Goal: Information Seeking & Learning: Check status

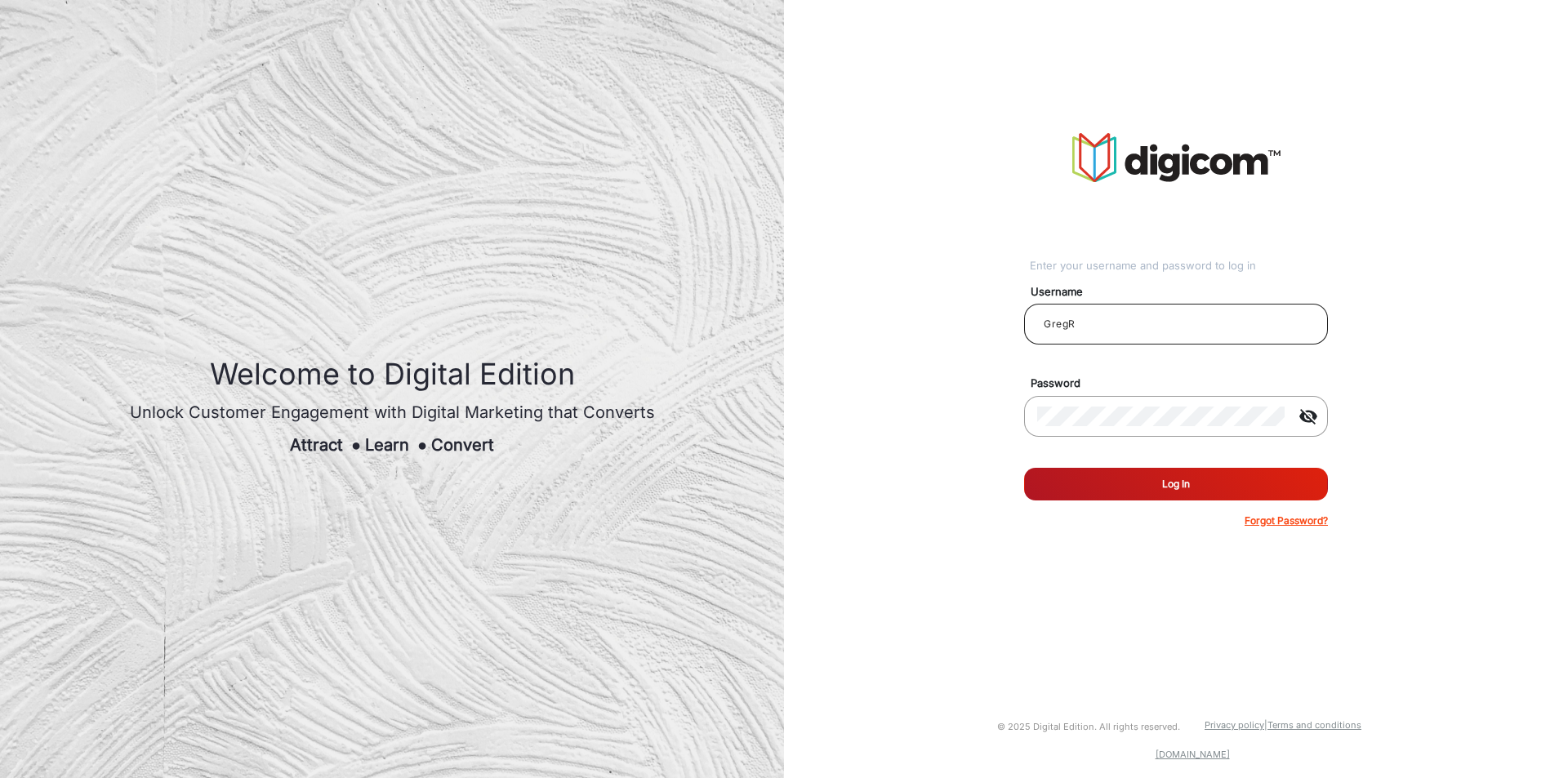
click at [1110, 327] on input "GregR" at bounding box center [1176, 324] width 278 height 19
type input "chitra"
click at [1315, 420] on mat-icon "visibility_off" at bounding box center [1309, 416] width 39 height 19
click at [1315, 420] on mat-icon "visibility" at bounding box center [1309, 416] width 39 height 19
click at [1163, 487] on button "Log In" at bounding box center [1176, 484] width 304 height 33
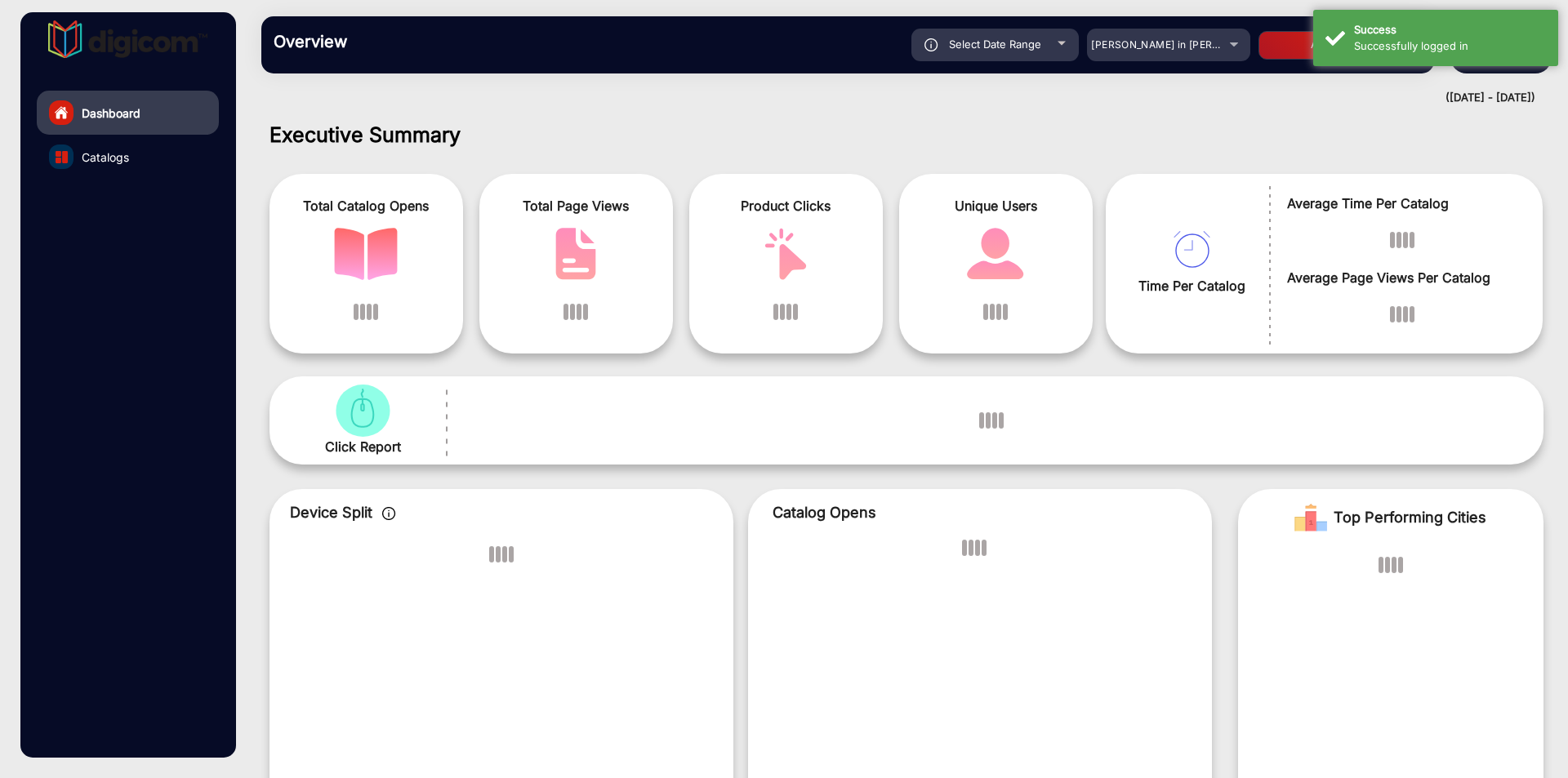
scroll to position [12, 0]
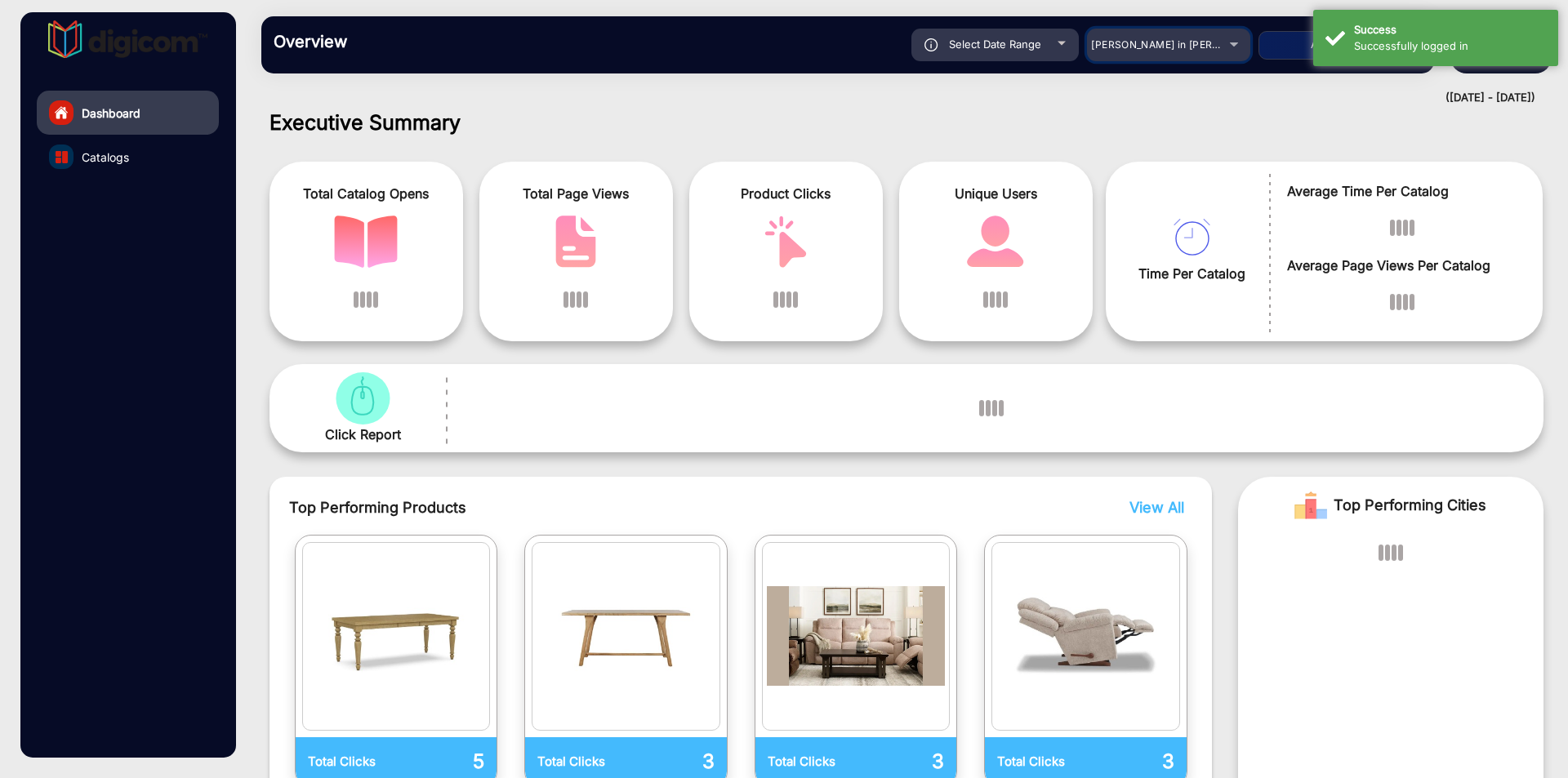
click at [1202, 51] on div "[PERSON_NAME] in [PERSON_NAME]" at bounding box center [1157, 44] width 131 height 19
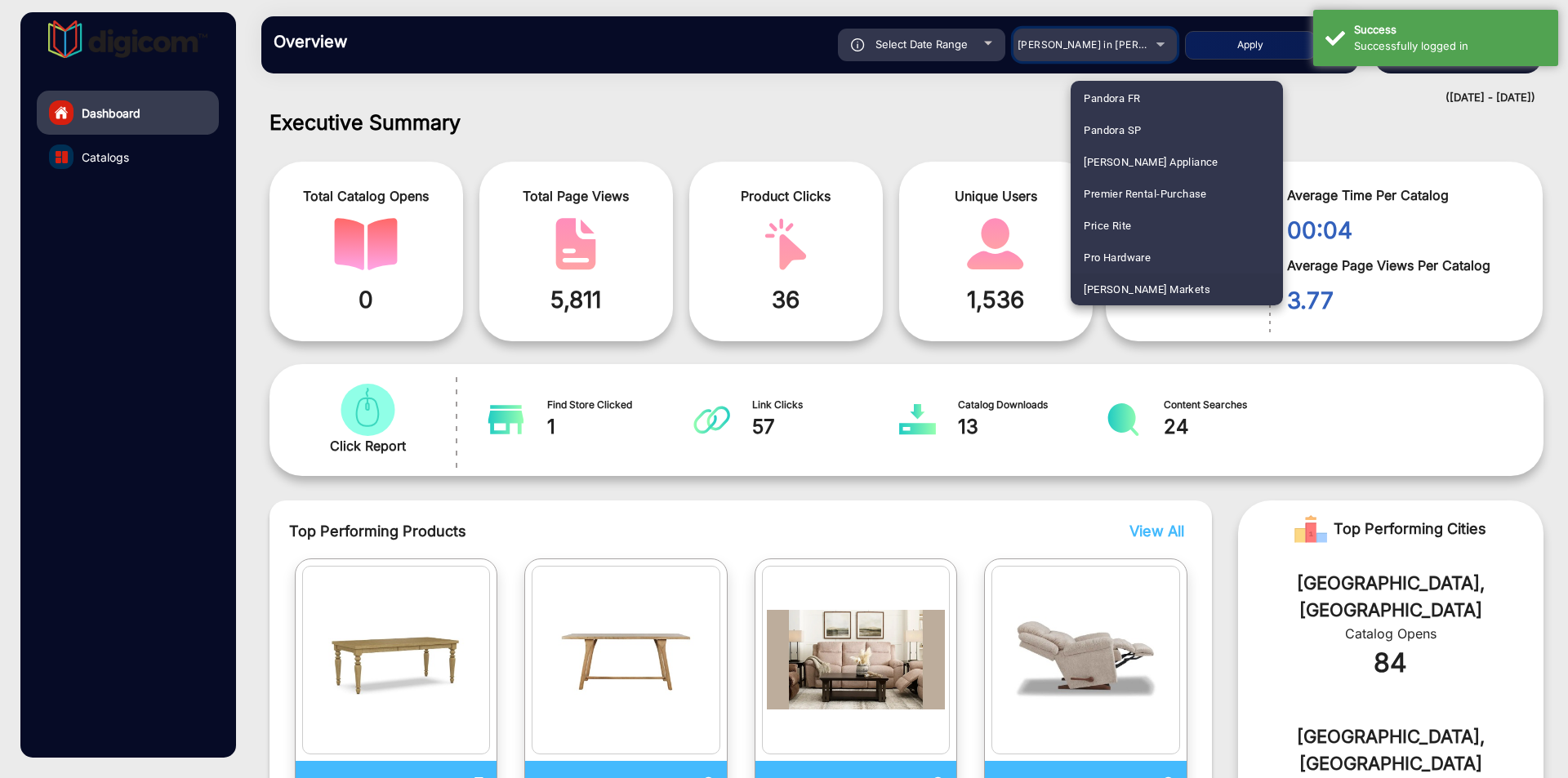
scroll to position [2937, 0]
click at [1101, 46] on div at bounding box center [784, 389] width 1568 height 778
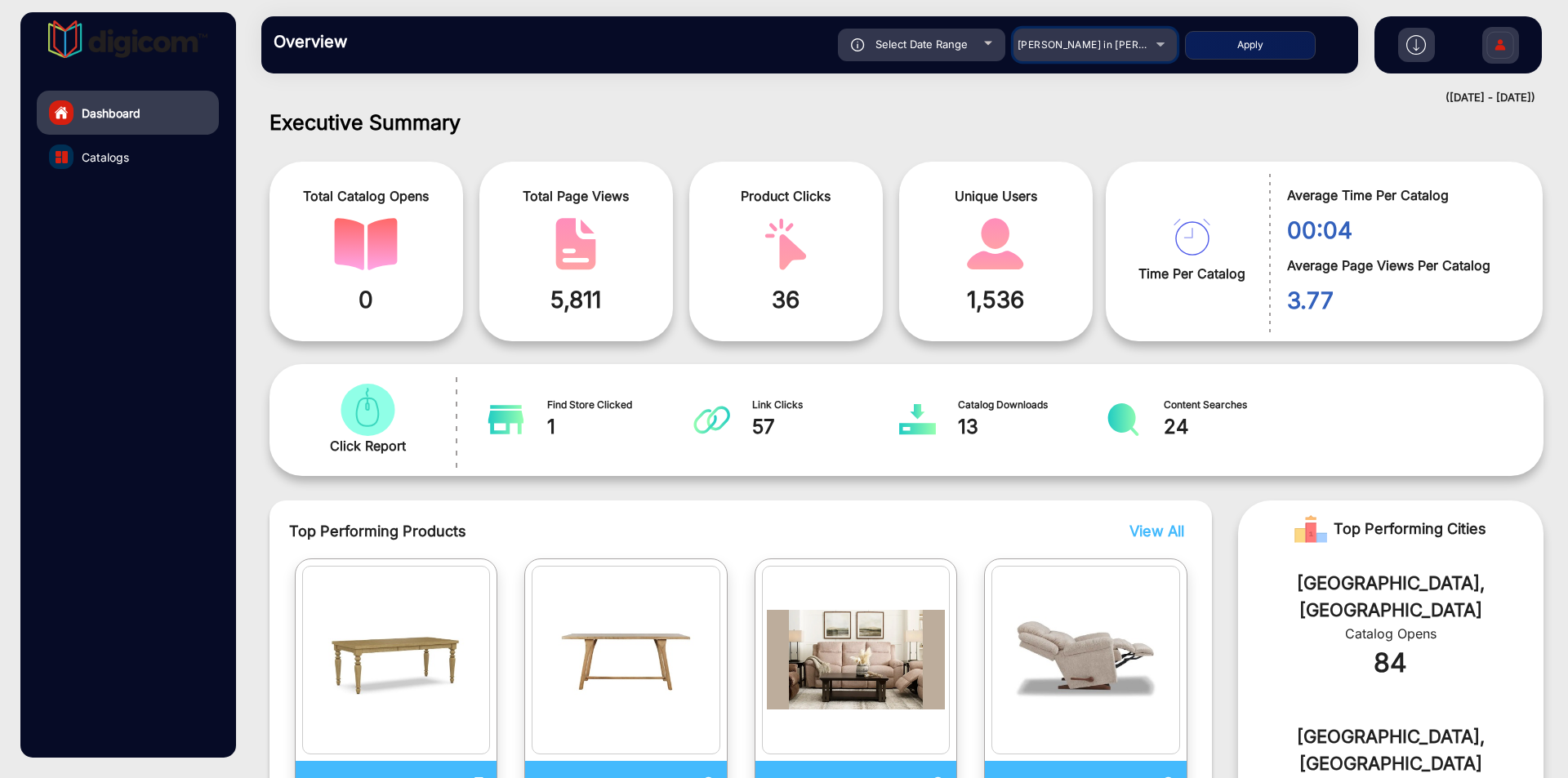
click at [1158, 43] on div "[PERSON_NAME] in [PERSON_NAME]" at bounding box center [1095, 44] width 164 height 19
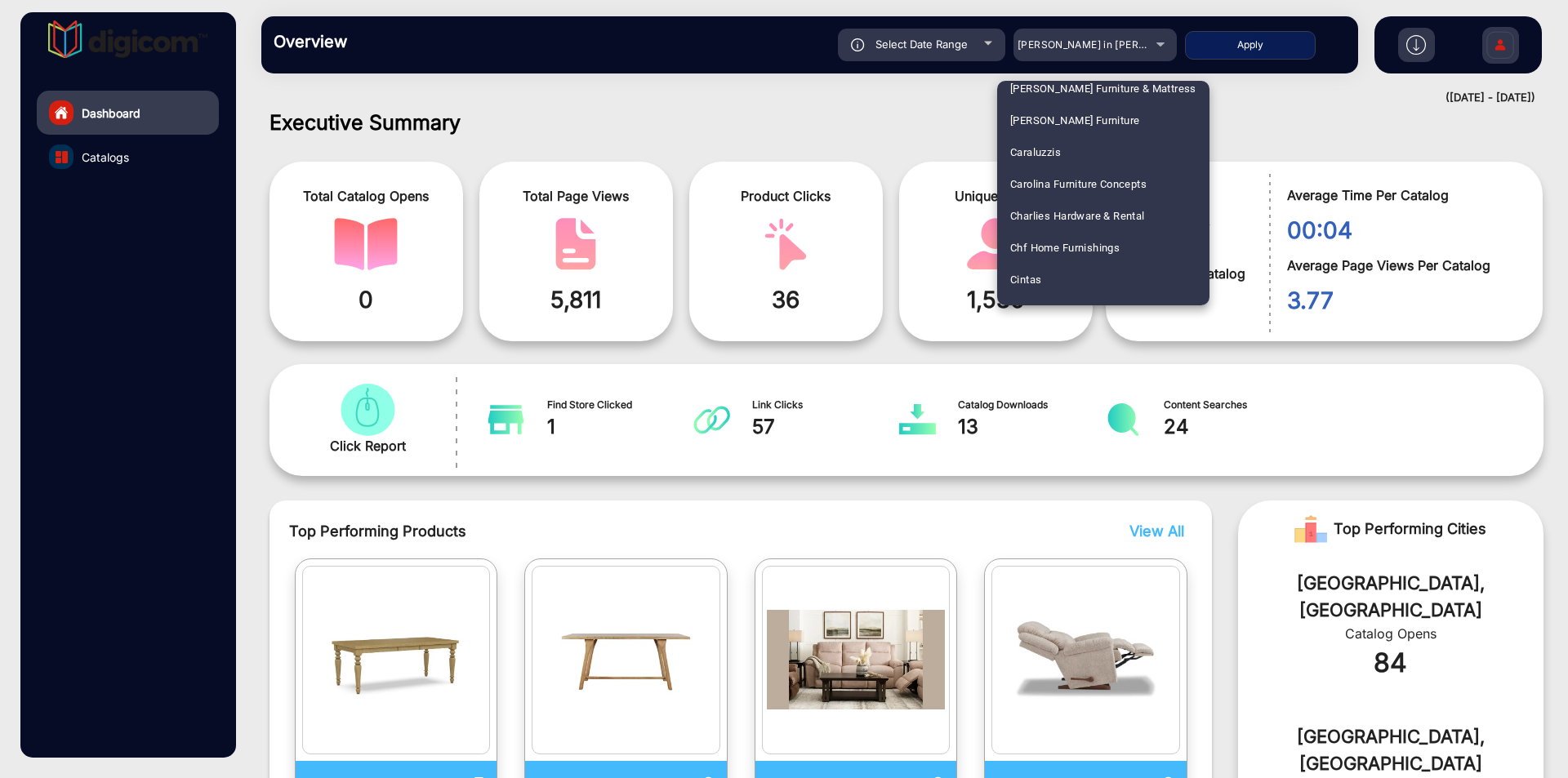
scroll to position [817, 0]
click at [1086, 142] on span "Autozone Hot Deals" at bounding box center [1059, 147] width 97 height 32
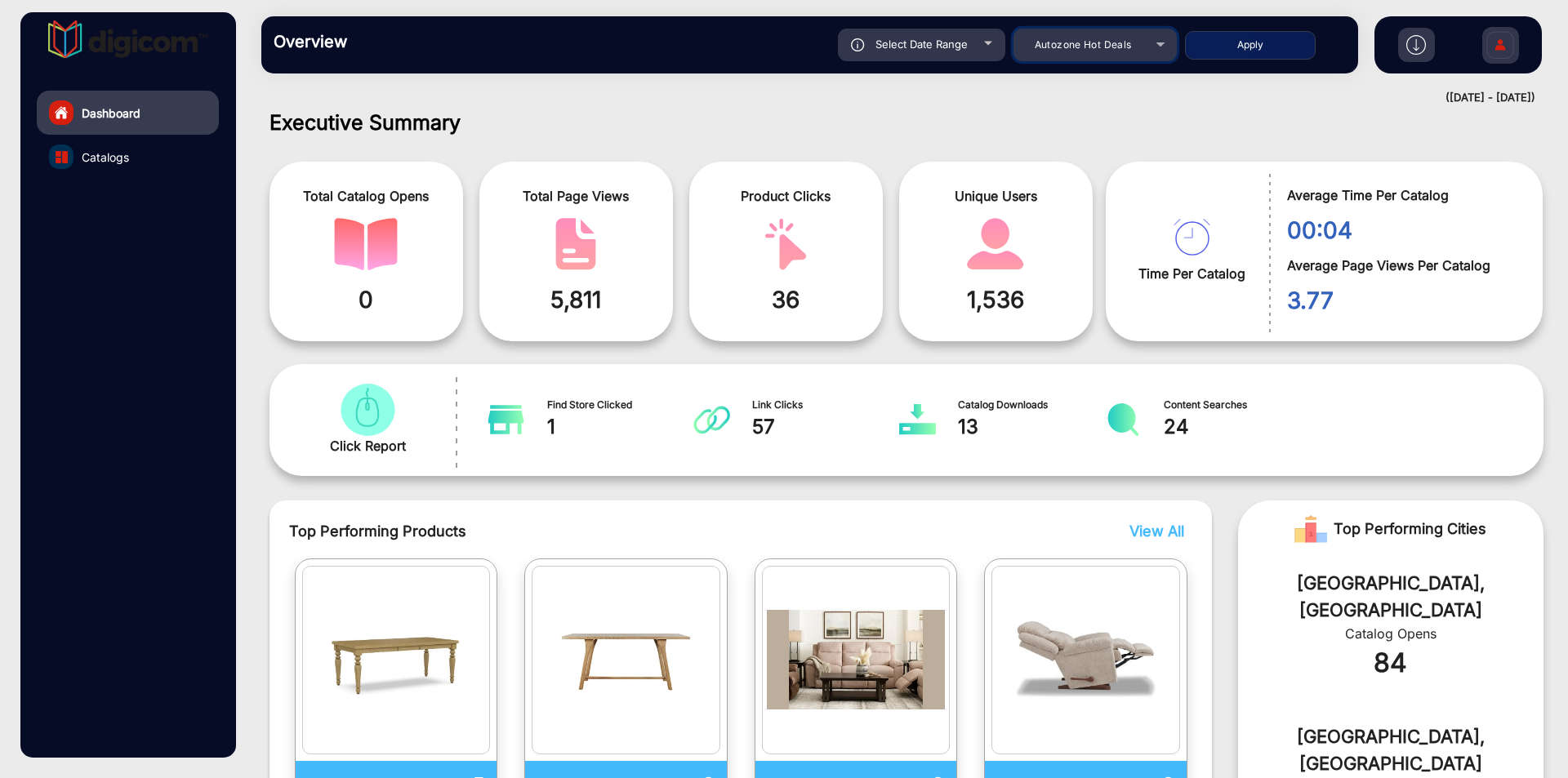
click at [1137, 49] on div "Autozone Hot Deals" at bounding box center [1083, 44] width 131 height 19
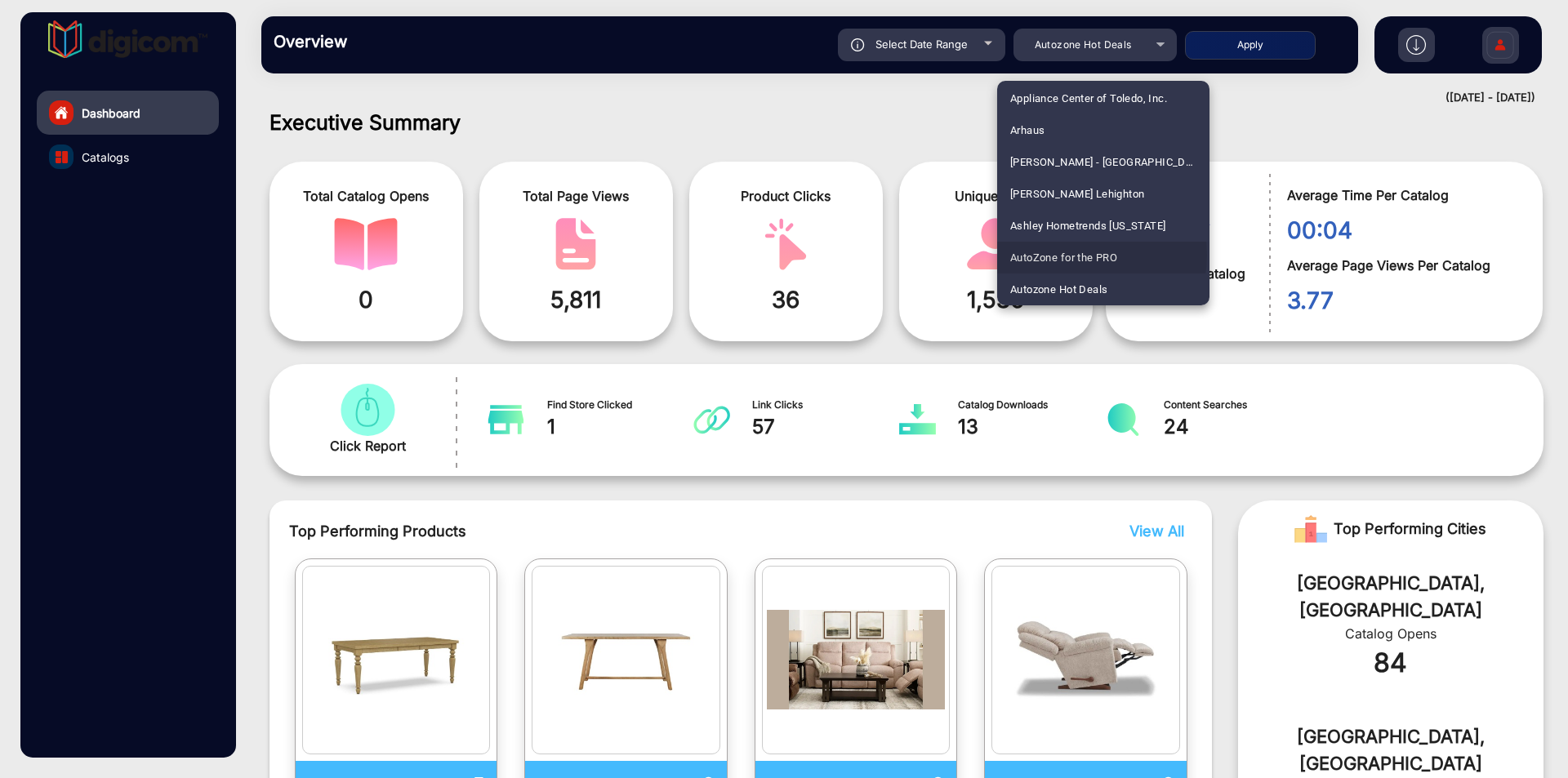
click at [1079, 255] on span "AutoZone for the PRO" at bounding box center [1064, 258] width 107 height 32
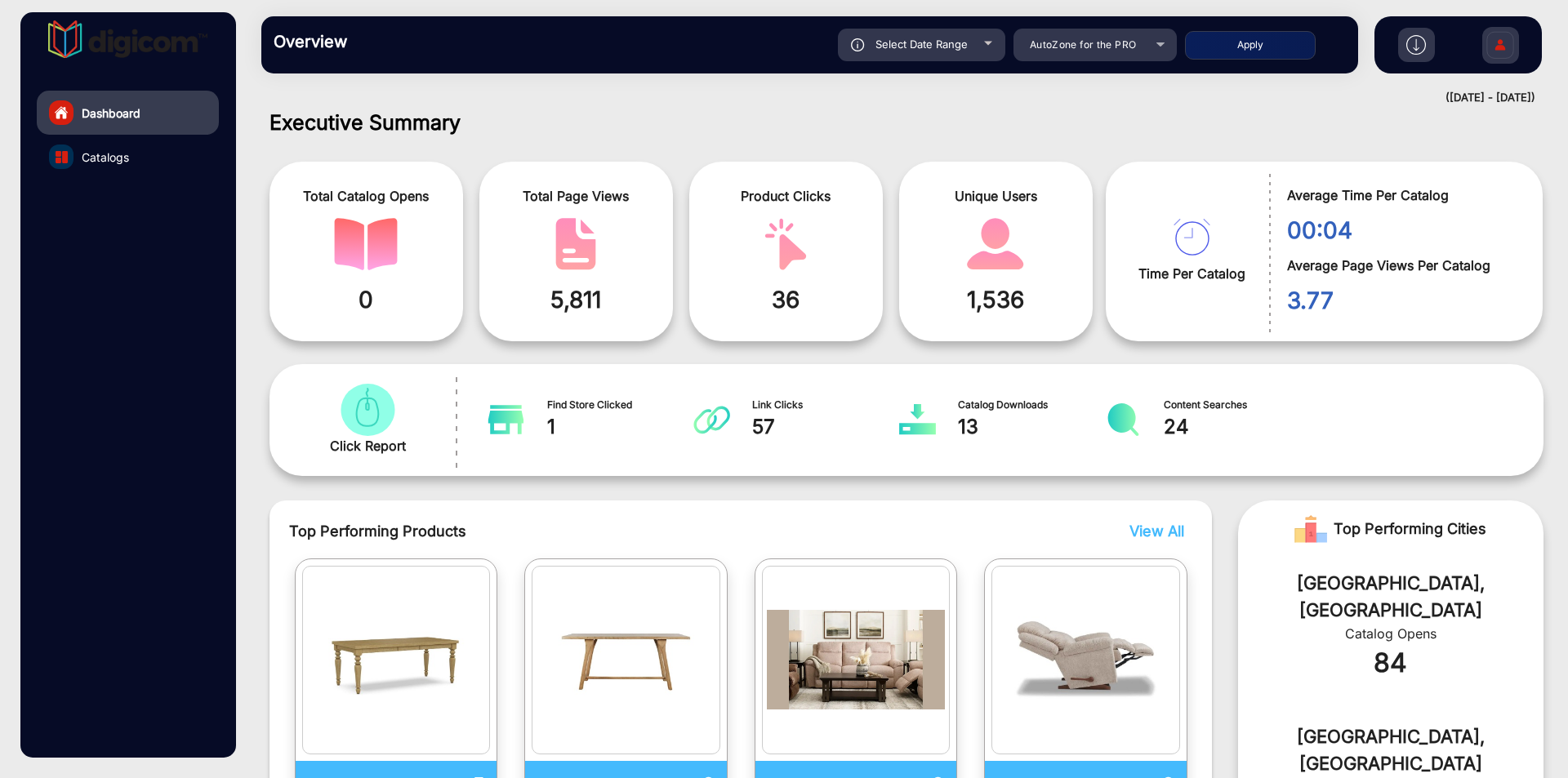
drag, startPoint x: 1262, startPoint y: 41, endPoint x: 916, endPoint y: 39, distance: 346.0
click at [918, 39] on div "Select Date Range [DATE] [DATE] – [DATE] [DATE] AutoZone for the PRO Apply" at bounding box center [863, 45] width 965 height 33
click at [1252, 46] on button "Apply" at bounding box center [1250, 46] width 131 height 29
type input "[DATE]"
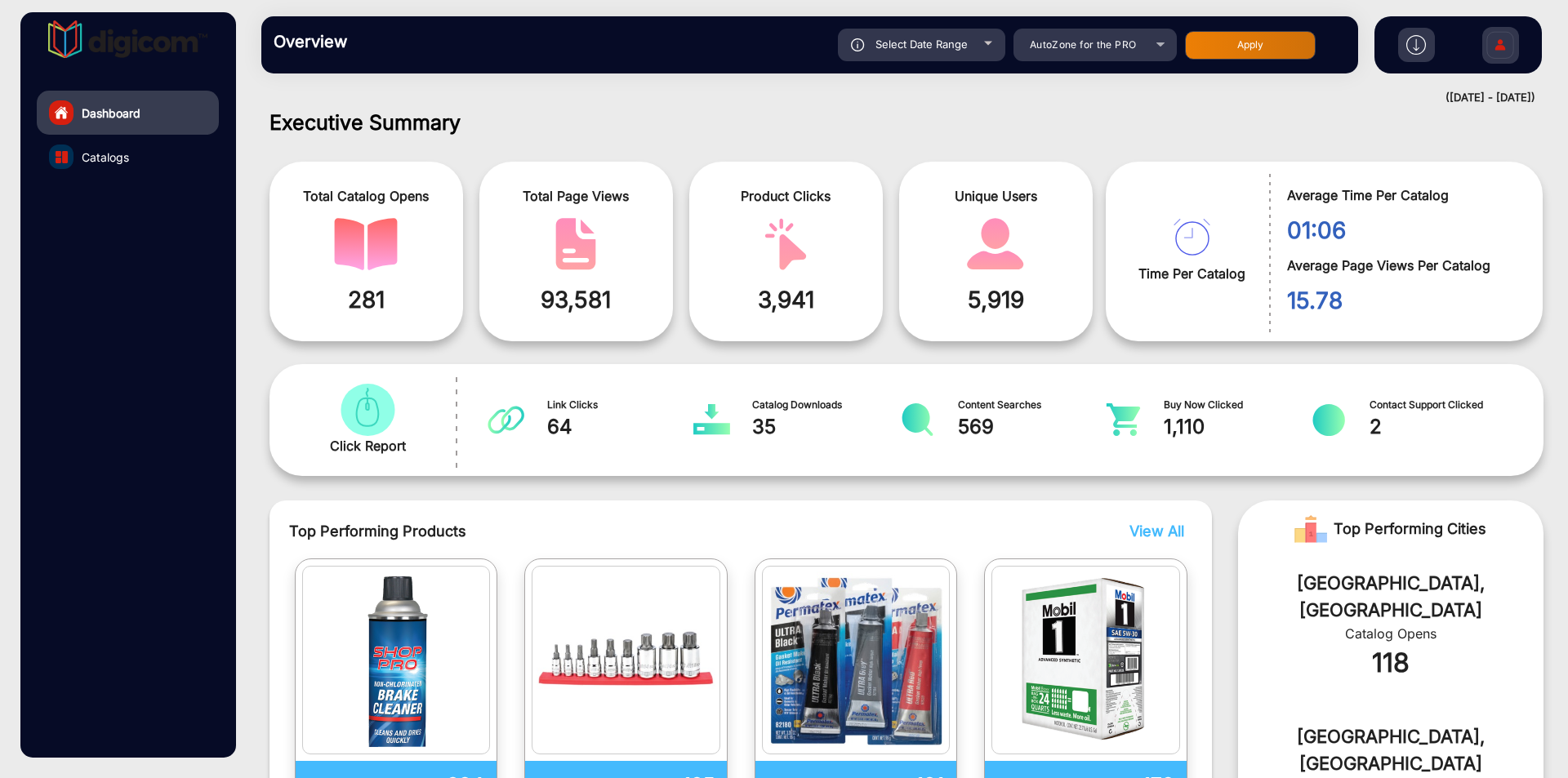
scroll to position [0, 0]
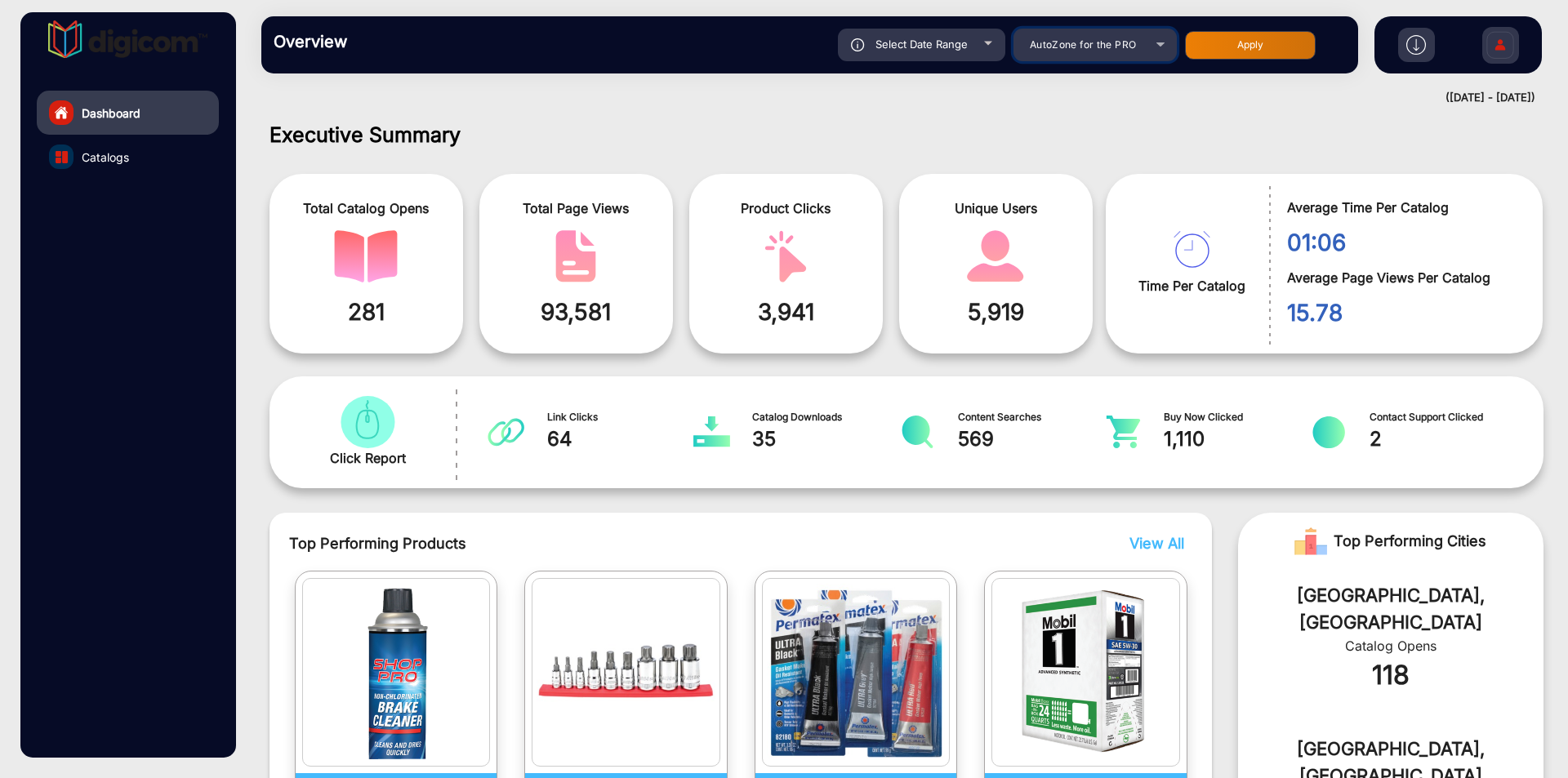
click at [1139, 39] on div "AutoZone for the PRO" at bounding box center [1083, 44] width 131 height 19
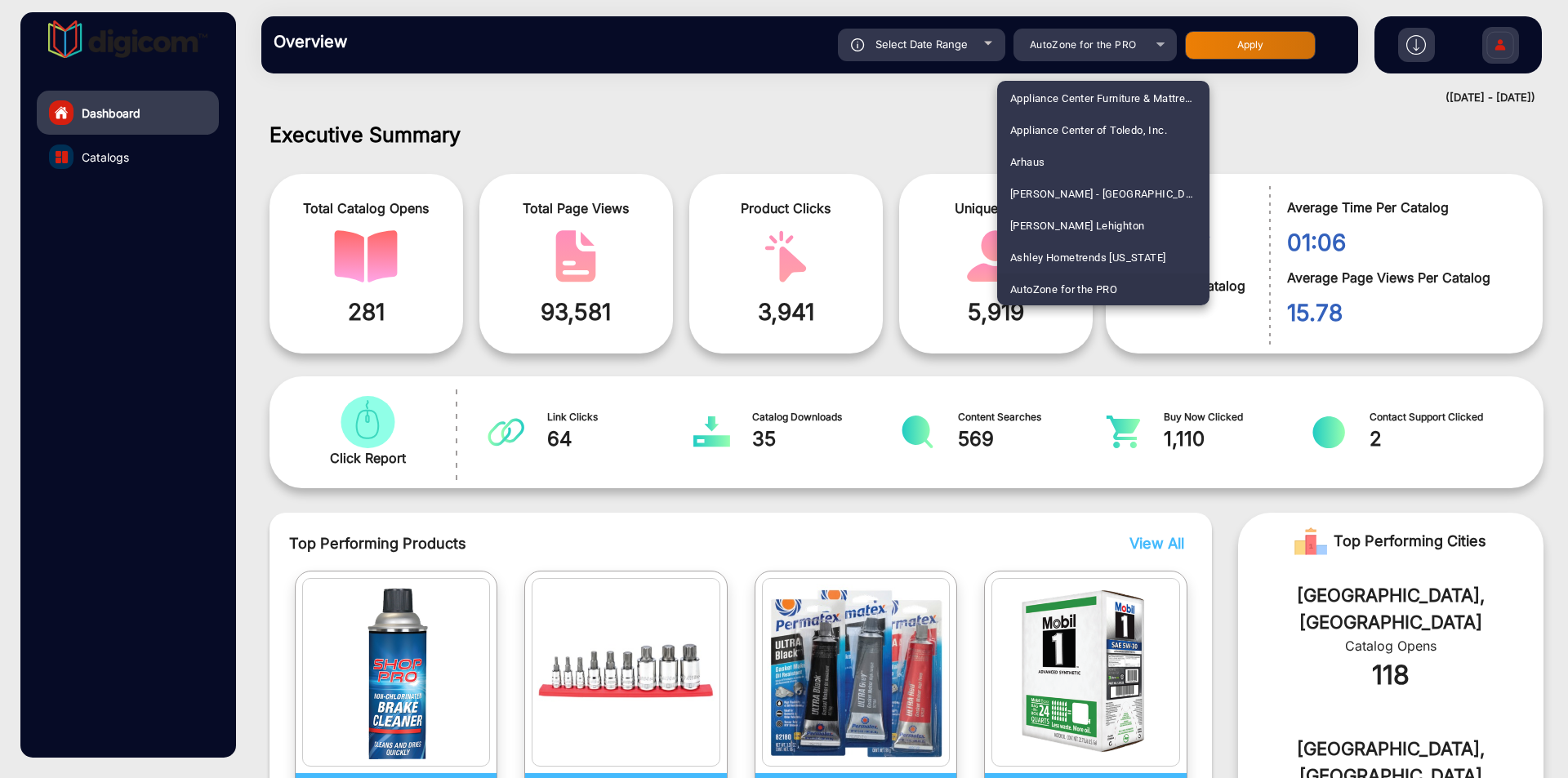
click at [936, 104] on div at bounding box center [784, 389] width 1568 height 778
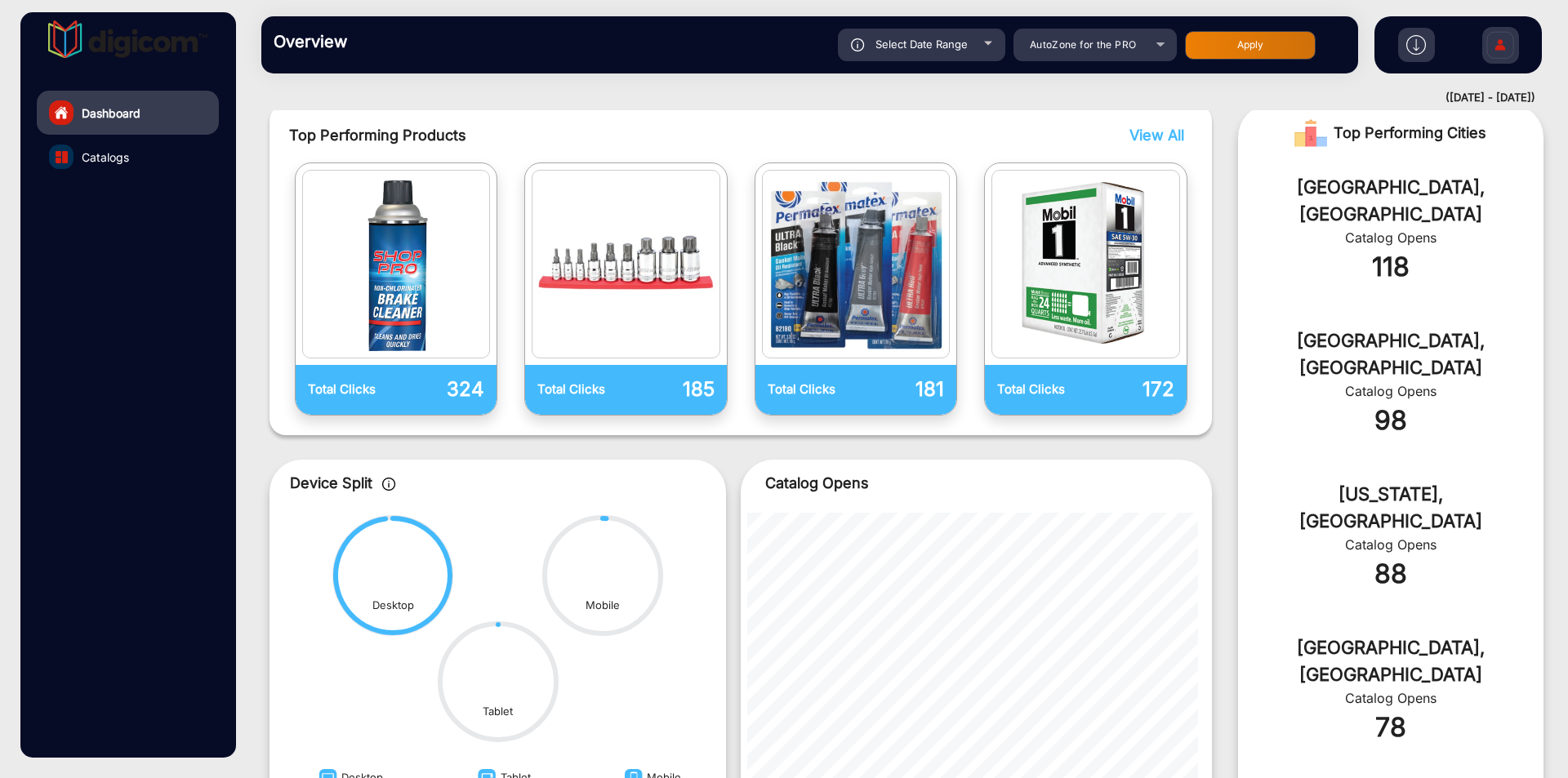
scroll to position [0, 0]
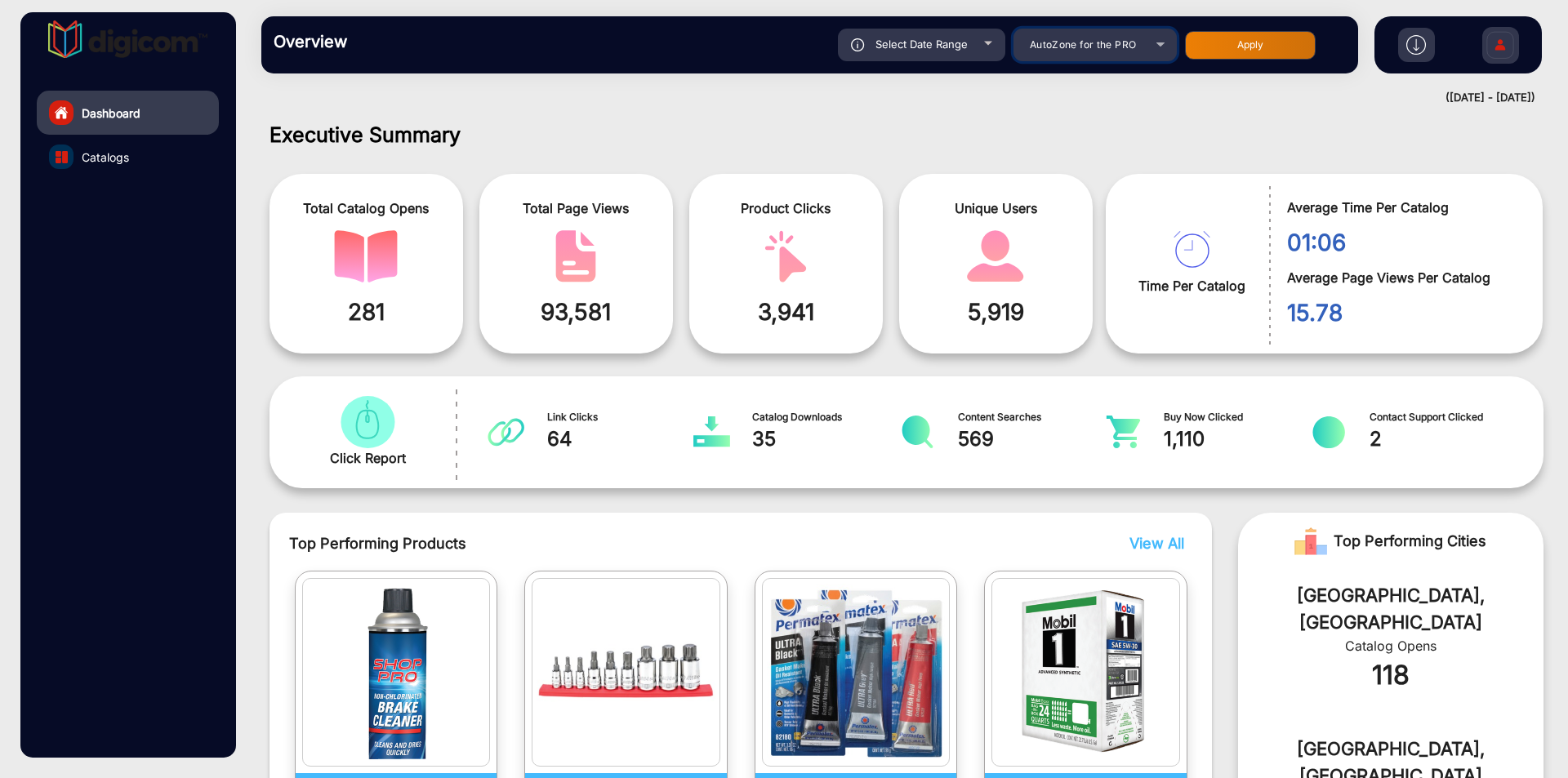
click at [1094, 43] on span "AutoZone for the PRO" at bounding box center [1083, 44] width 107 height 12
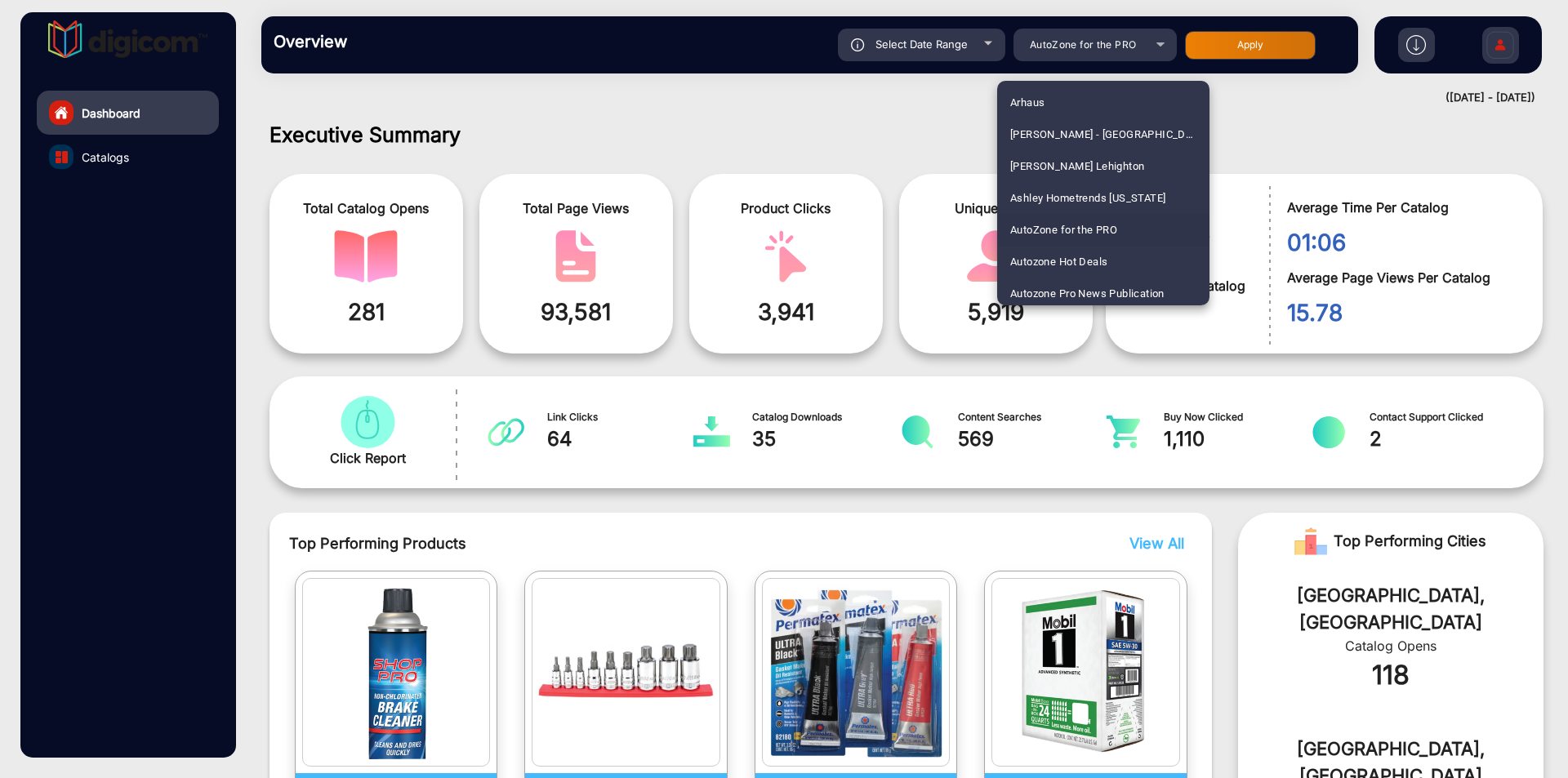
scroll to position [802, 0]
click at [1095, 127] on span "AutoZone for the PRO" at bounding box center [1064, 130] width 107 height 32
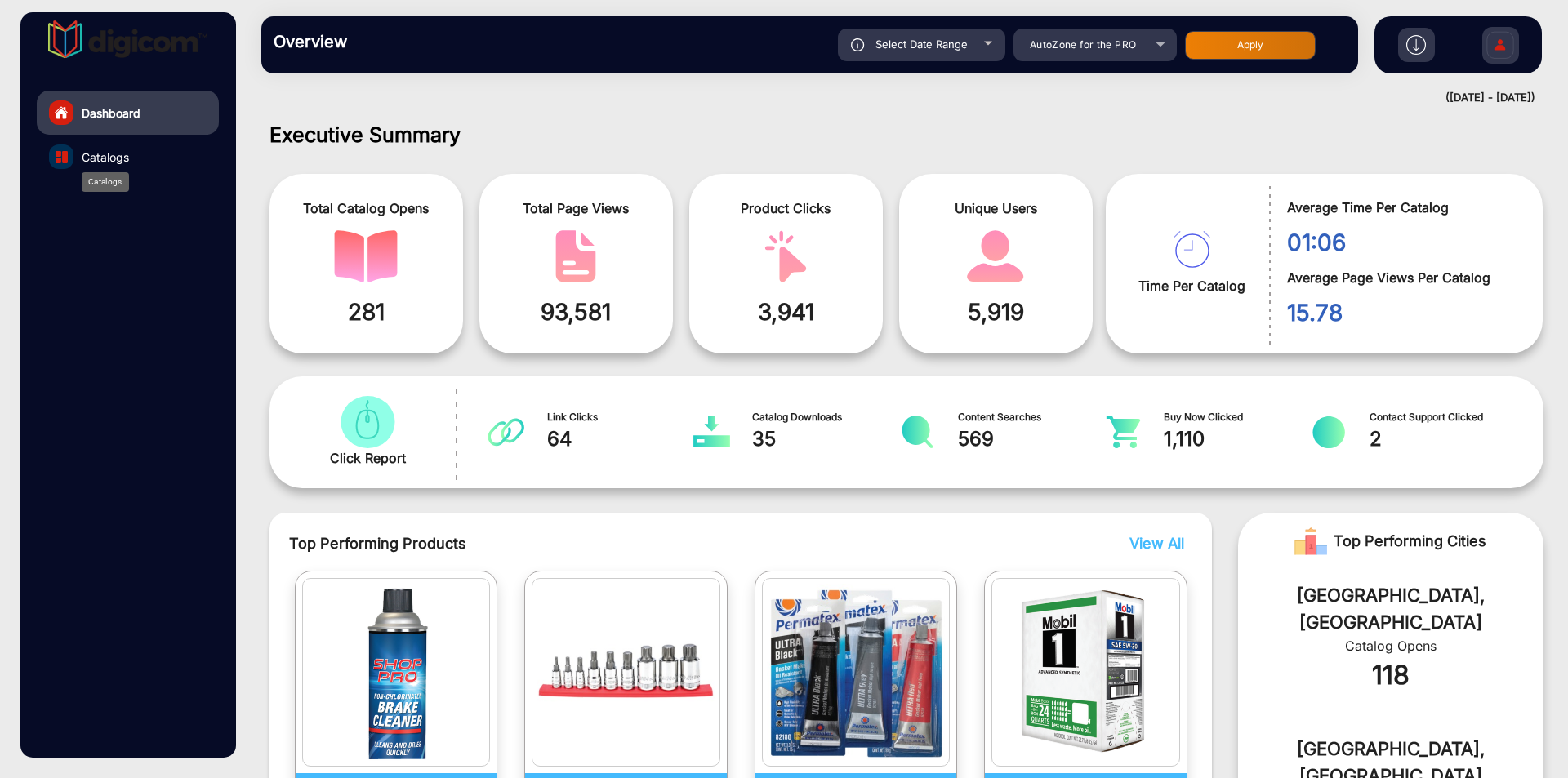
click at [120, 153] on span "Catalogs" at bounding box center [105, 157] width 47 height 17
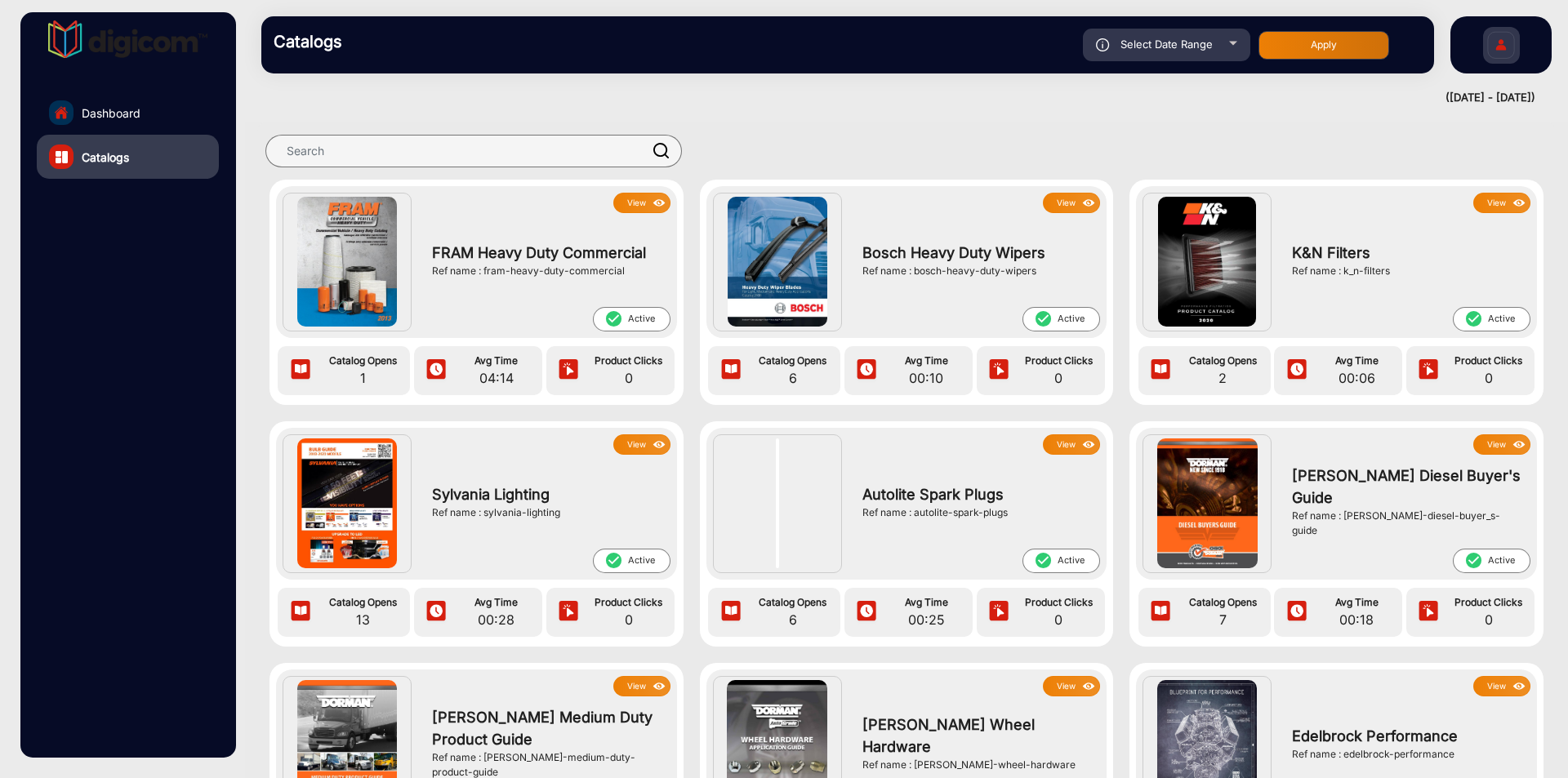
click at [625, 207] on button "View" at bounding box center [642, 203] width 57 height 20
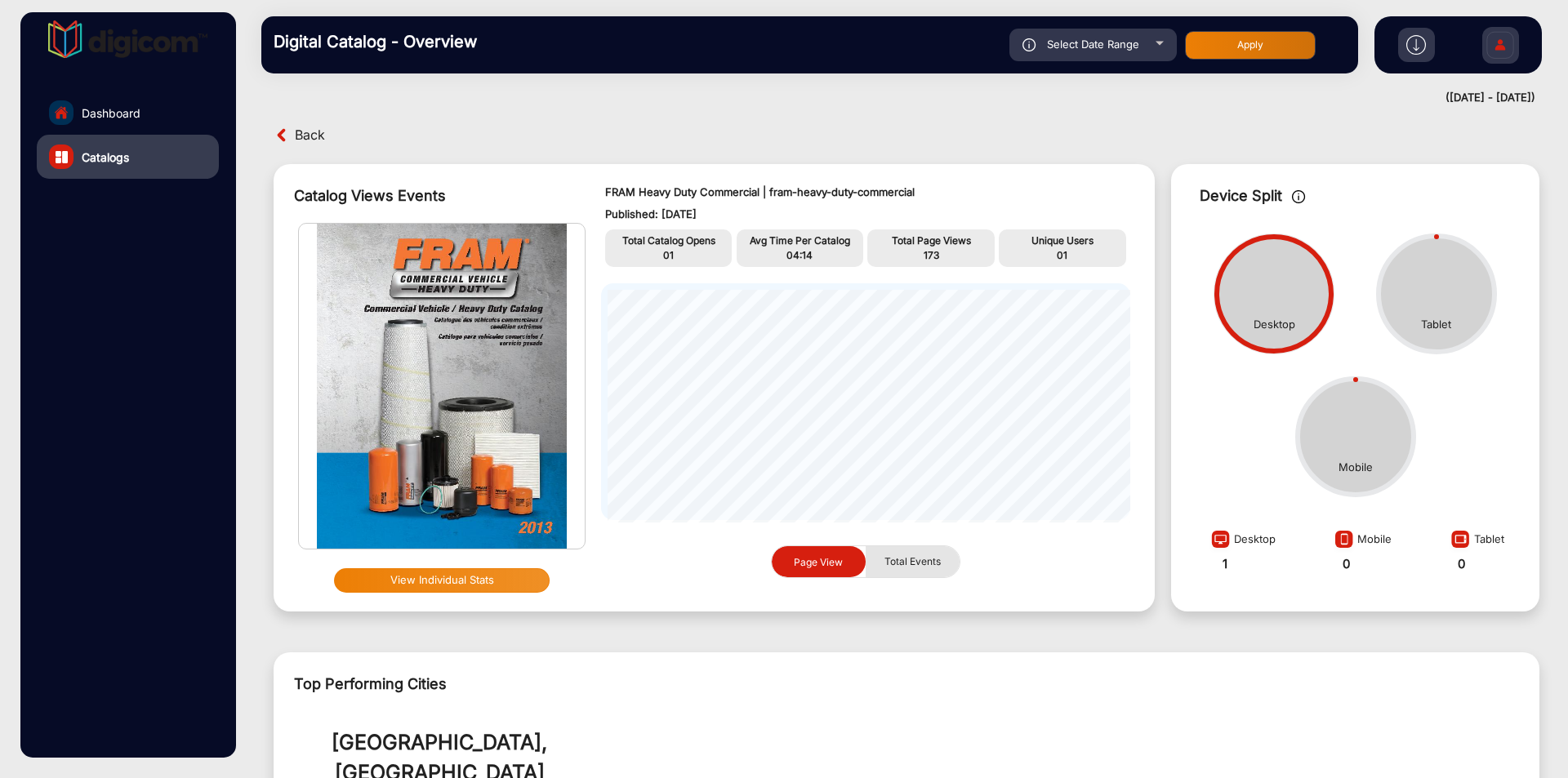
click at [900, 557] on span "Total Events" at bounding box center [913, 562] width 76 height 31
click at [290, 135] on img at bounding box center [282, 135] width 17 height 17
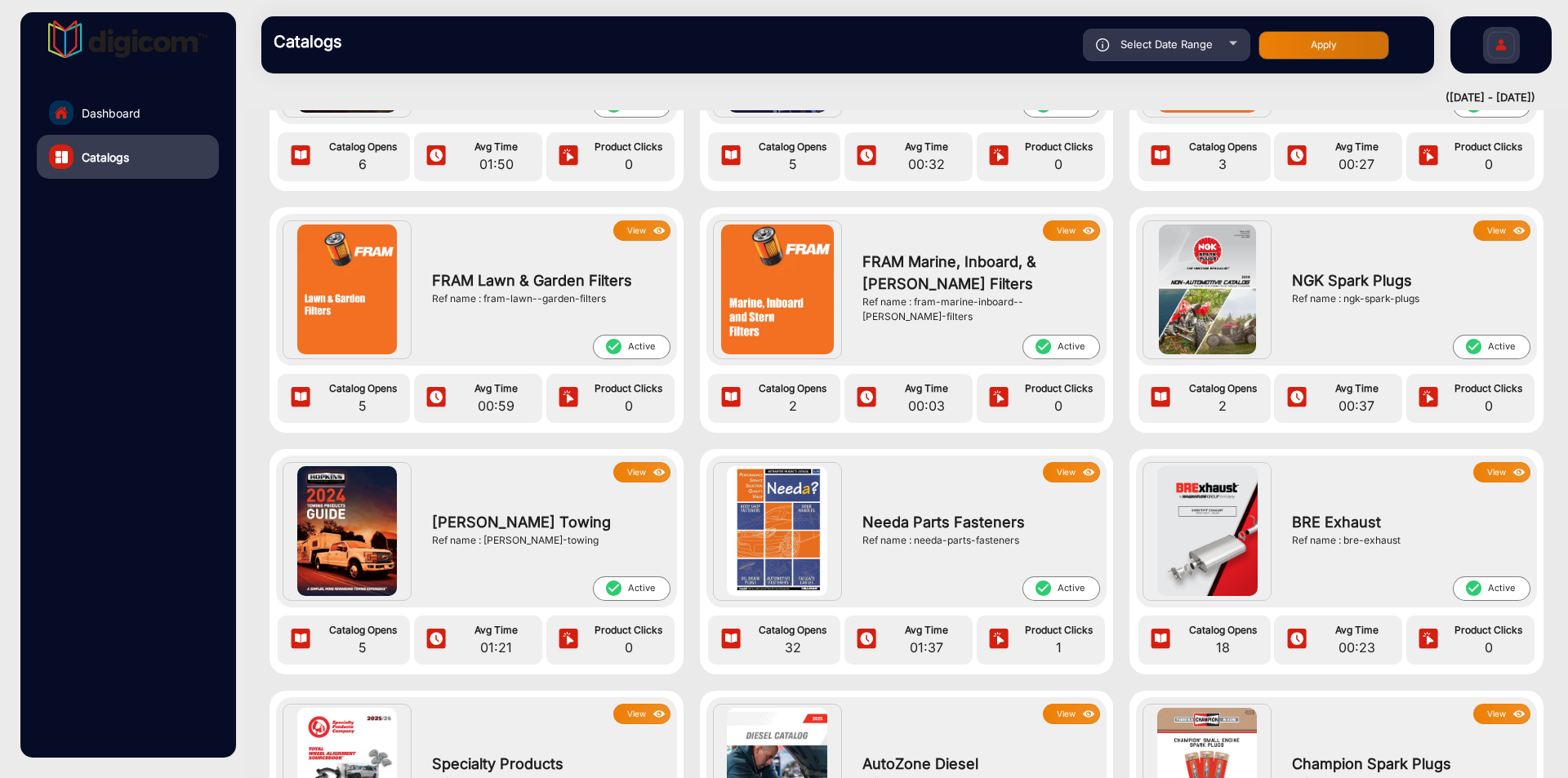
scroll to position [981, 0]
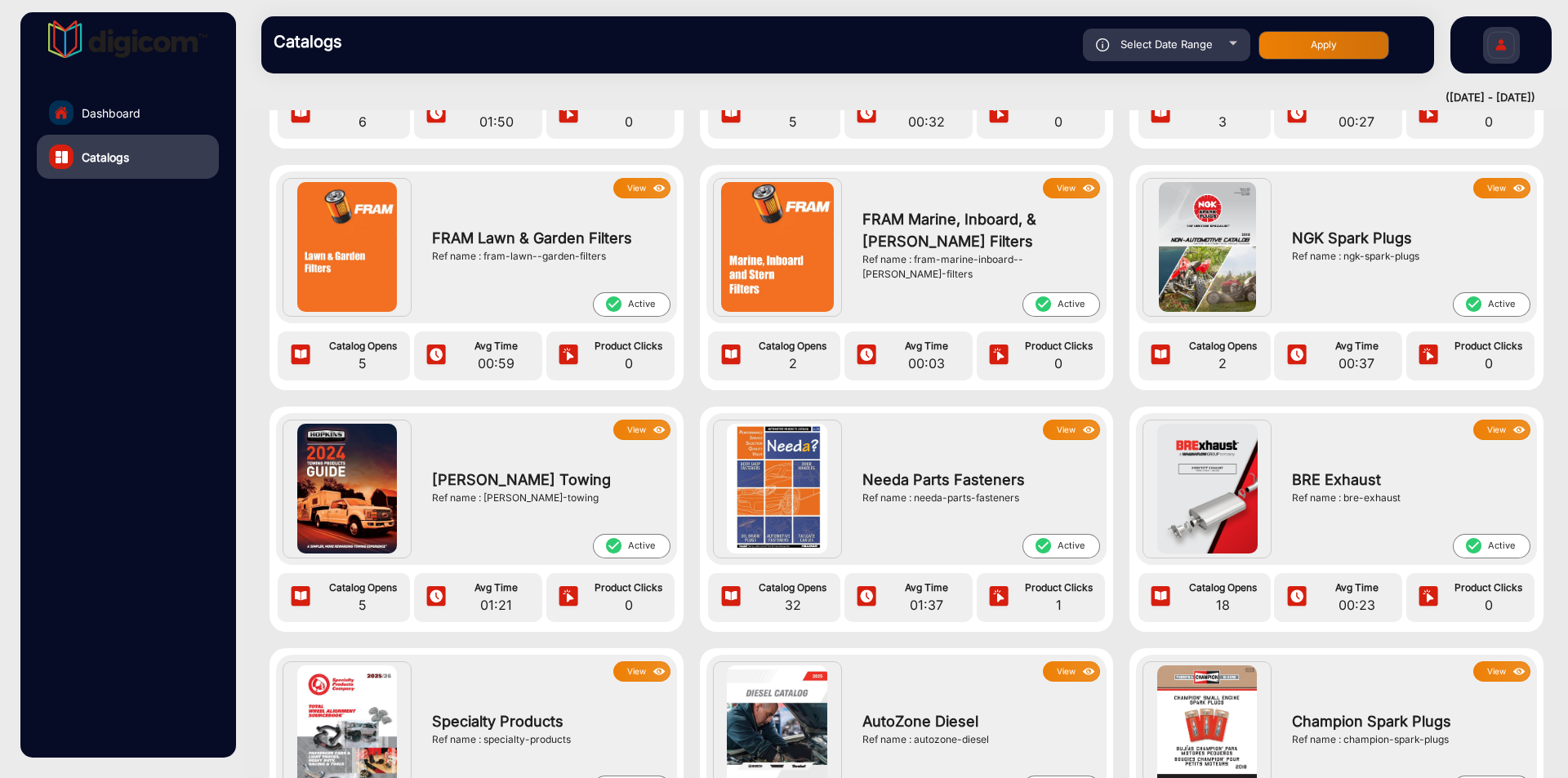
click at [1074, 434] on button "View" at bounding box center [1071, 430] width 57 height 20
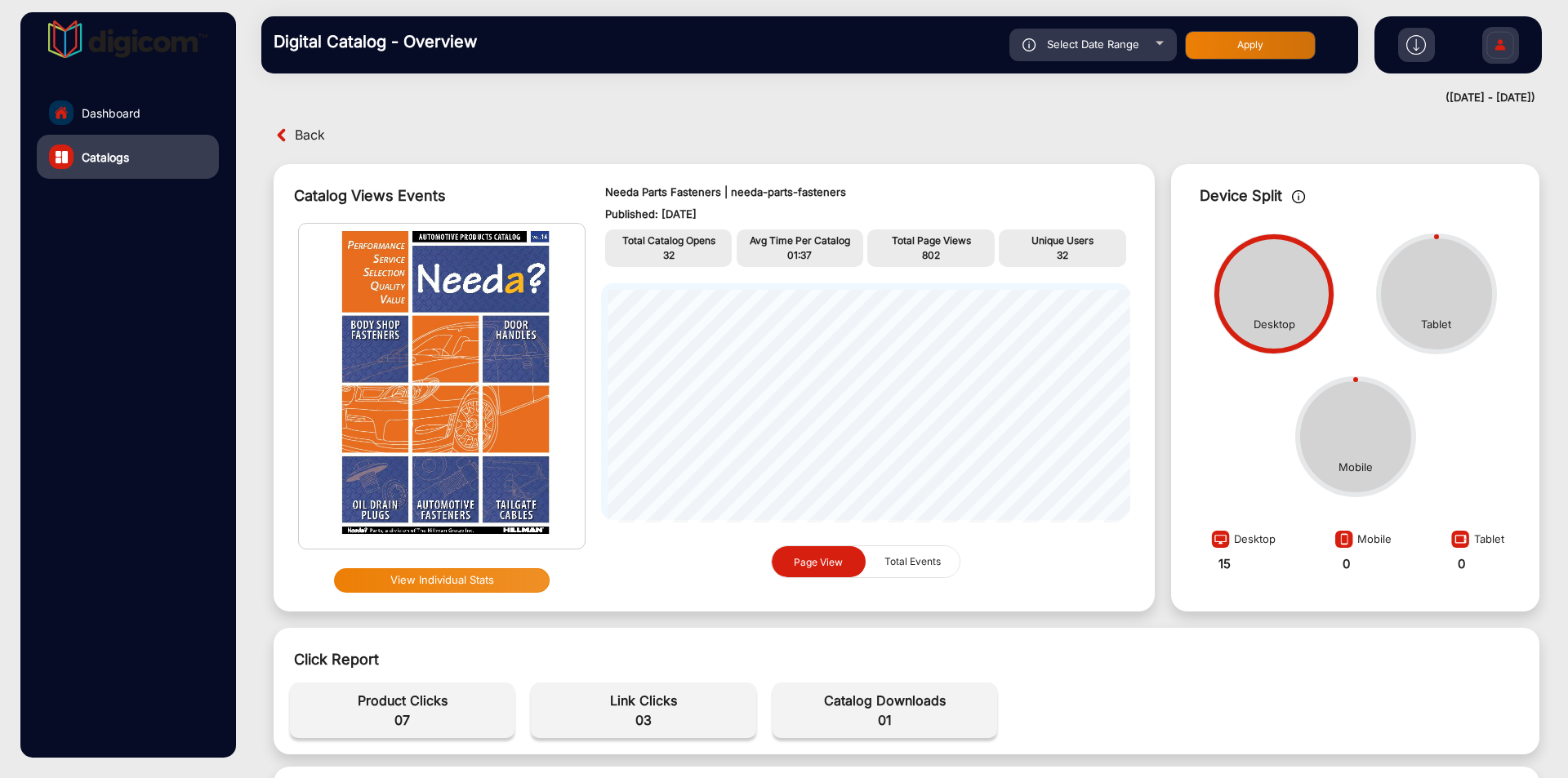
click at [451, 577] on button "View Individual Stats" at bounding box center [442, 581] width 215 height 25
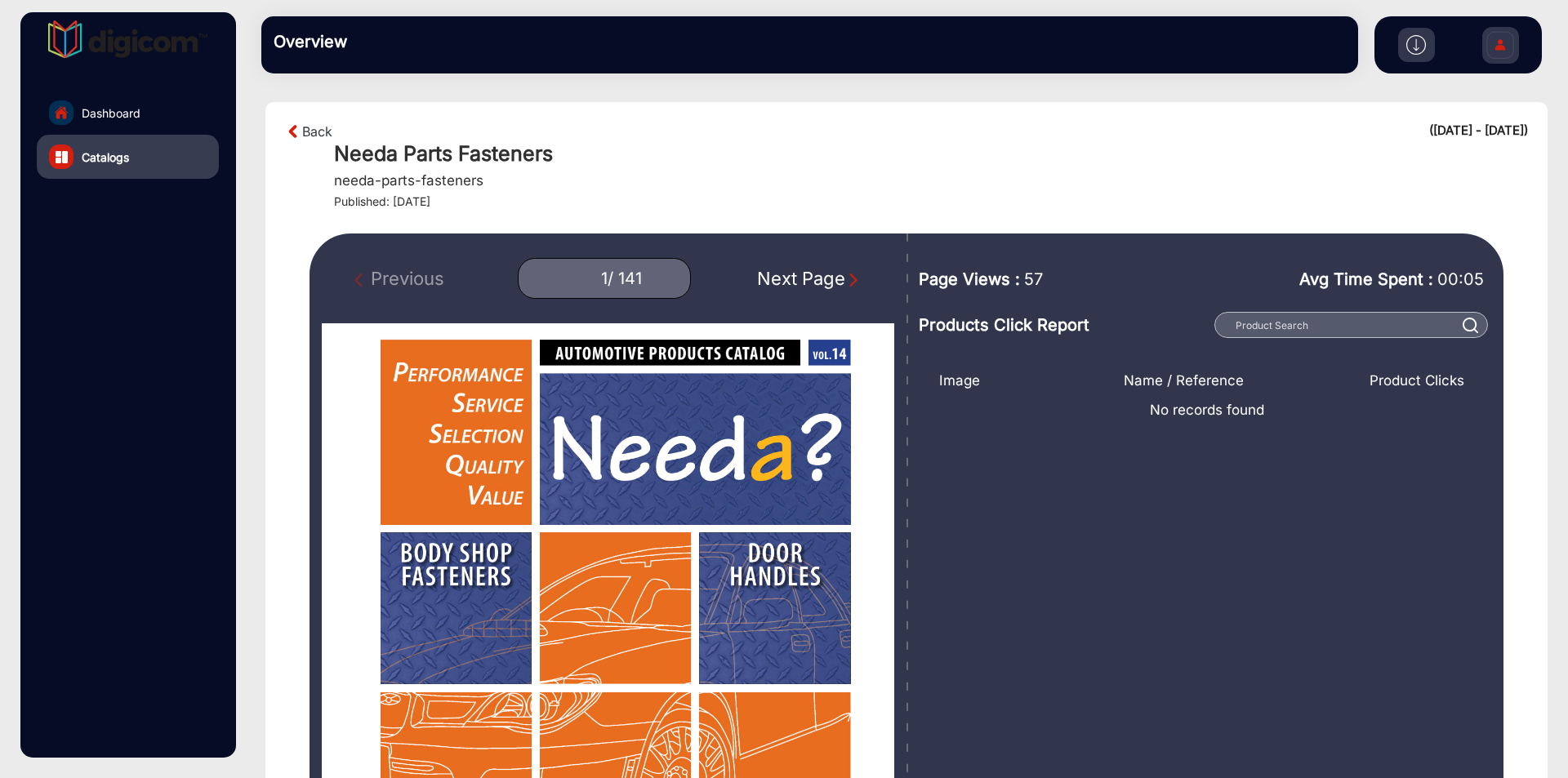
click at [836, 277] on div "Next Page" at bounding box center [809, 279] width 104 height 27
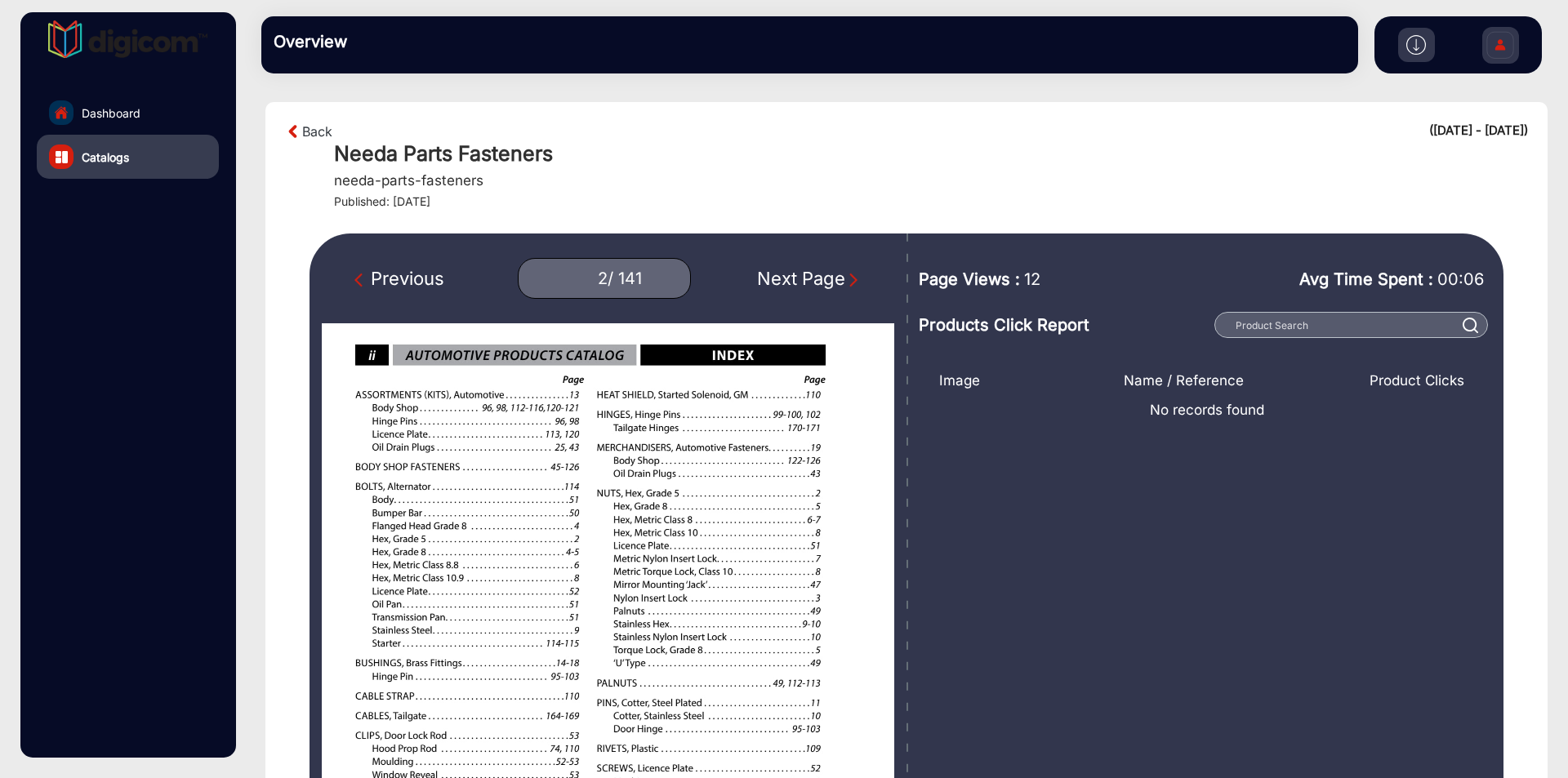
click at [836, 277] on div "Next Page" at bounding box center [809, 279] width 104 height 27
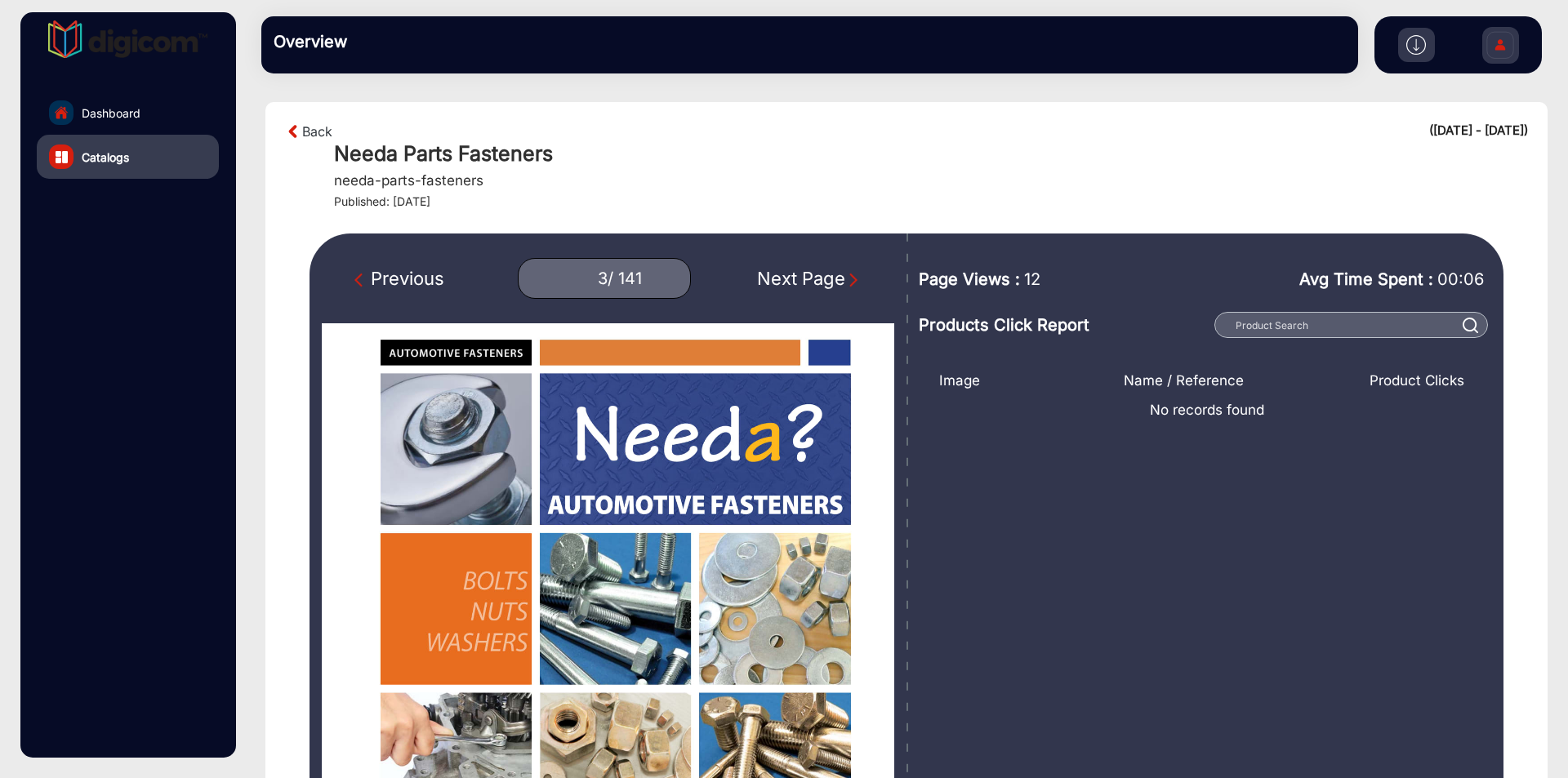
click at [836, 277] on div "Next Page" at bounding box center [809, 279] width 104 height 27
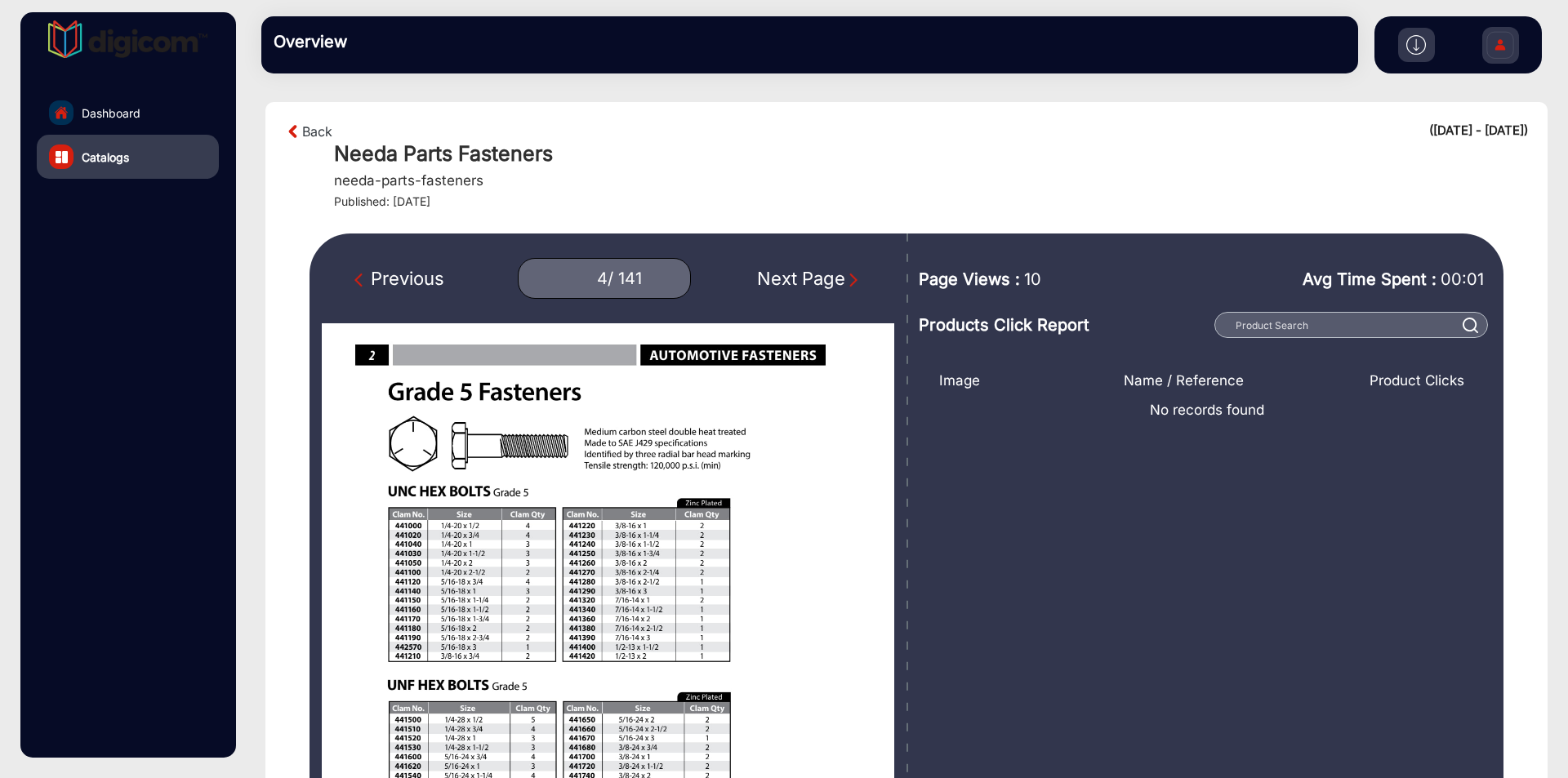
click at [836, 277] on div "Next Page" at bounding box center [809, 279] width 104 height 27
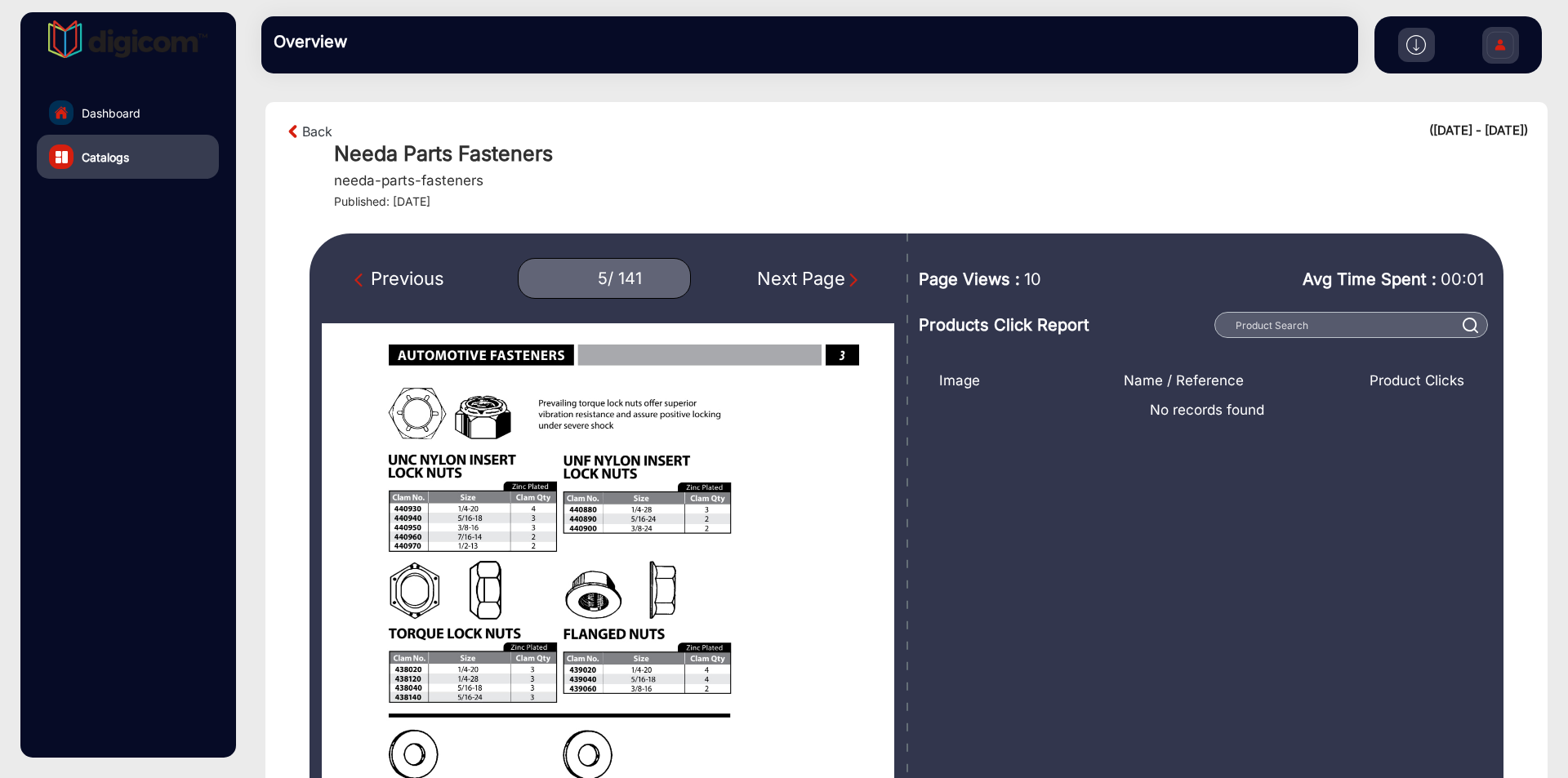
click at [836, 277] on div "Next Page" at bounding box center [809, 279] width 104 height 27
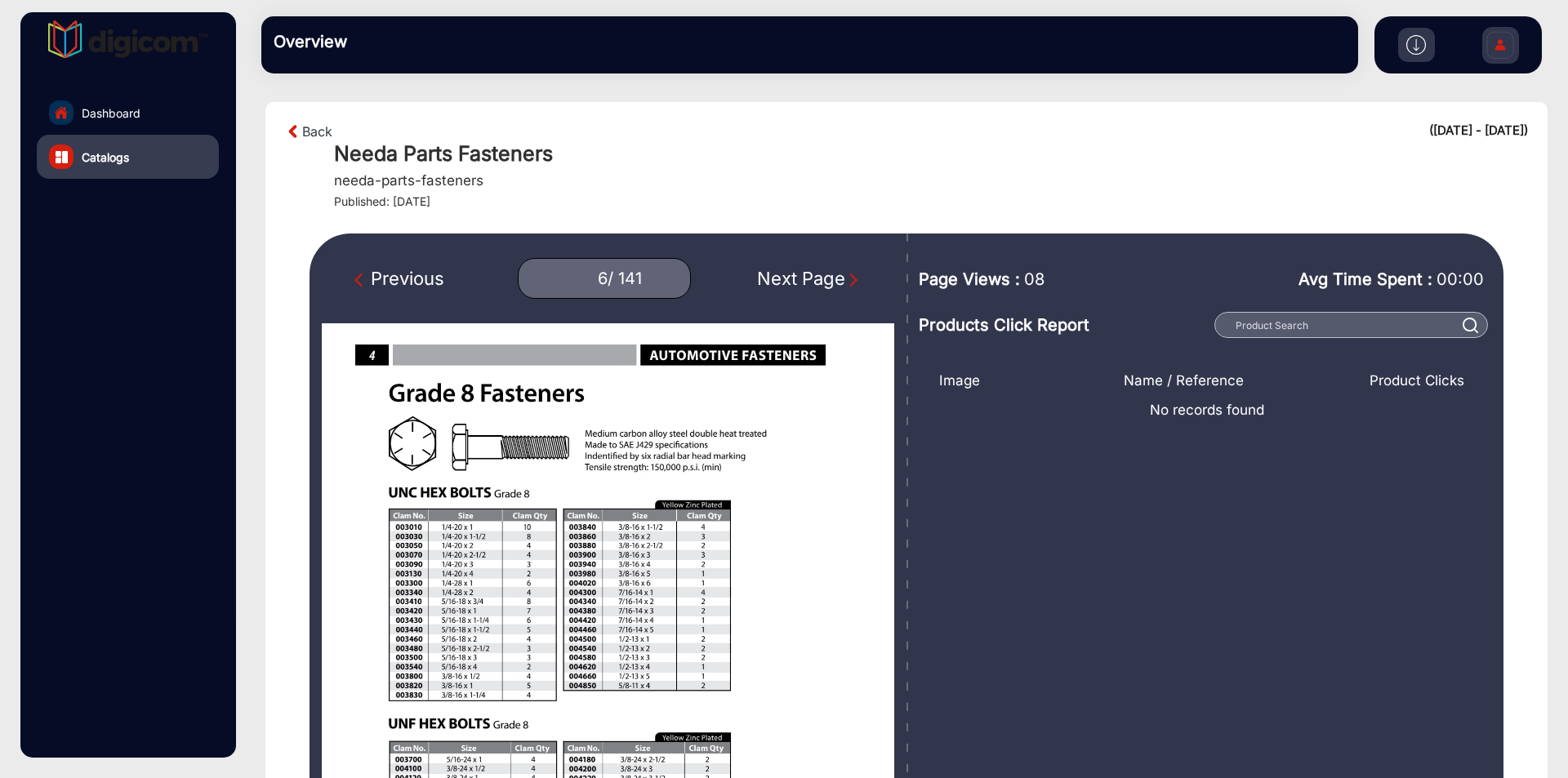
click at [836, 276] on div "Next Page" at bounding box center [809, 279] width 104 height 27
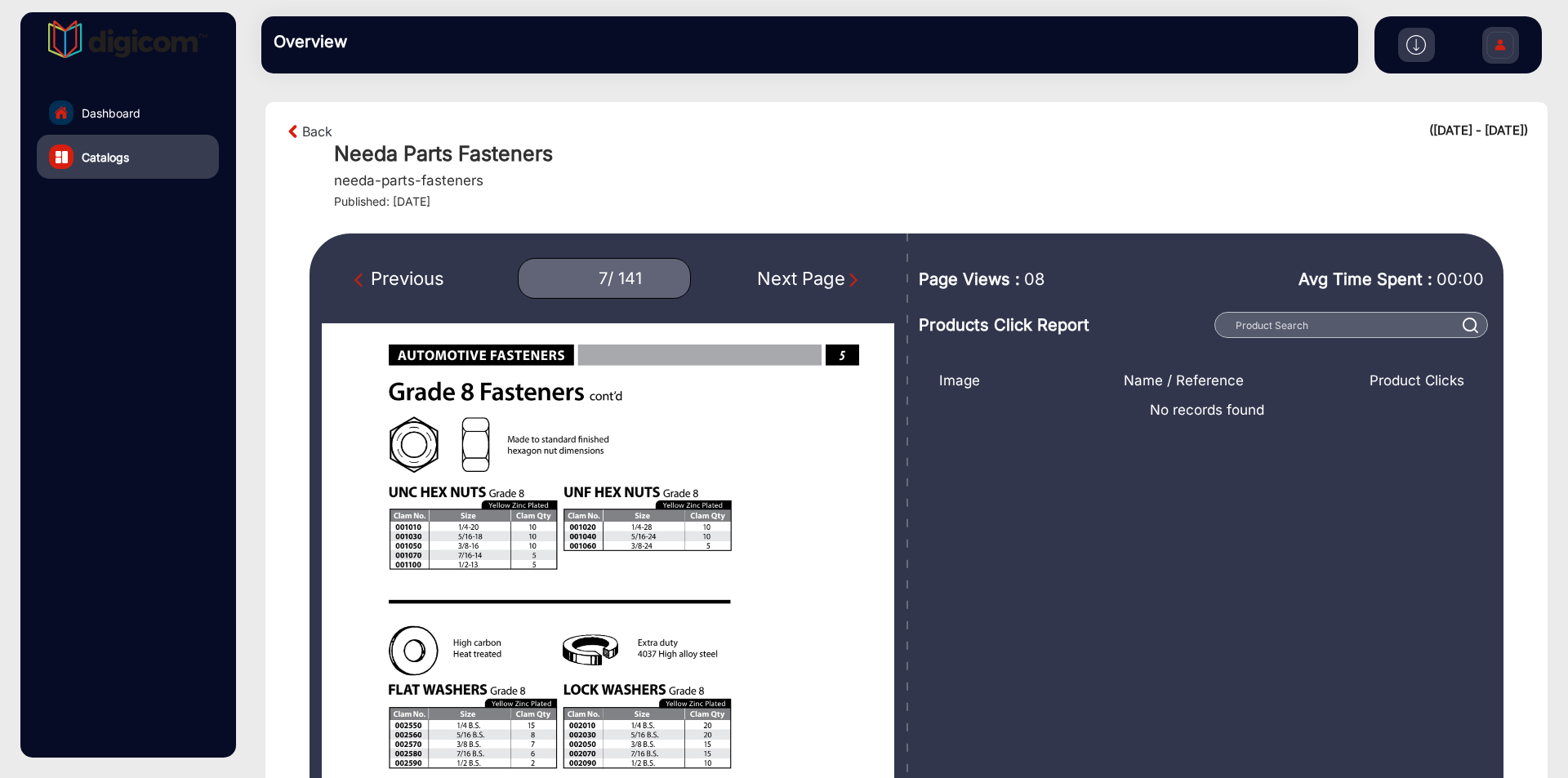
click at [794, 275] on div "Next Page" at bounding box center [809, 279] width 104 height 27
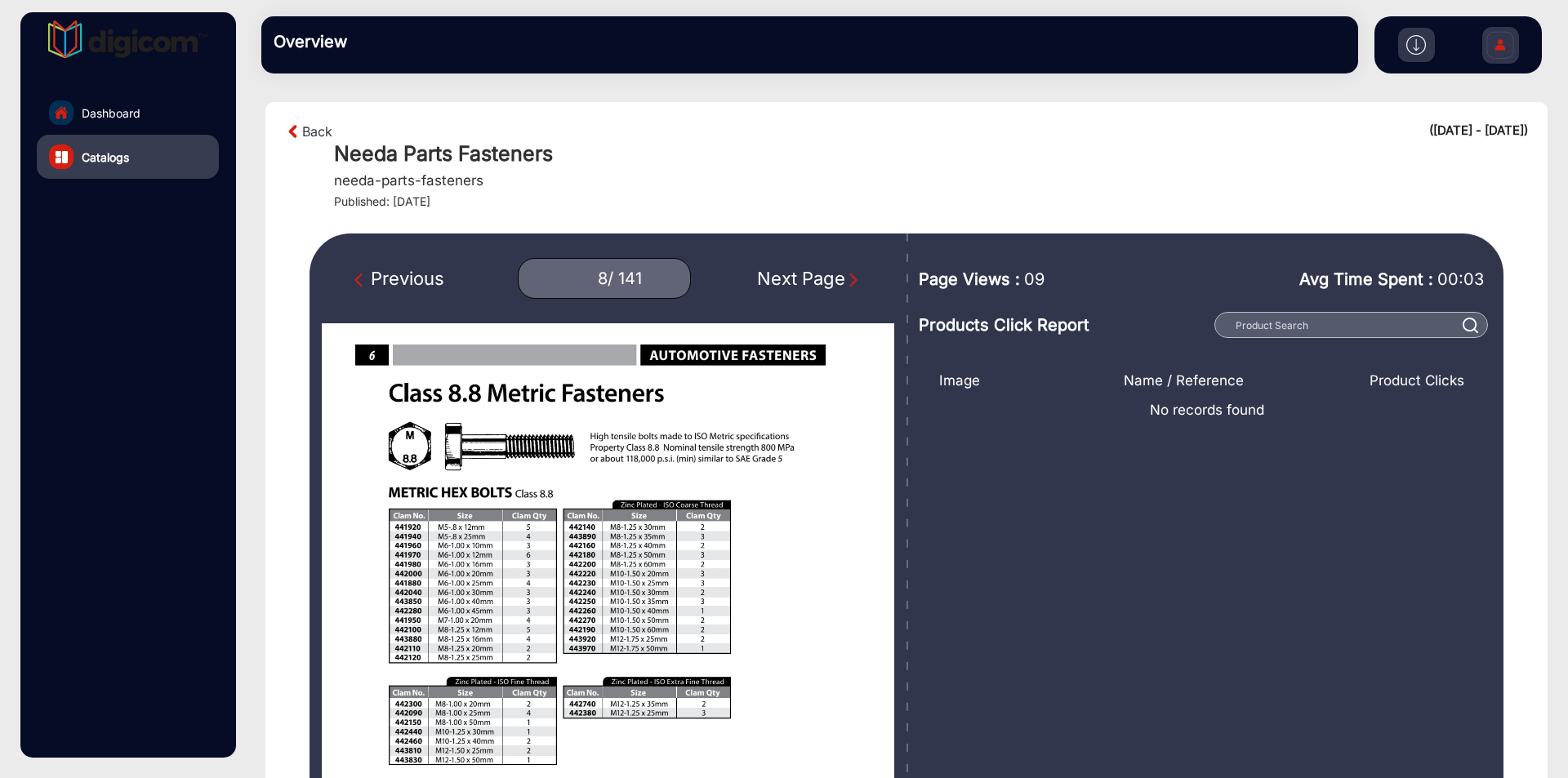
click at [794, 275] on div "Next Page" at bounding box center [809, 279] width 104 height 27
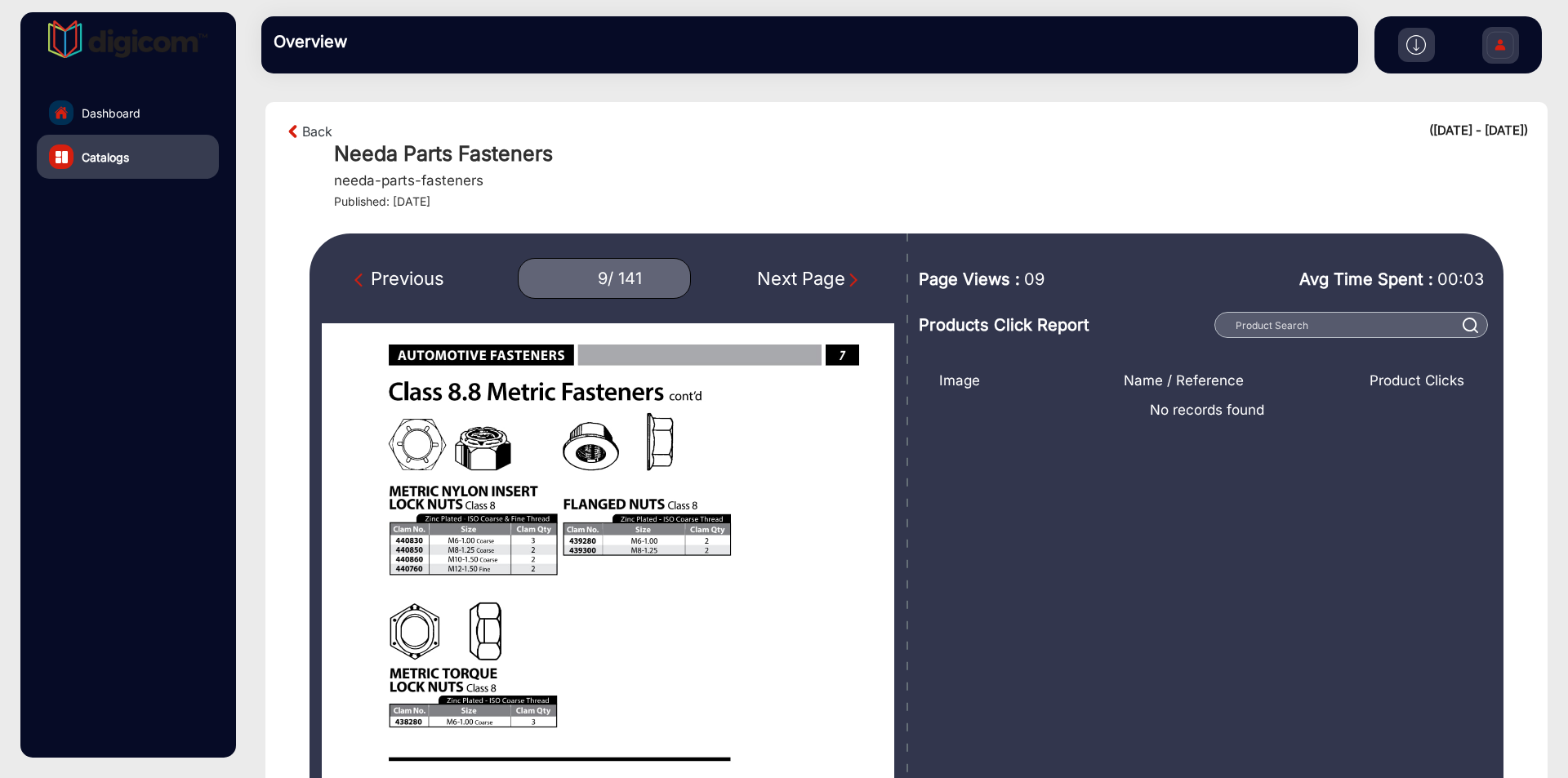
click at [794, 275] on div "Next Page" at bounding box center [809, 279] width 104 height 27
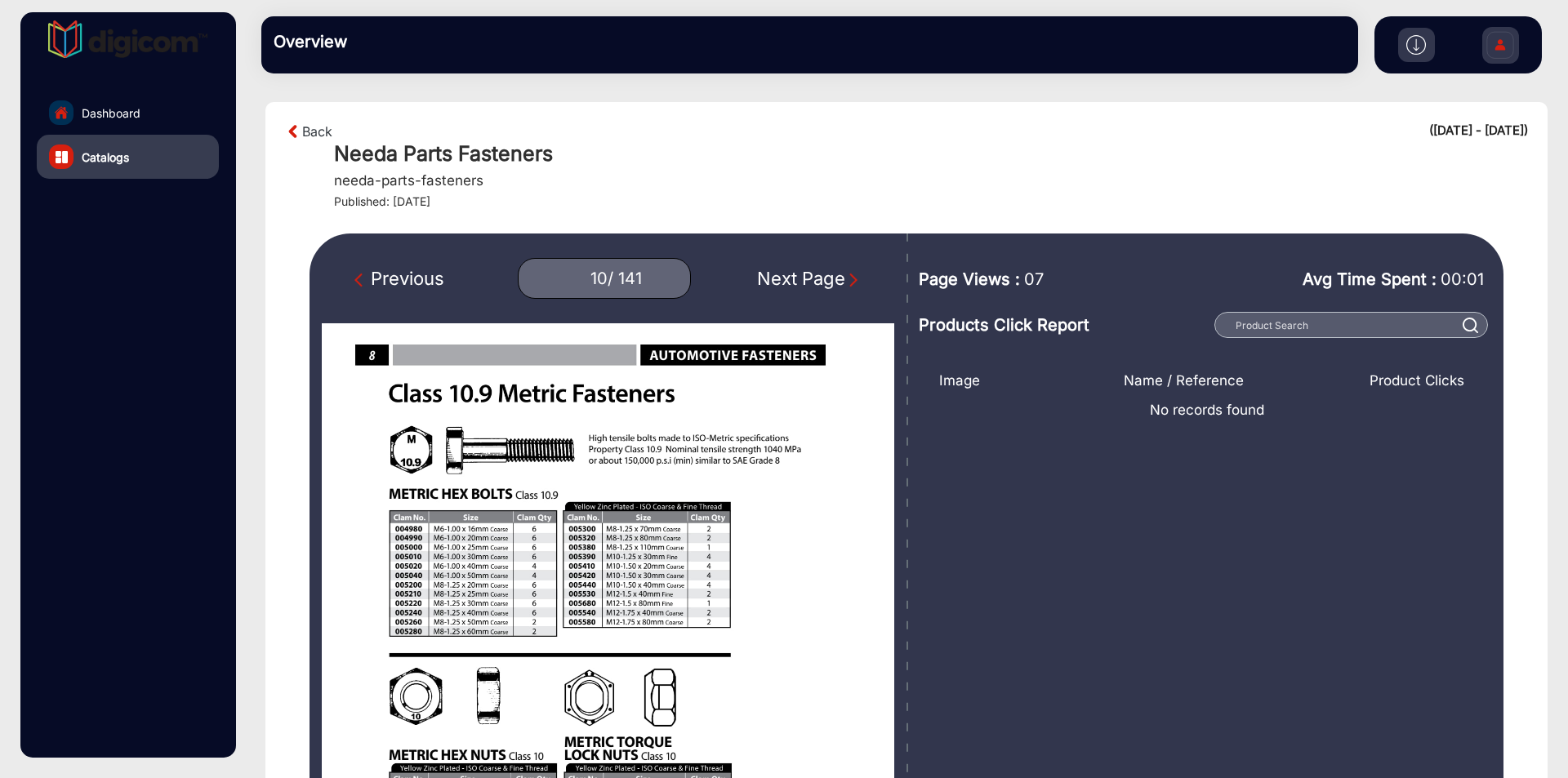
click at [794, 275] on div "Next Page" at bounding box center [809, 279] width 104 height 27
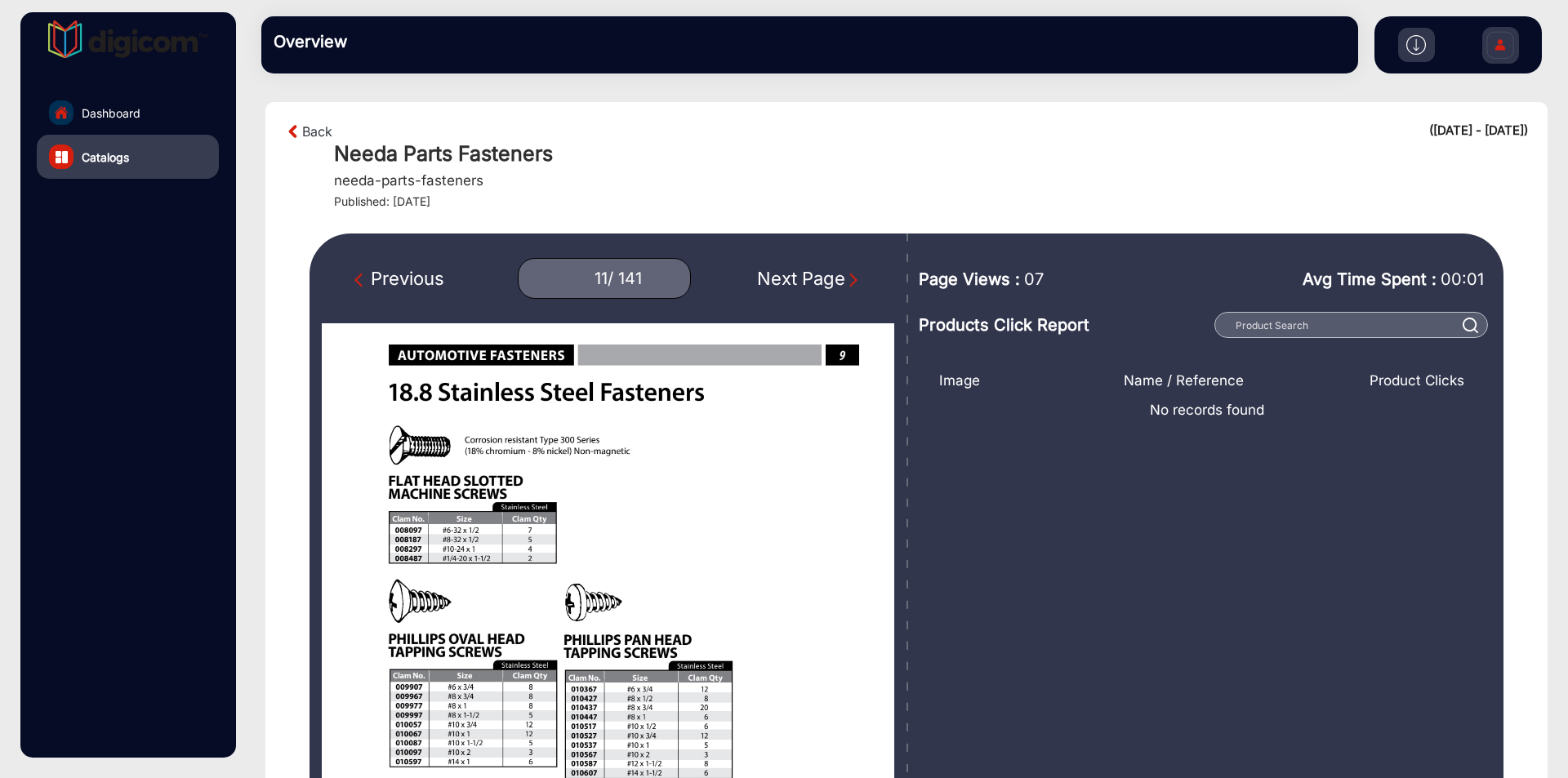
click at [794, 275] on div "Next Page" at bounding box center [809, 279] width 104 height 27
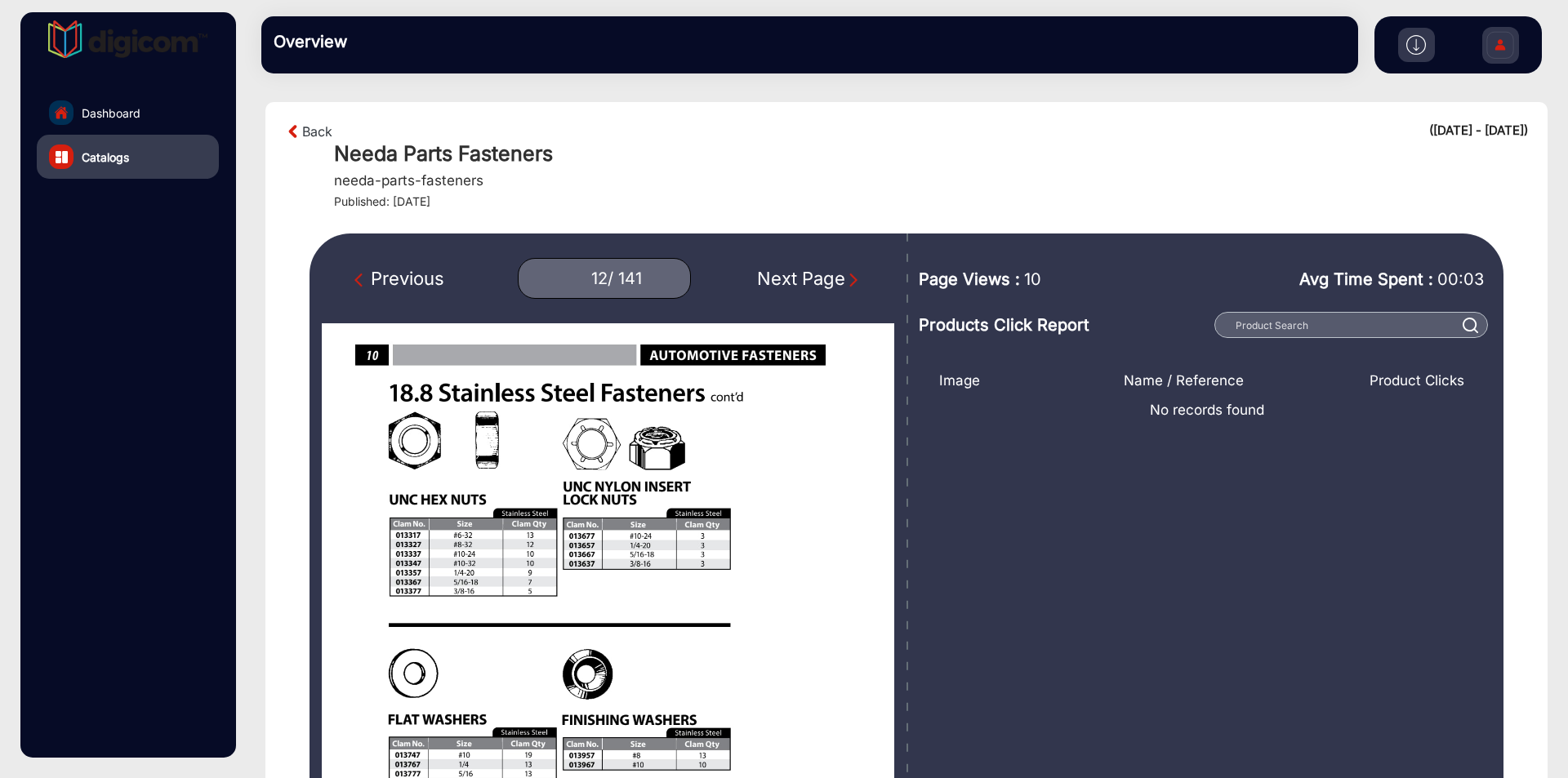
click at [794, 275] on div "Next Page" at bounding box center [809, 279] width 104 height 27
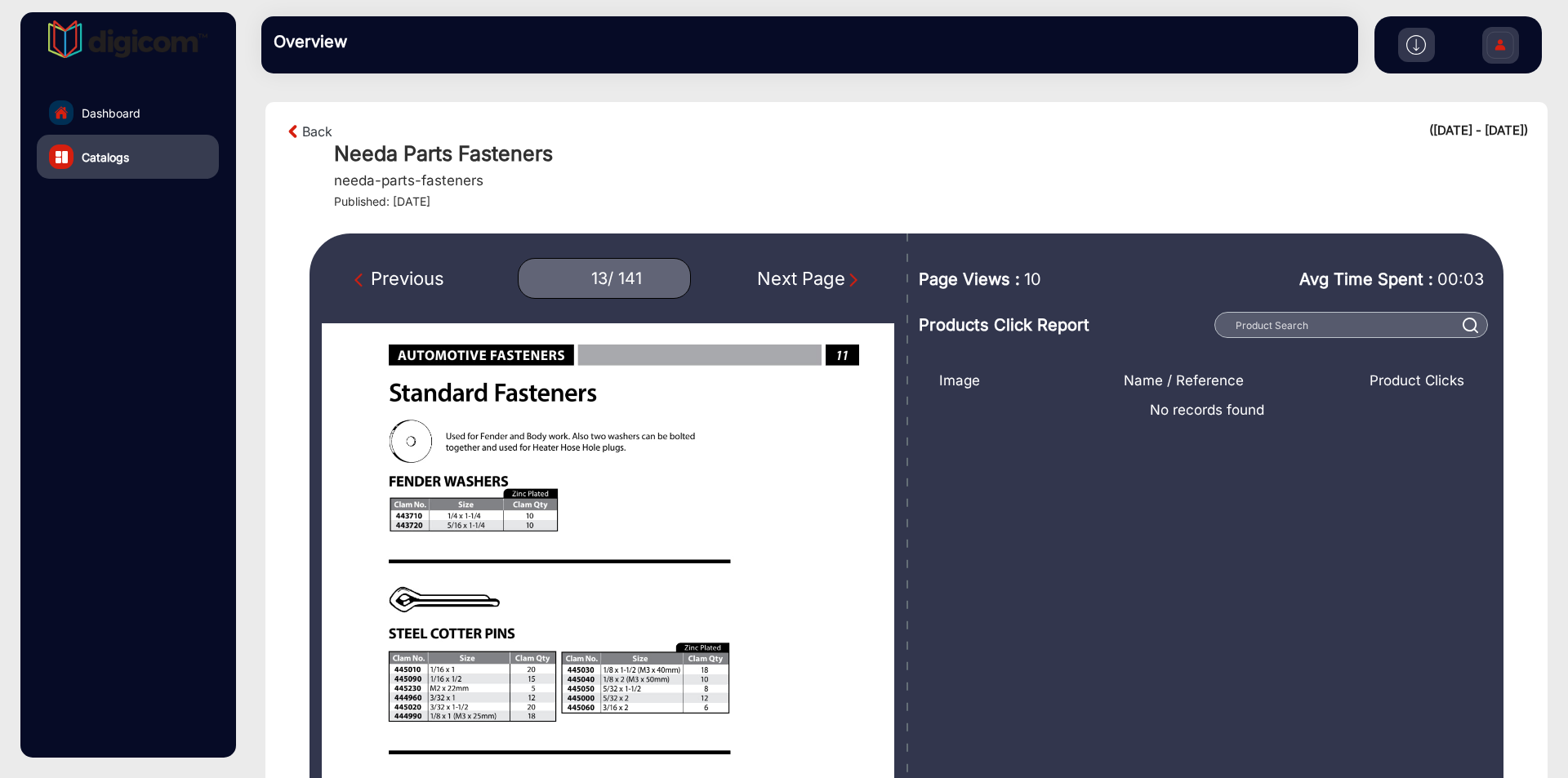
click at [794, 275] on div "Next Page" at bounding box center [809, 279] width 104 height 27
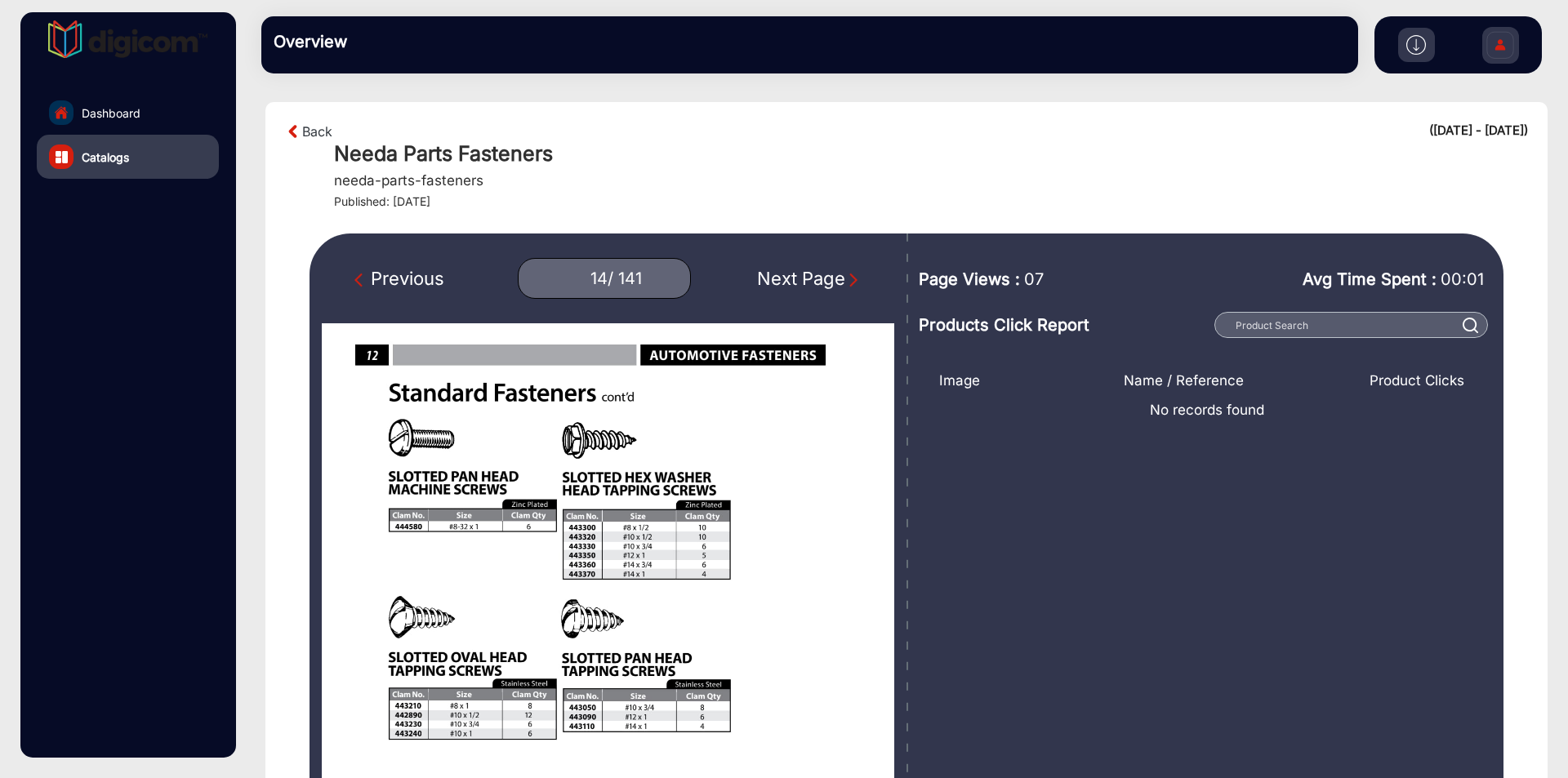
click at [793, 273] on div "Next Page" at bounding box center [809, 279] width 104 height 27
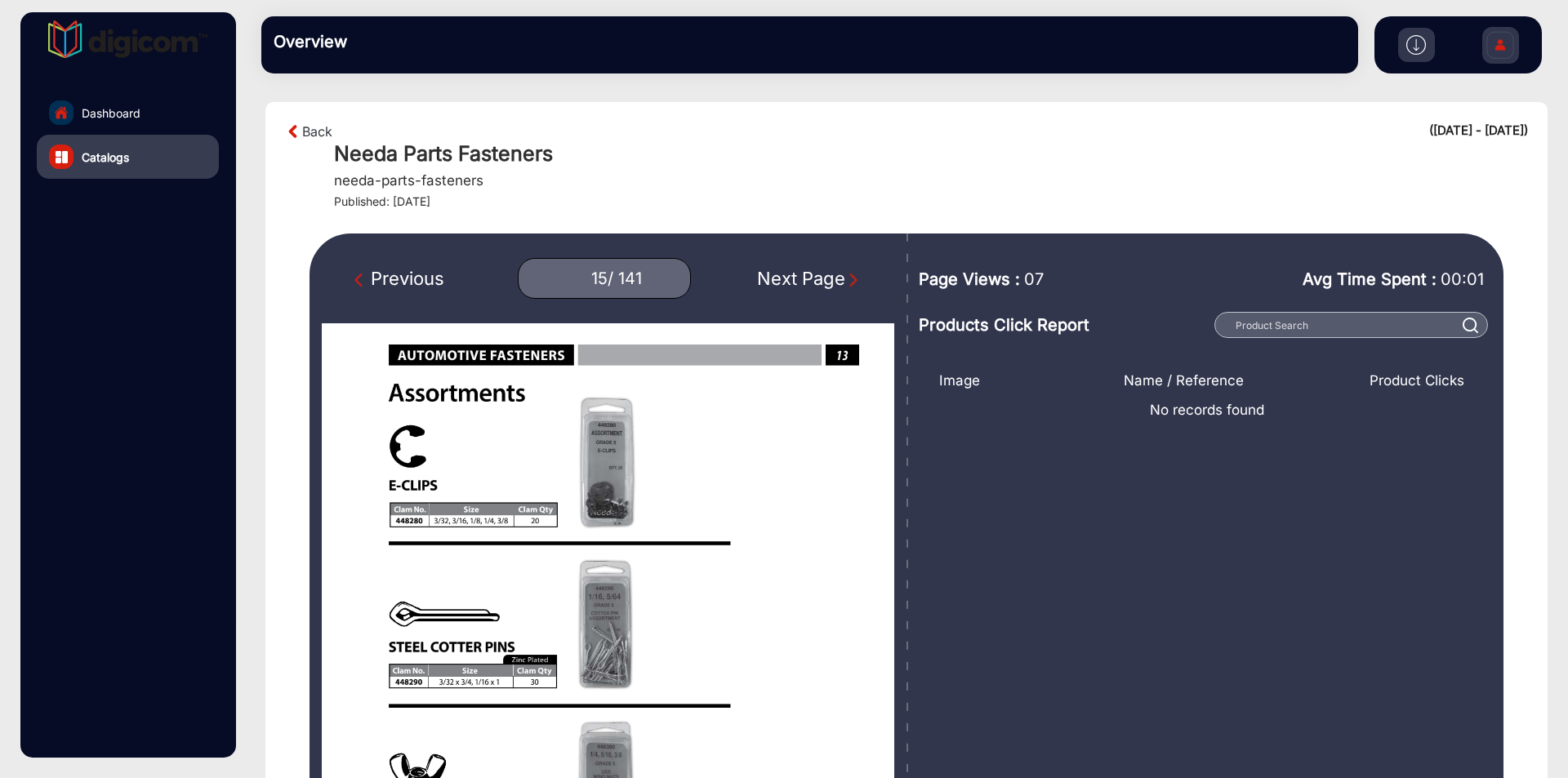
click at [793, 273] on div "Next Page" at bounding box center [809, 279] width 104 height 27
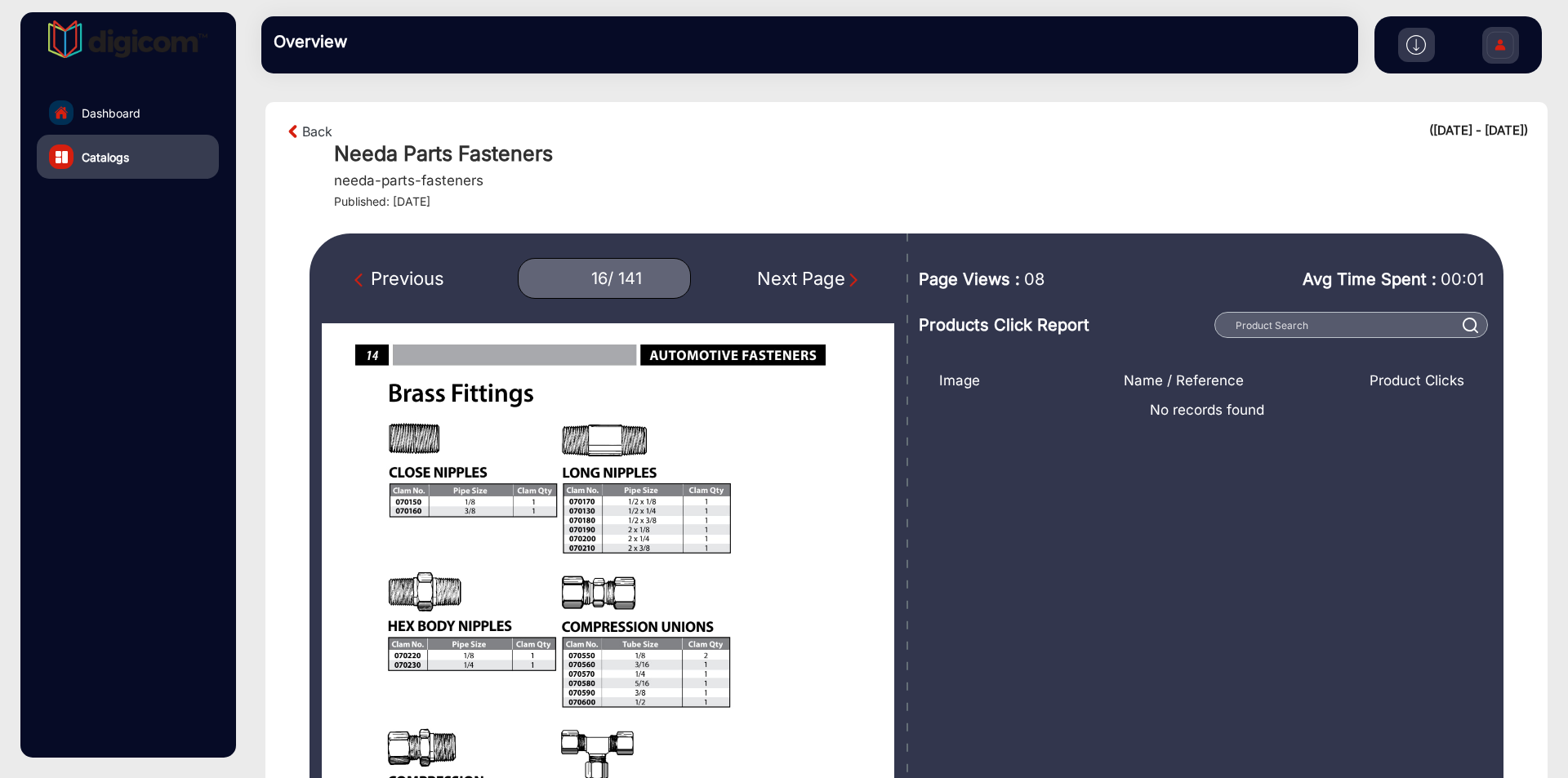
click at [793, 273] on div "Next Page" at bounding box center [809, 279] width 104 height 27
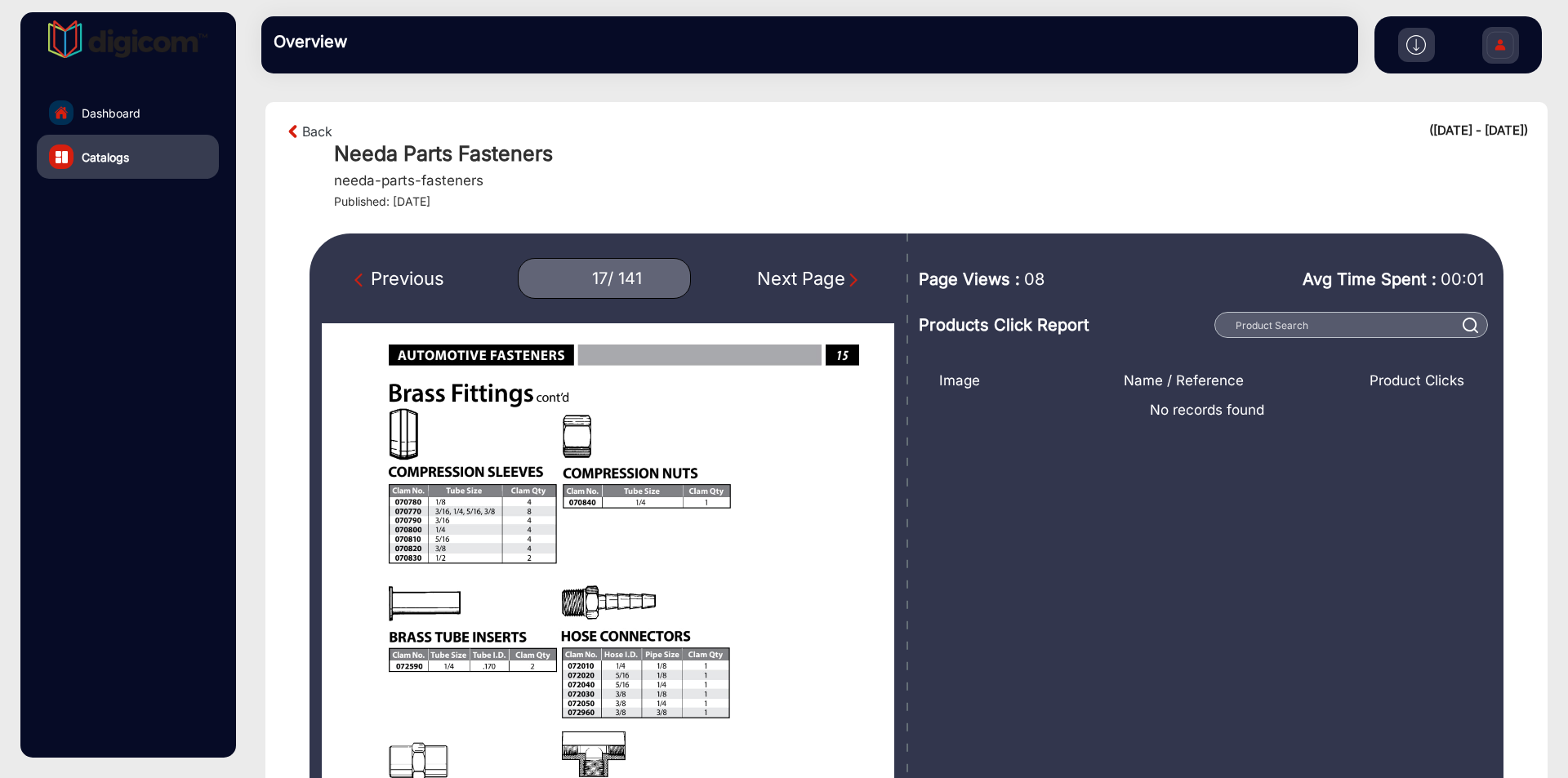
click at [793, 273] on div "Next Page" at bounding box center [809, 279] width 104 height 27
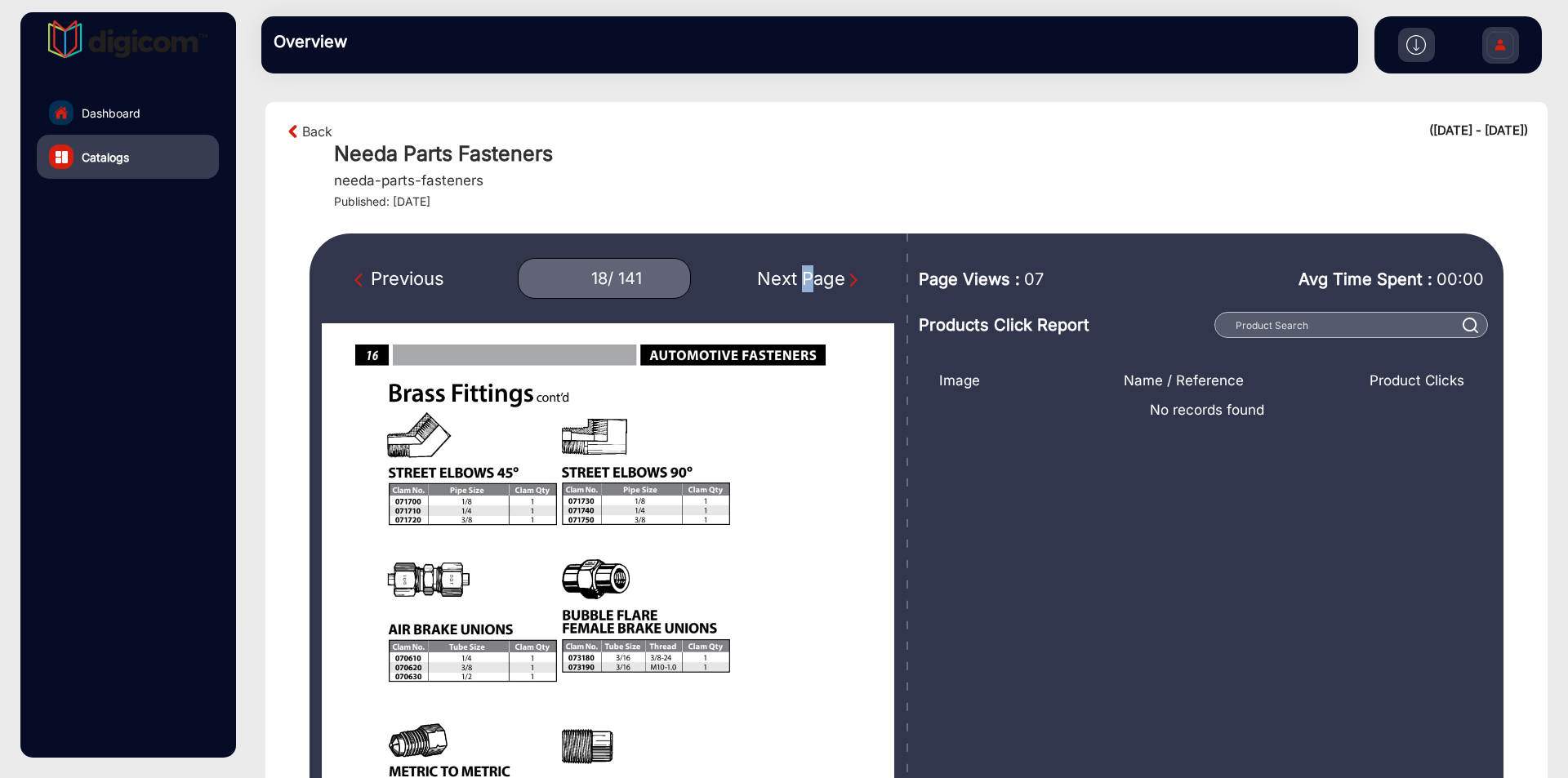
click at [793, 273] on div "Next Page" at bounding box center [809, 279] width 104 height 27
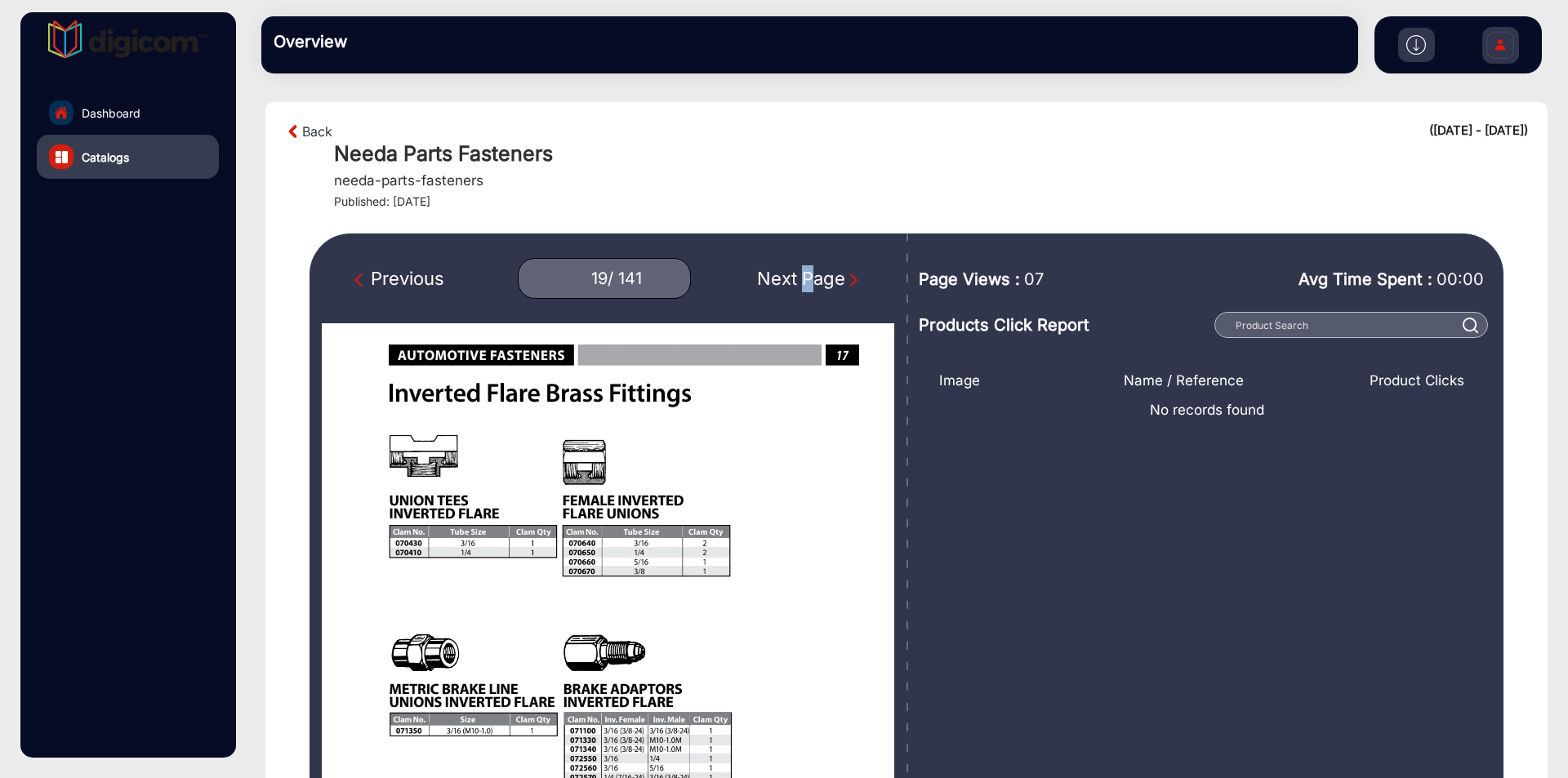
click at [793, 273] on div "Next Page" at bounding box center [809, 279] width 104 height 27
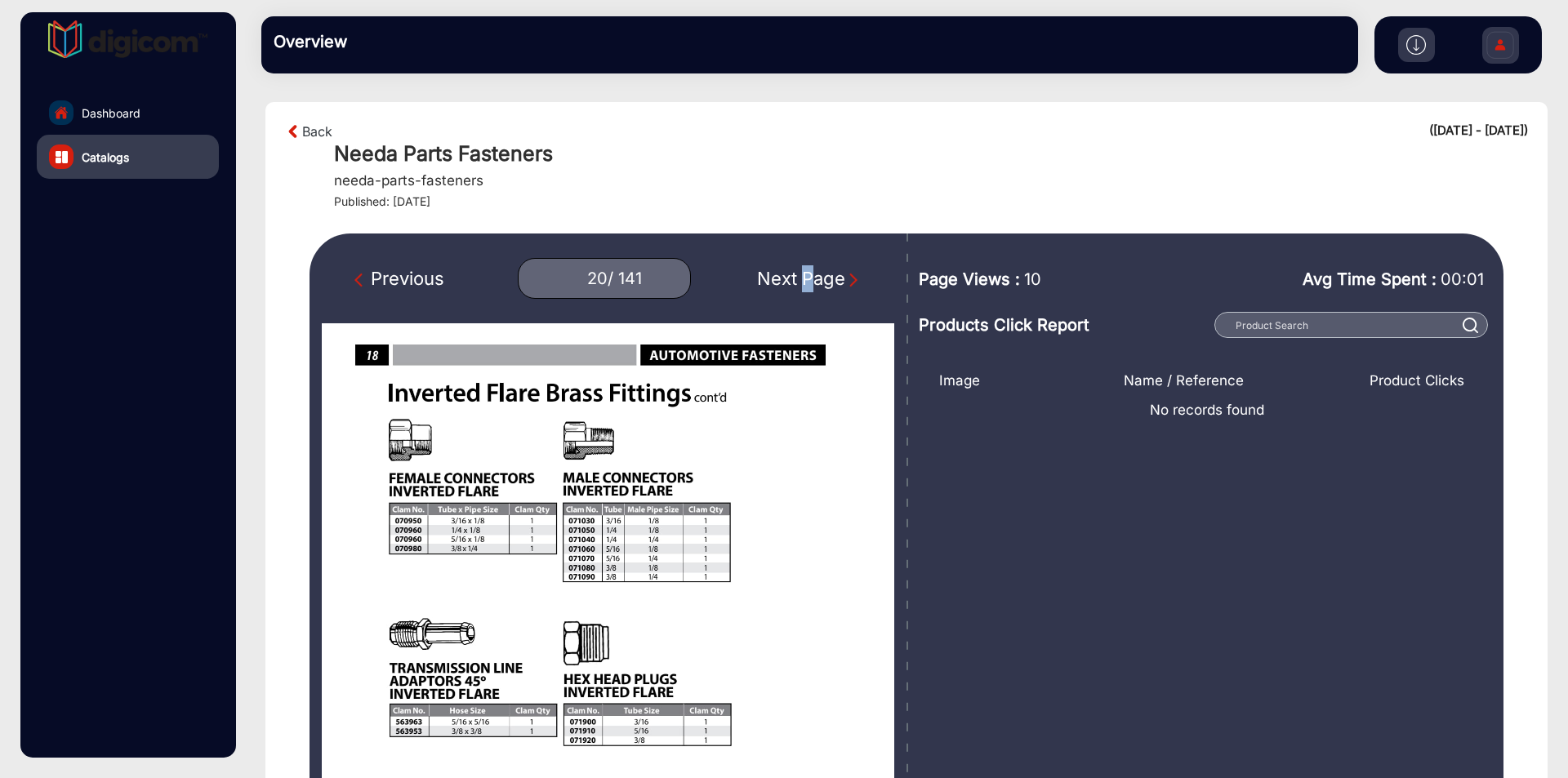
click at [793, 273] on div "Next Page" at bounding box center [809, 279] width 104 height 27
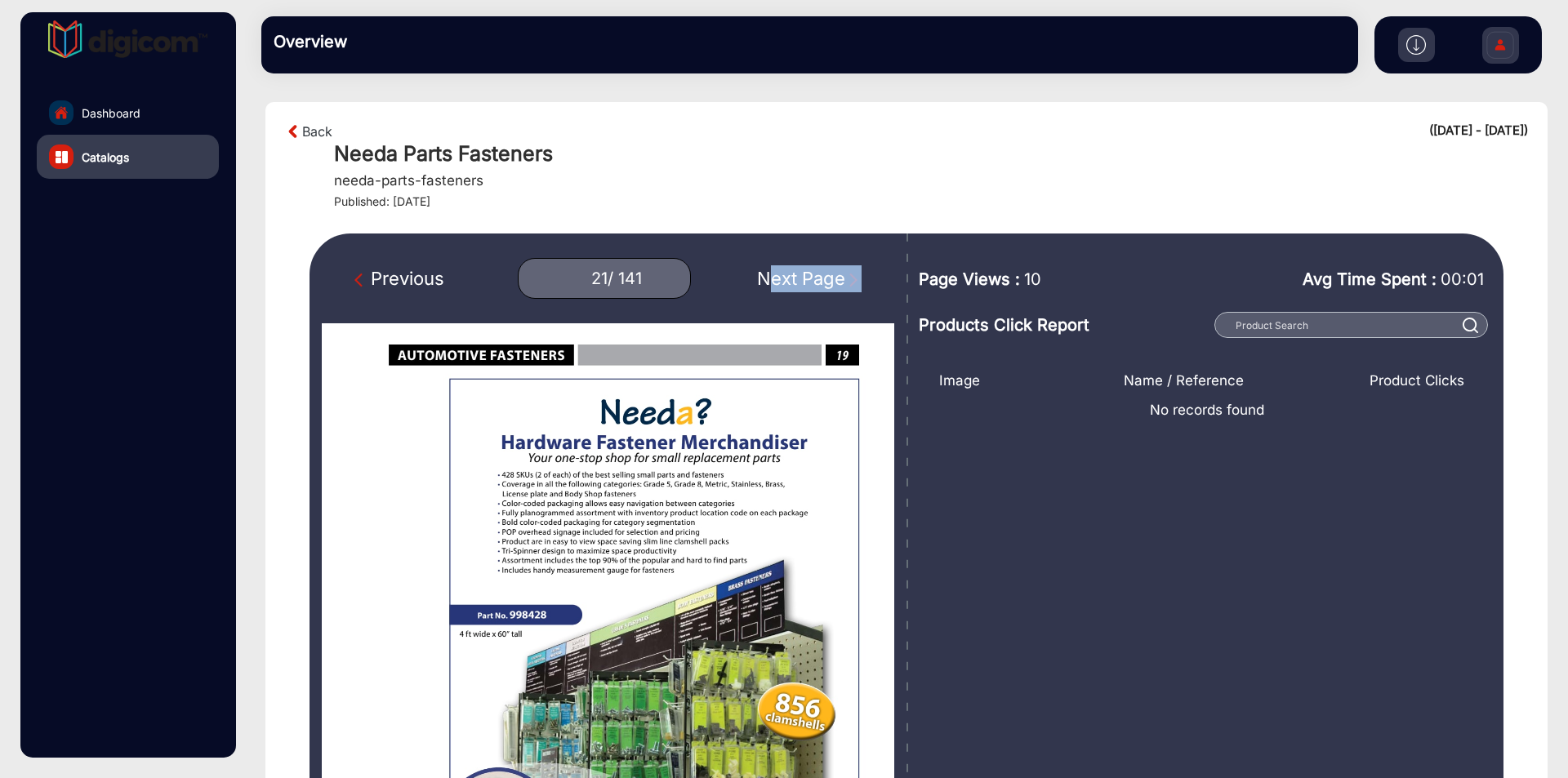
click at [793, 273] on div "Next Page" at bounding box center [809, 279] width 104 height 27
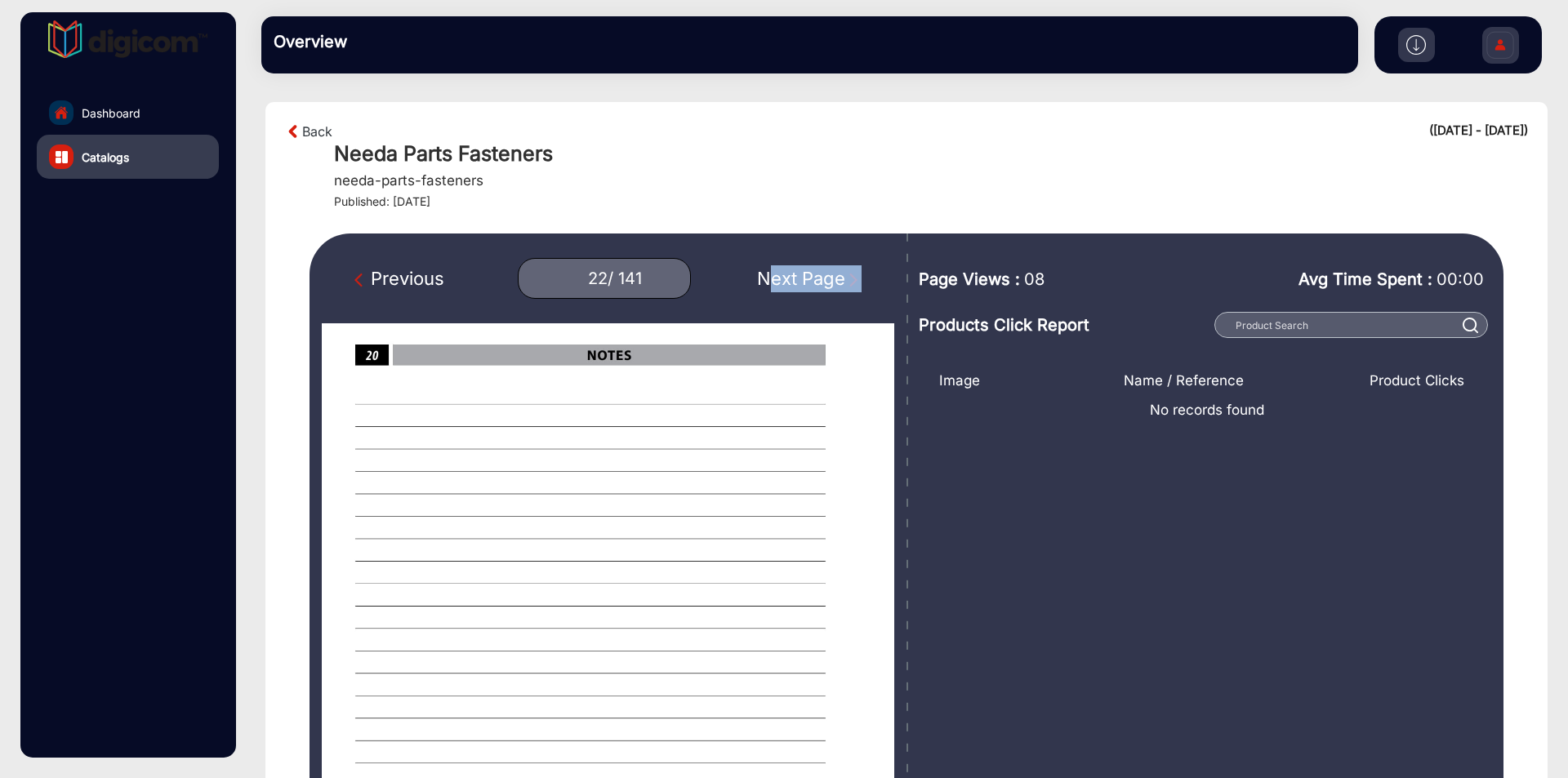
click at [793, 273] on div "Next Page" at bounding box center [809, 279] width 104 height 27
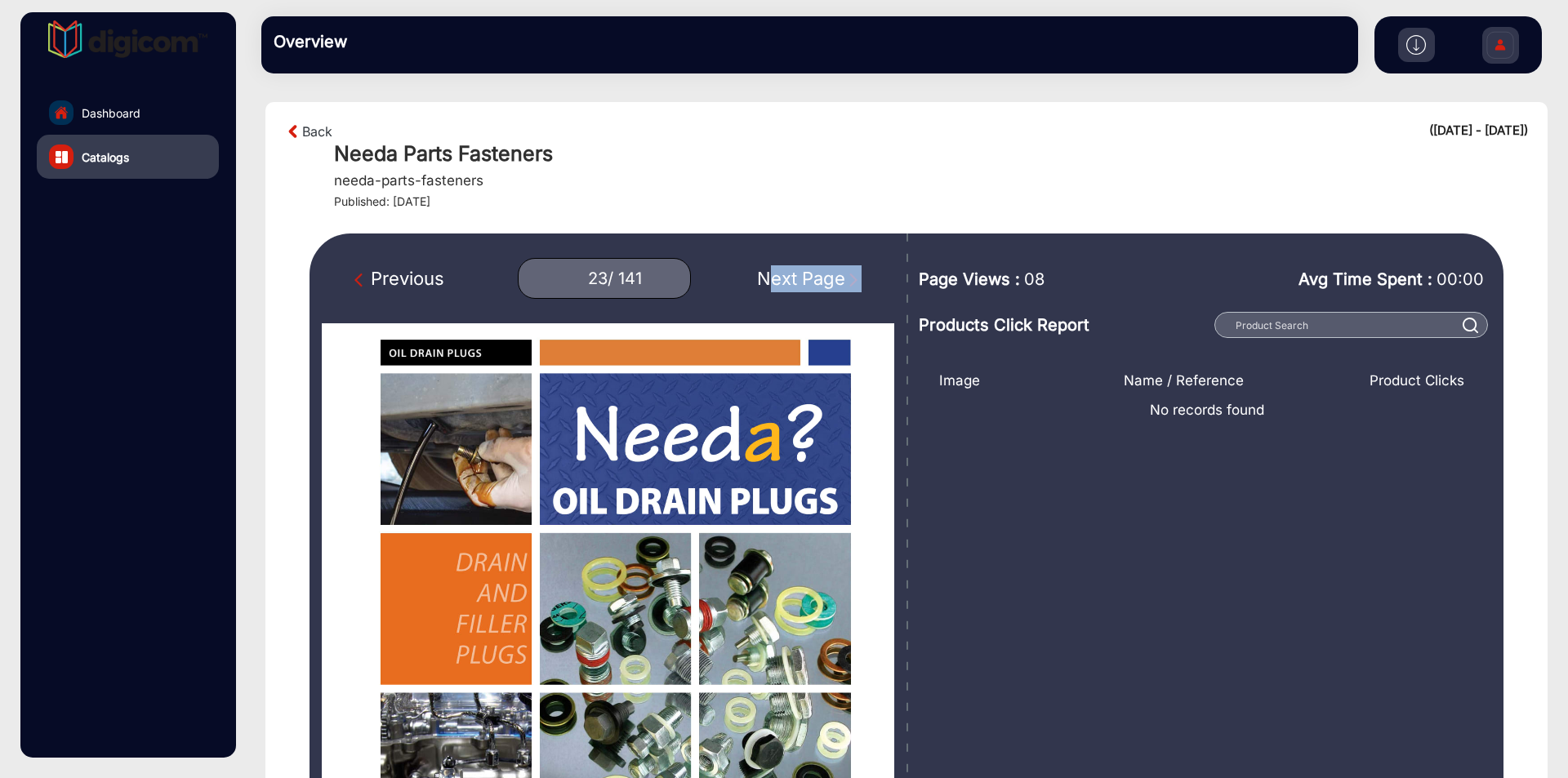
click at [793, 273] on div "Next Page" at bounding box center [809, 279] width 104 height 27
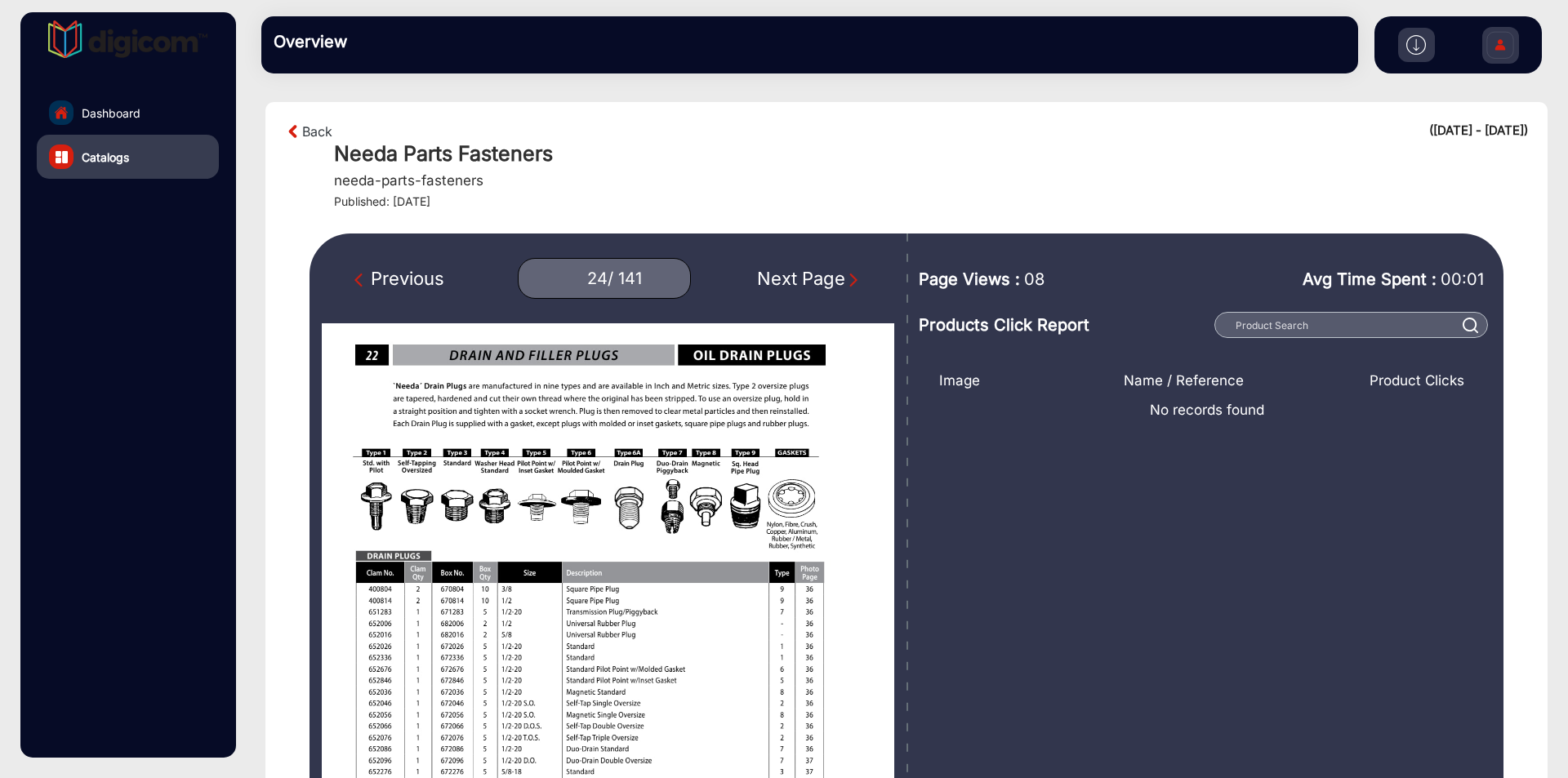
click at [793, 273] on div "Next Page" at bounding box center [809, 279] width 104 height 27
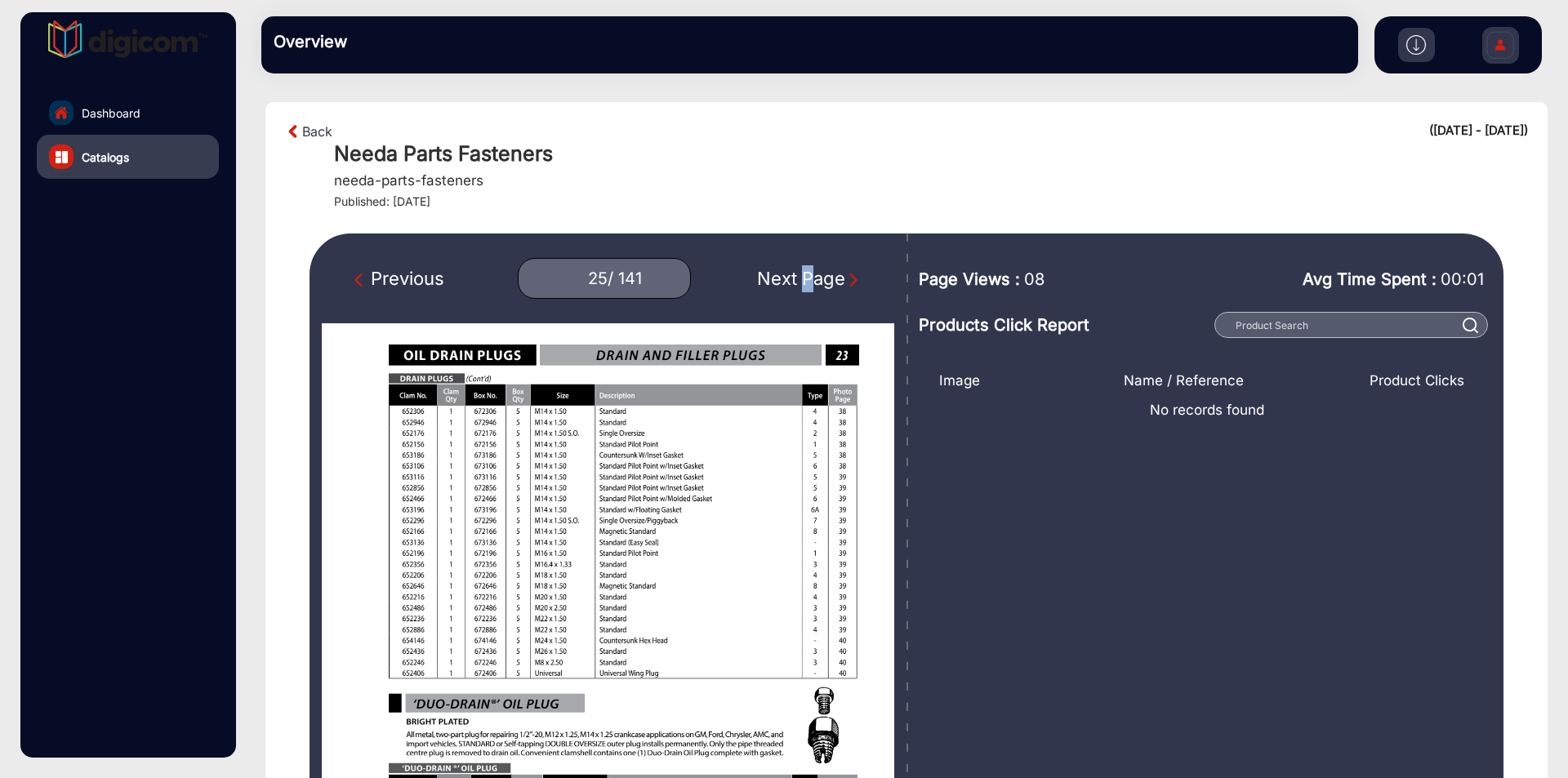
click at [792, 273] on div "Next Page" at bounding box center [809, 279] width 104 height 27
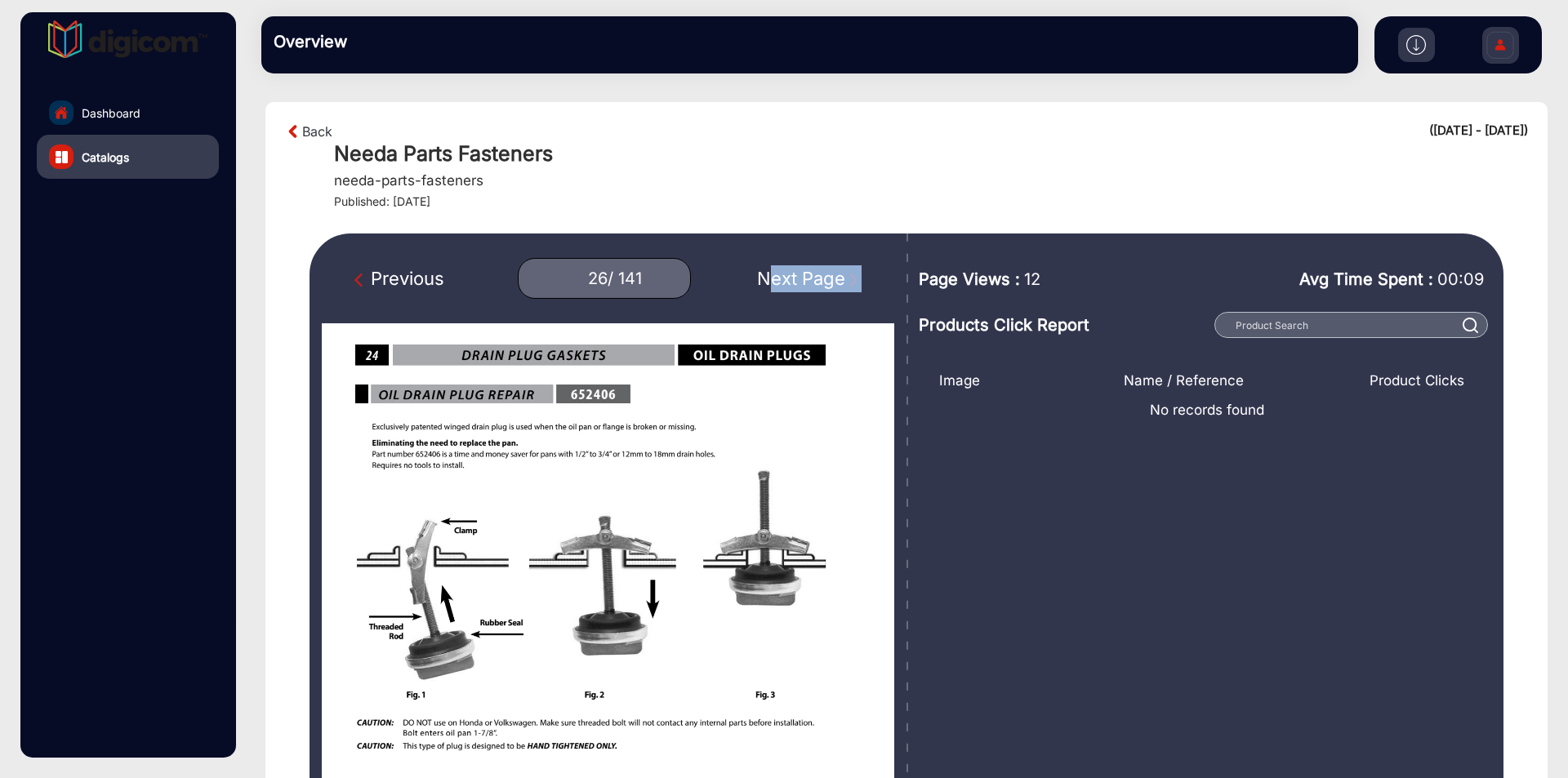
click at [792, 273] on div "Next Page" at bounding box center [809, 279] width 104 height 27
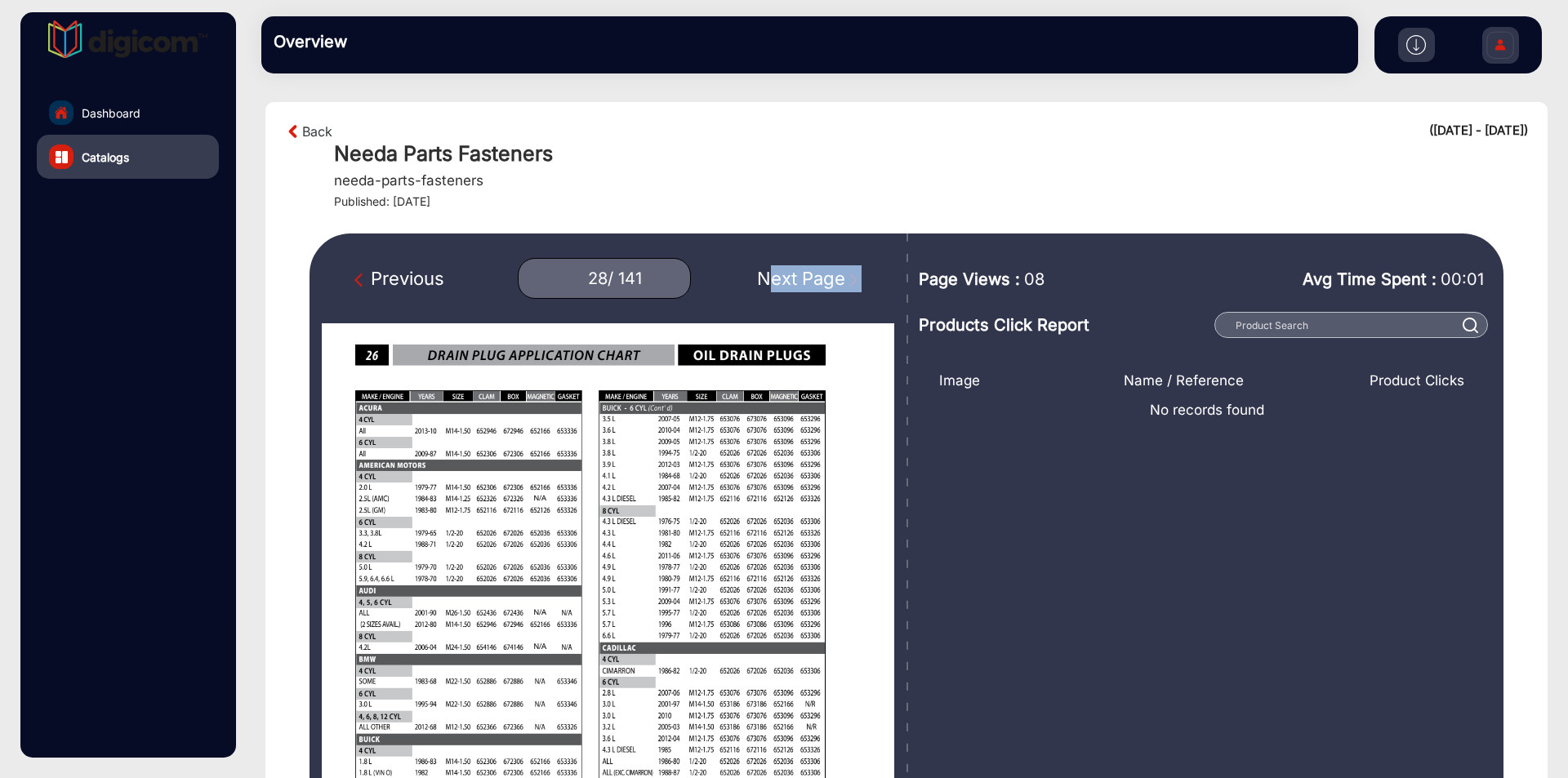
click at [792, 273] on div "Next Page" at bounding box center [809, 279] width 104 height 27
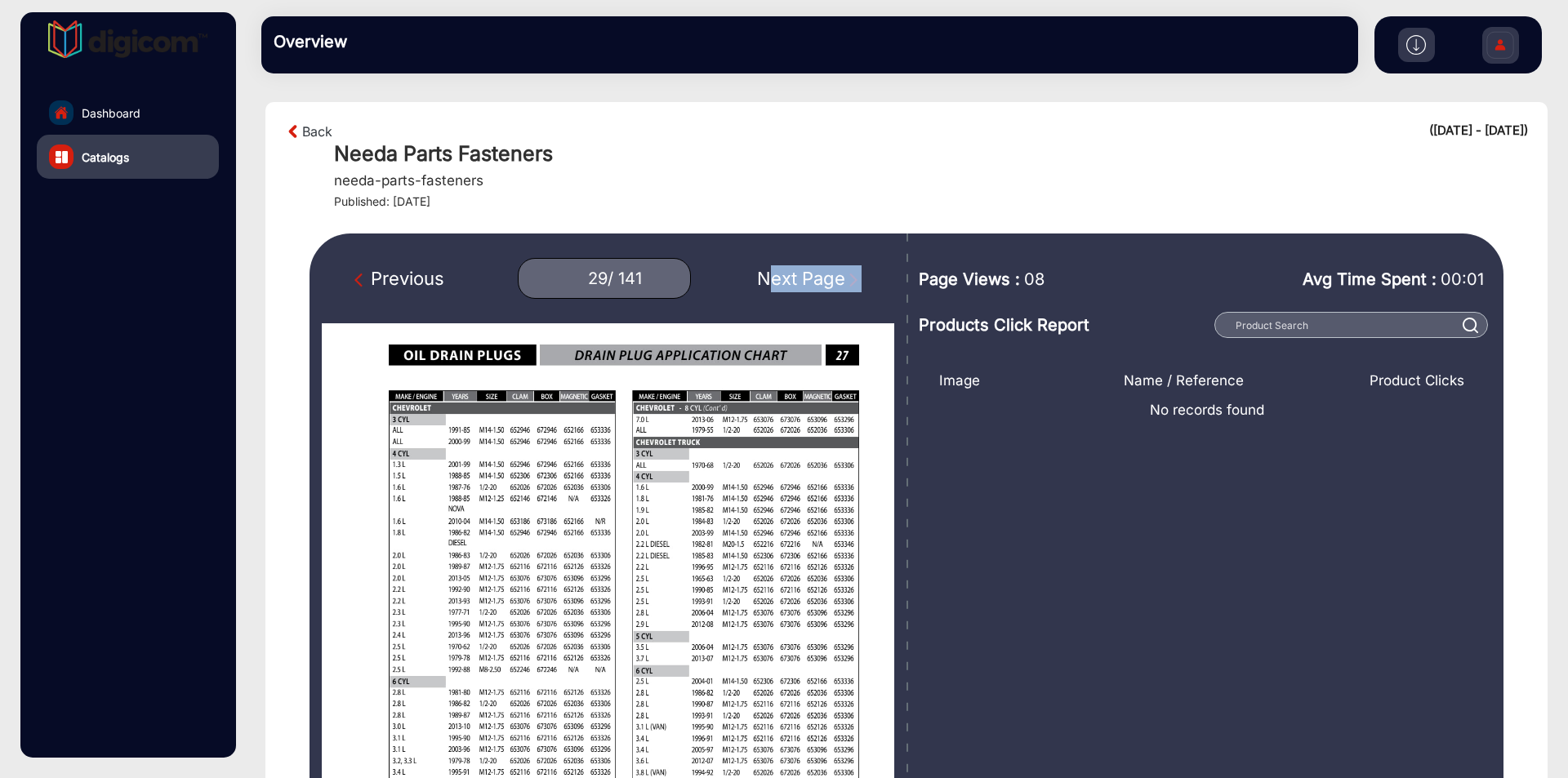
click at [792, 273] on div "Next Page" at bounding box center [809, 279] width 104 height 27
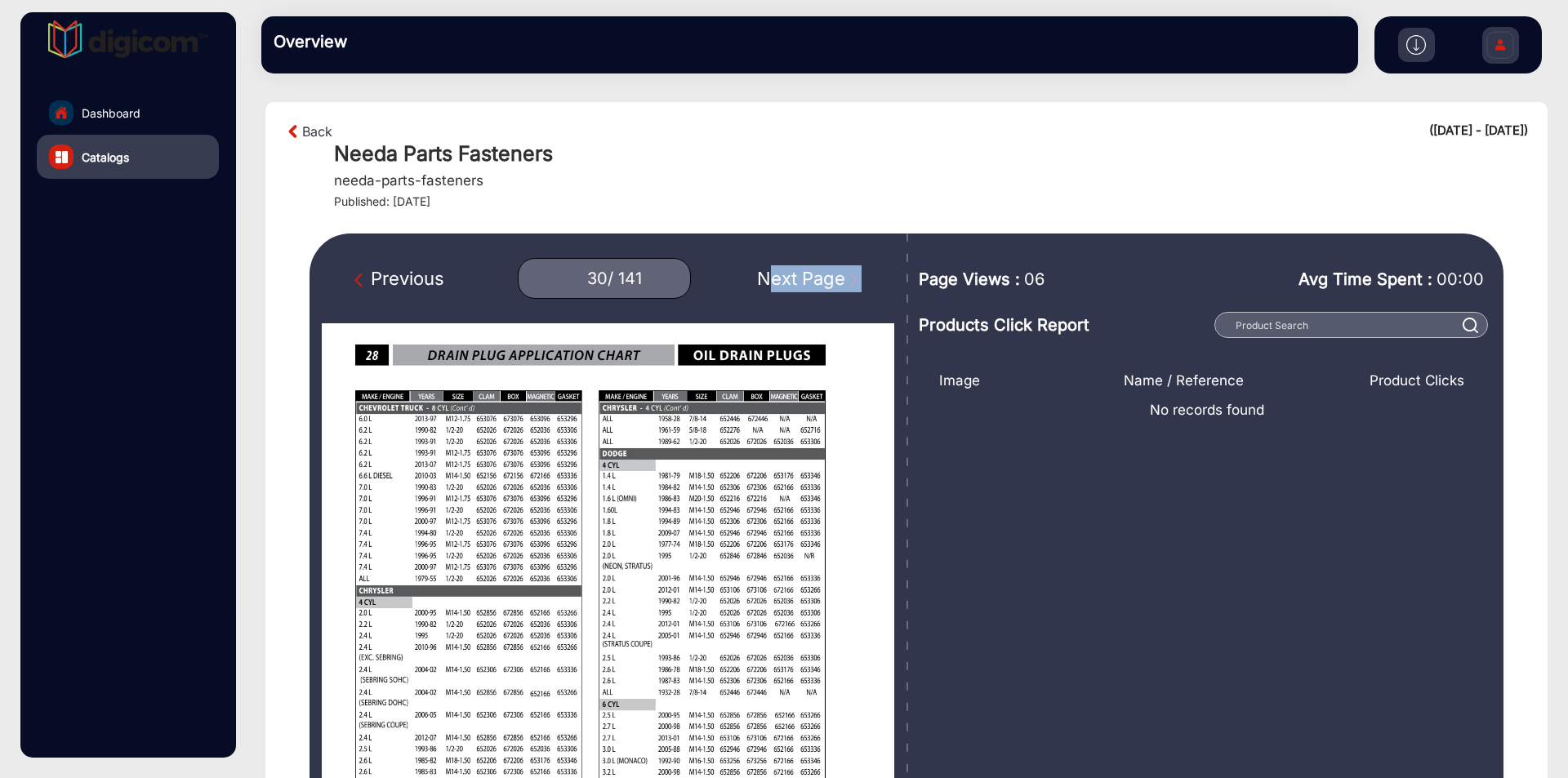
click at [792, 273] on div "Next Page" at bounding box center [809, 279] width 104 height 27
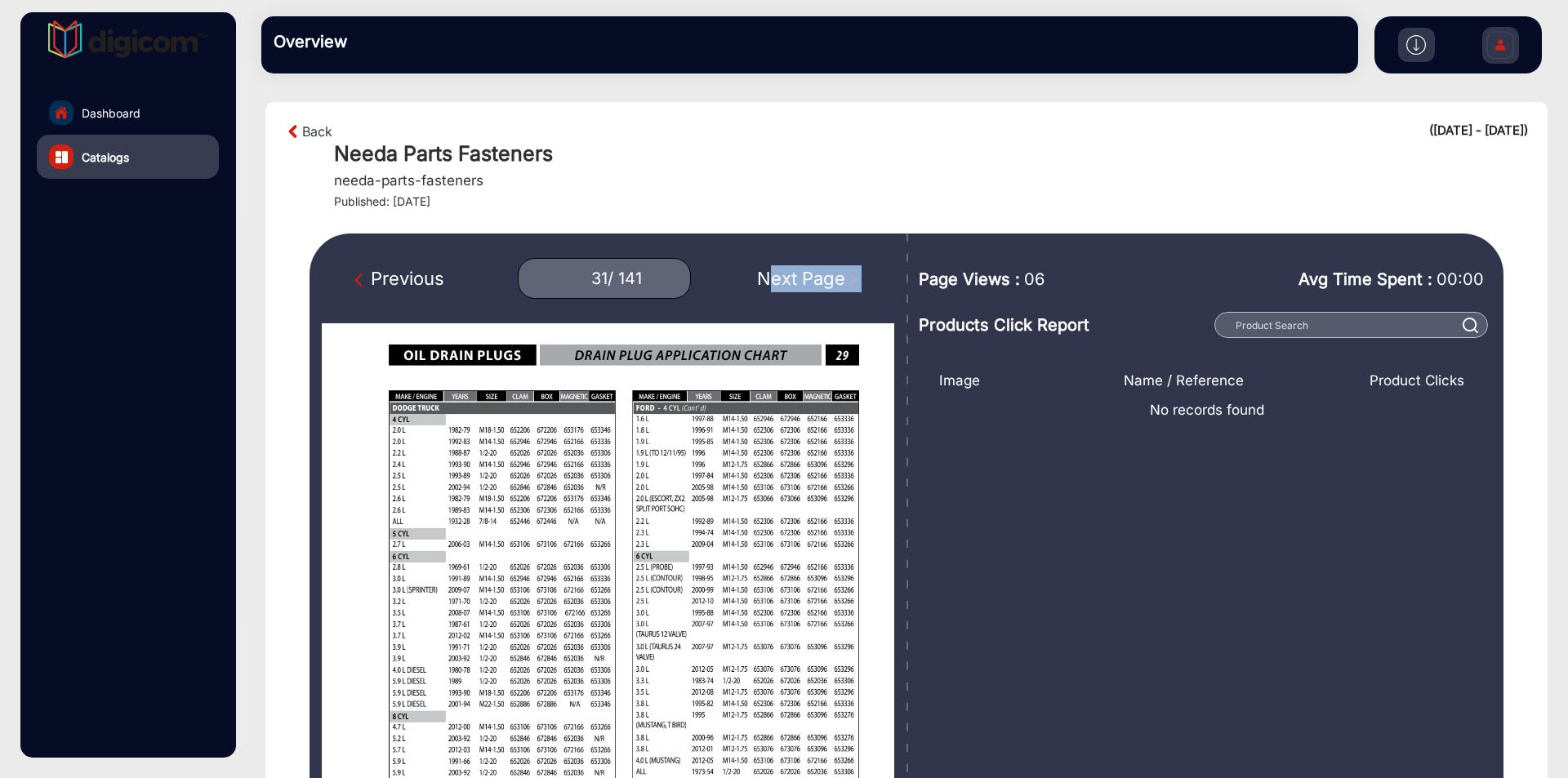
click at [792, 273] on div "Next Page" at bounding box center [809, 279] width 104 height 27
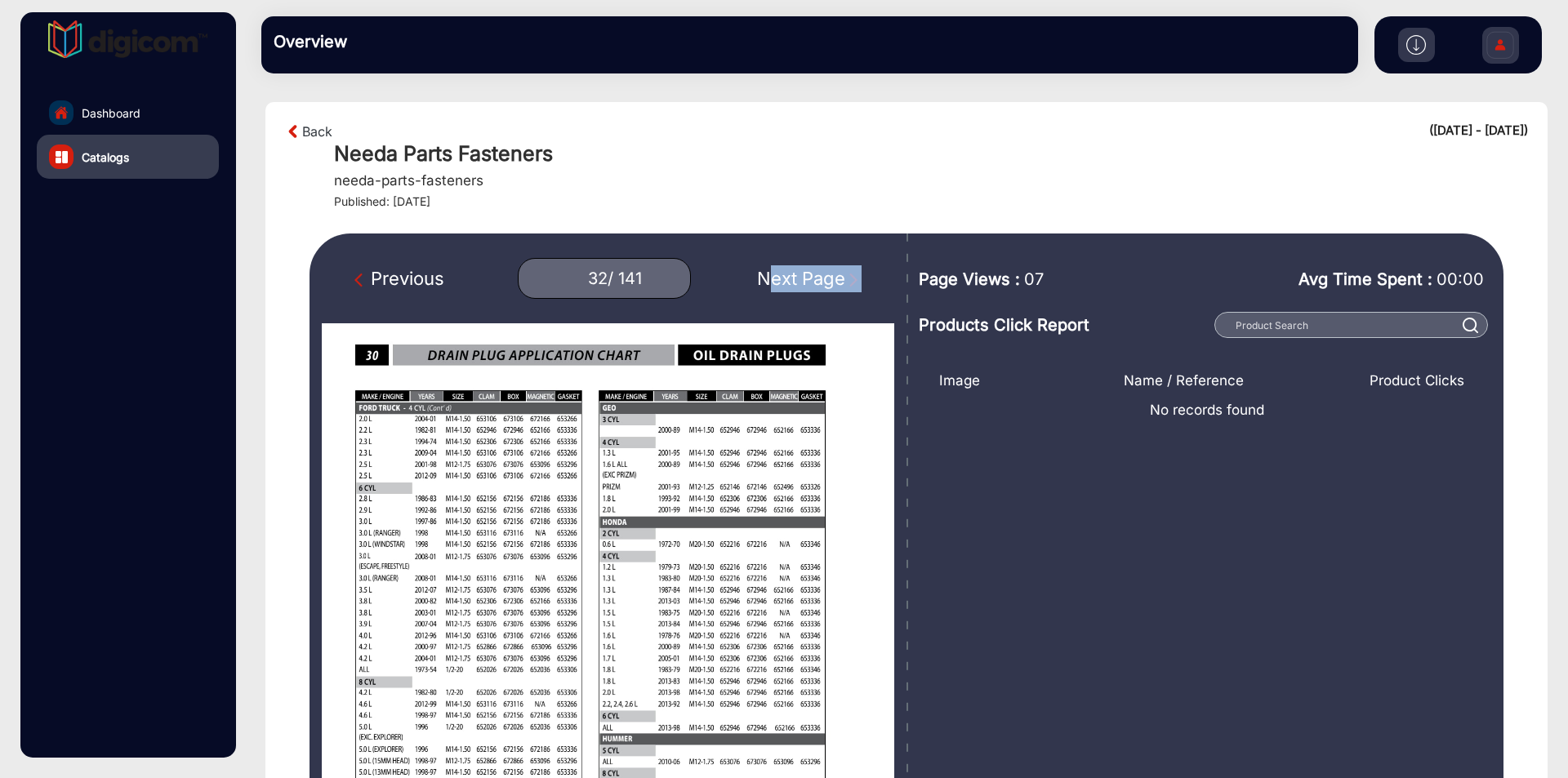
click at [792, 273] on div "Next Page" at bounding box center [809, 279] width 104 height 27
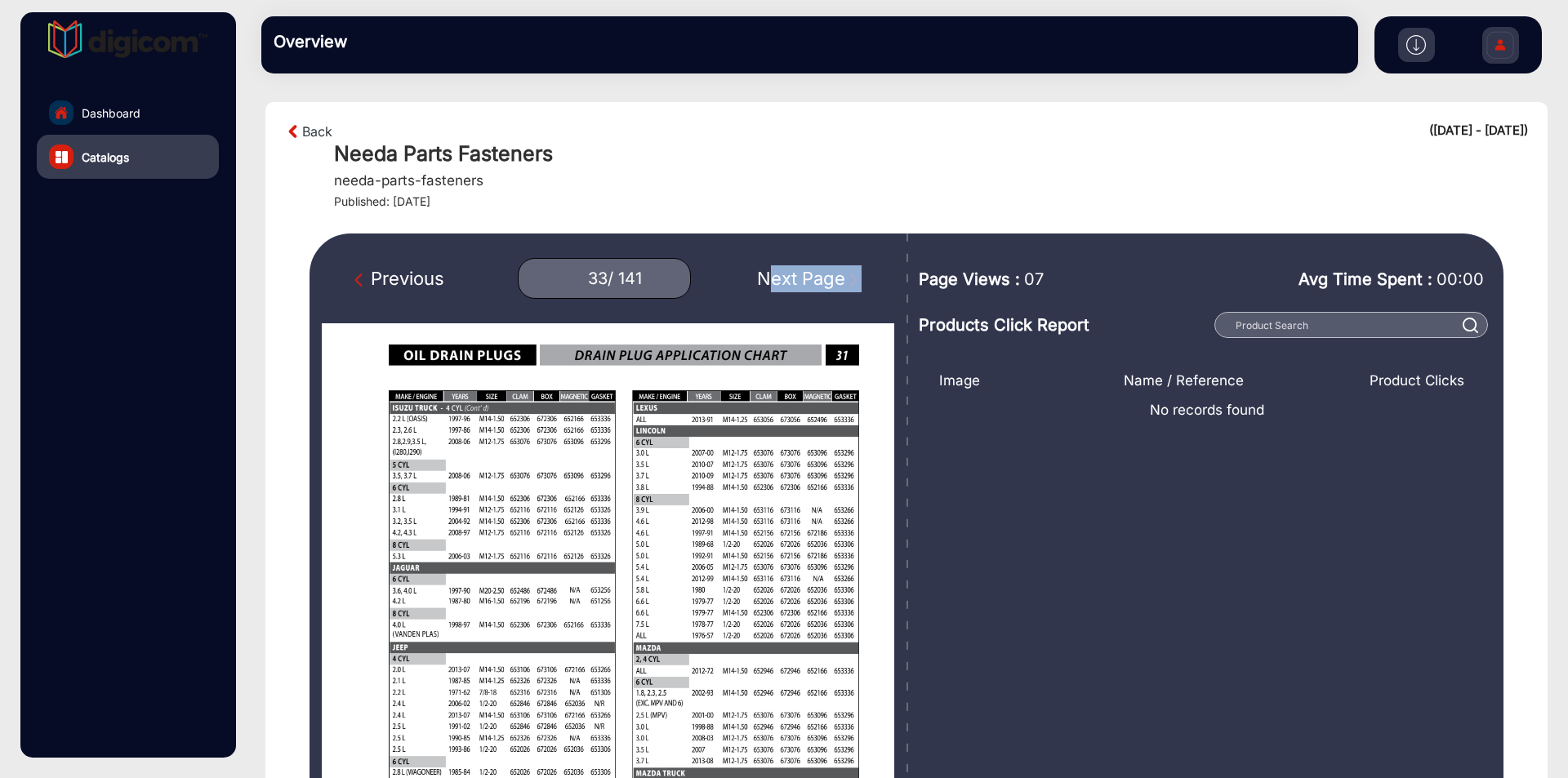
click at [792, 273] on div "Next Page" at bounding box center [809, 279] width 104 height 27
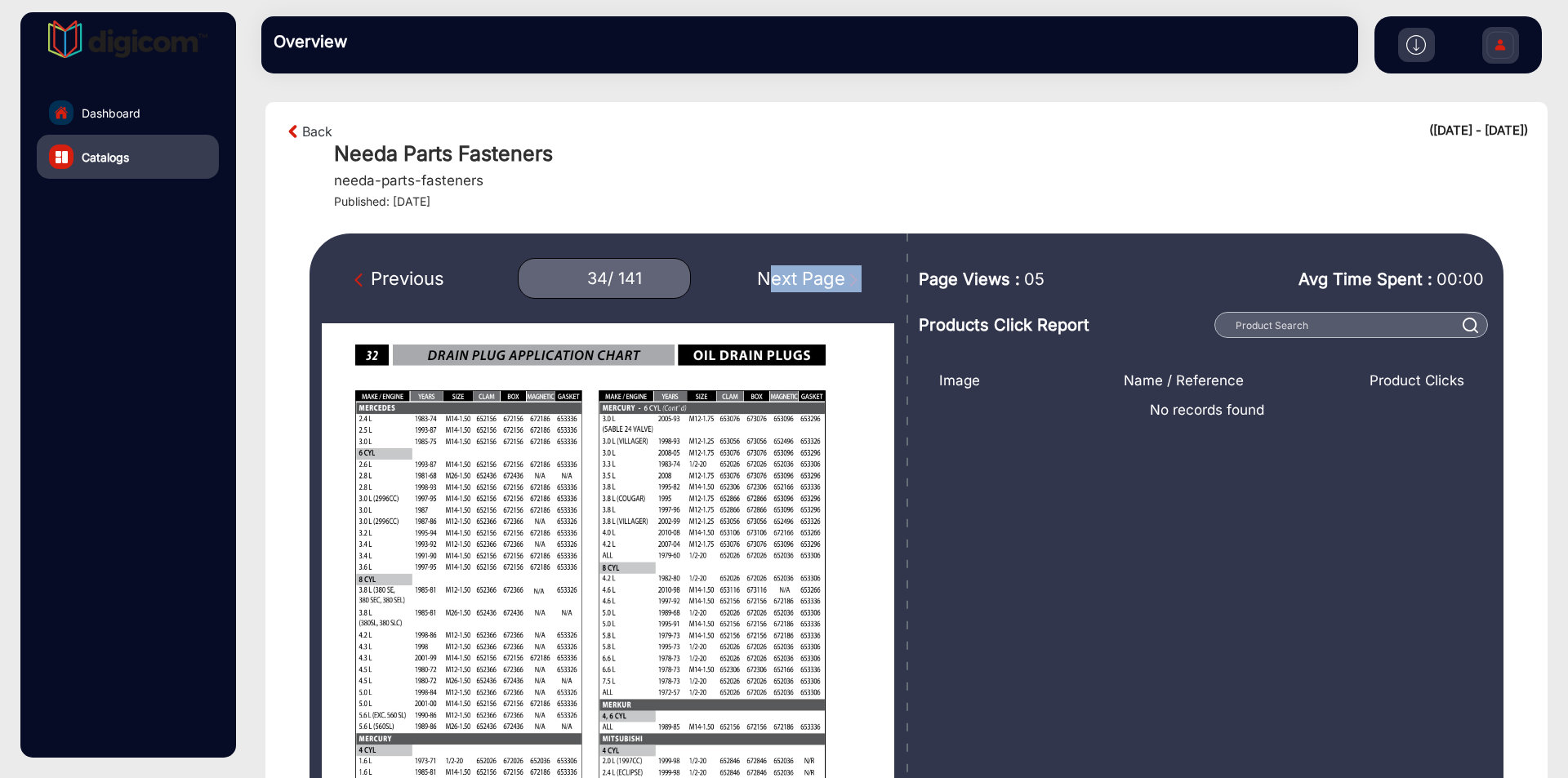
click at [792, 273] on div "Next Page" at bounding box center [809, 279] width 104 height 27
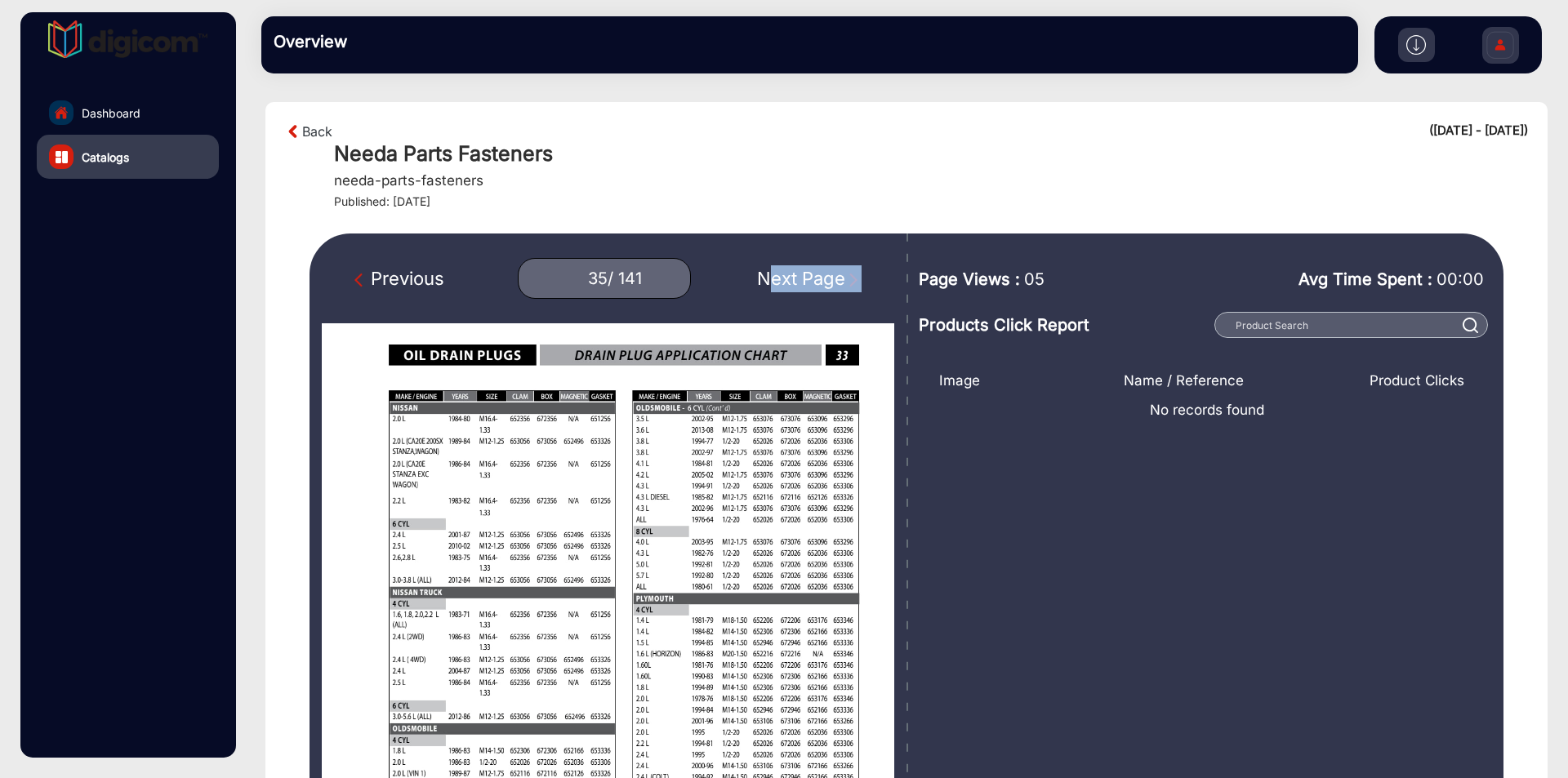
click at [792, 273] on div "Next Page" at bounding box center [809, 279] width 104 height 27
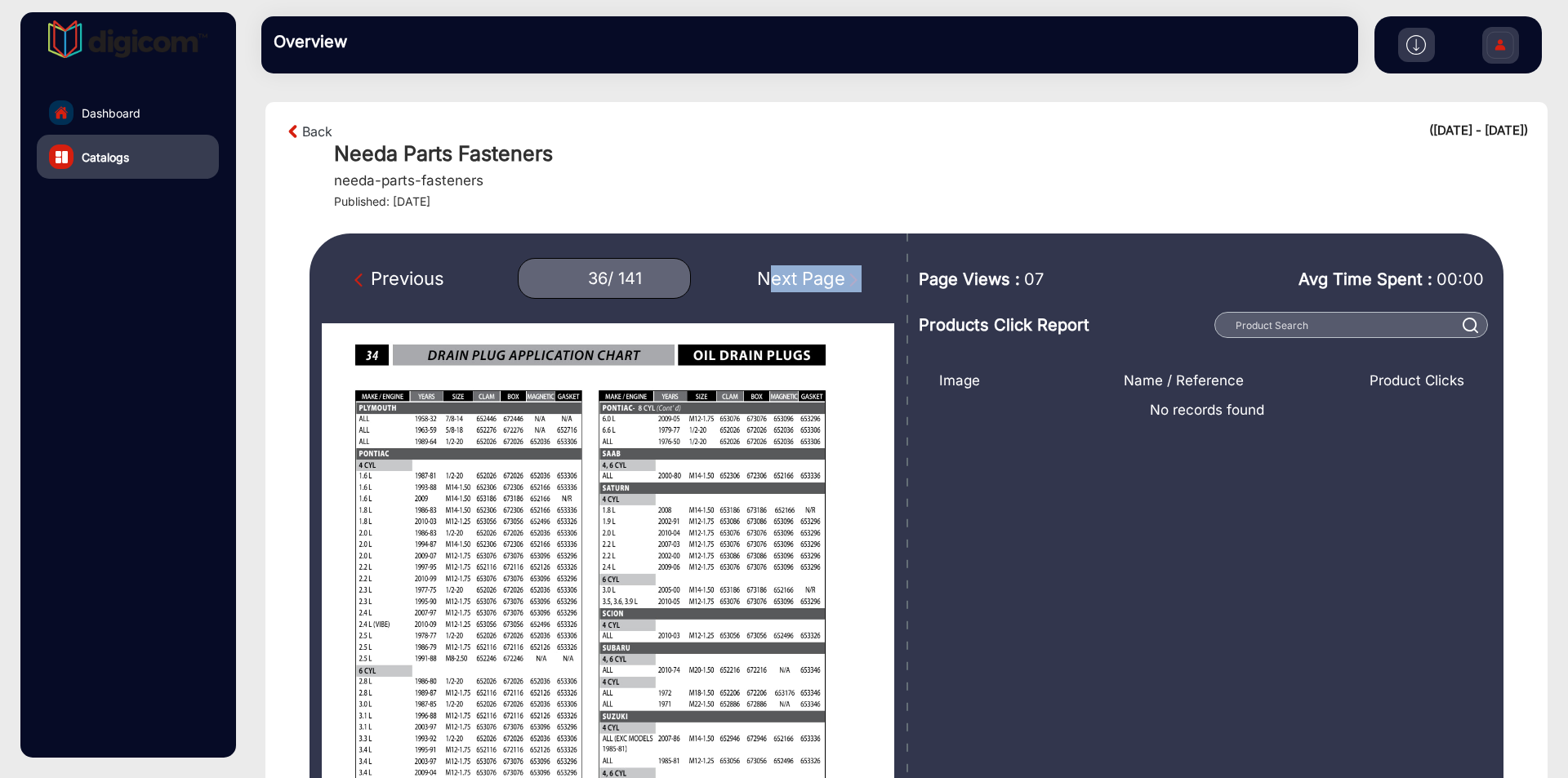
click at [792, 273] on div "Next Page" at bounding box center [809, 279] width 104 height 27
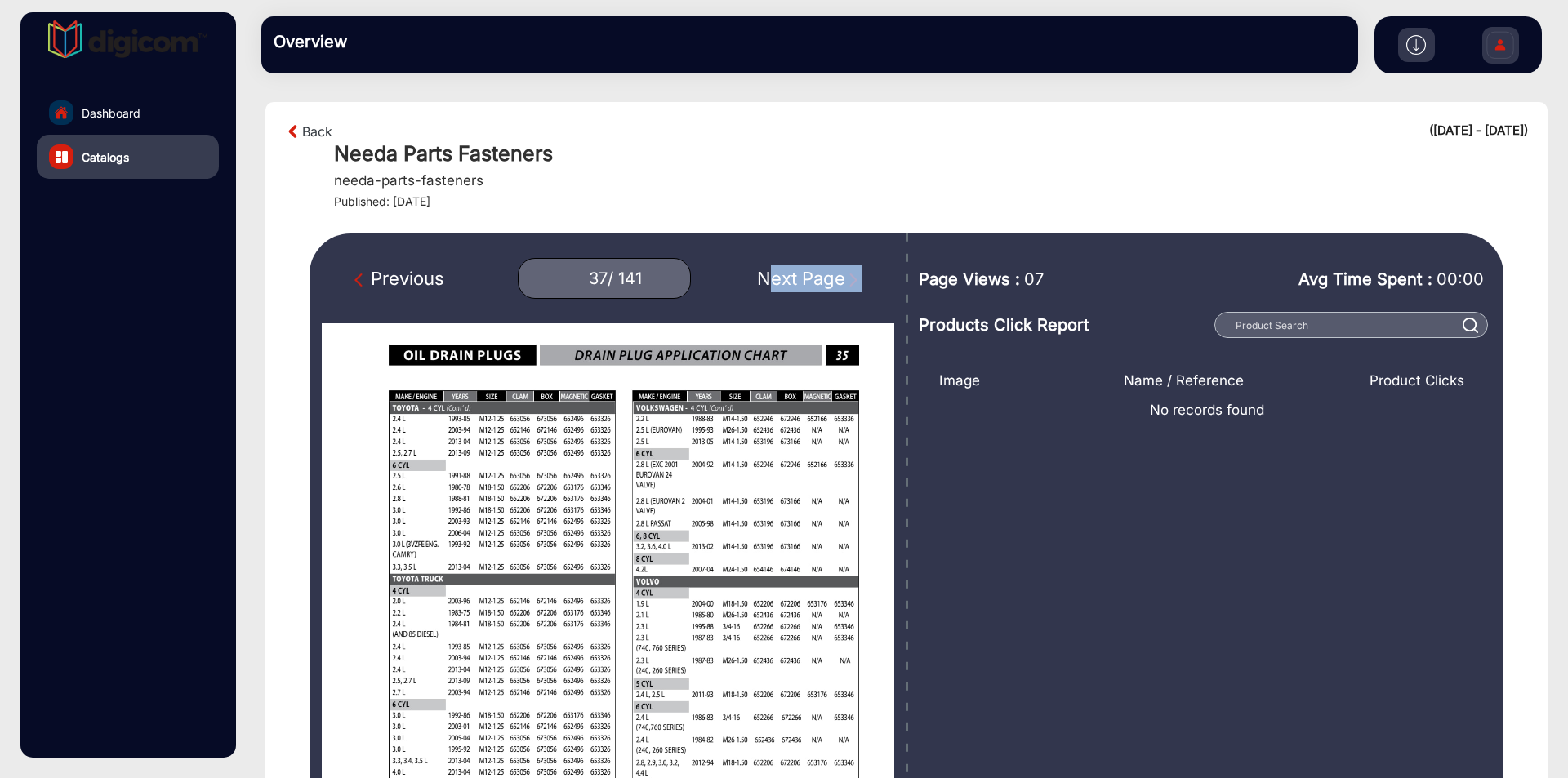
click at [792, 273] on div "Next Page" at bounding box center [809, 279] width 104 height 27
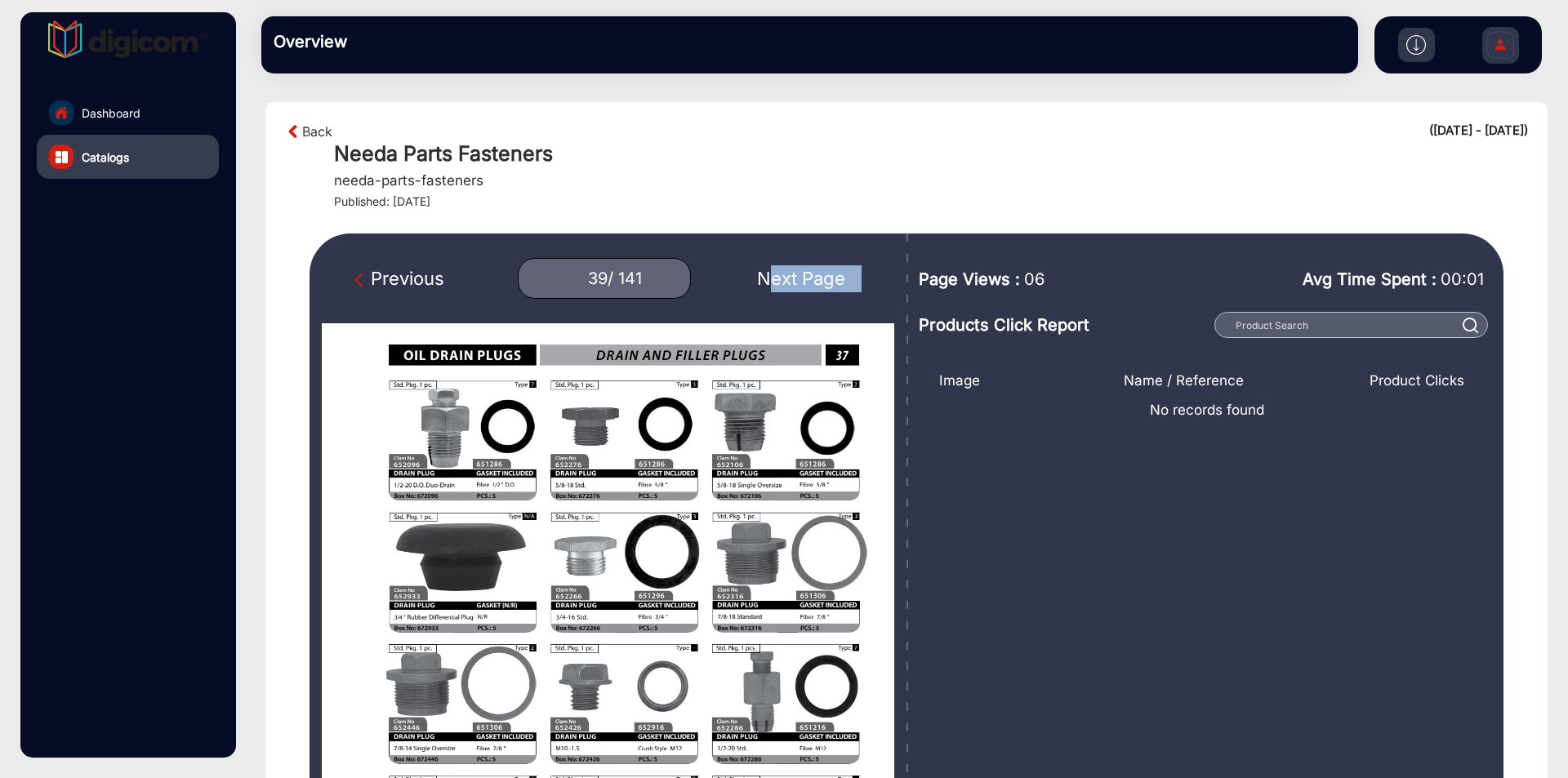
click at [792, 273] on div "Next Page" at bounding box center [809, 279] width 104 height 27
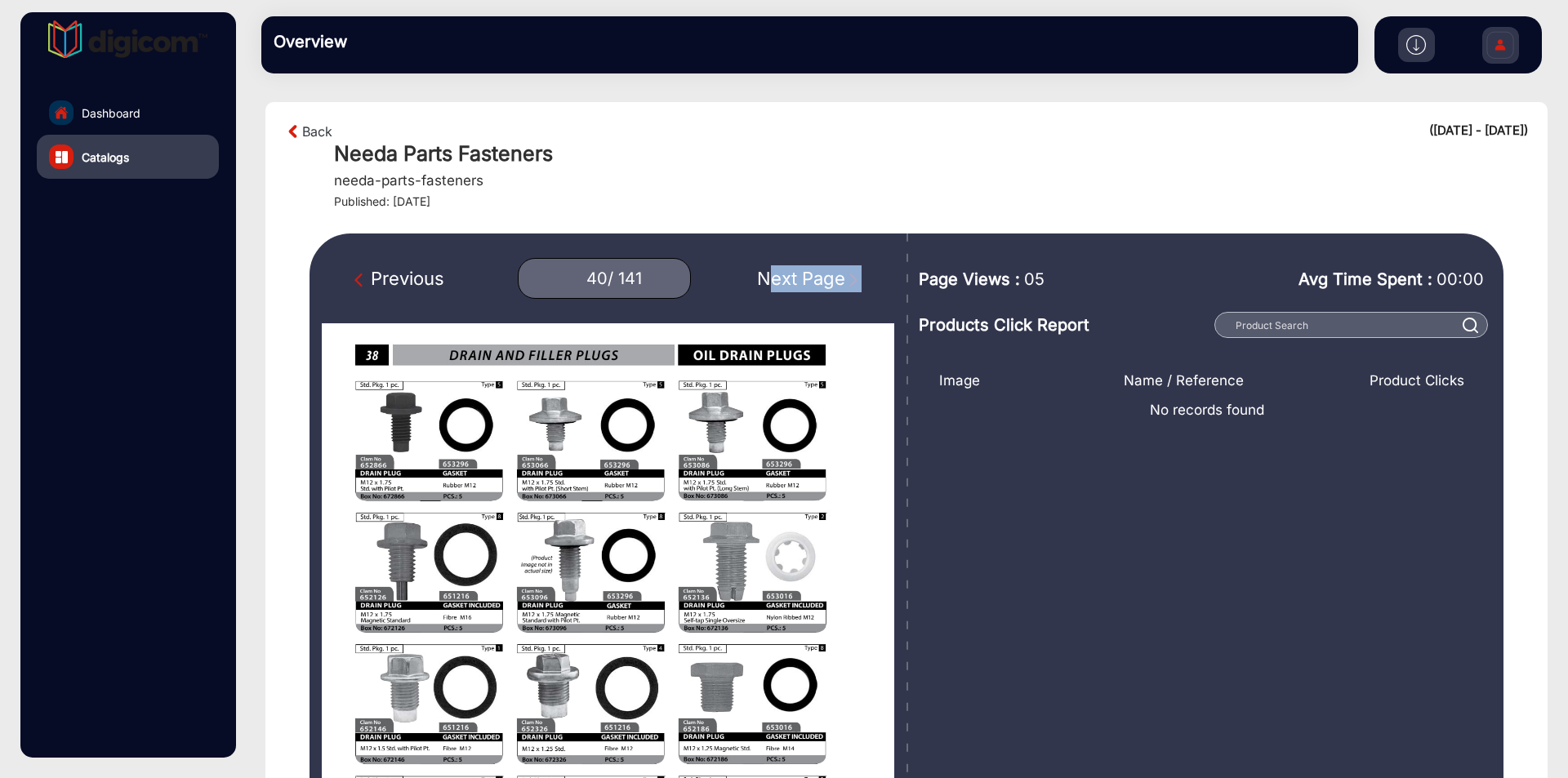
click at [792, 273] on div "Next Page" at bounding box center [809, 279] width 104 height 27
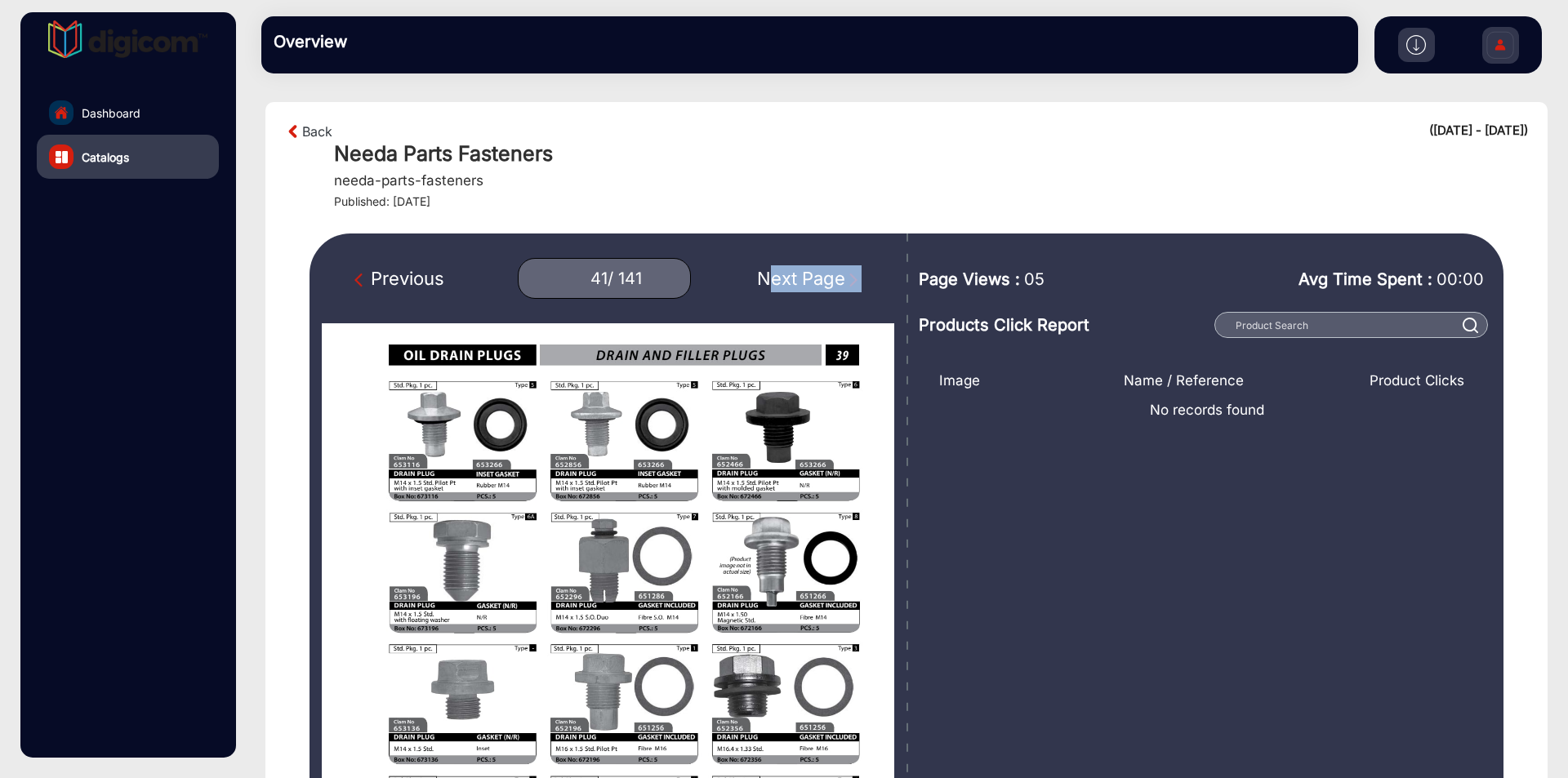
click at [792, 273] on div "Next Page" at bounding box center [809, 279] width 104 height 27
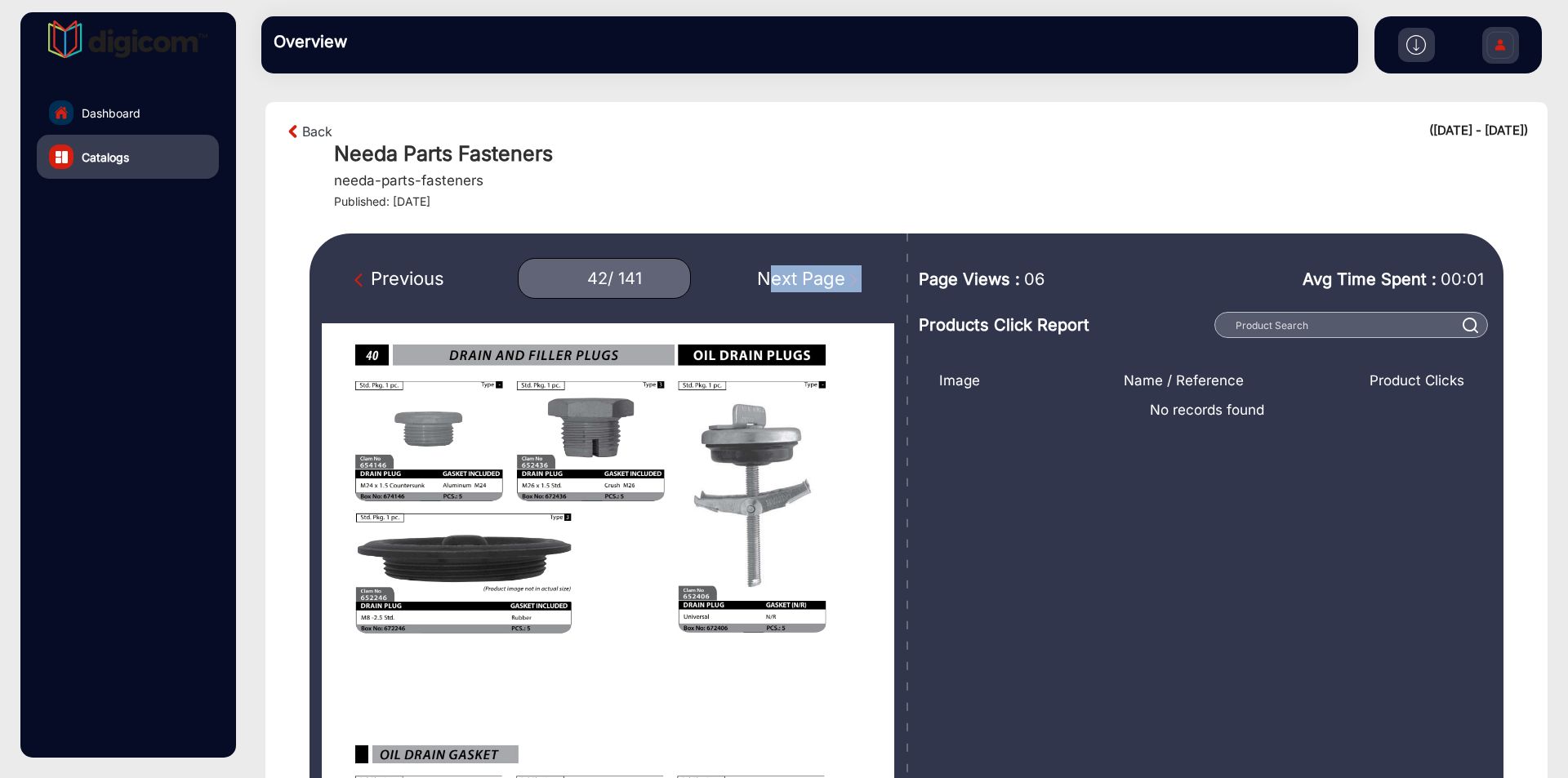
click at [792, 273] on div "Next Page" at bounding box center [809, 279] width 104 height 27
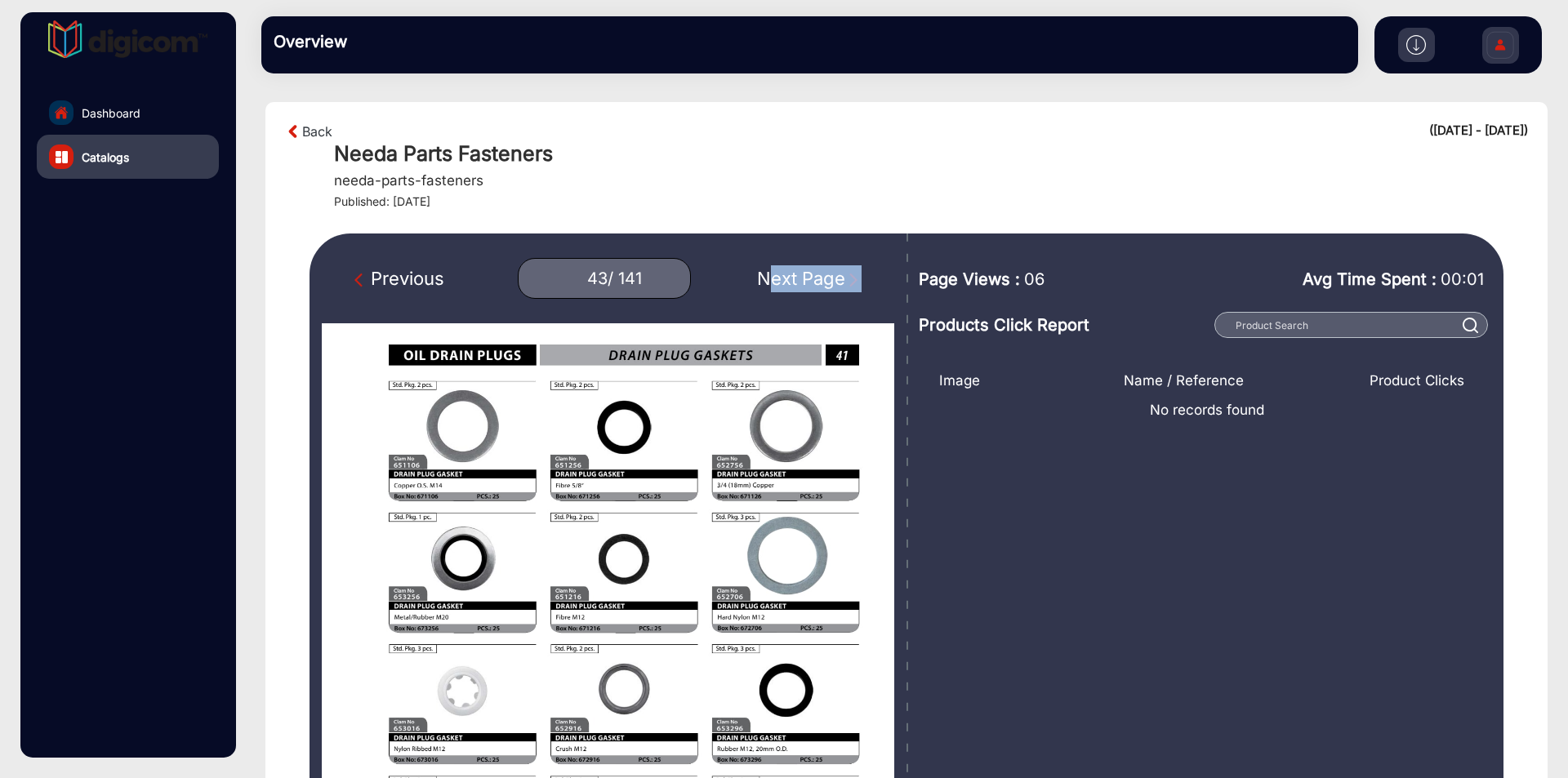
click at [792, 273] on div "Next Page" at bounding box center [809, 279] width 104 height 27
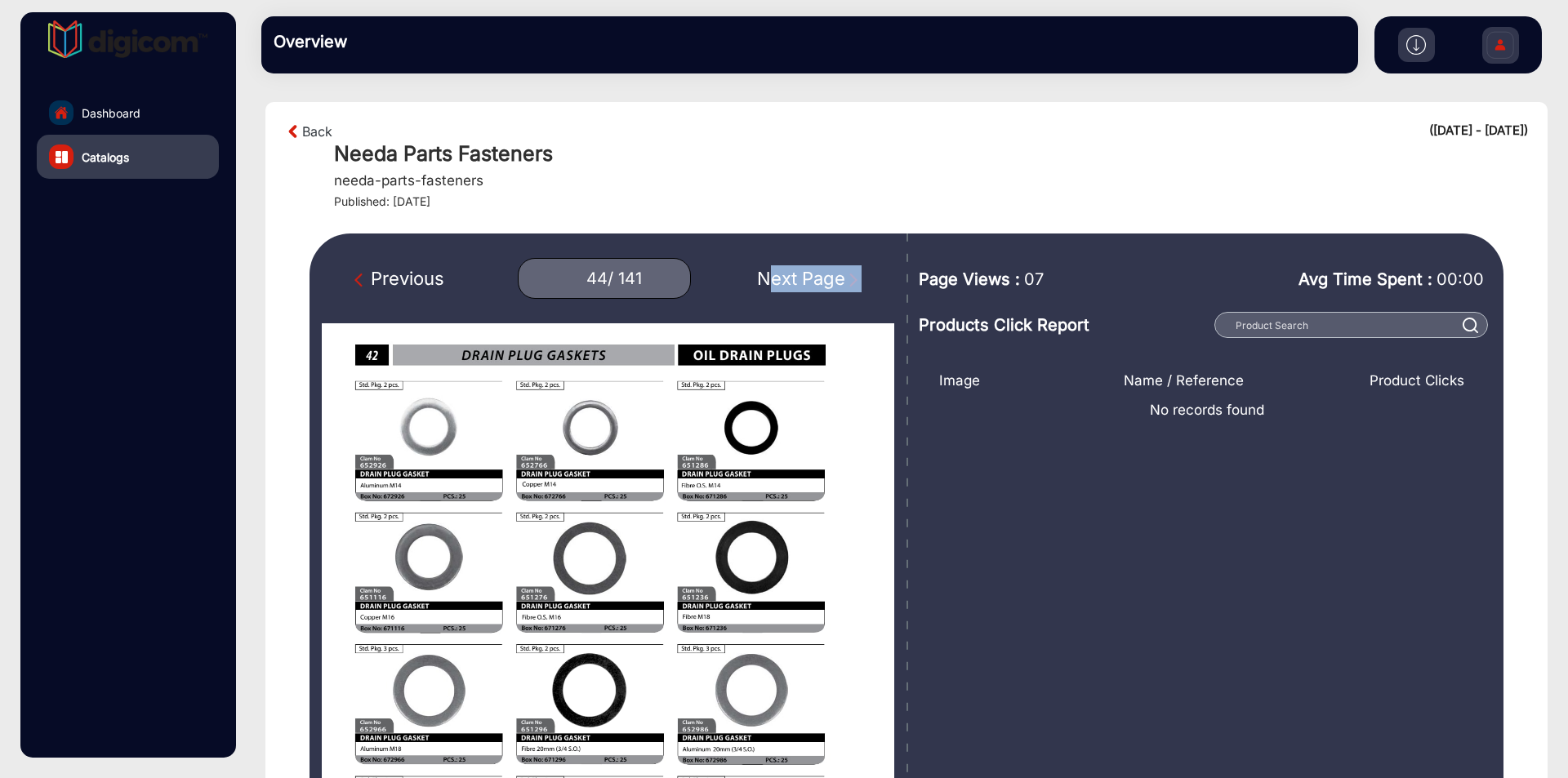
click at [792, 273] on div "Next Page" at bounding box center [809, 279] width 104 height 27
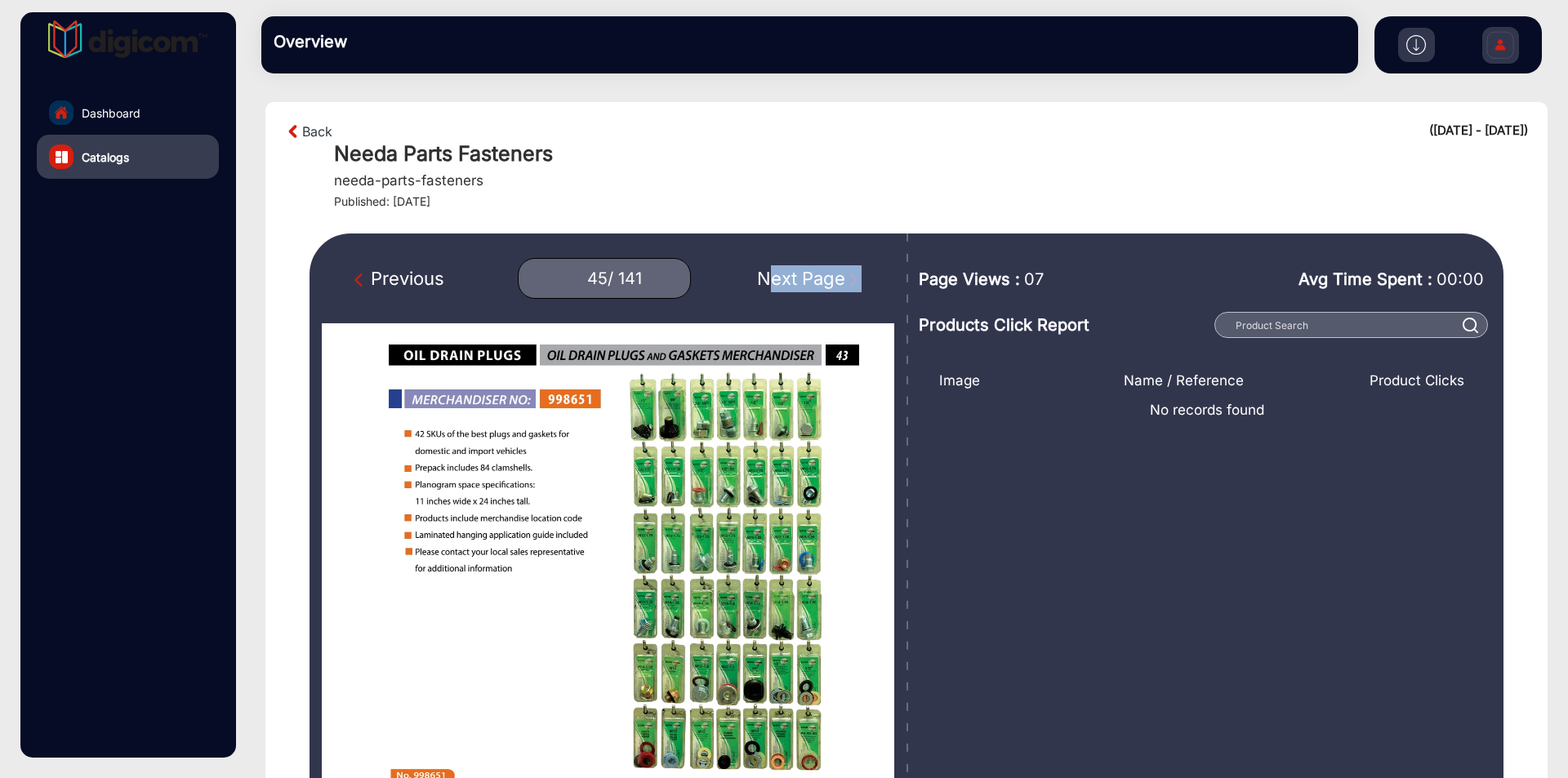
click at [792, 273] on div "Next Page" at bounding box center [809, 279] width 104 height 27
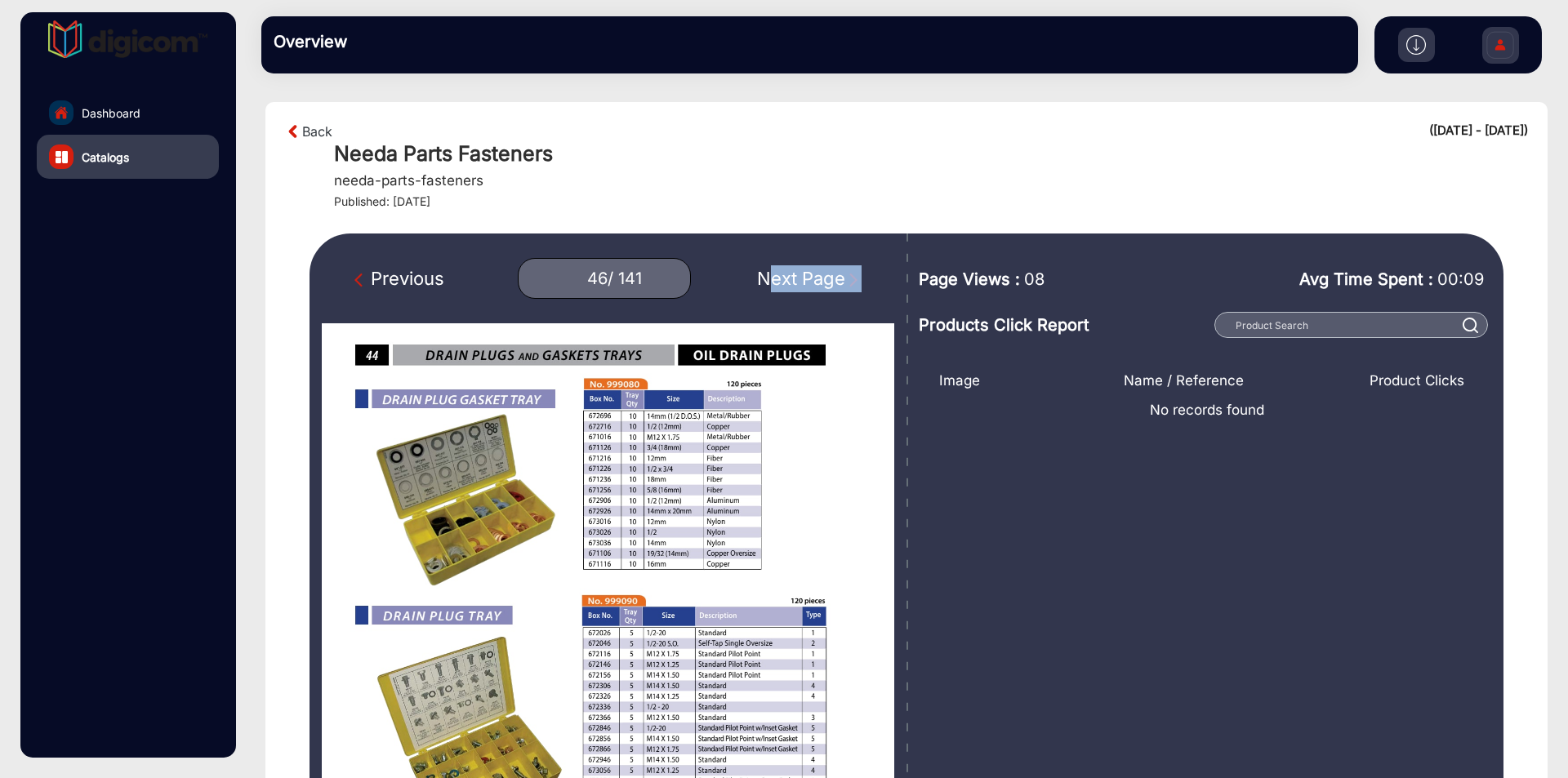
click at [792, 273] on div "Next Page" at bounding box center [809, 279] width 104 height 27
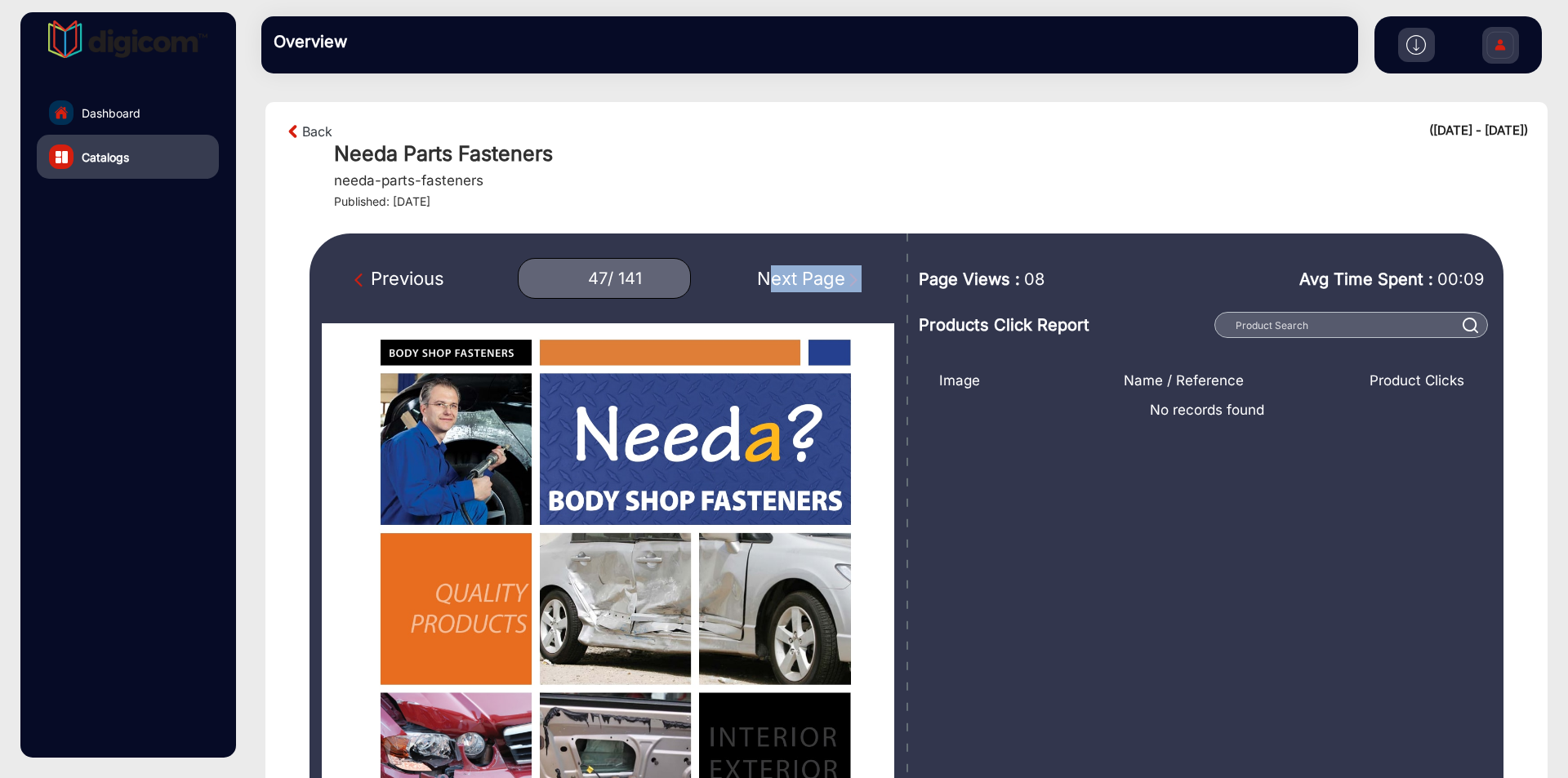
click at [792, 273] on div "Next Page" at bounding box center [809, 279] width 104 height 27
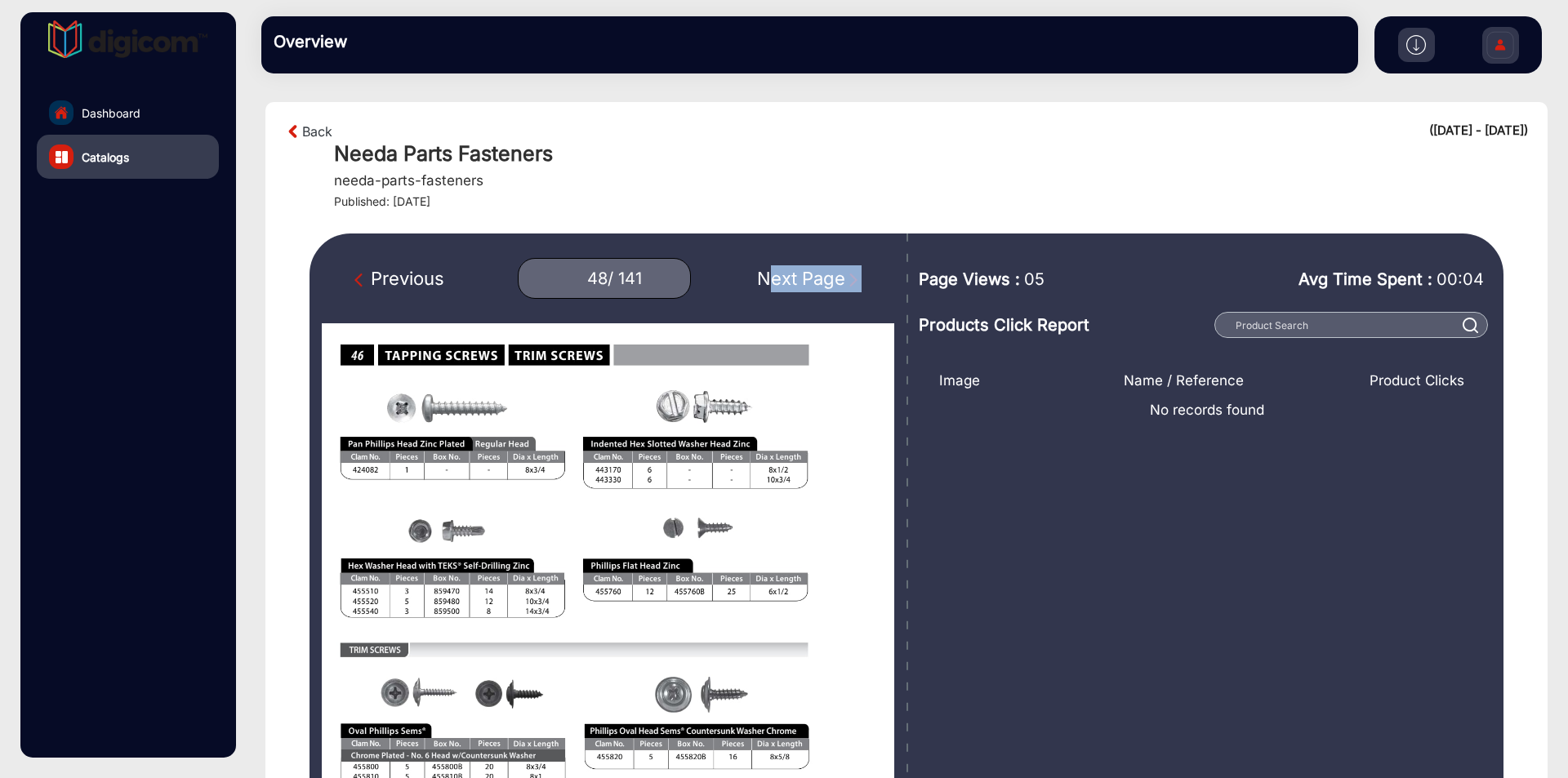
click at [792, 273] on div "Next Page" at bounding box center [809, 279] width 104 height 27
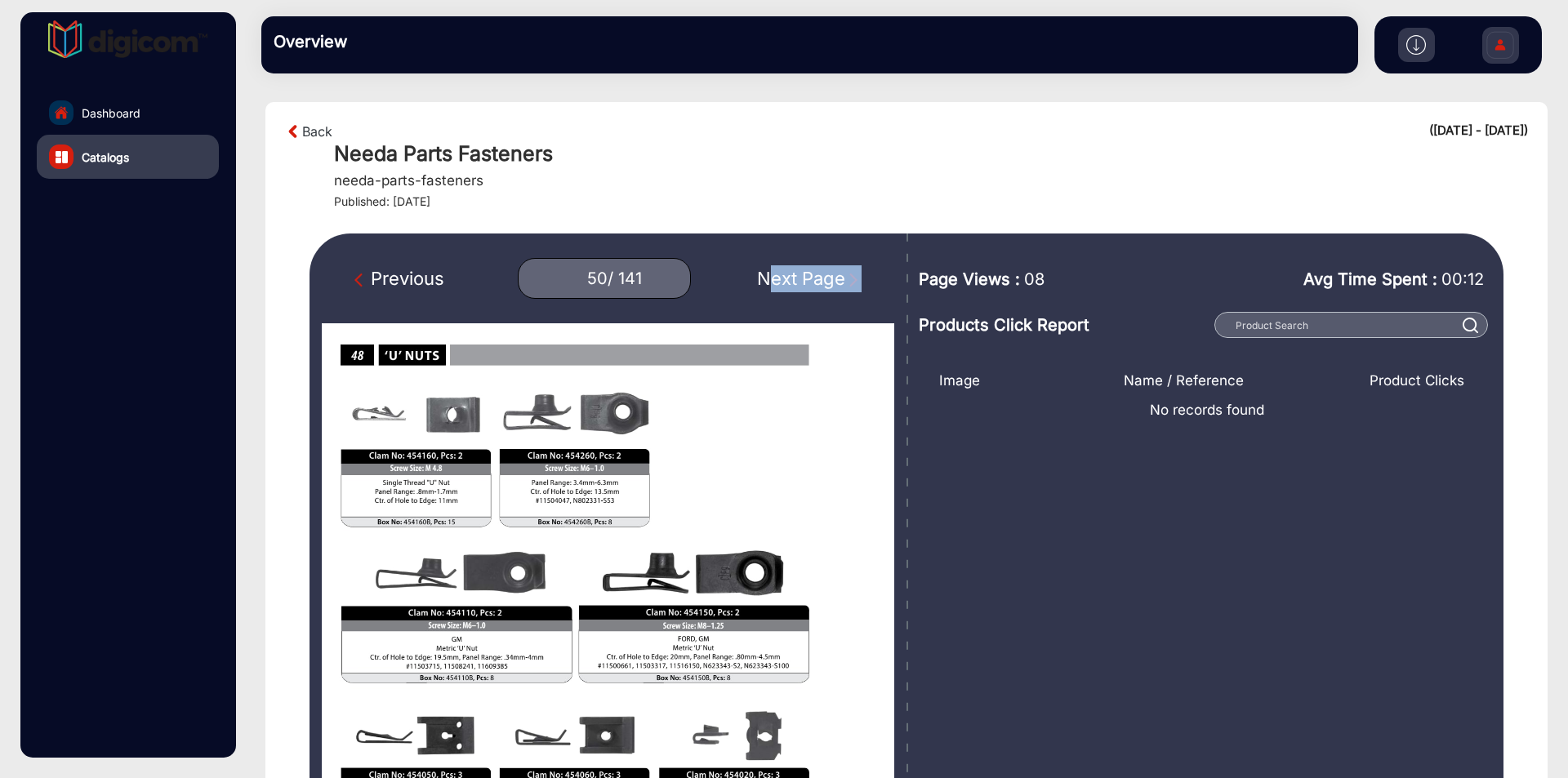
click at [792, 273] on div "Next Page" at bounding box center [809, 279] width 104 height 27
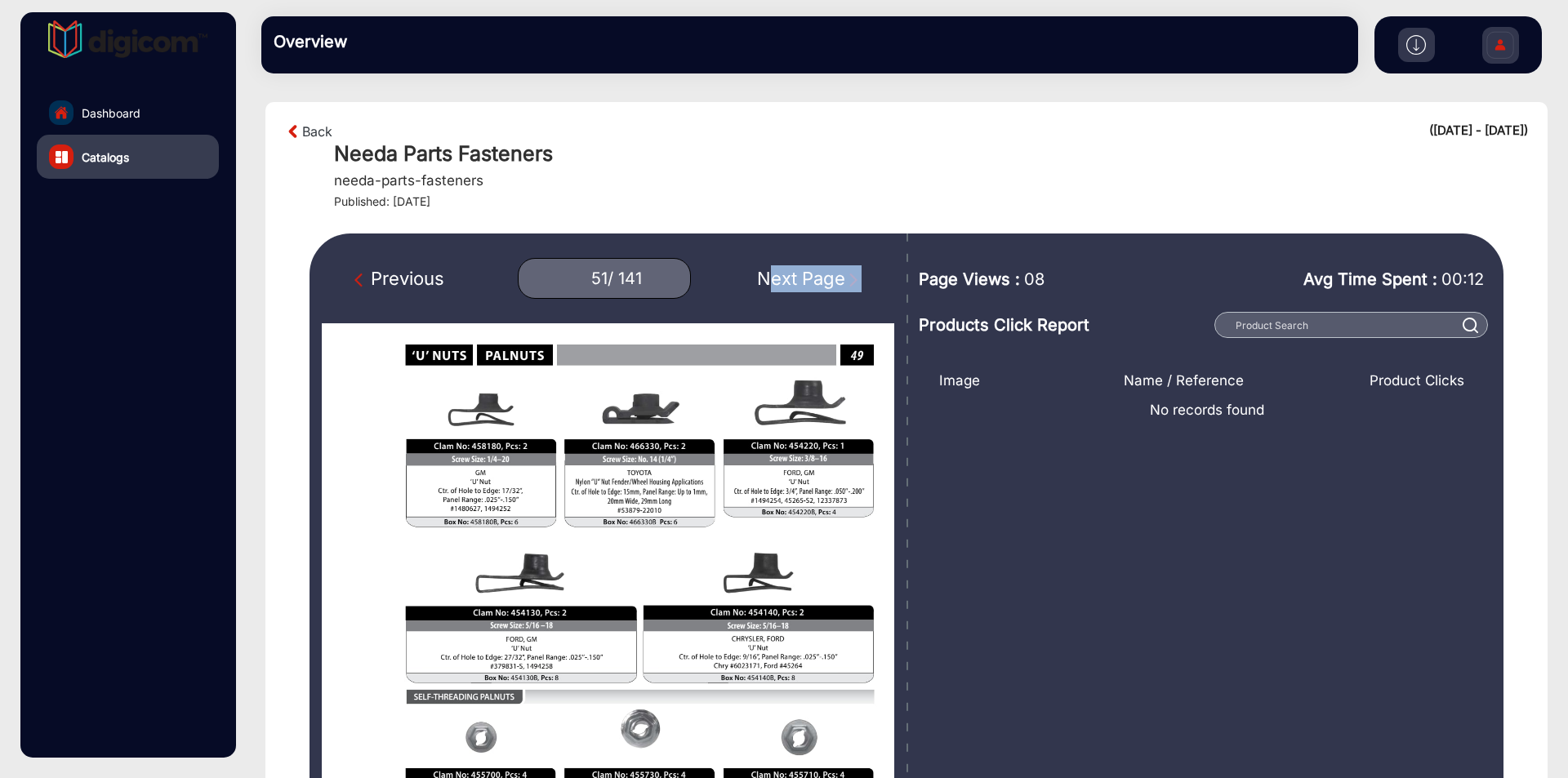
click at [792, 273] on div "Next Page" at bounding box center [809, 279] width 104 height 27
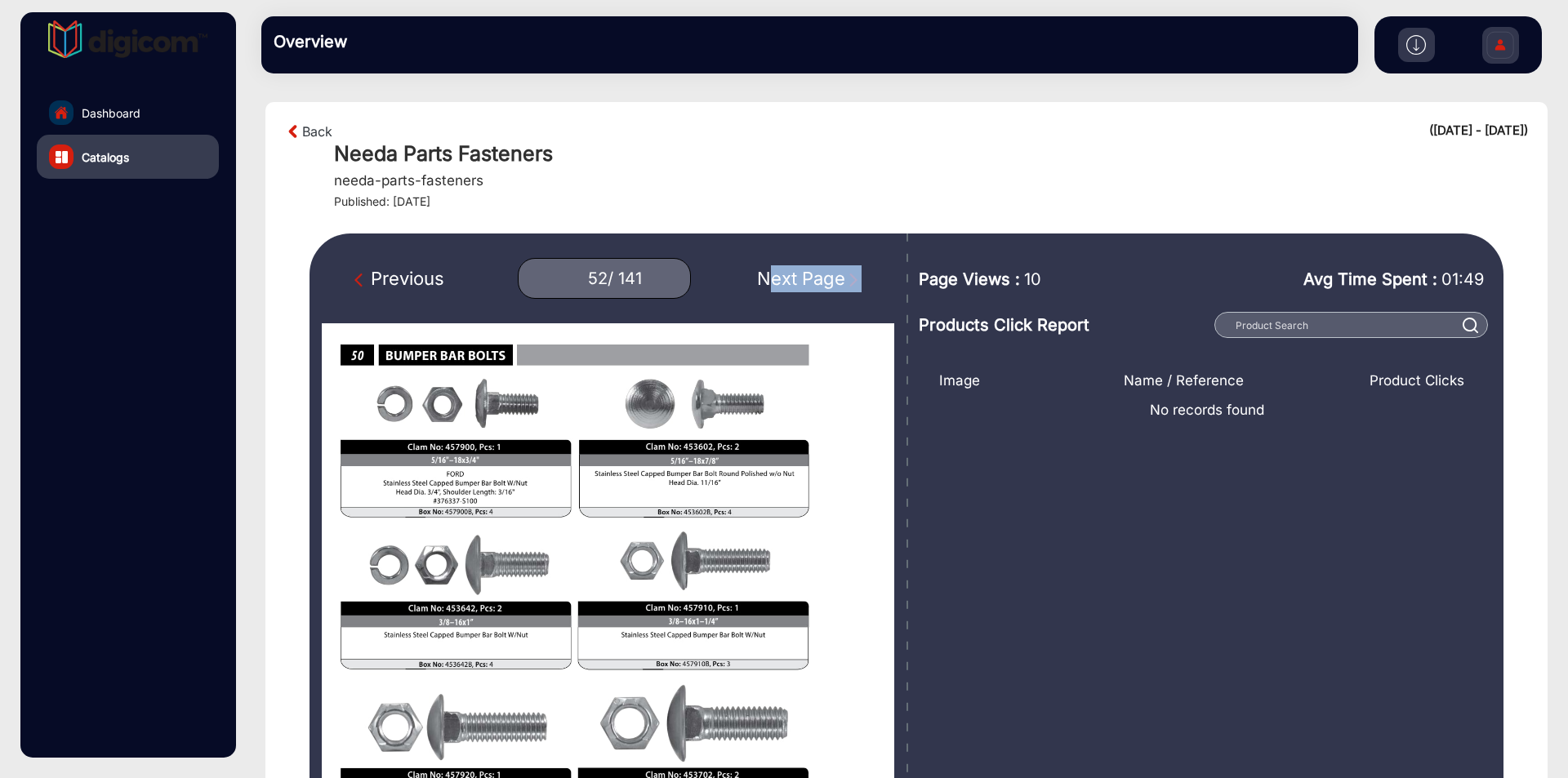
click at [792, 273] on div "Next Page" at bounding box center [809, 279] width 104 height 27
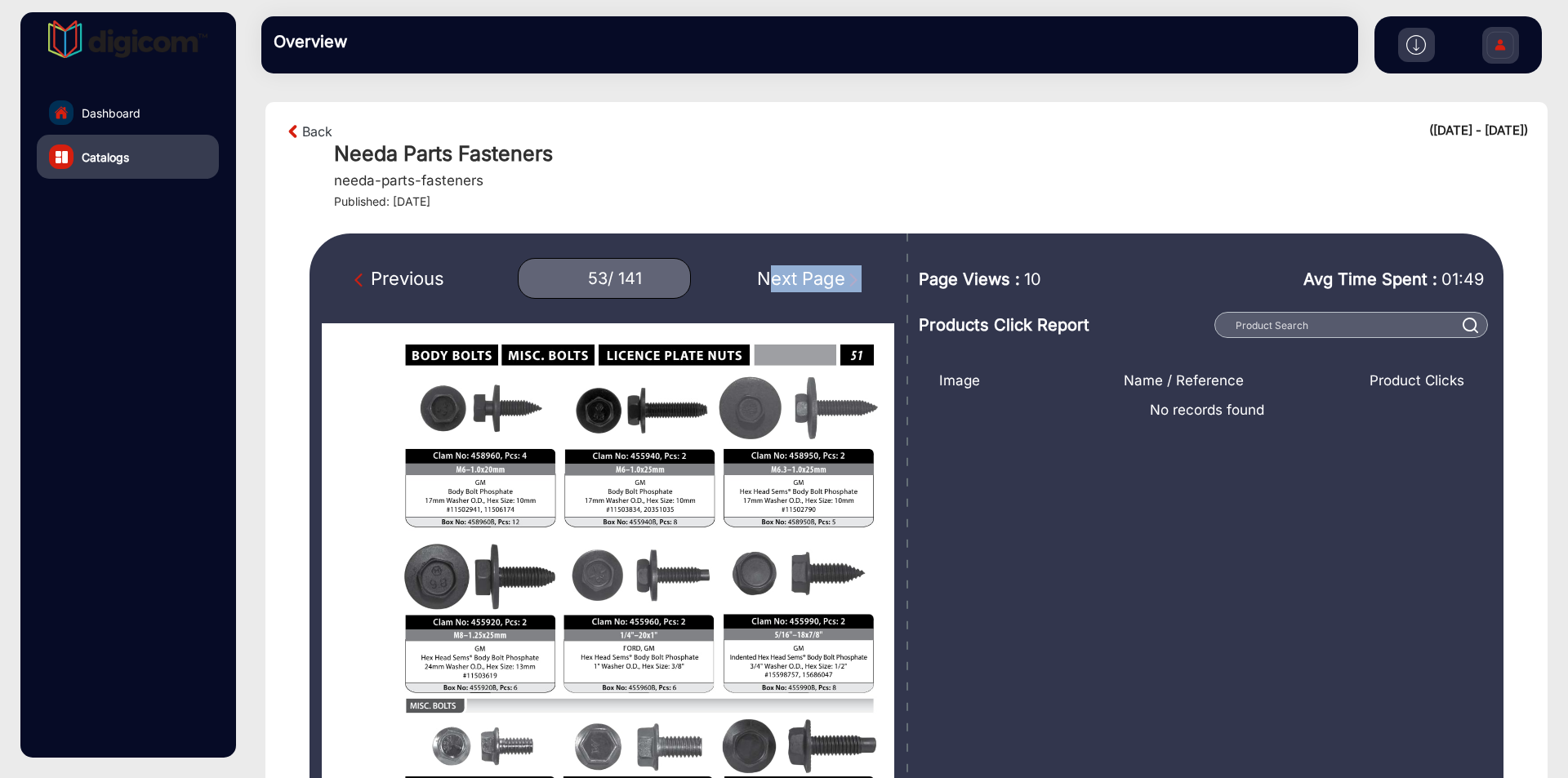
click at [792, 273] on div "Next Page" at bounding box center [809, 279] width 104 height 27
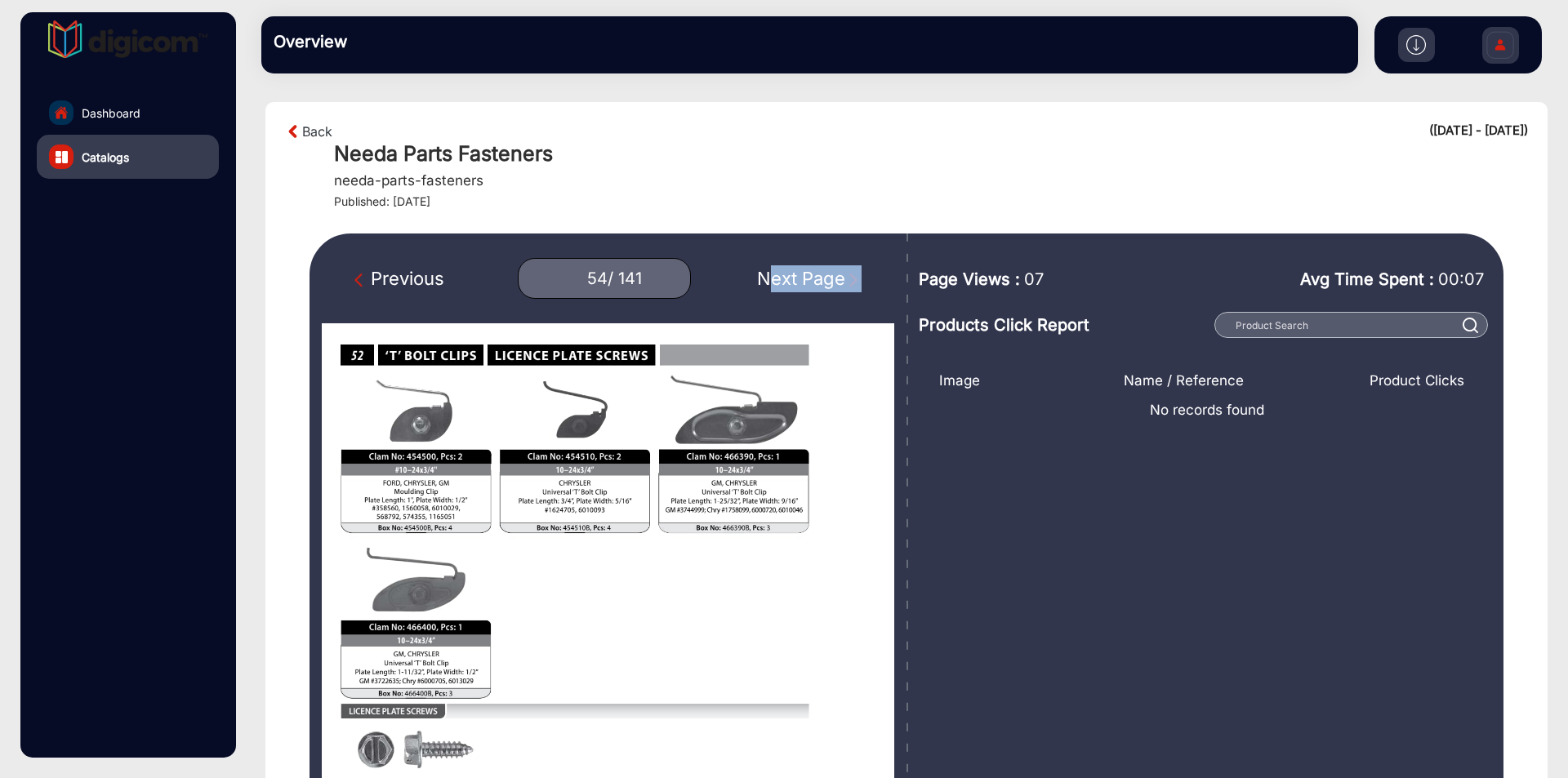
click at [792, 273] on div "Next Page" at bounding box center [809, 279] width 104 height 27
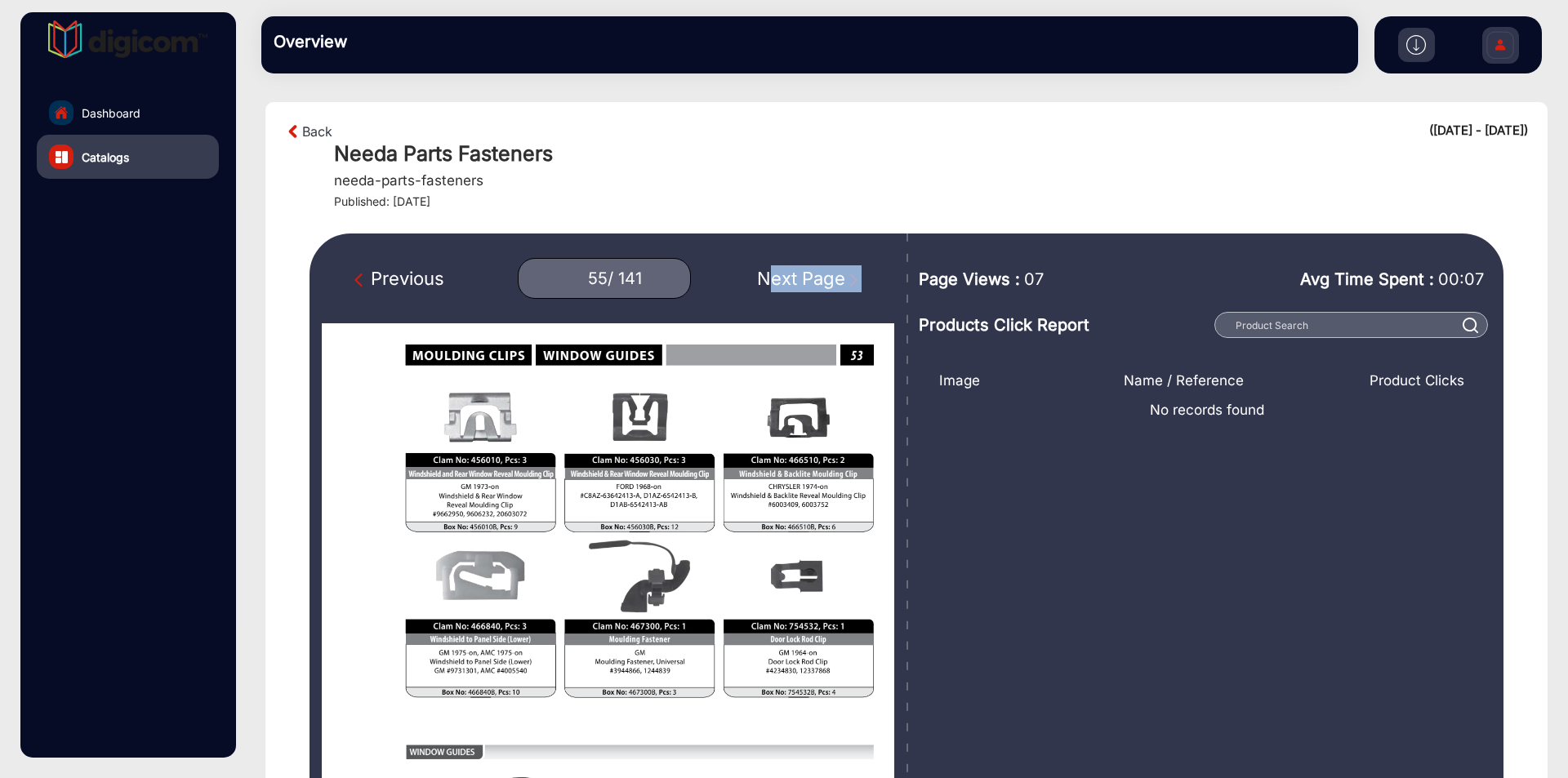
click at [792, 273] on div "Next Page" at bounding box center [809, 279] width 104 height 27
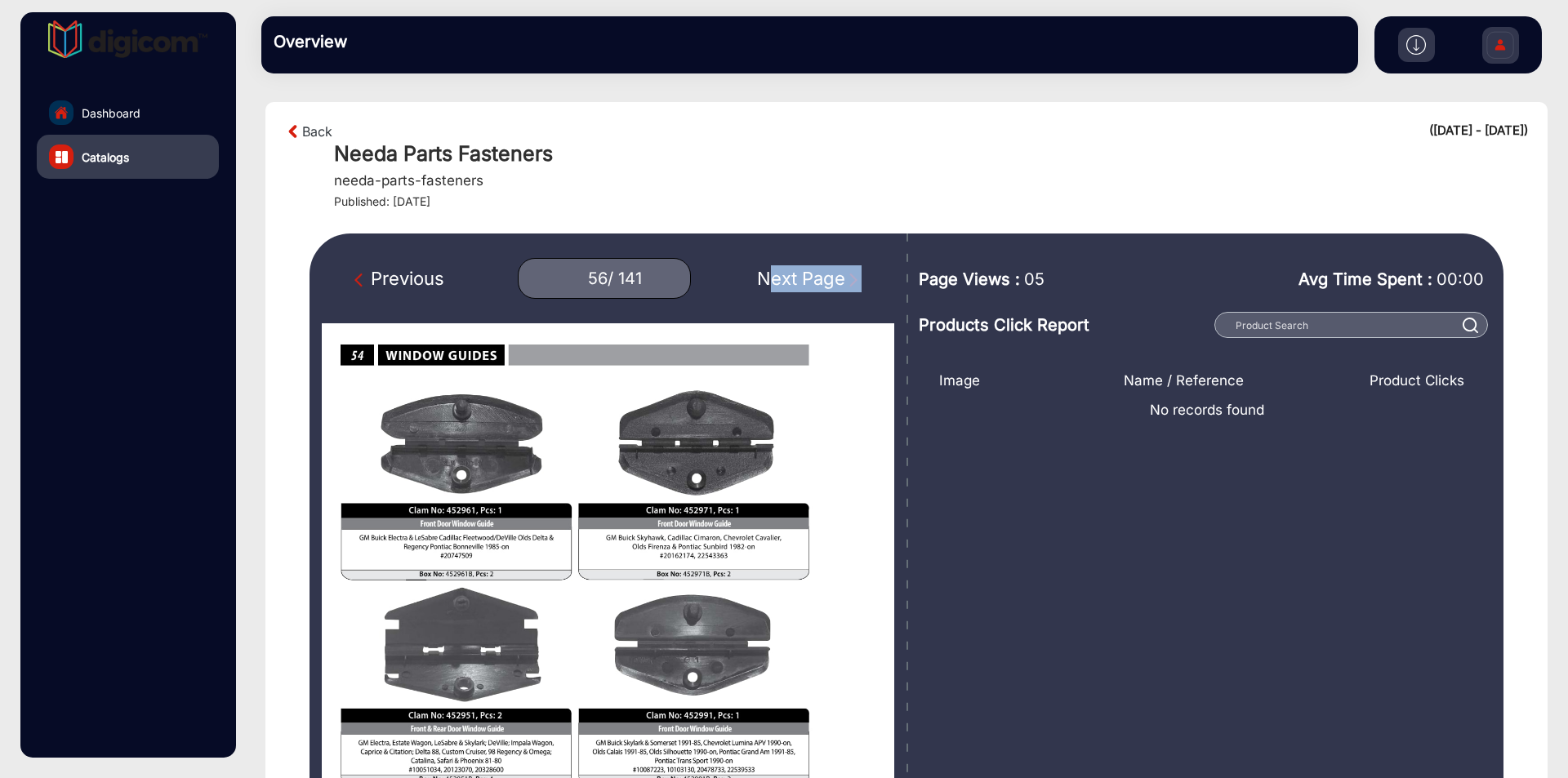
click at [792, 273] on div "Next Page" at bounding box center [809, 279] width 104 height 27
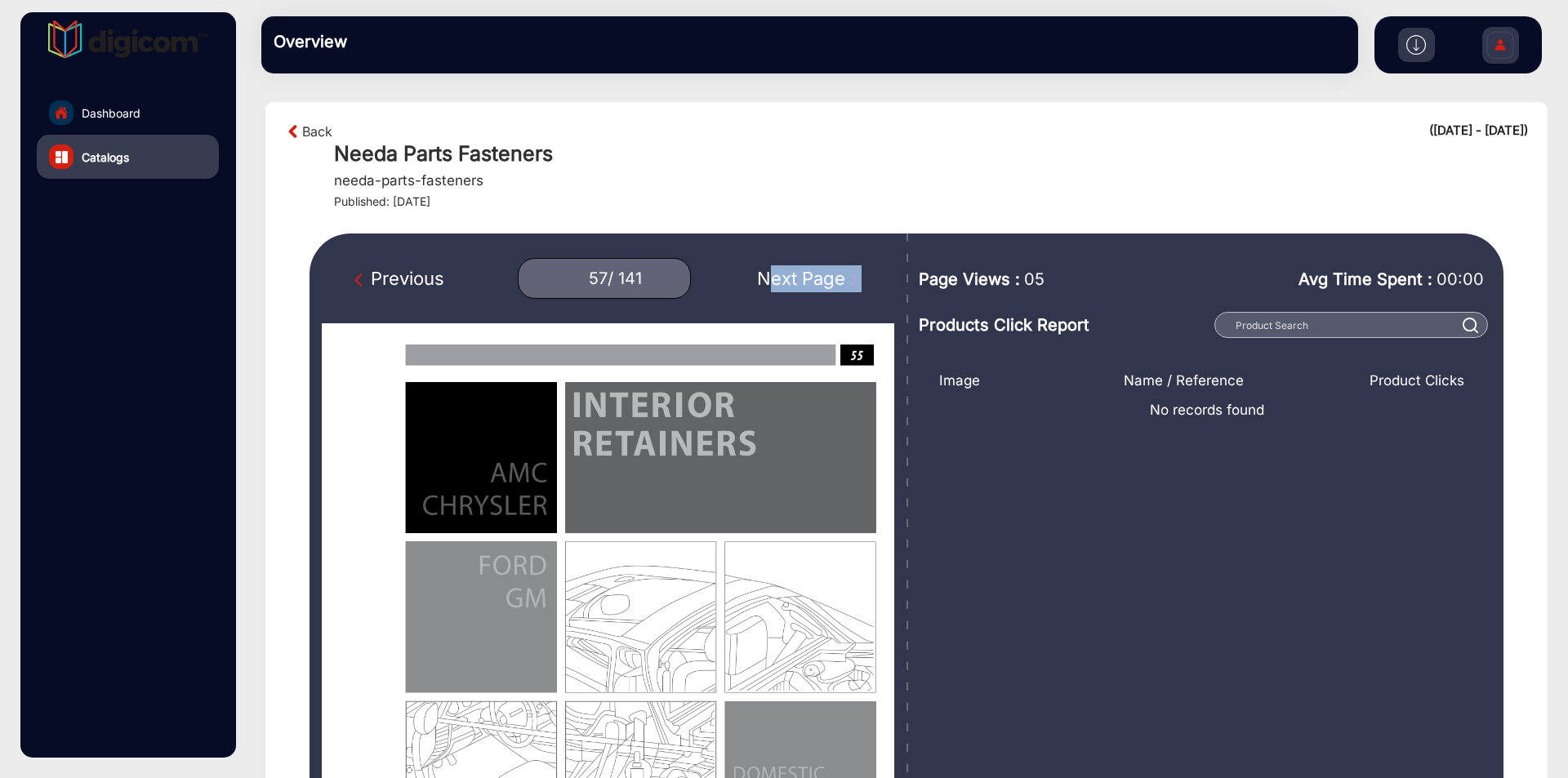
click at [792, 273] on div "Next Page" at bounding box center [809, 279] width 104 height 27
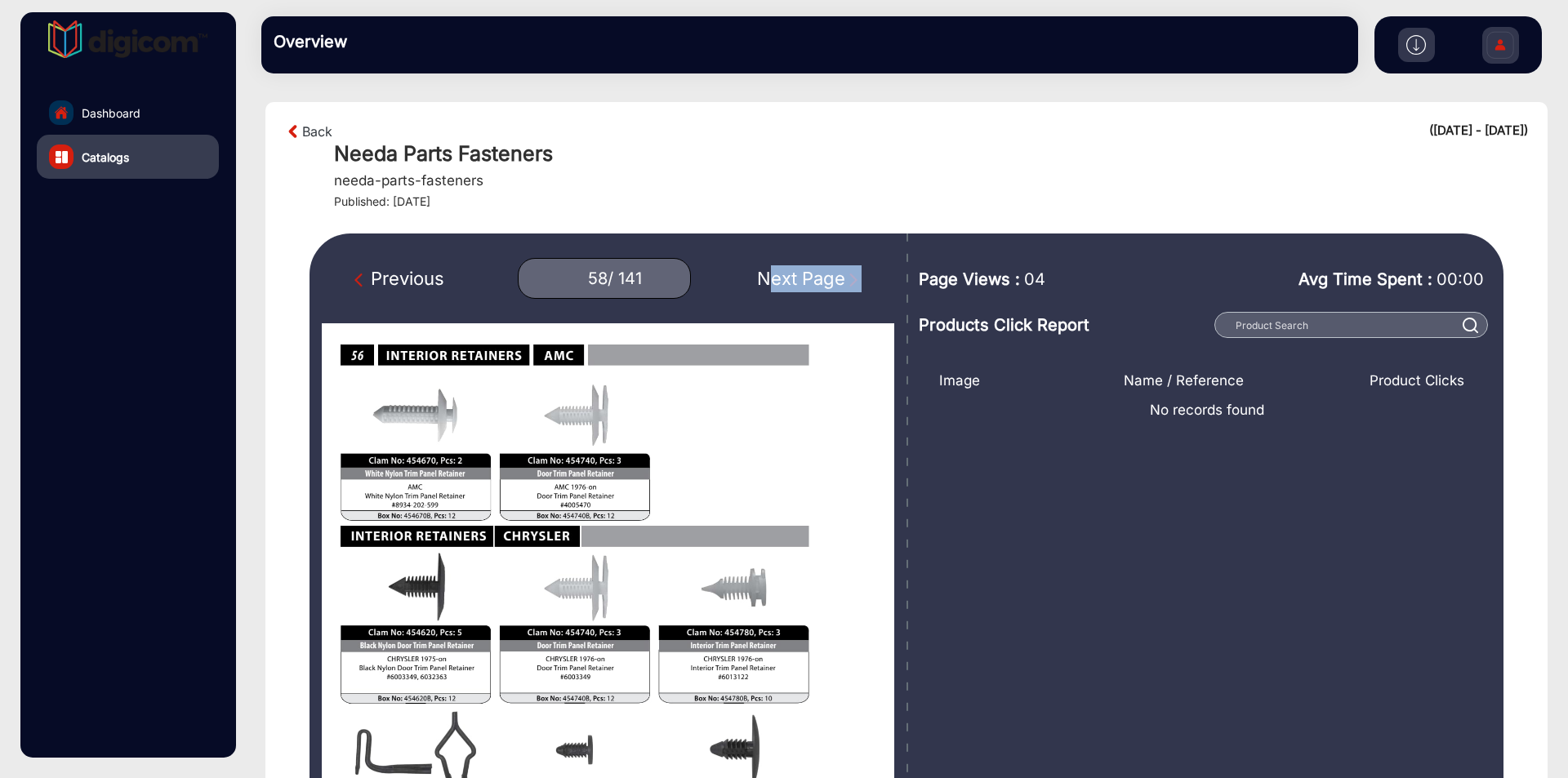
click at [792, 273] on div "Next Page" at bounding box center [809, 279] width 104 height 27
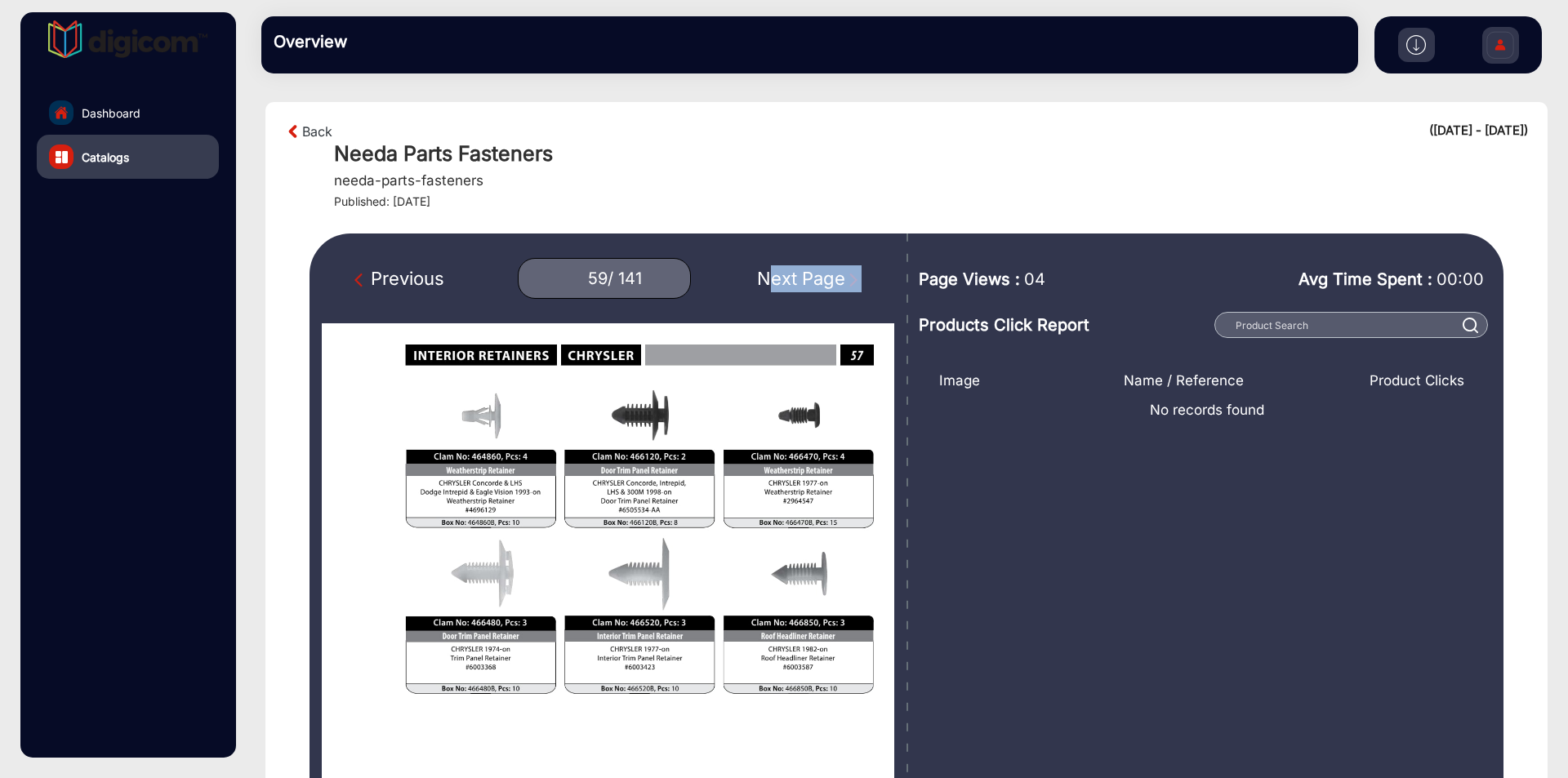
click at [792, 273] on div "Next Page" at bounding box center [809, 279] width 104 height 27
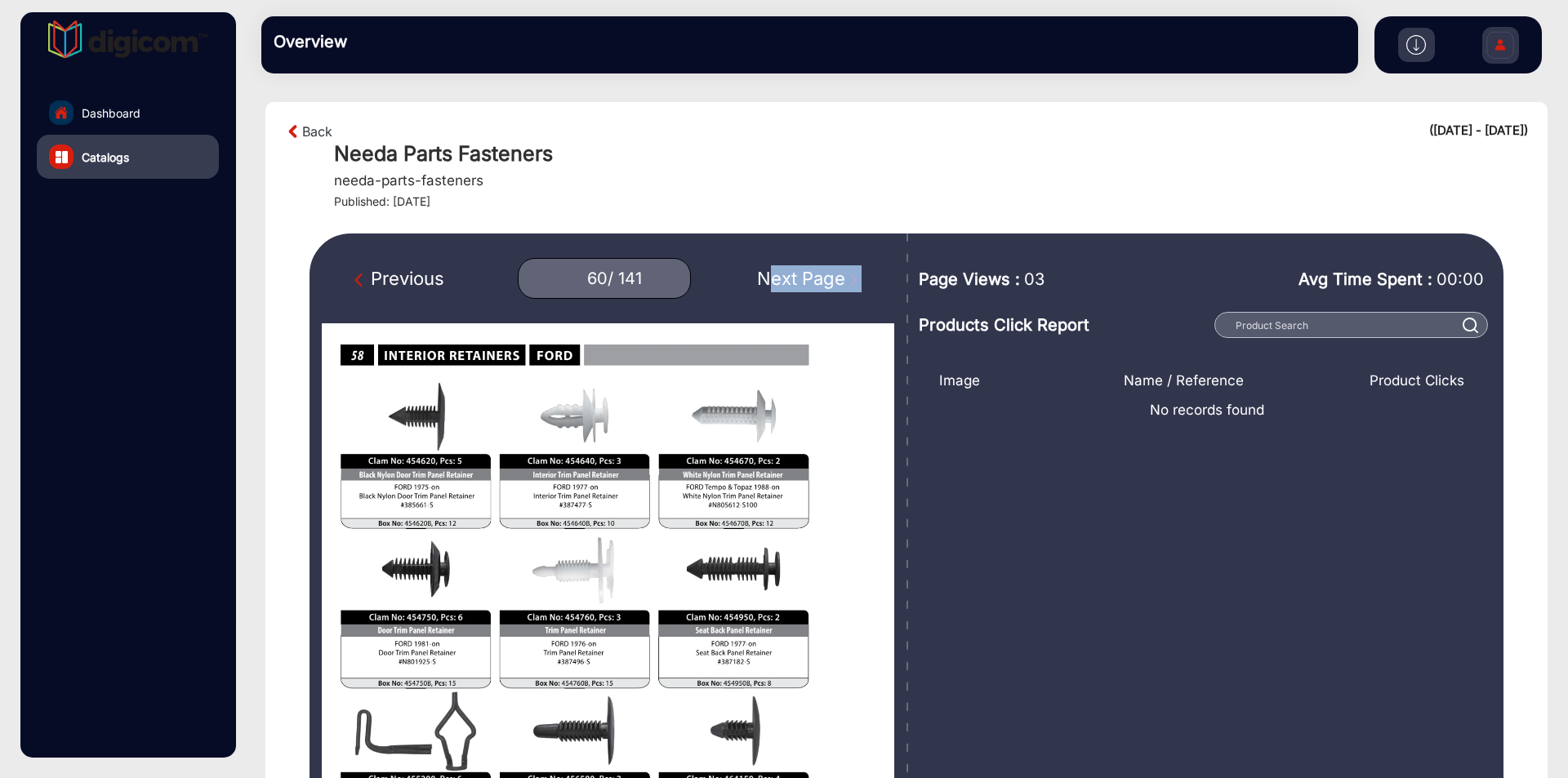
click at [792, 273] on div "Next Page" at bounding box center [809, 279] width 104 height 27
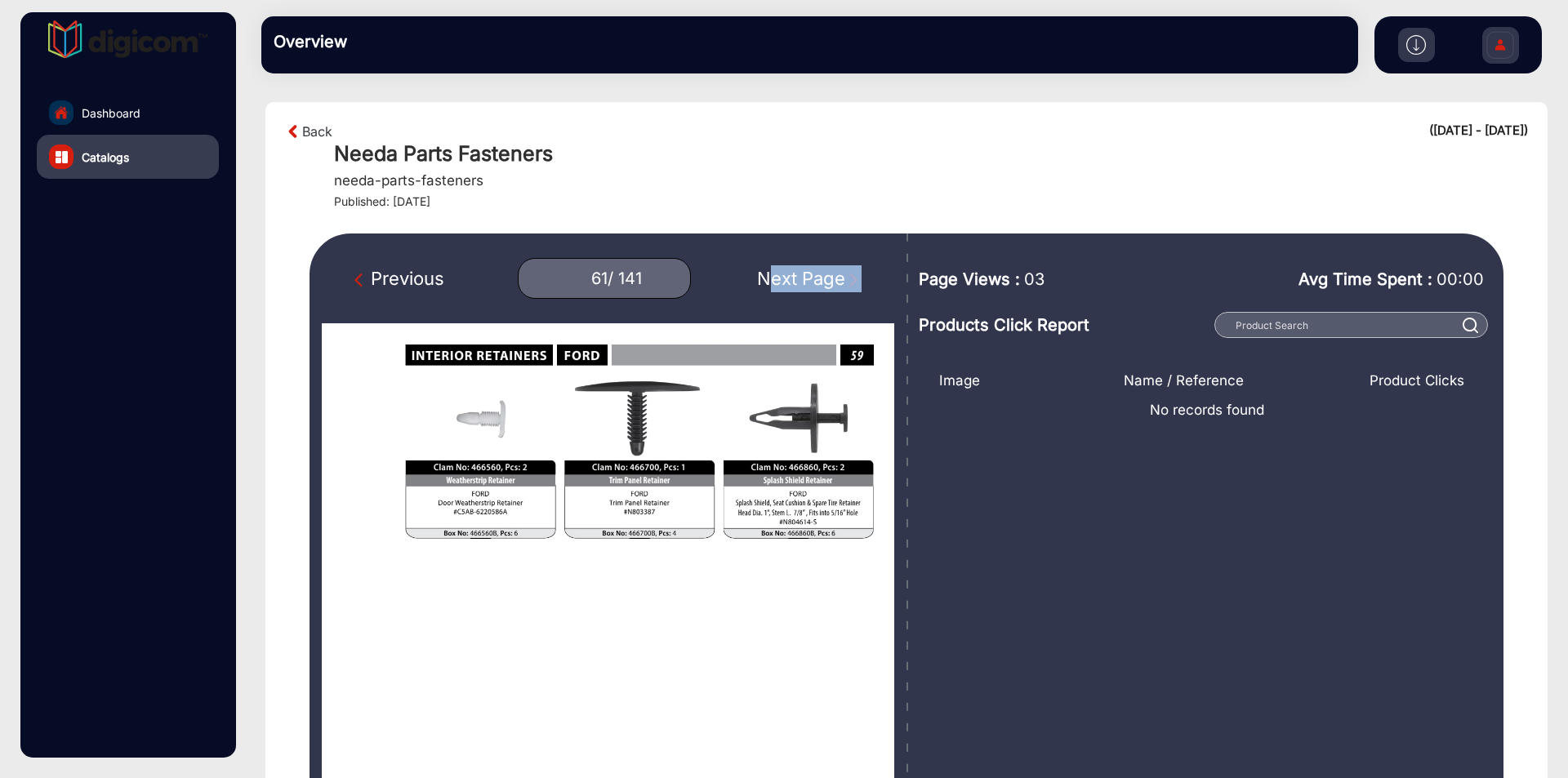
click at [792, 273] on div "Next Page" at bounding box center [809, 279] width 104 height 27
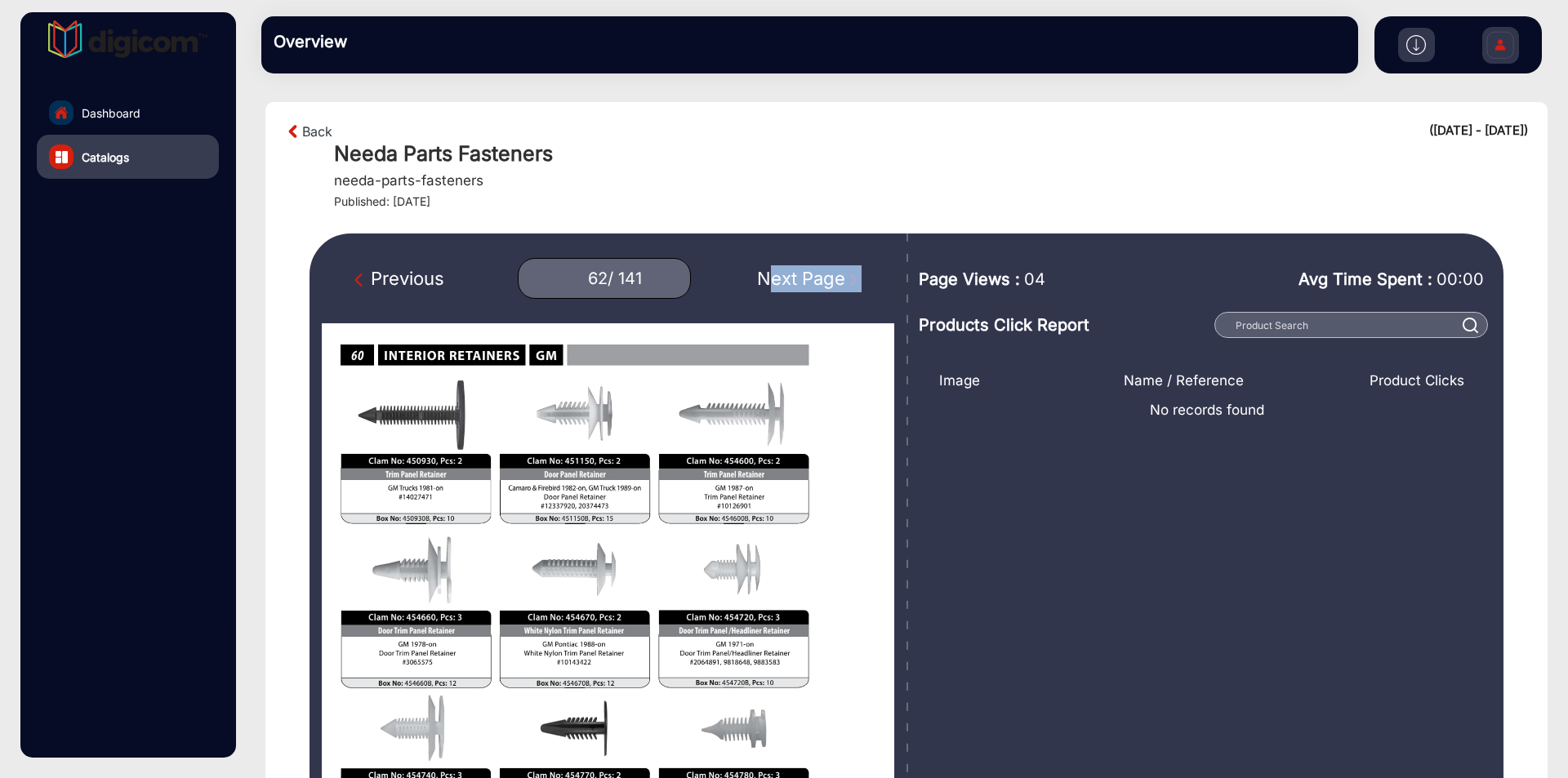
click at [792, 273] on div "Next Page" at bounding box center [809, 279] width 104 height 27
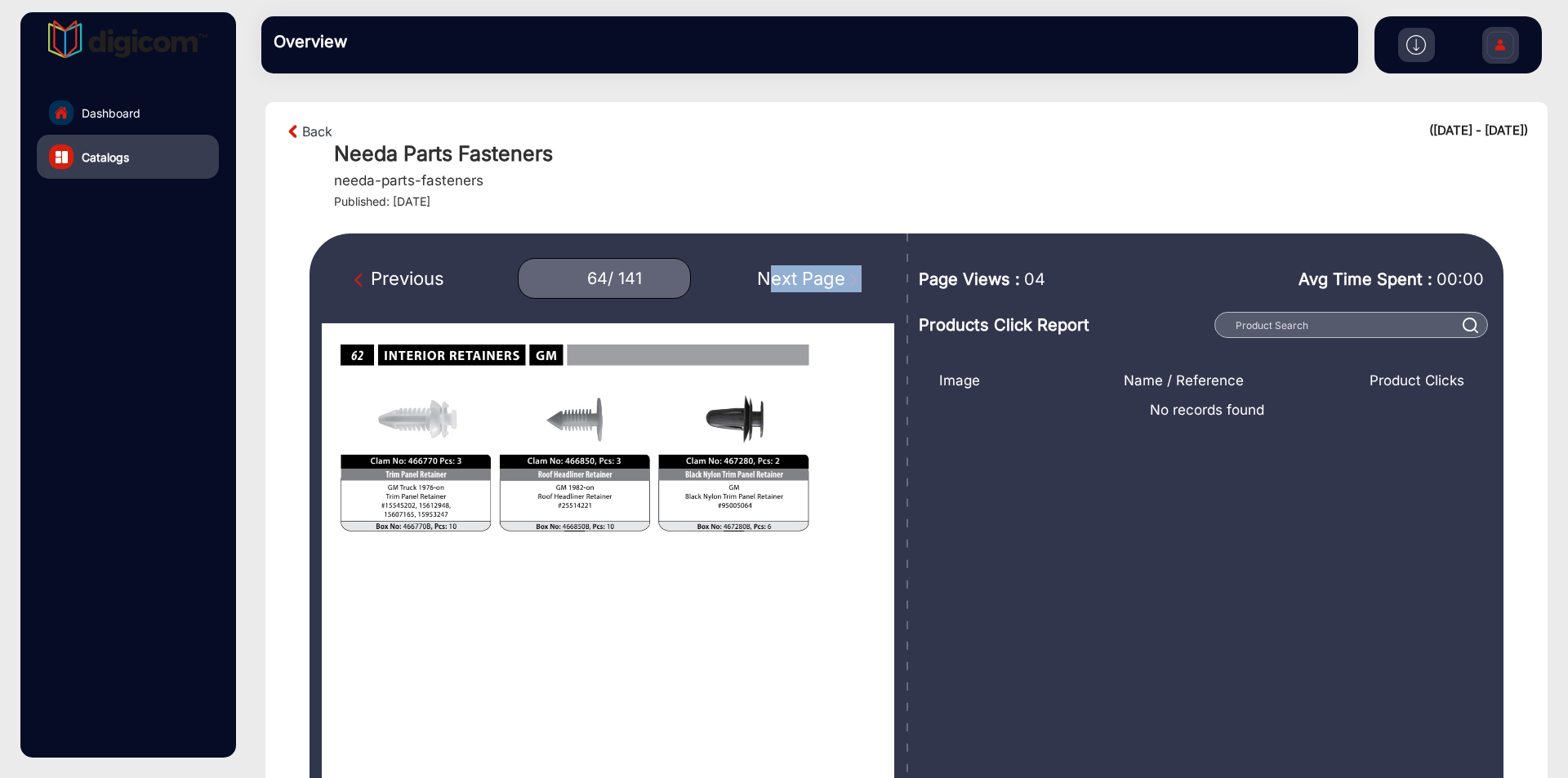
click at [792, 273] on div "Next Page" at bounding box center [809, 279] width 104 height 27
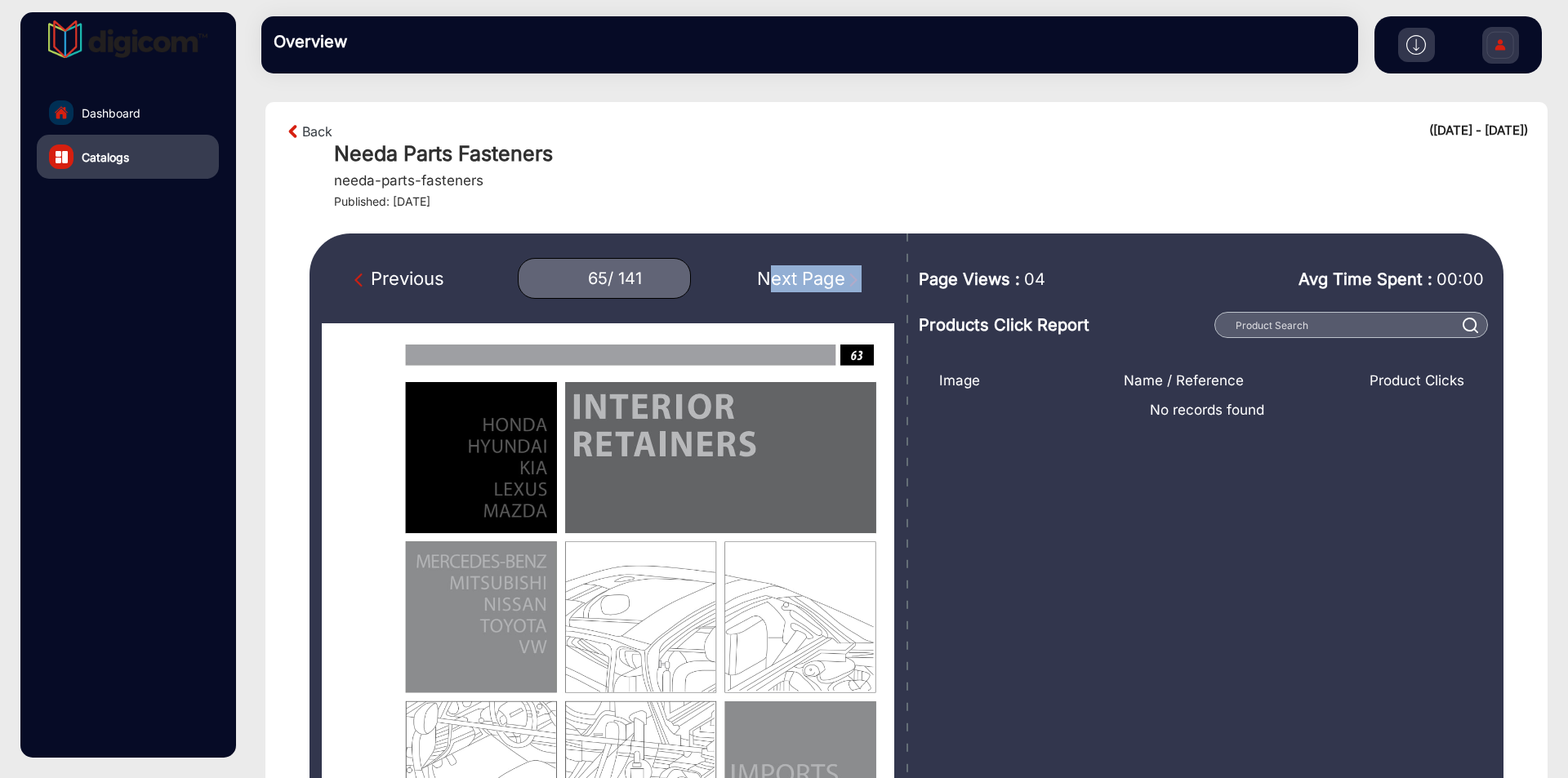
click at [792, 273] on div "Next Page" at bounding box center [809, 279] width 104 height 27
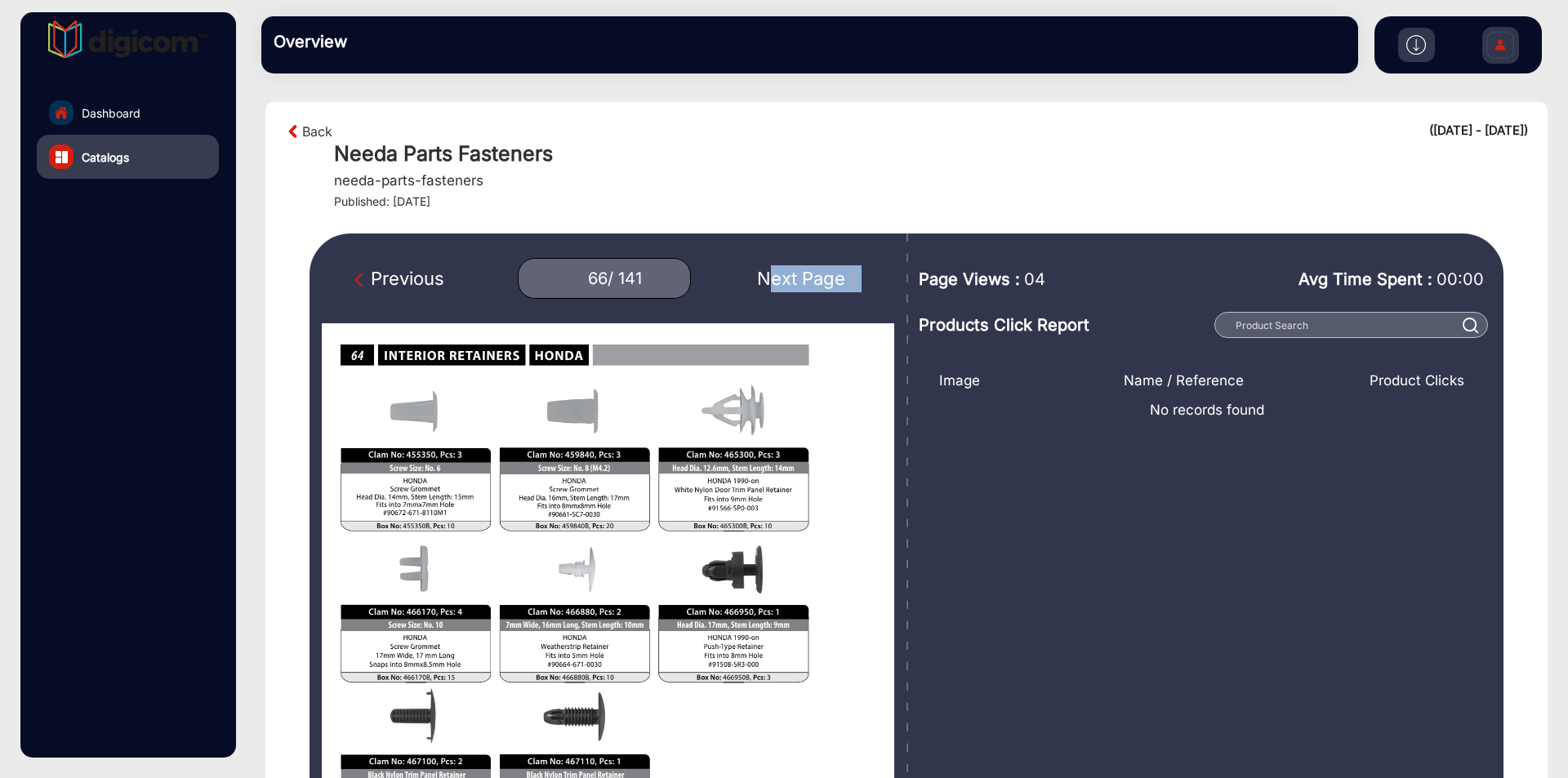
click at [792, 273] on div "Next Page" at bounding box center [809, 279] width 104 height 27
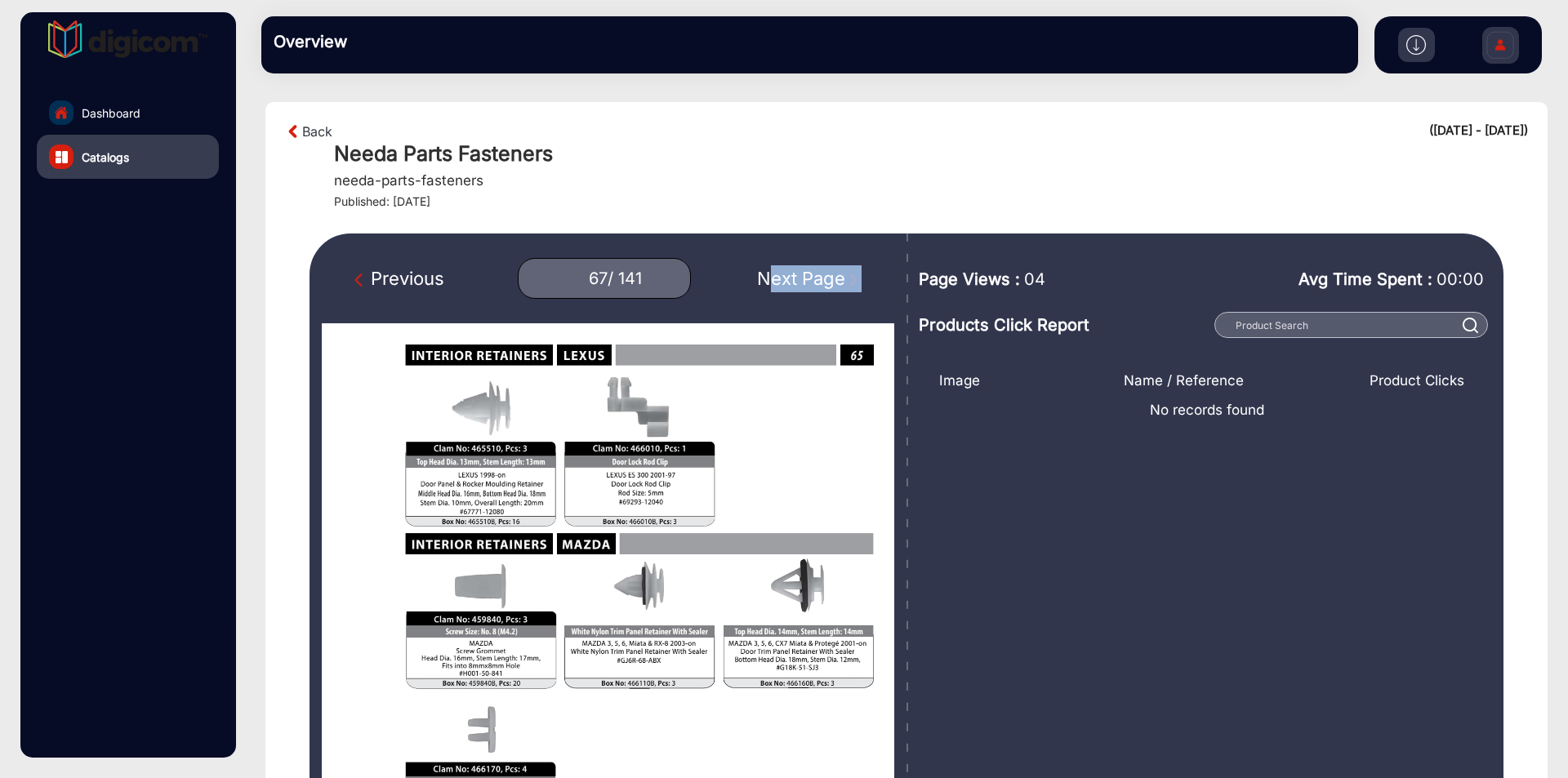
click at [792, 273] on div "Next Page" at bounding box center [809, 279] width 104 height 27
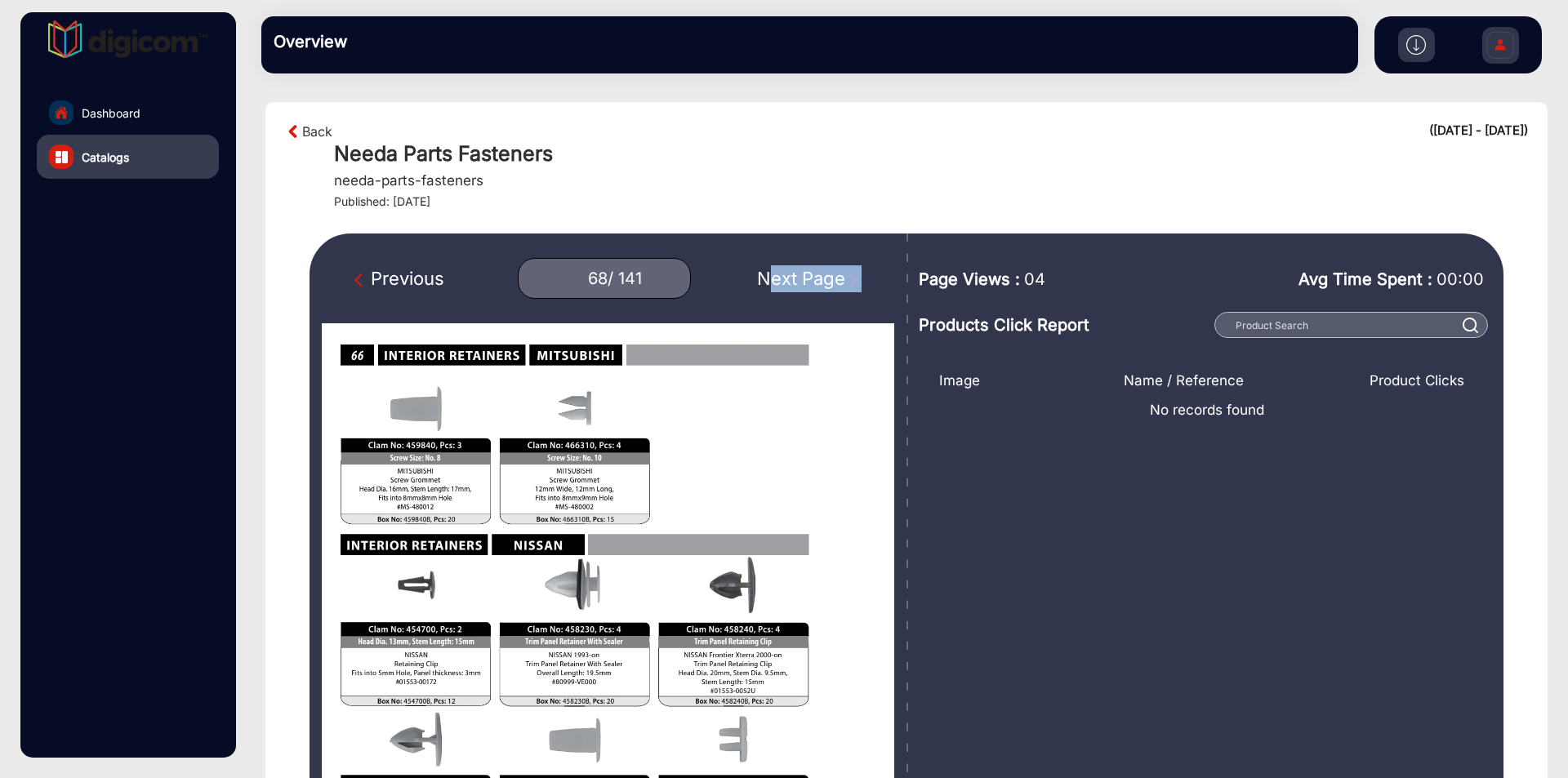
click at [792, 273] on div "Next Page" at bounding box center [809, 279] width 104 height 27
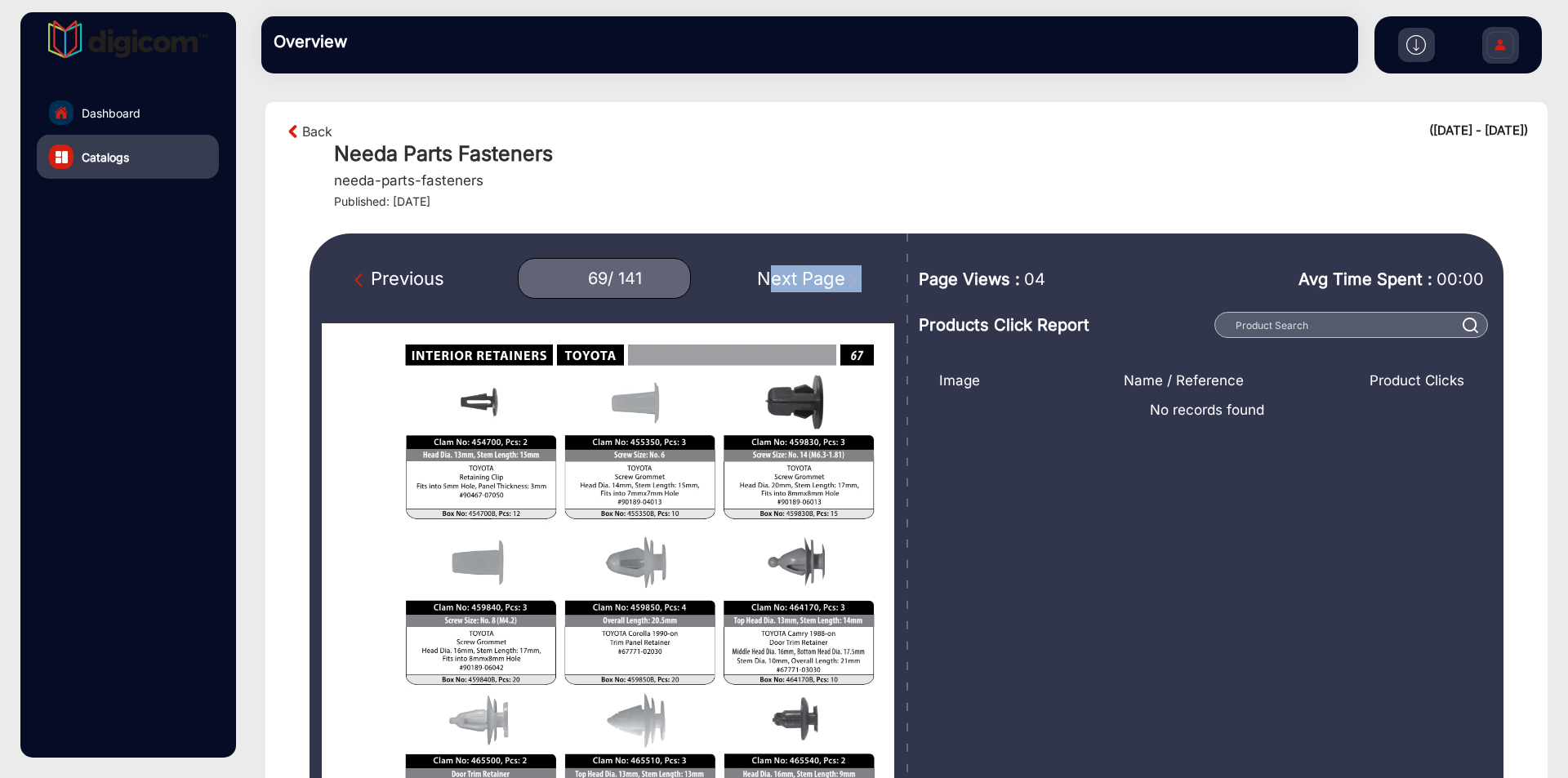
click at [792, 273] on div "Next Page" at bounding box center [809, 279] width 104 height 27
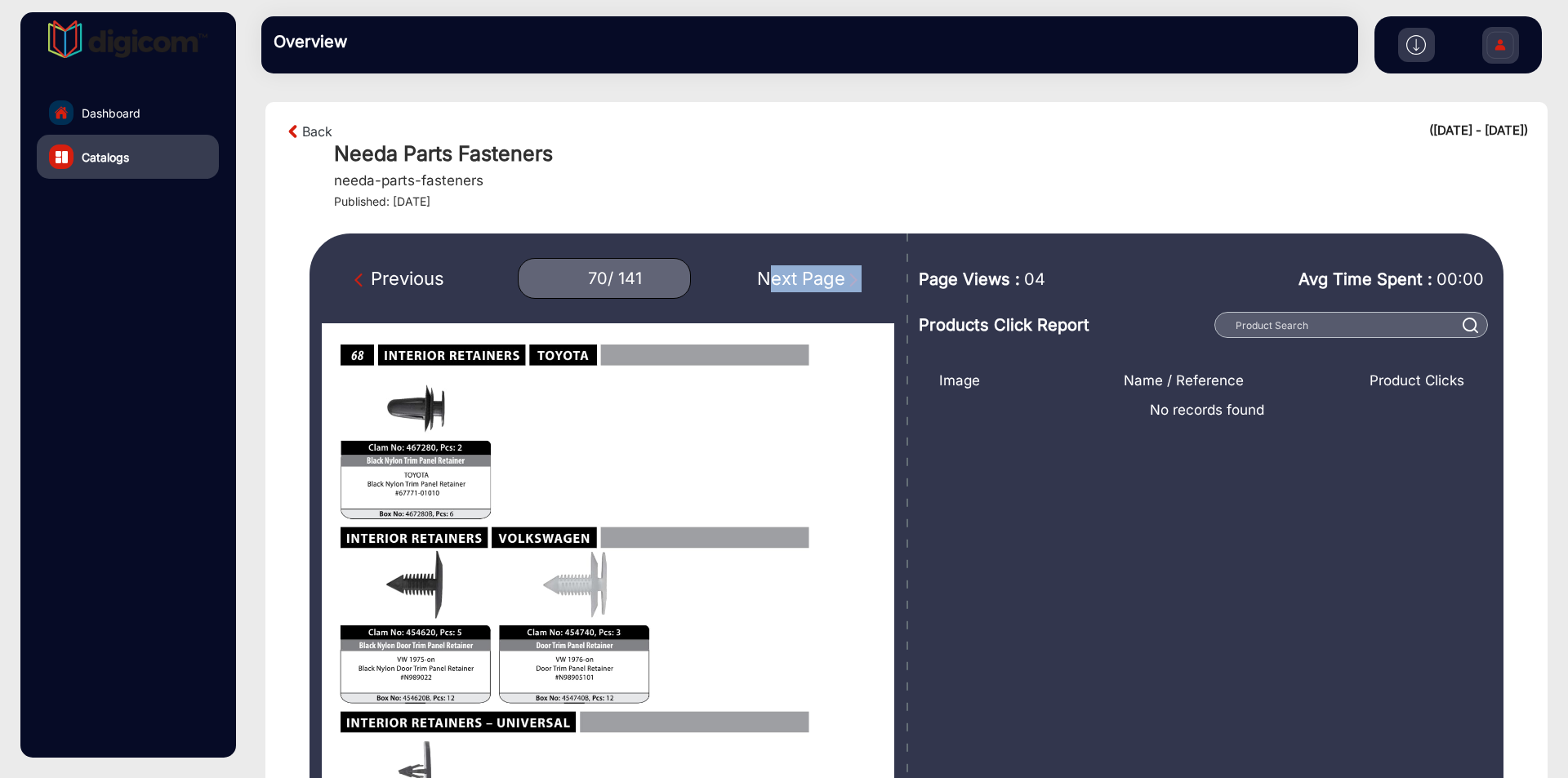
click at [792, 273] on div "Next Page" at bounding box center [809, 279] width 104 height 27
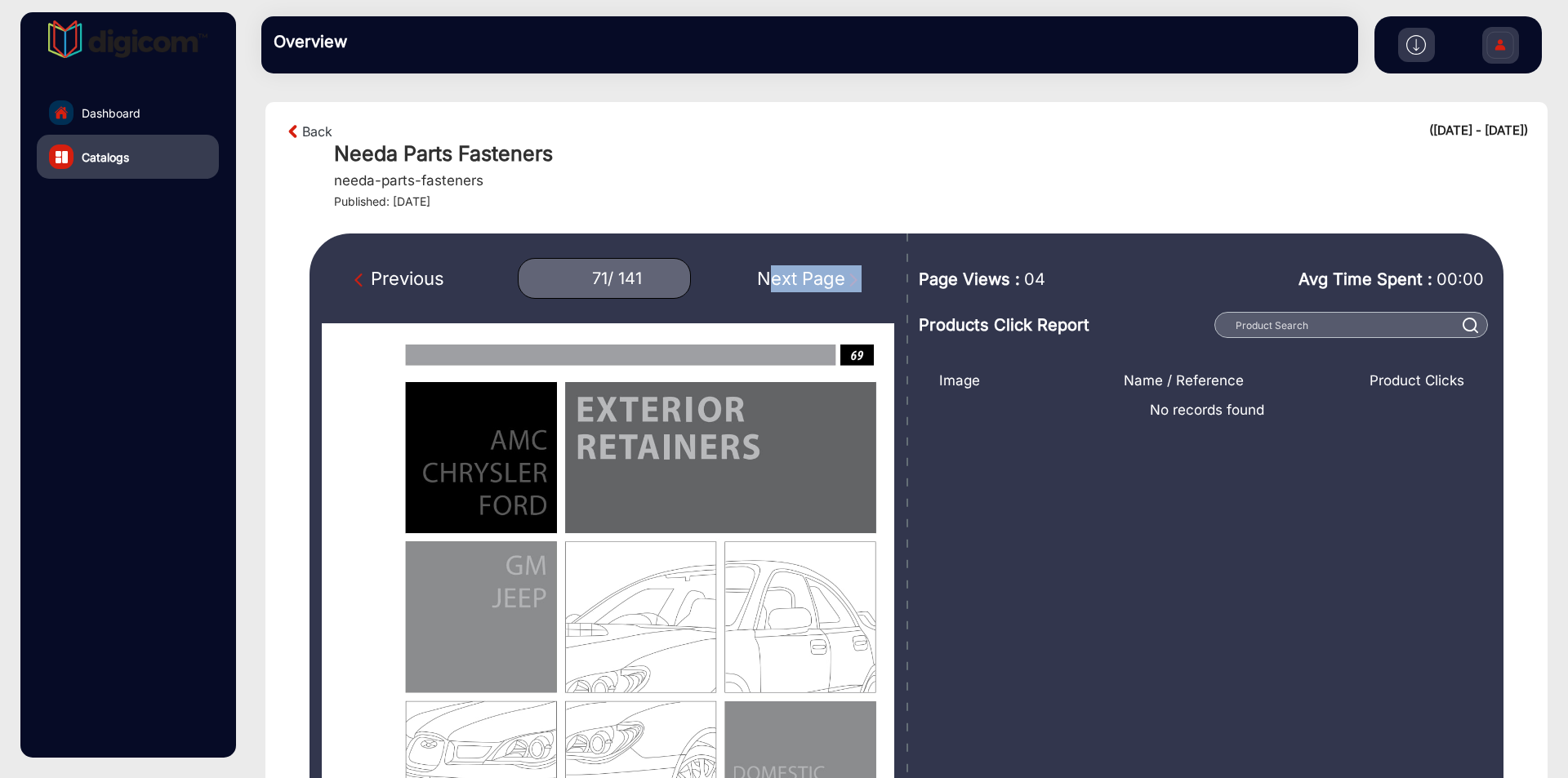
click at [792, 273] on div "Next Page" at bounding box center [809, 279] width 104 height 27
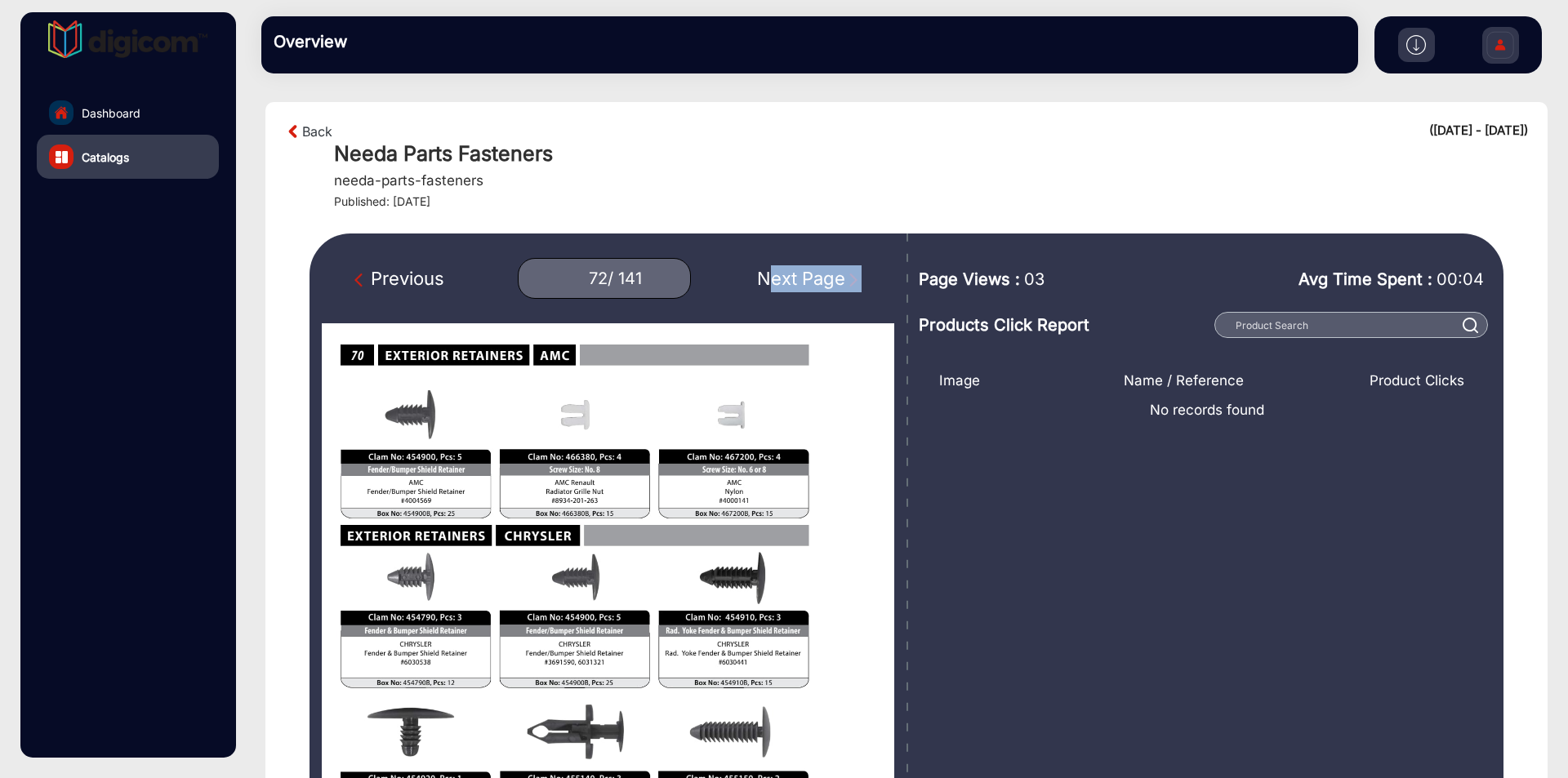
click at [792, 273] on div "Next Page" at bounding box center [809, 279] width 104 height 27
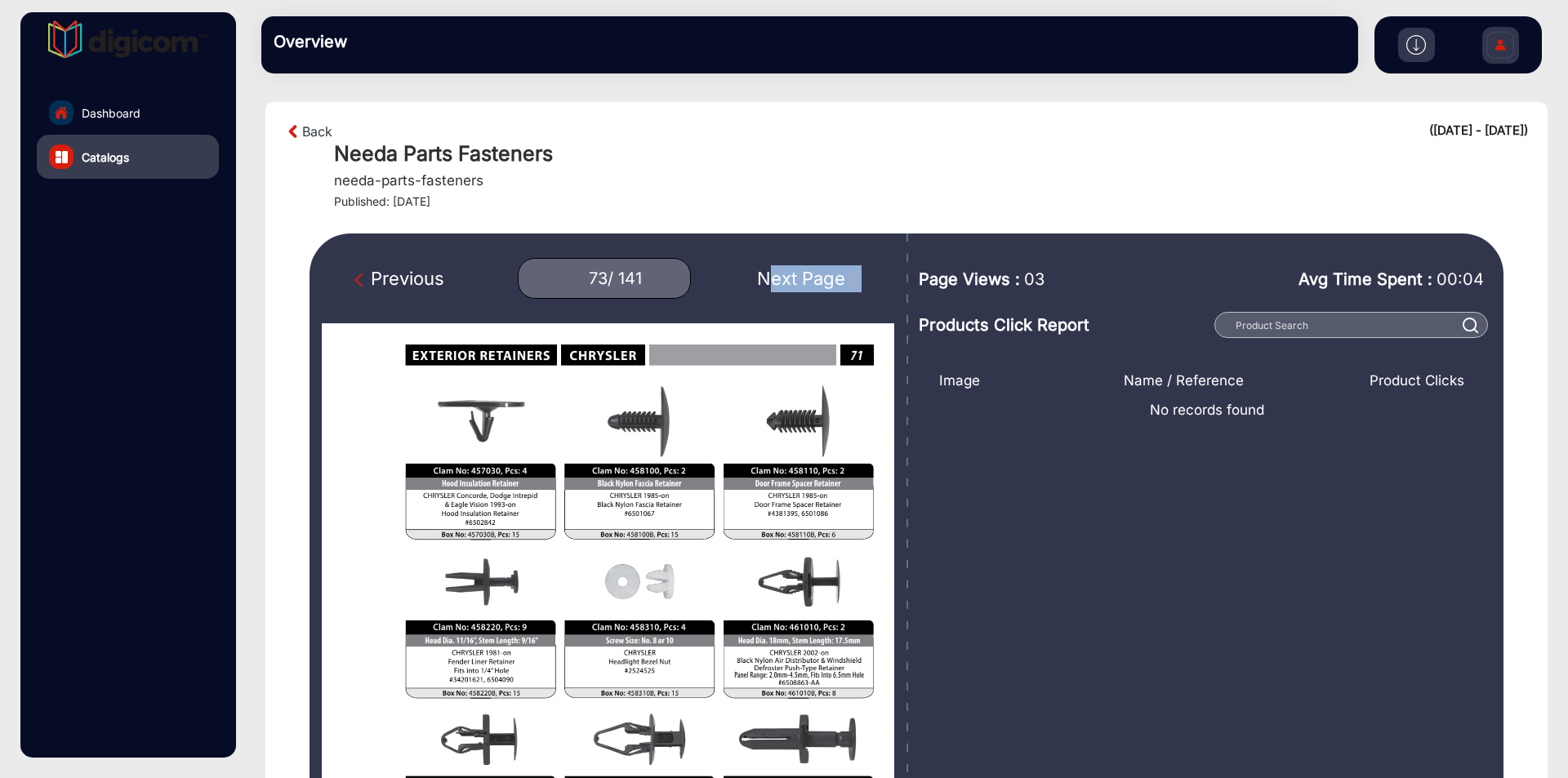
click at [792, 273] on div "Next Page" at bounding box center [809, 279] width 104 height 27
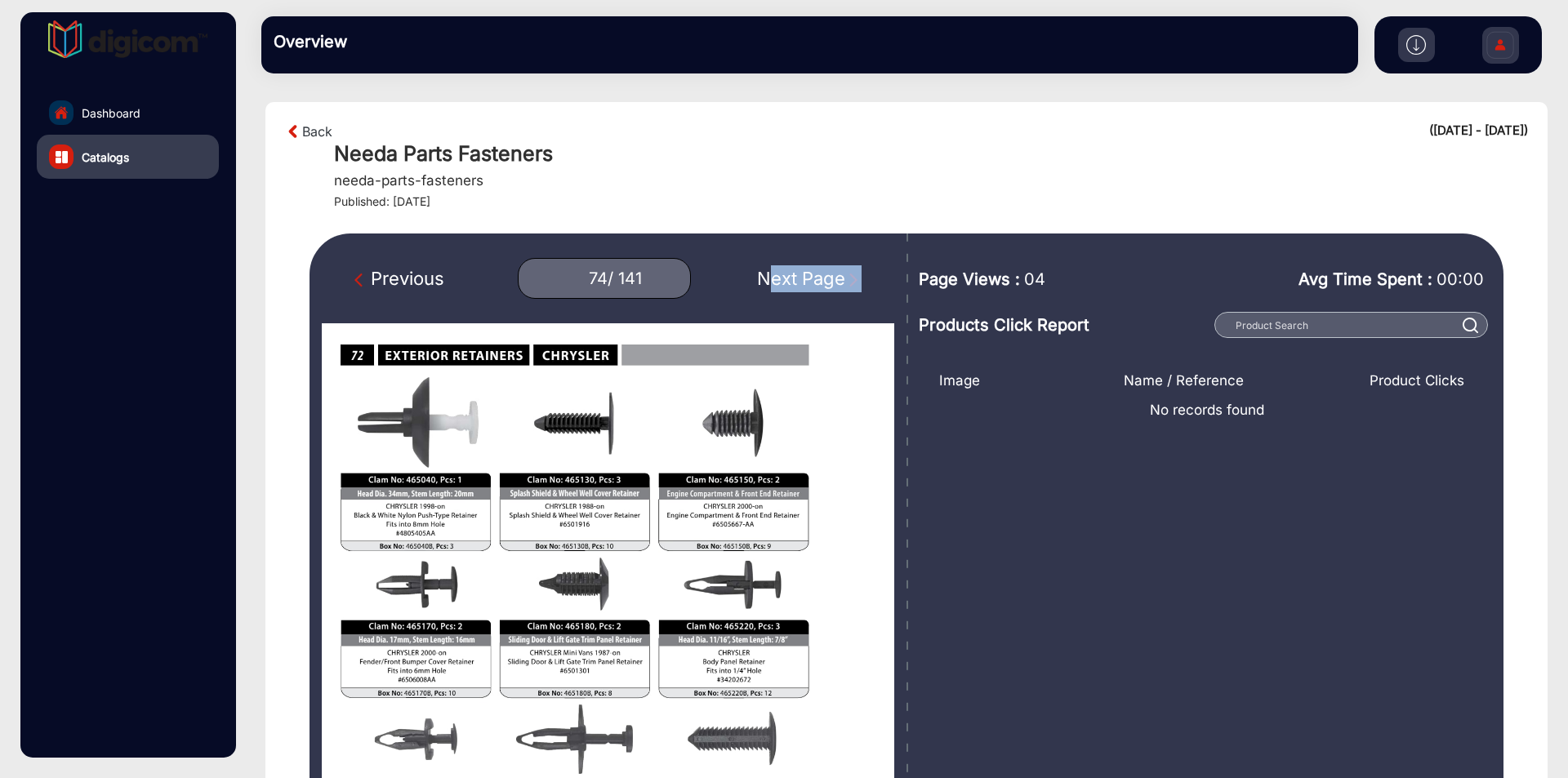
click at [792, 273] on div "Next Page" at bounding box center [809, 279] width 104 height 27
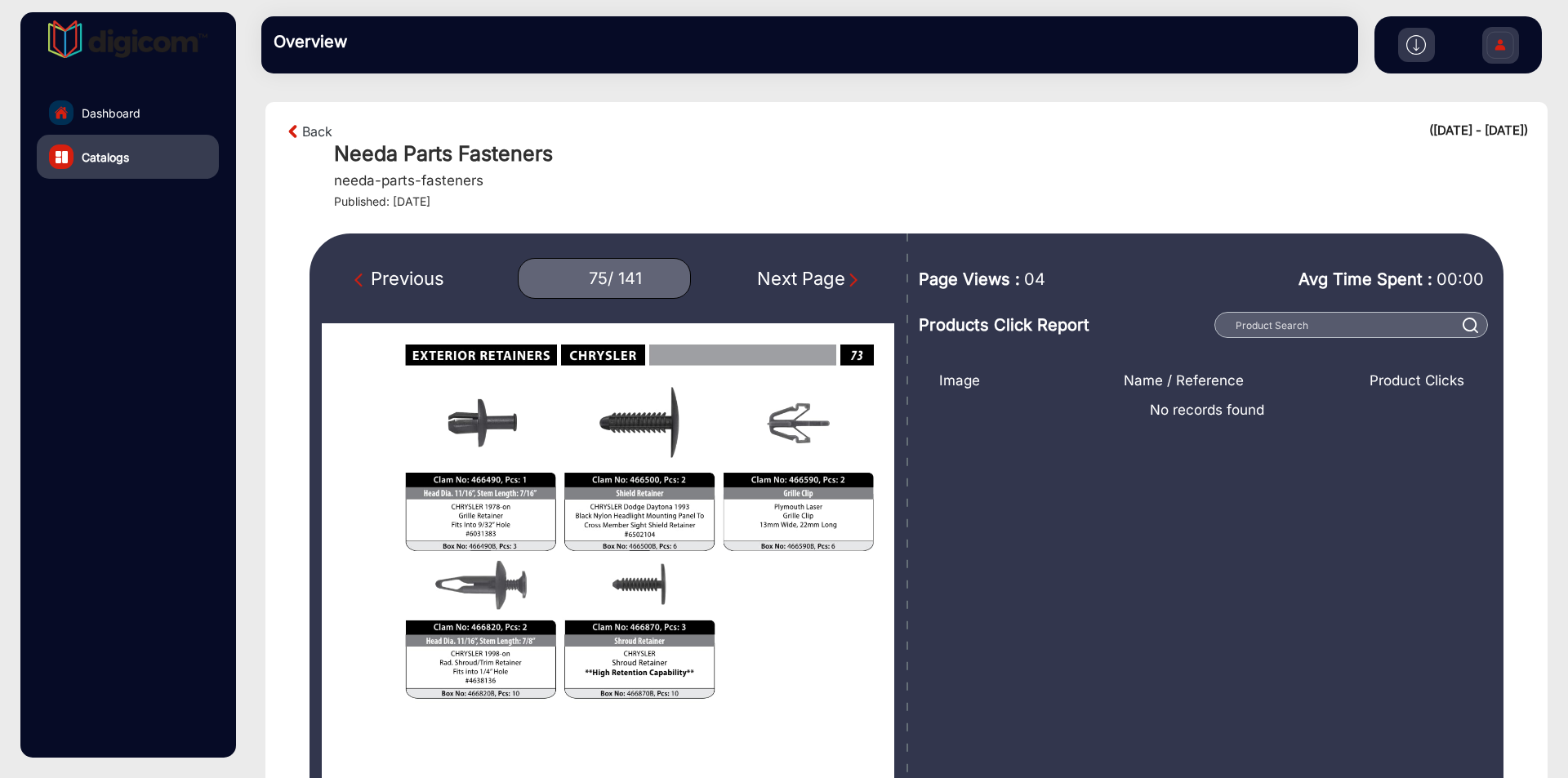
click at [792, 273] on div "Next Page" at bounding box center [809, 279] width 104 height 27
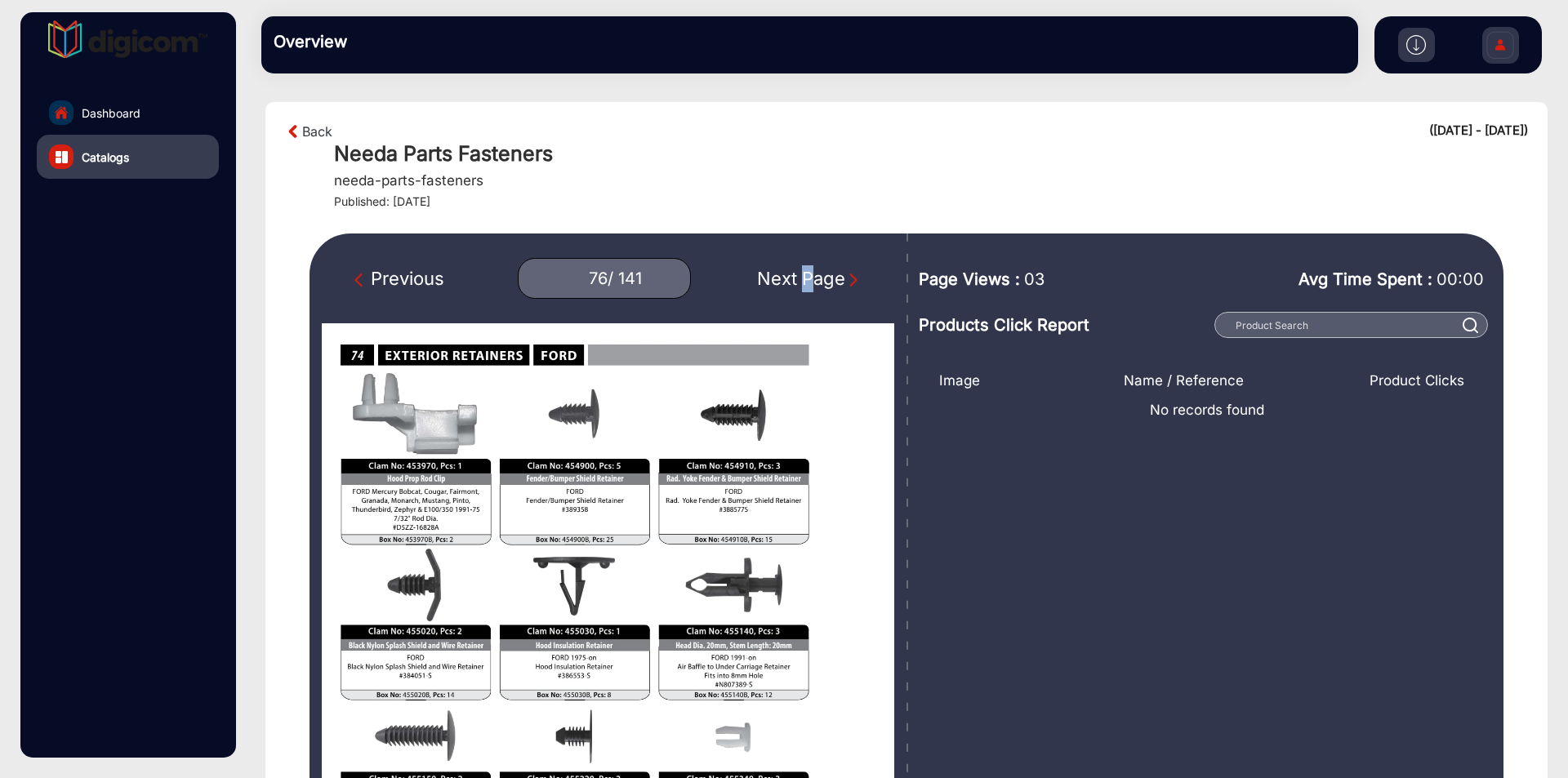
click at [792, 273] on div "Next Page" at bounding box center [809, 279] width 104 height 27
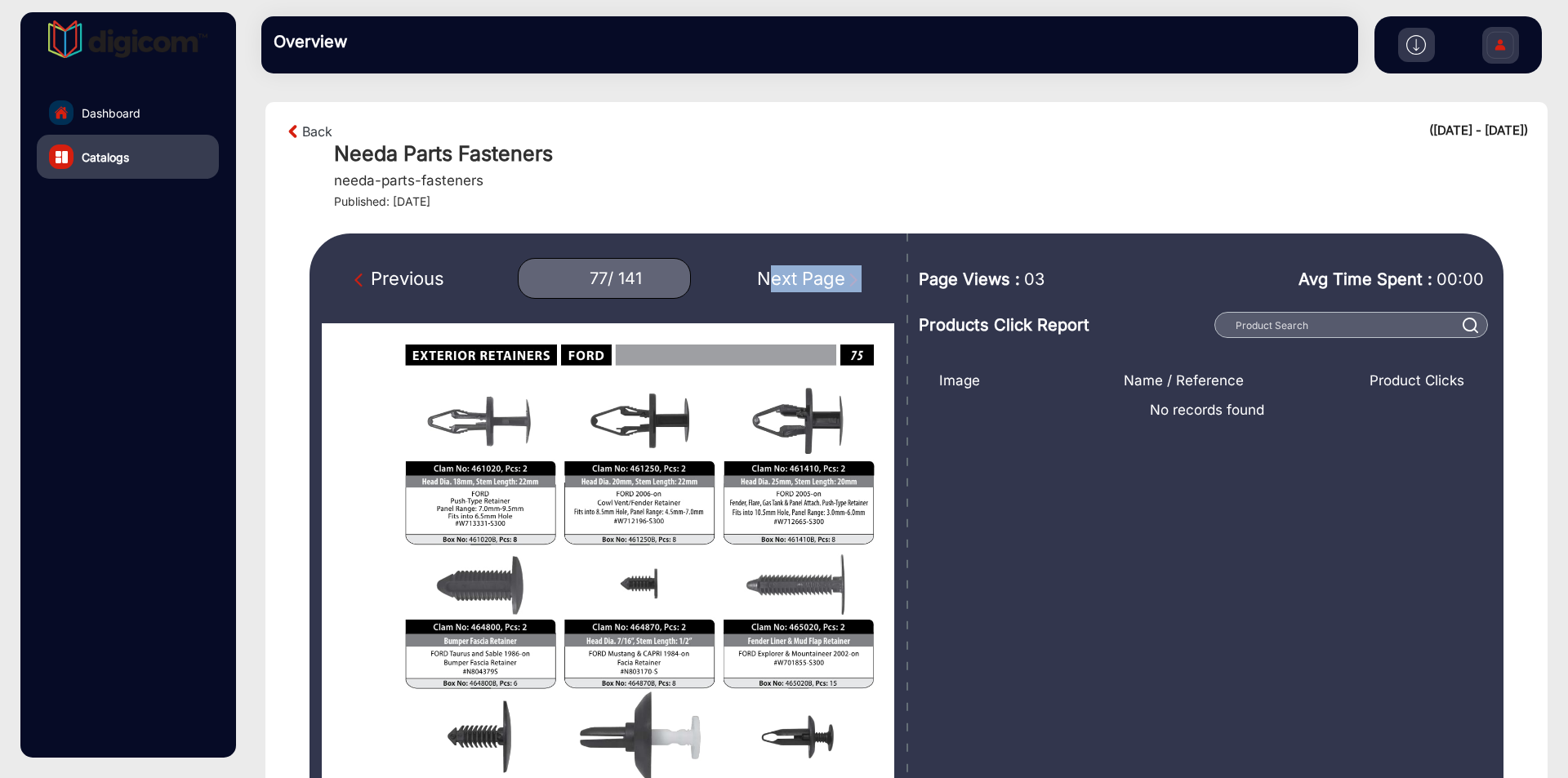
click at [792, 273] on div "Next Page" at bounding box center [809, 279] width 104 height 27
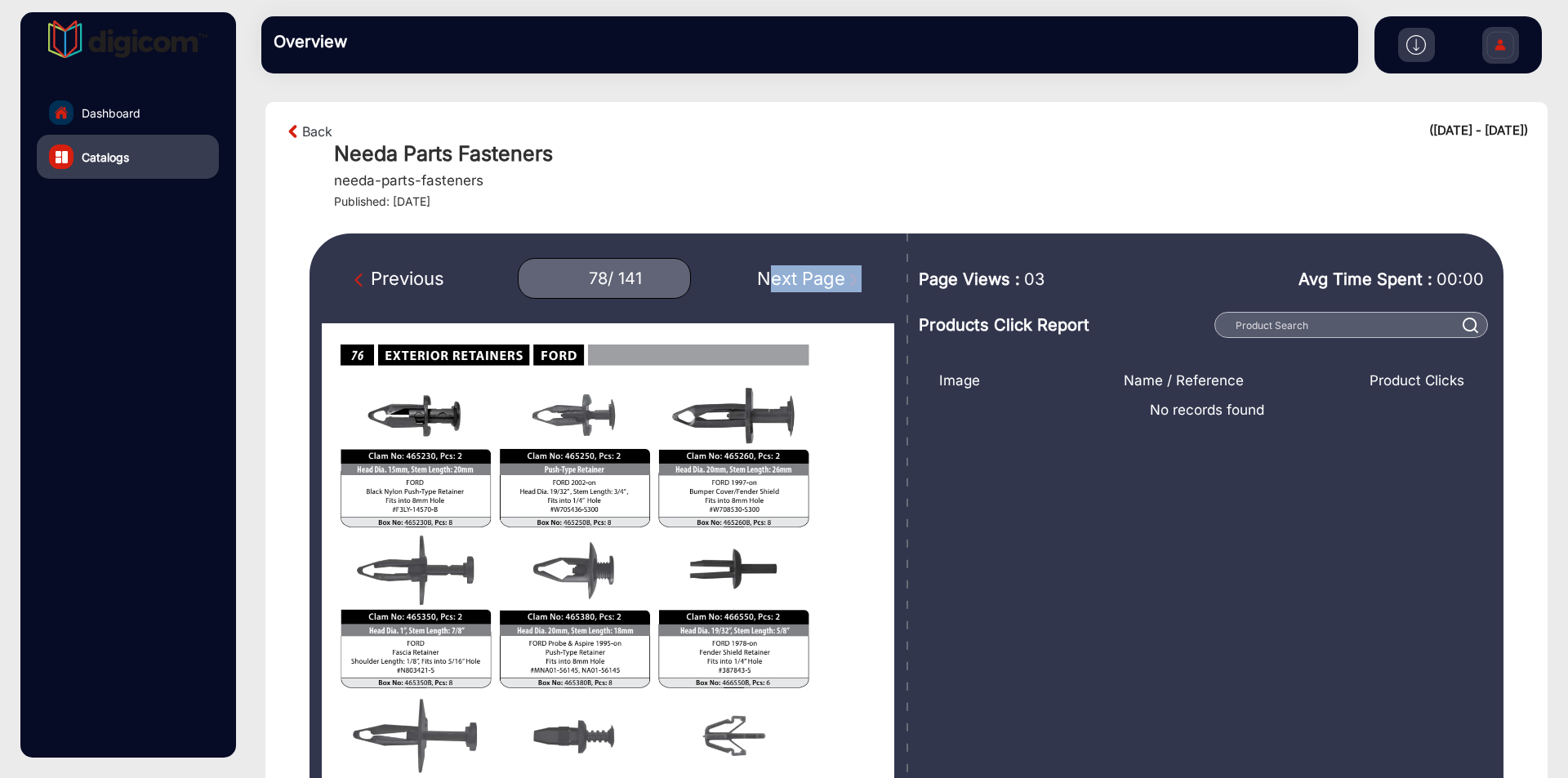
click at [792, 273] on div "Next Page" at bounding box center [809, 279] width 104 height 27
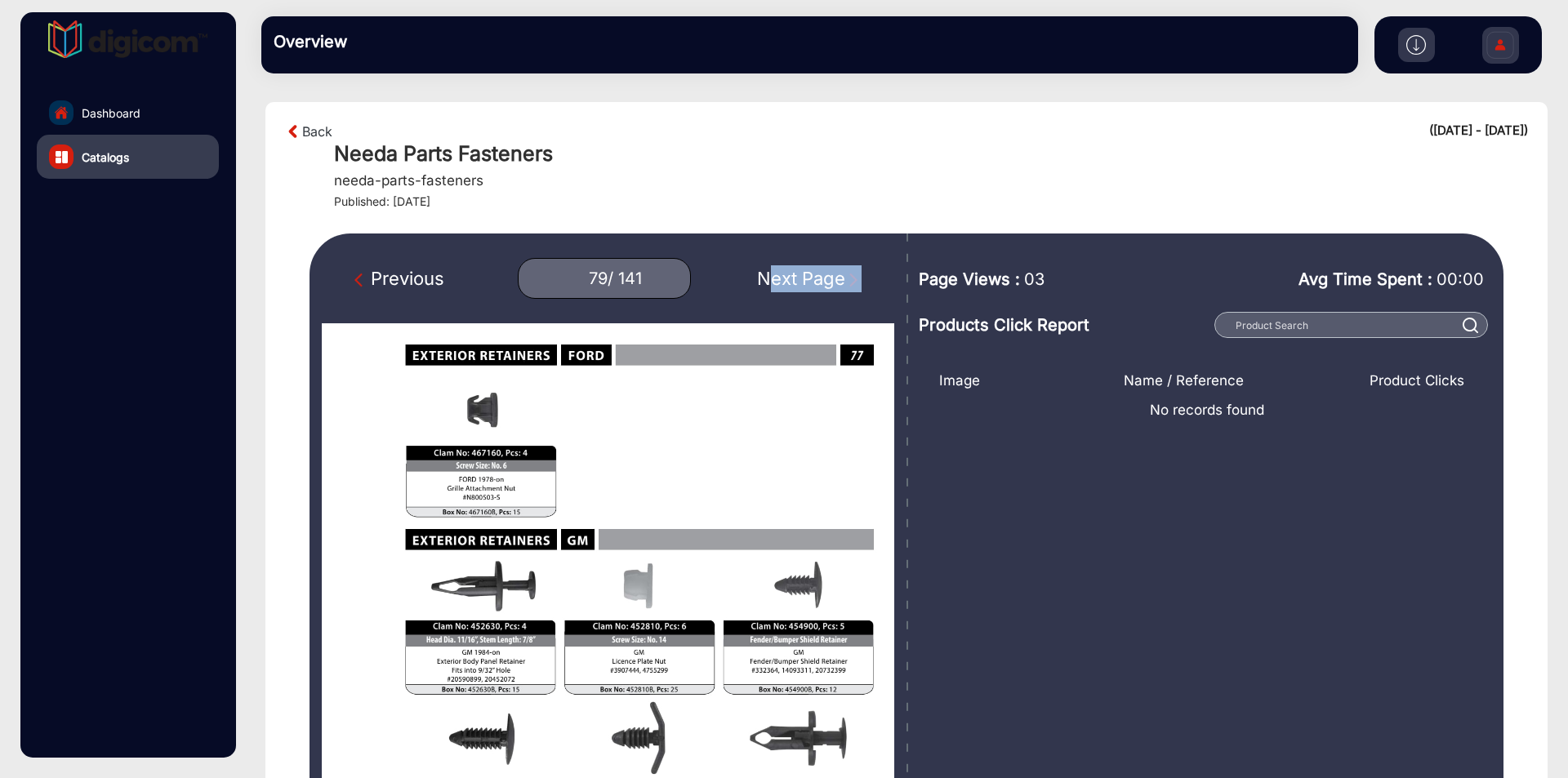
click at [792, 273] on div "Next Page" at bounding box center [809, 279] width 104 height 27
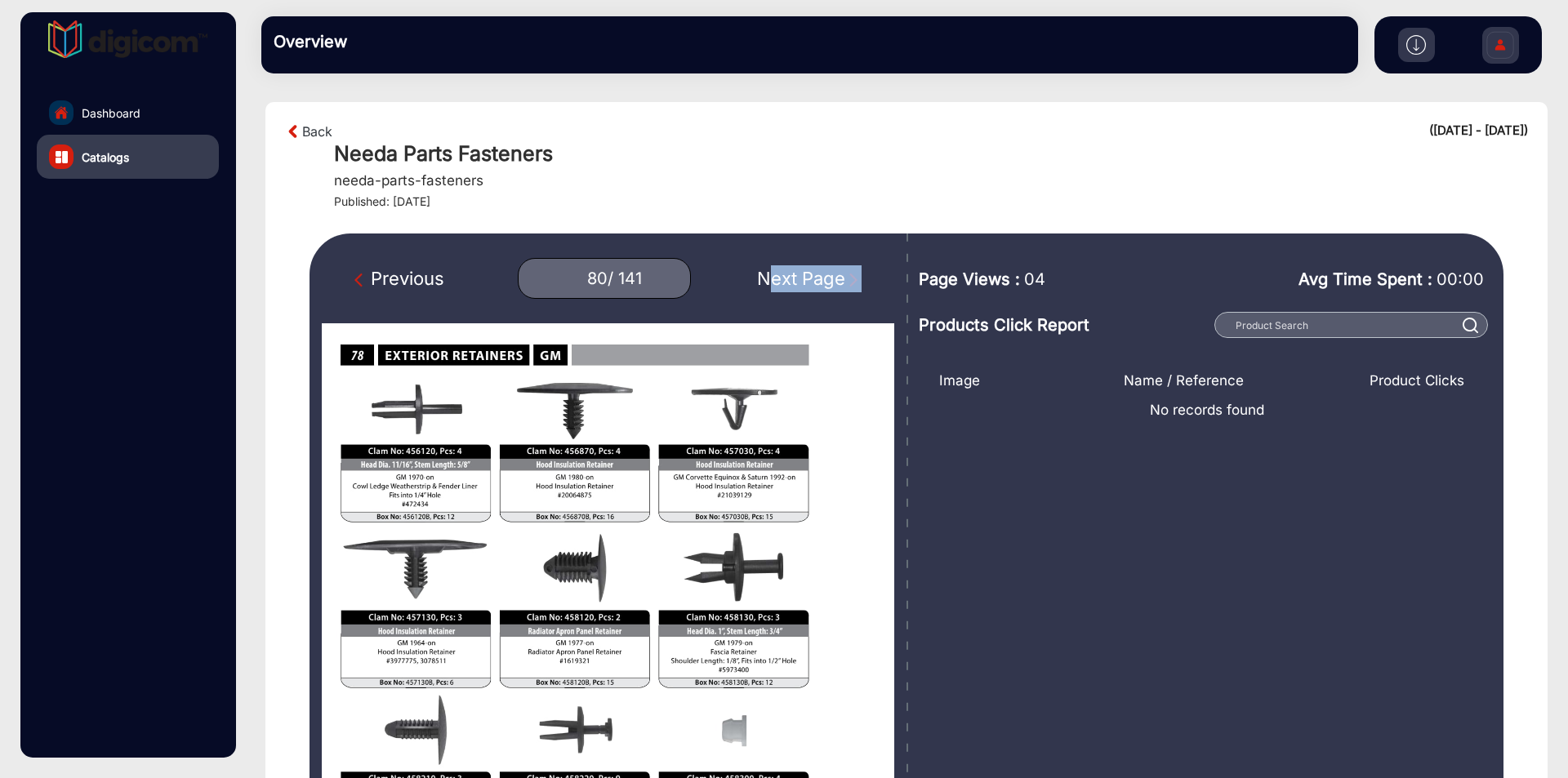
click at [792, 273] on div "Next Page" at bounding box center [809, 279] width 104 height 27
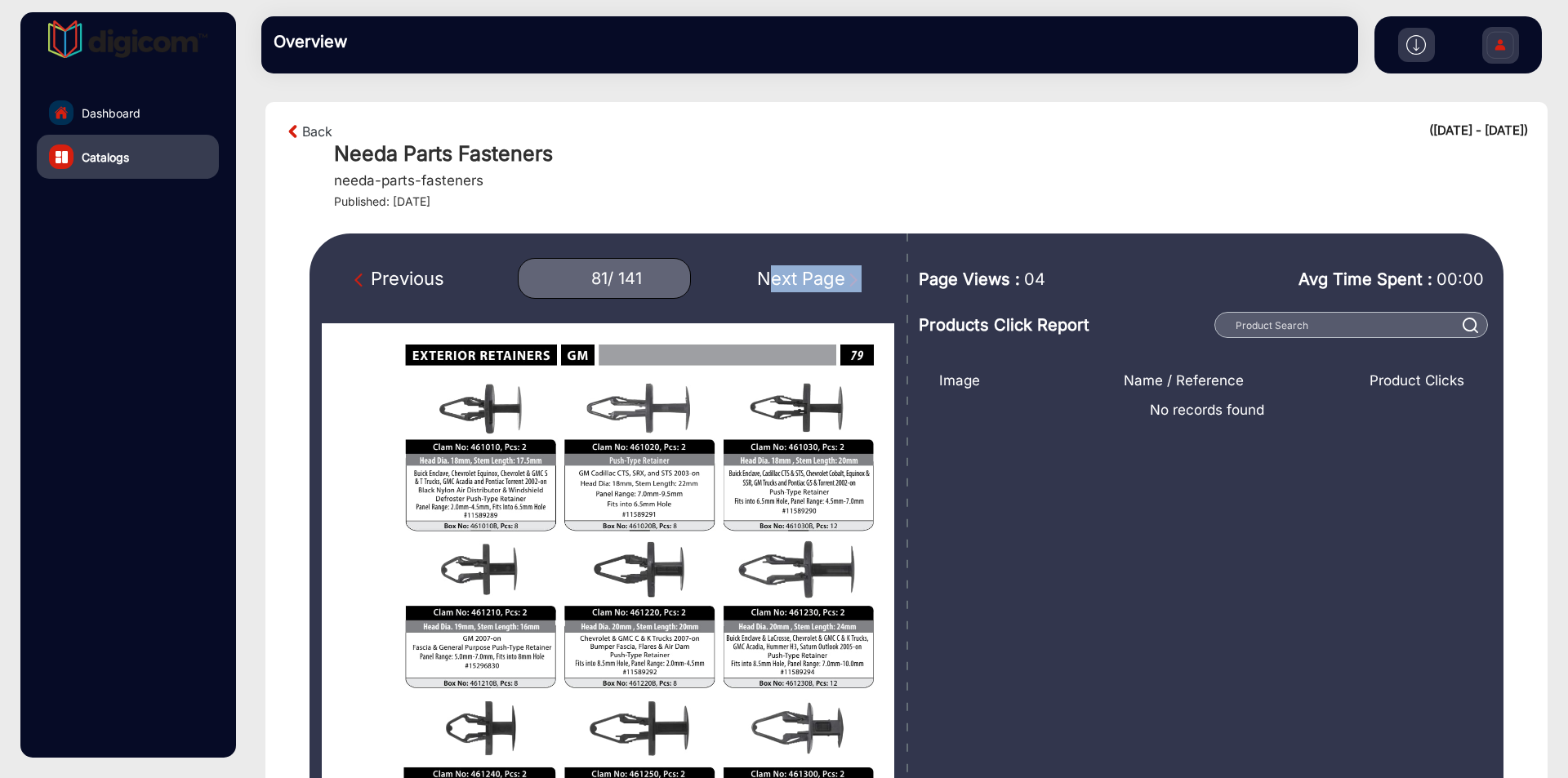
click at [792, 273] on div "Next Page" at bounding box center [809, 279] width 104 height 27
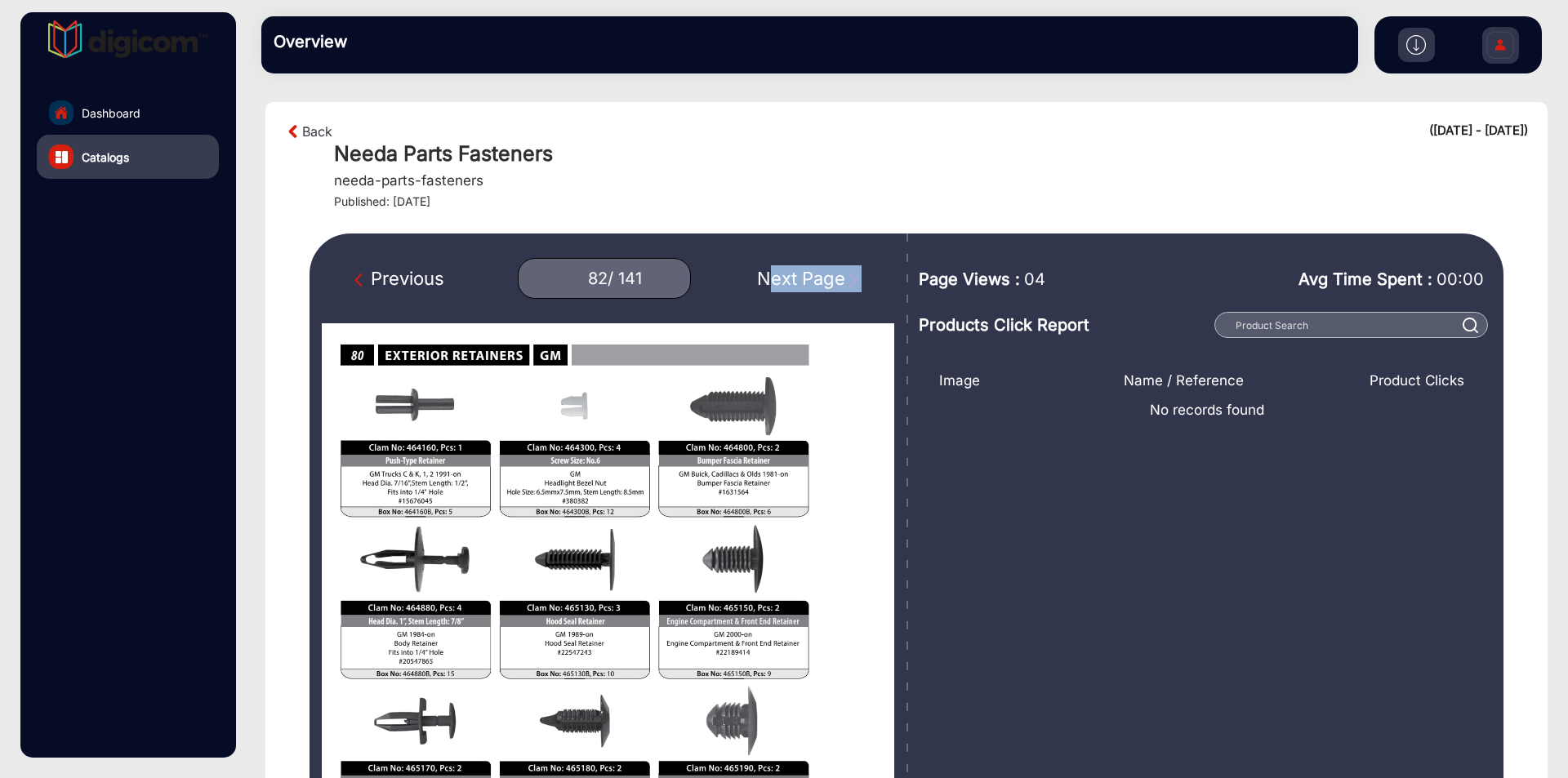
click at [792, 273] on div "Next Page" at bounding box center [809, 279] width 104 height 27
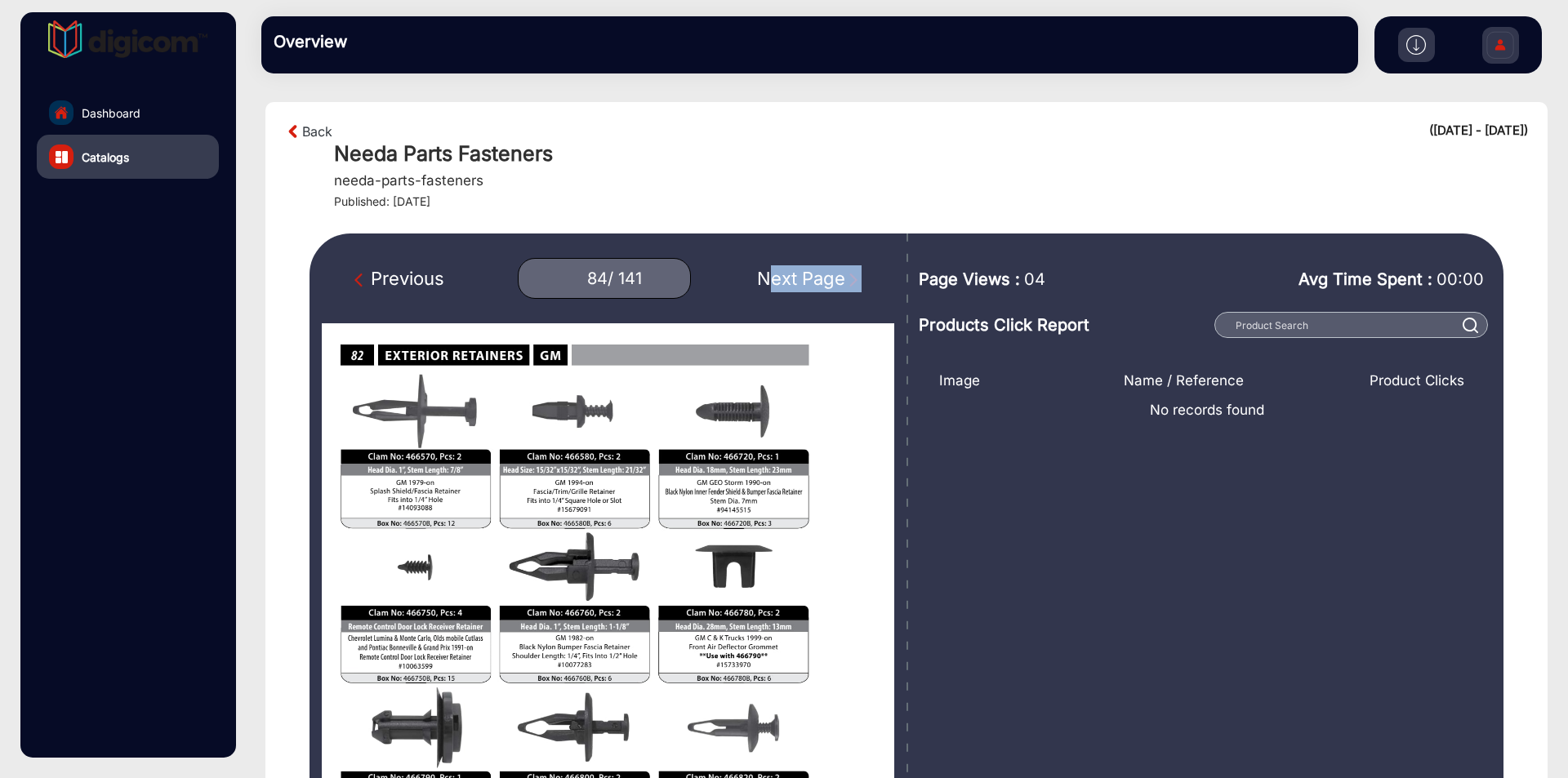
click at [792, 273] on div "Next Page" at bounding box center [809, 279] width 104 height 27
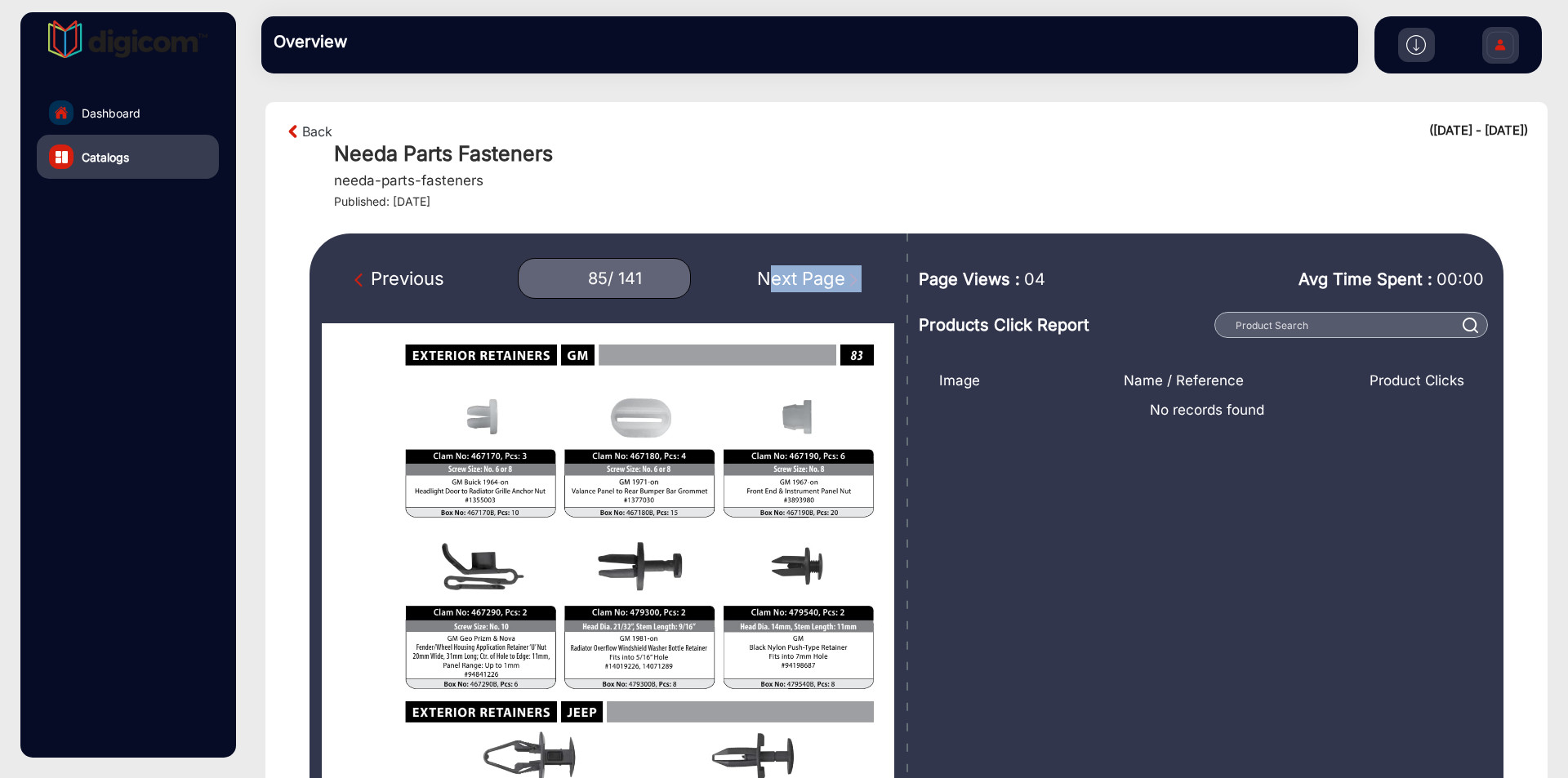
click at [792, 273] on div "Next Page" at bounding box center [809, 279] width 104 height 27
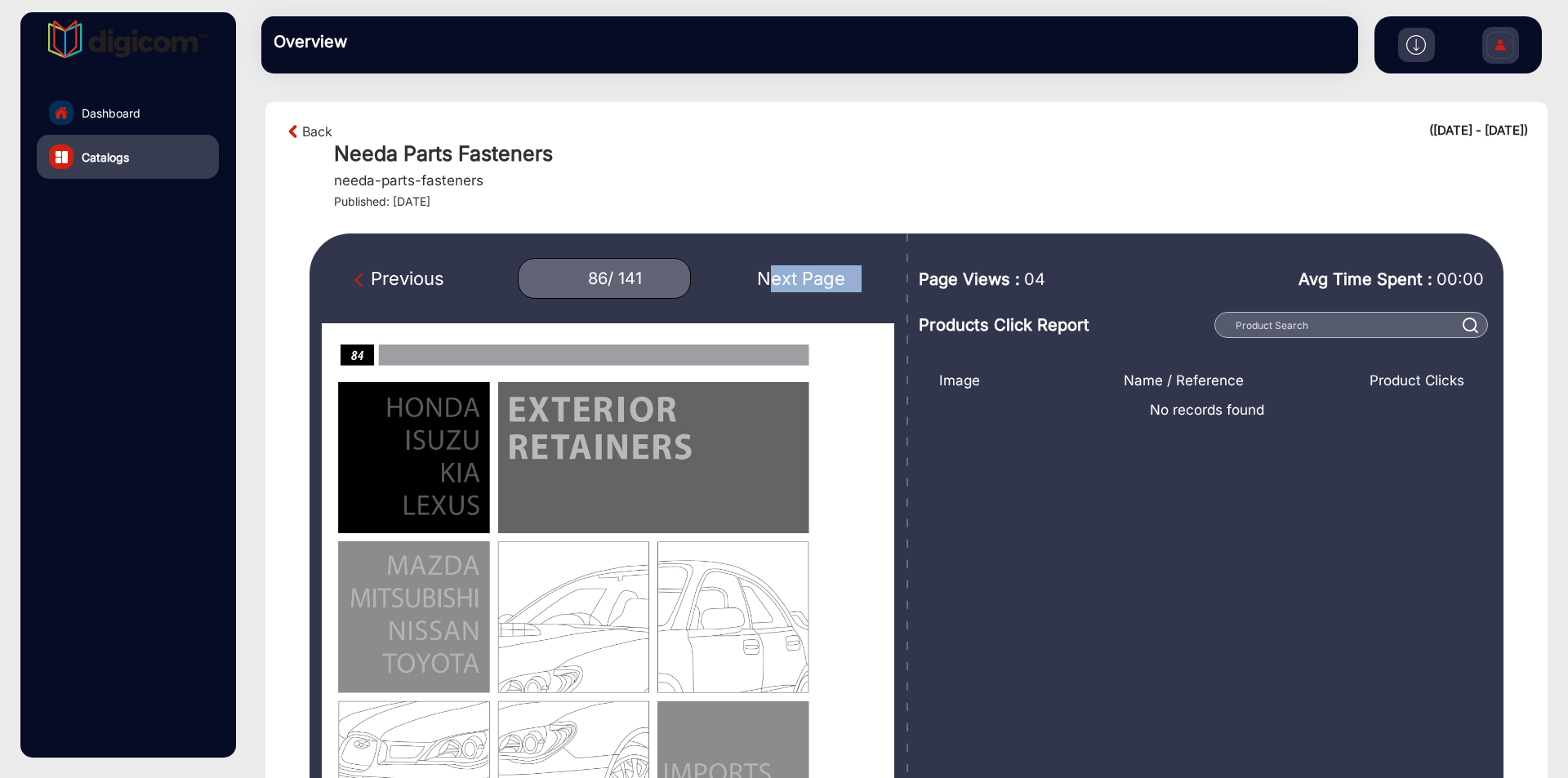
click at [792, 273] on div "Next Page" at bounding box center [809, 279] width 104 height 27
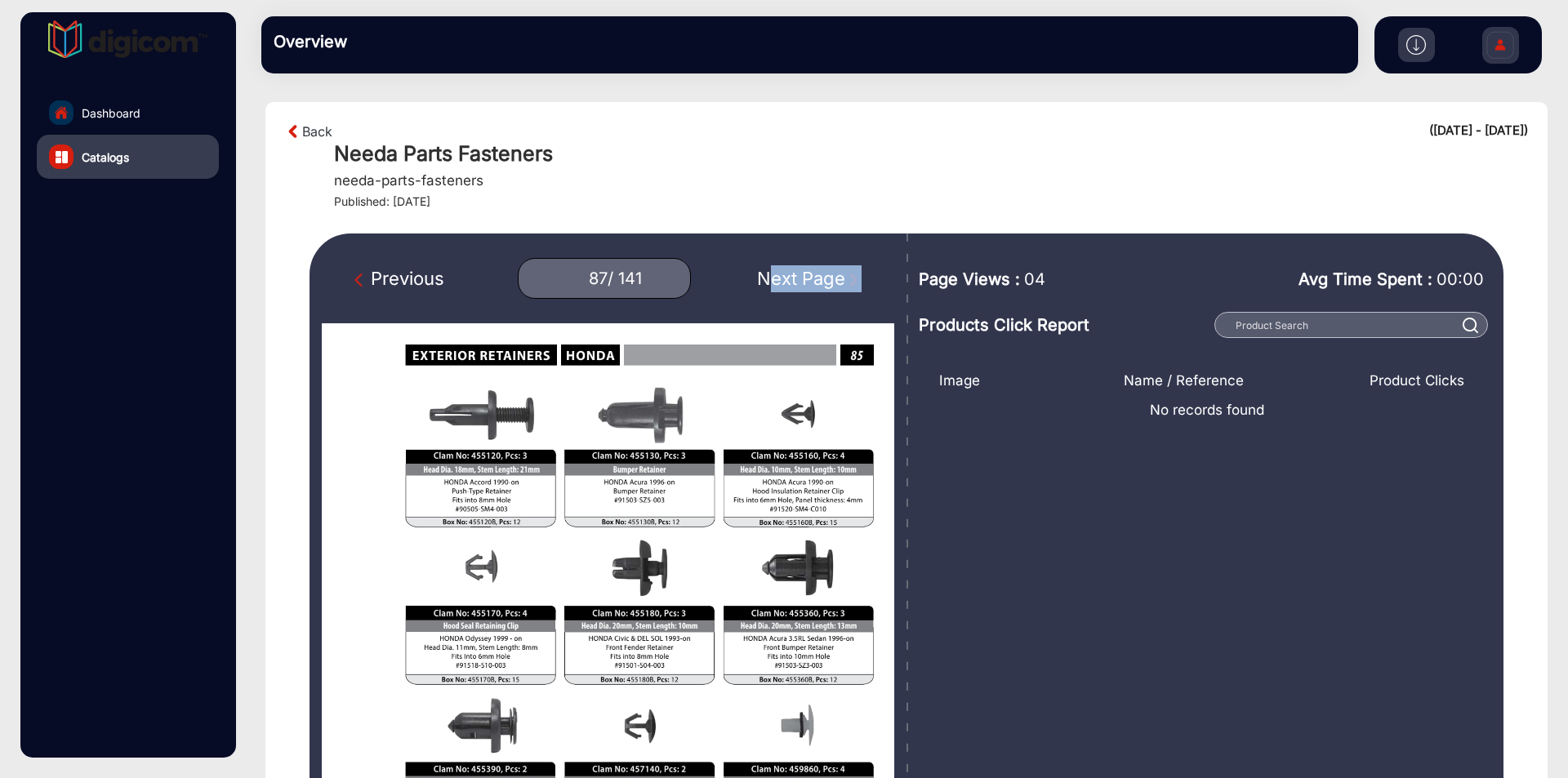
click at [792, 273] on div "Next Page" at bounding box center [809, 279] width 104 height 27
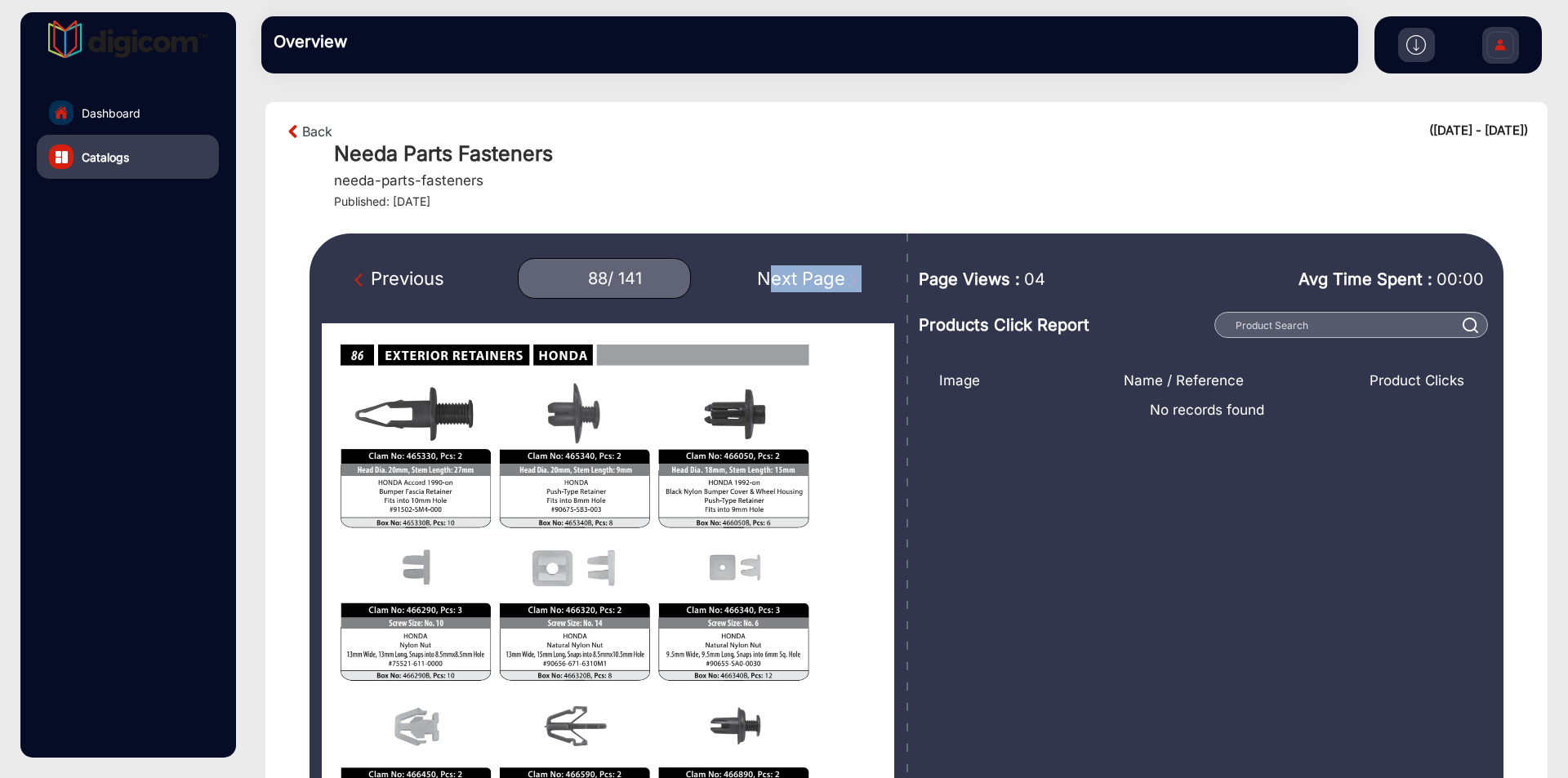
click at [792, 273] on div "Next Page" at bounding box center [809, 279] width 104 height 27
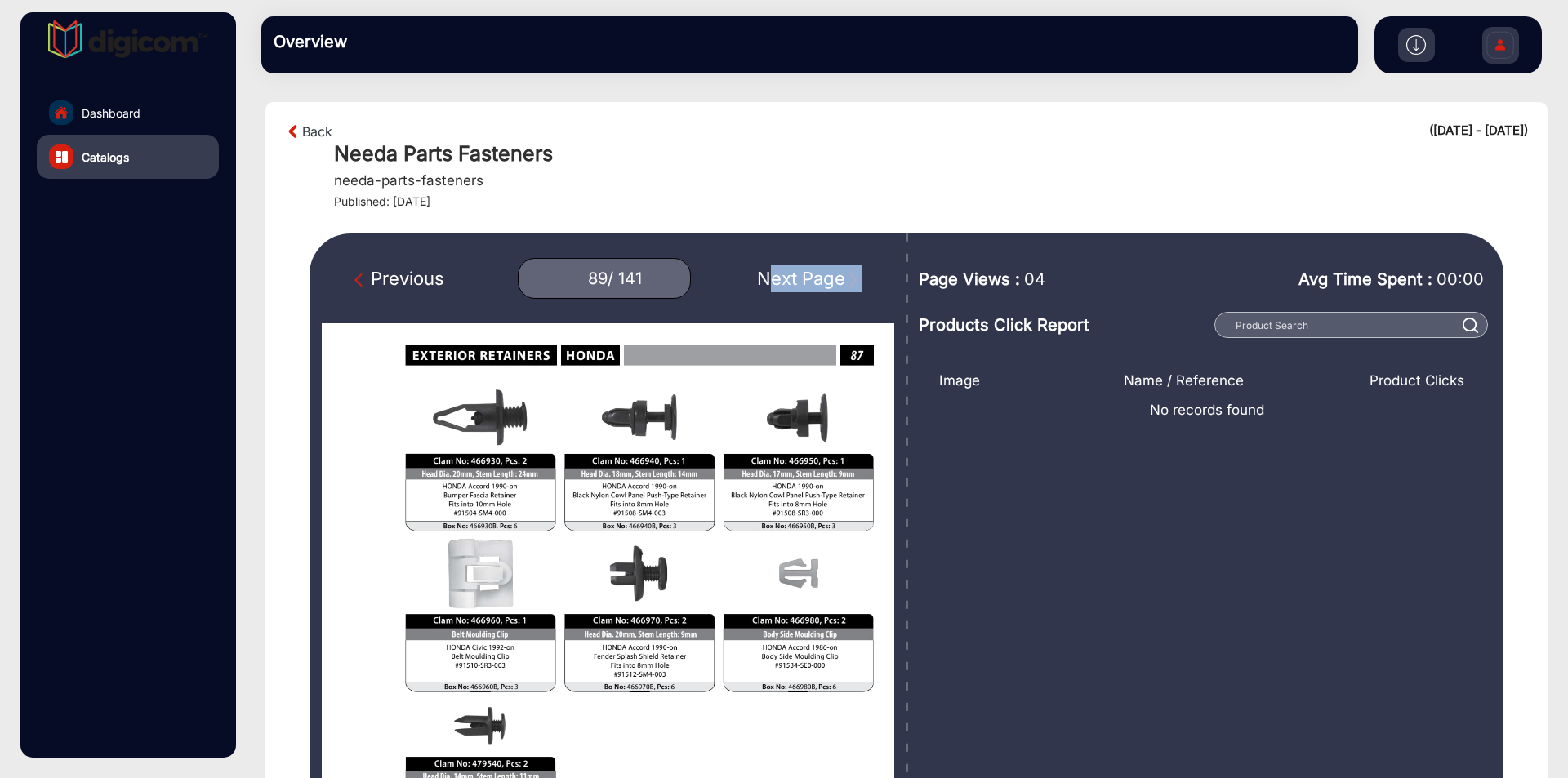
click at [792, 273] on div "Next Page" at bounding box center [809, 279] width 104 height 27
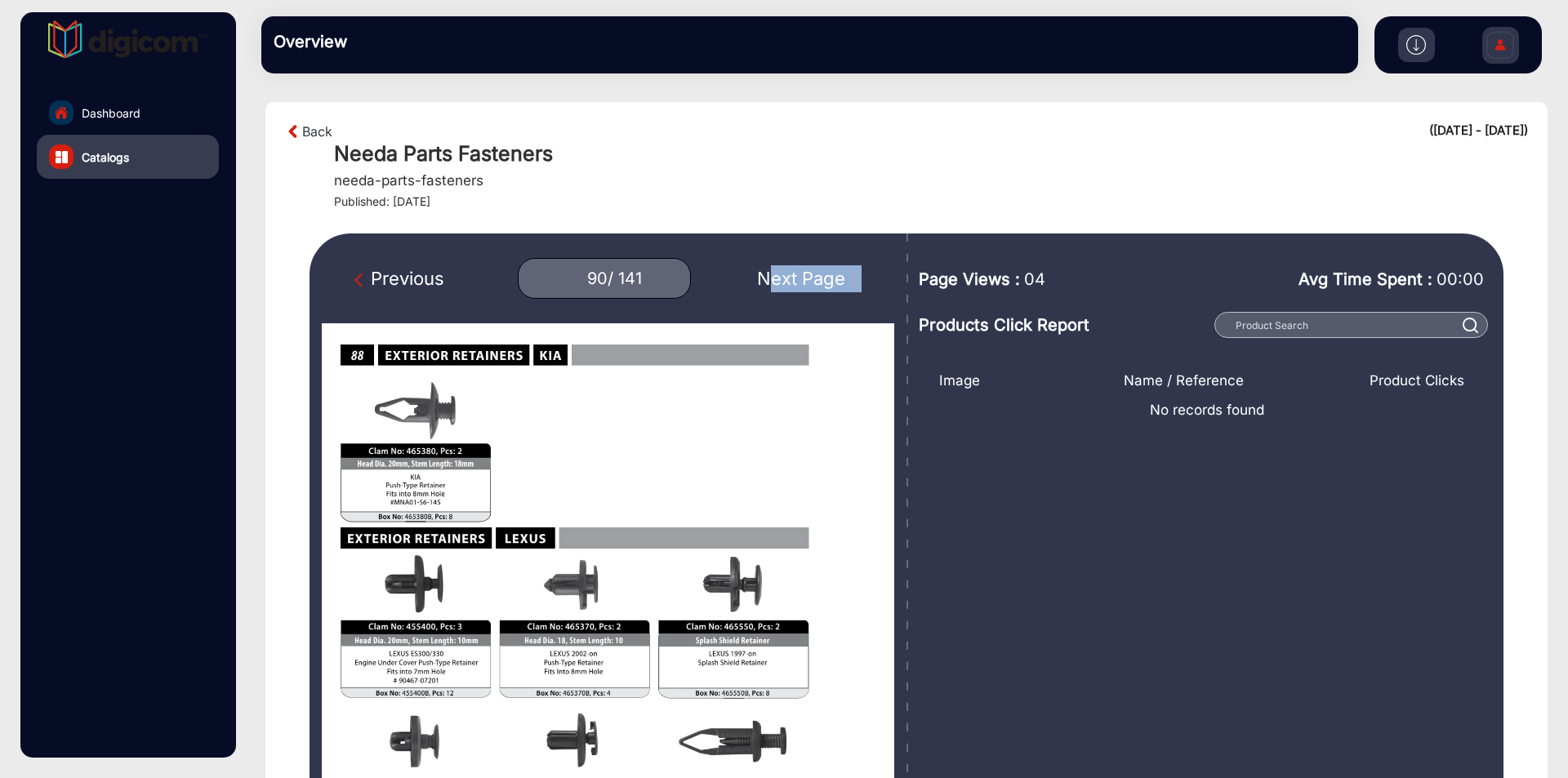
click at [792, 273] on div "Next Page" at bounding box center [809, 279] width 104 height 27
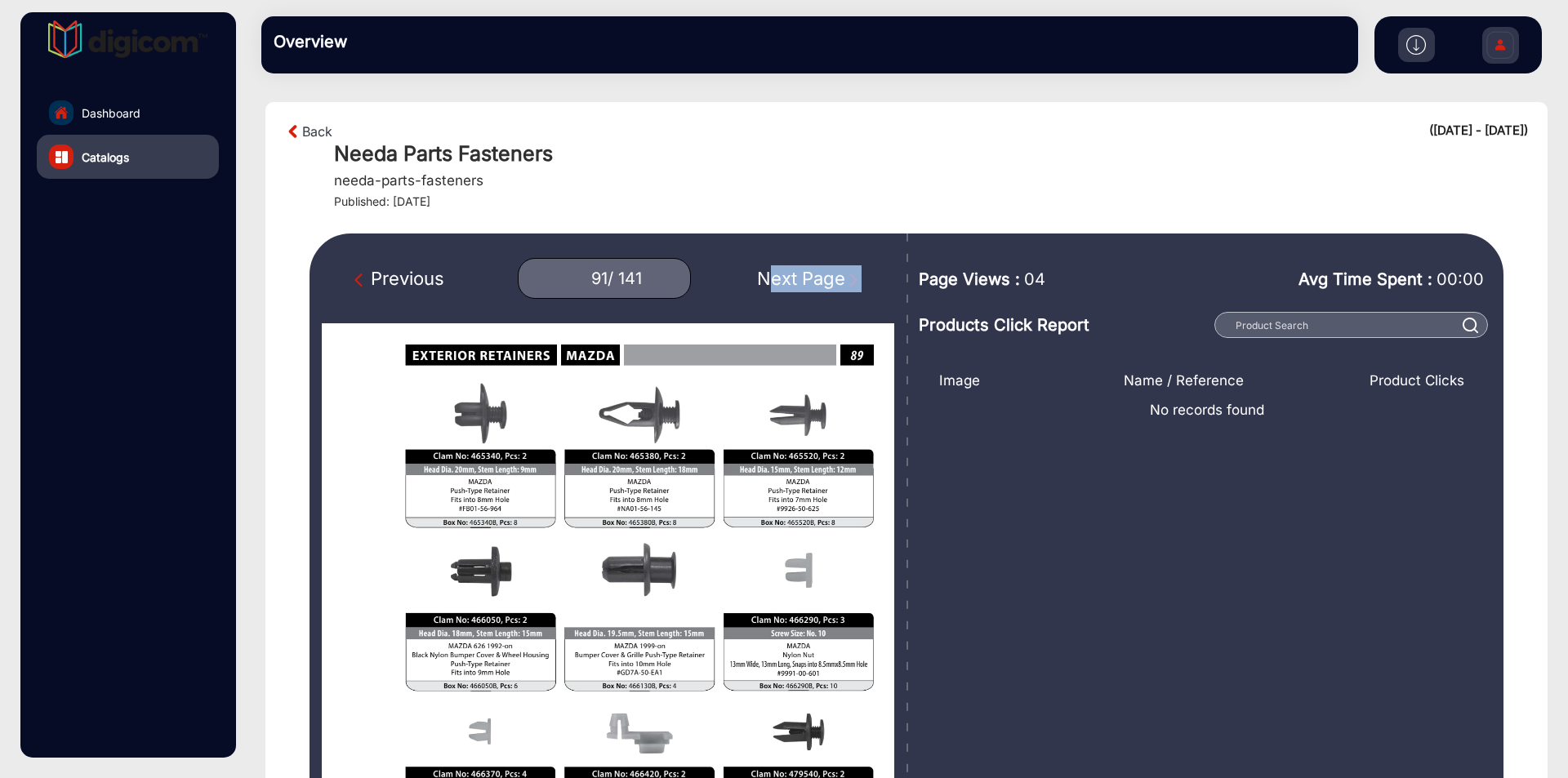
click at [792, 273] on div "Next Page" at bounding box center [809, 279] width 104 height 27
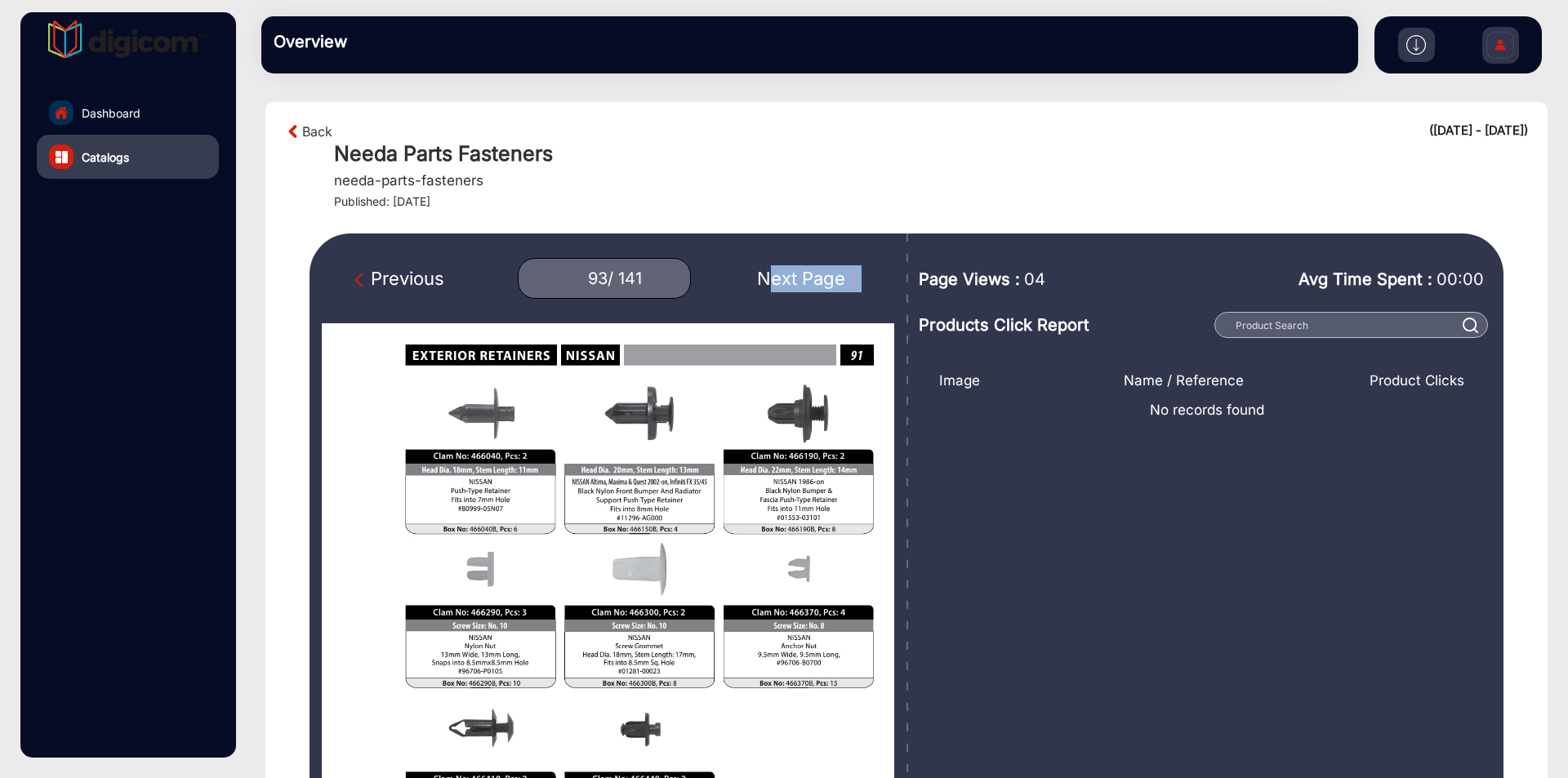
click at [792, 273] on div "Next Page" at bounding box center [809, 279] width 104 height 27
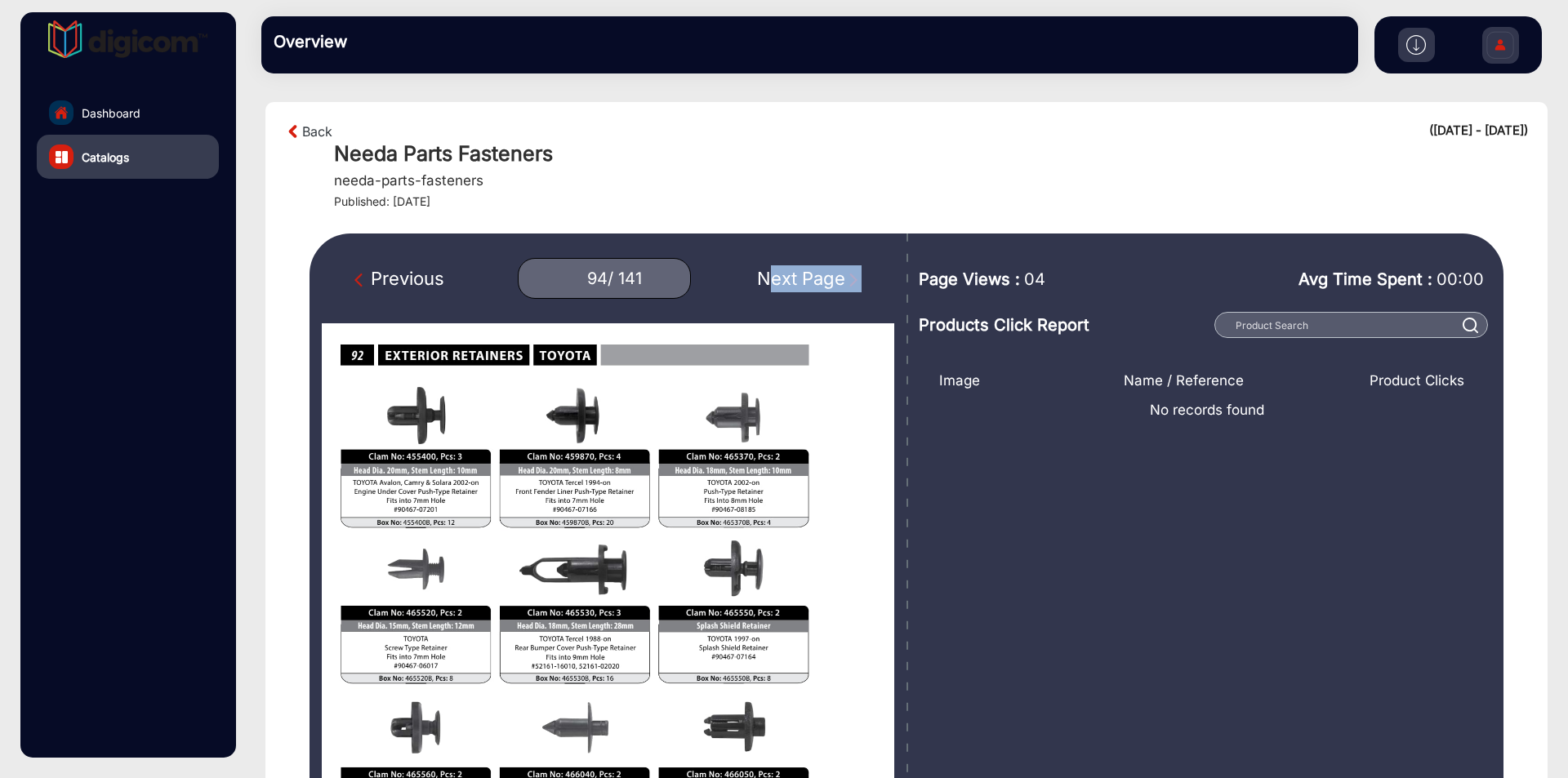
click at [792, 273] on div "Next Page" at bounding box center [809, 279] width 104 height 27
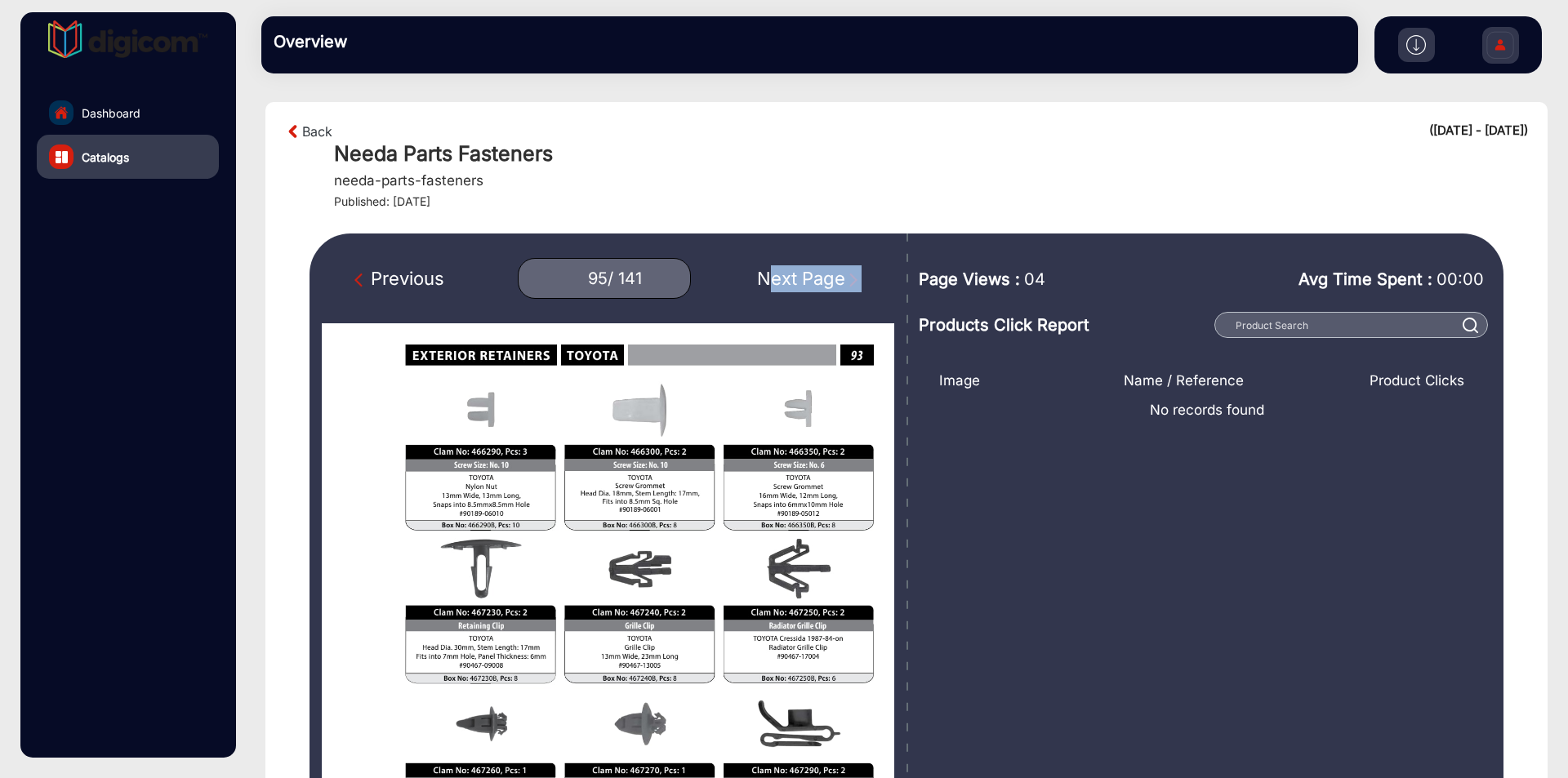
click at [792, 273] on div "Next Page" at bounding box center [809, 279] width 104 height 27
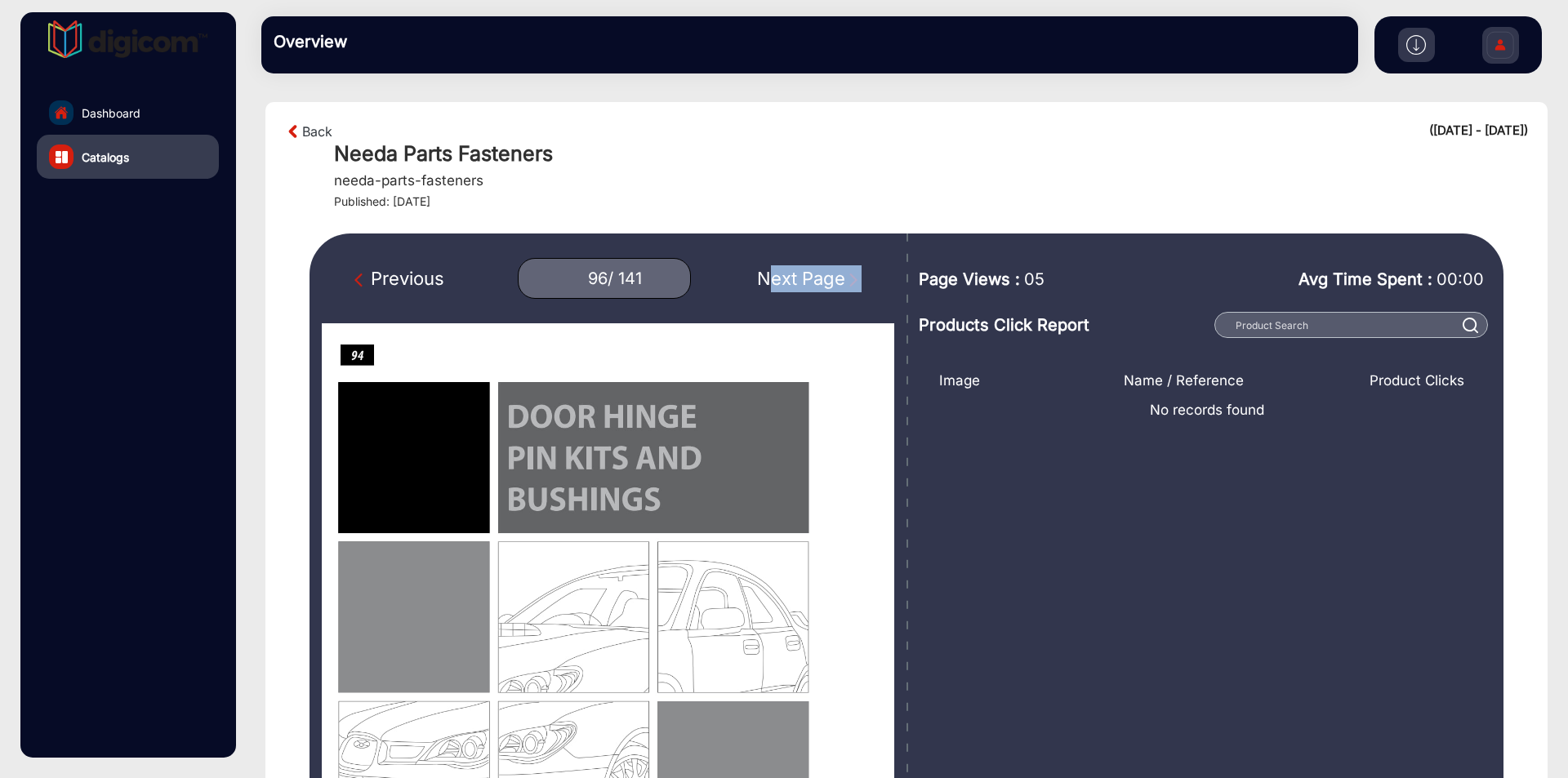
click at [792, 273] on div "Next Page" at bounding box center [809, 279] width 104 height 27
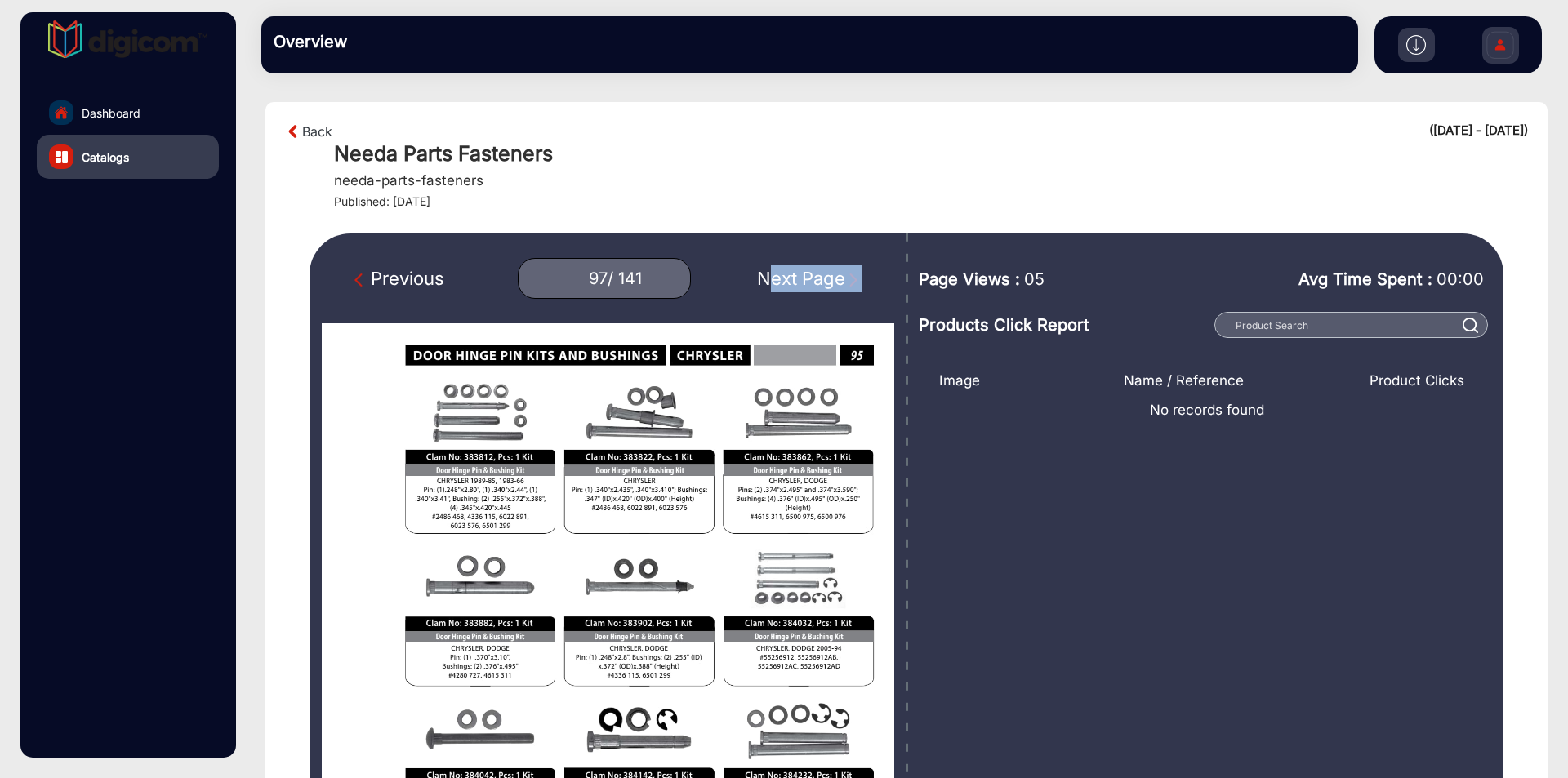
click at [792, 273] on div "Next Page" at bounding box center [809, 279] width 104 height 27
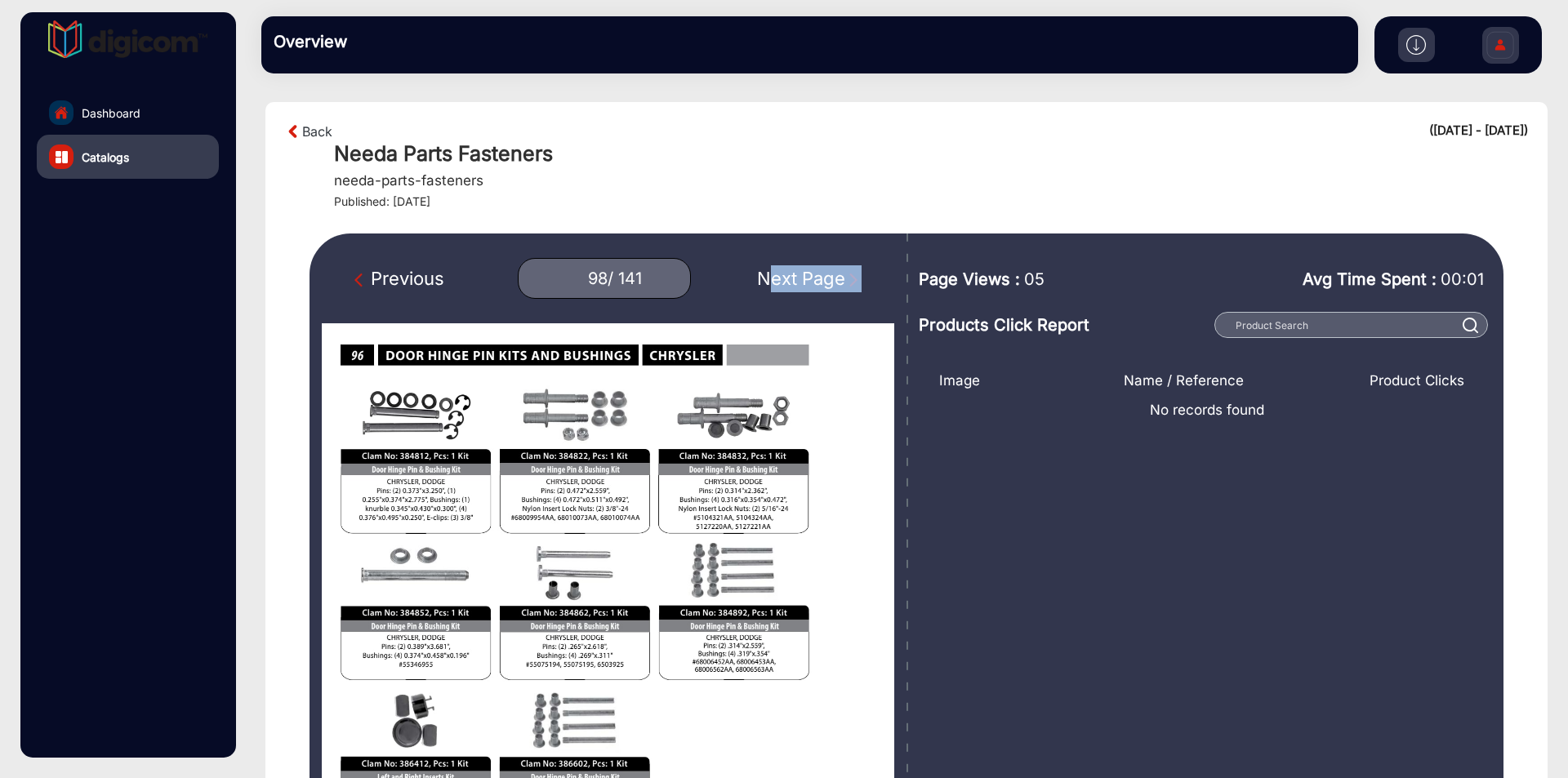
click at [792, 273] on div "Next Page" at bounding box center [809, 279] width 104 height 27
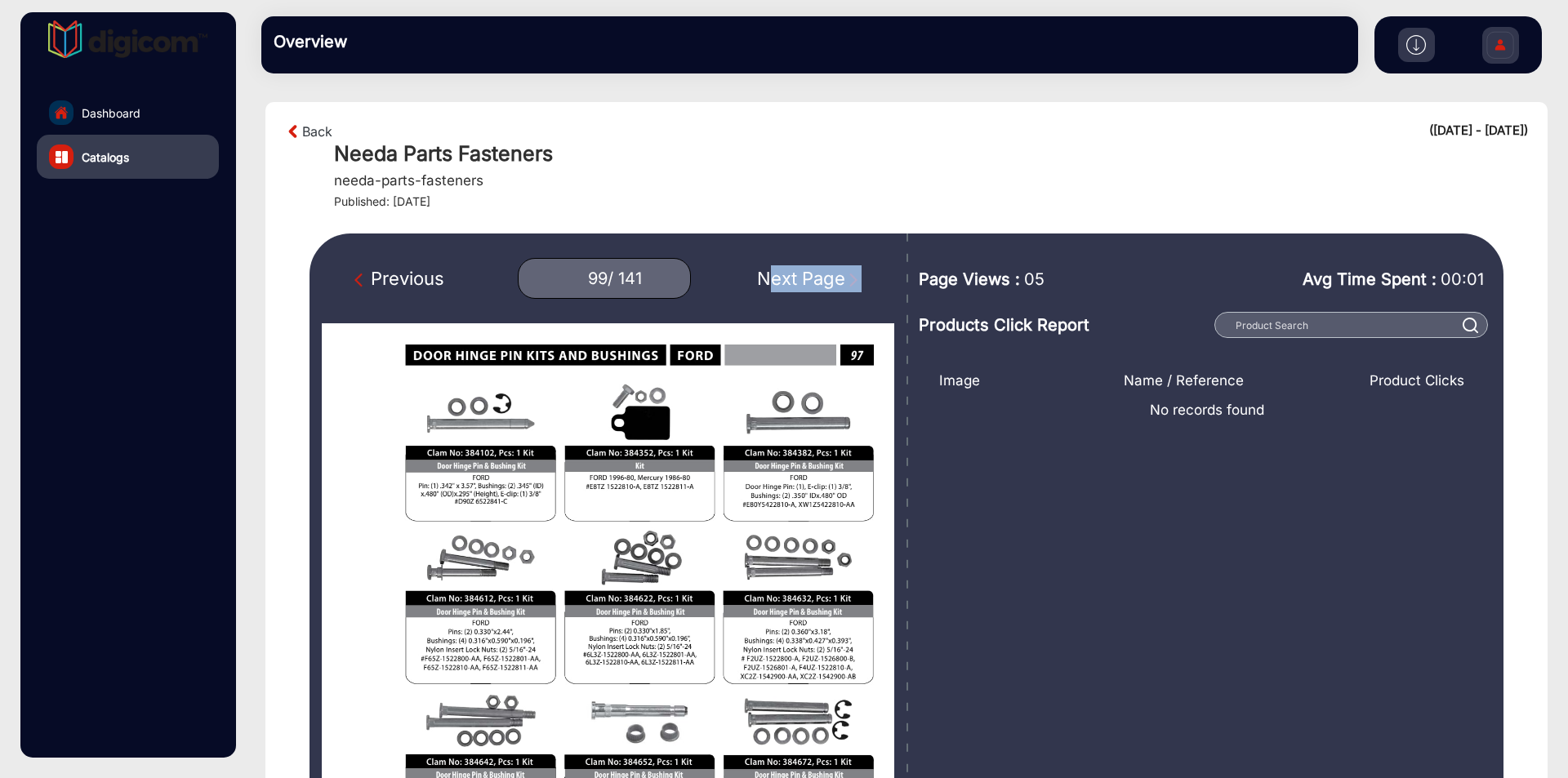
click at [792, 273] on div "Next Page" at bounding box center [809, 279] width 104 height 27
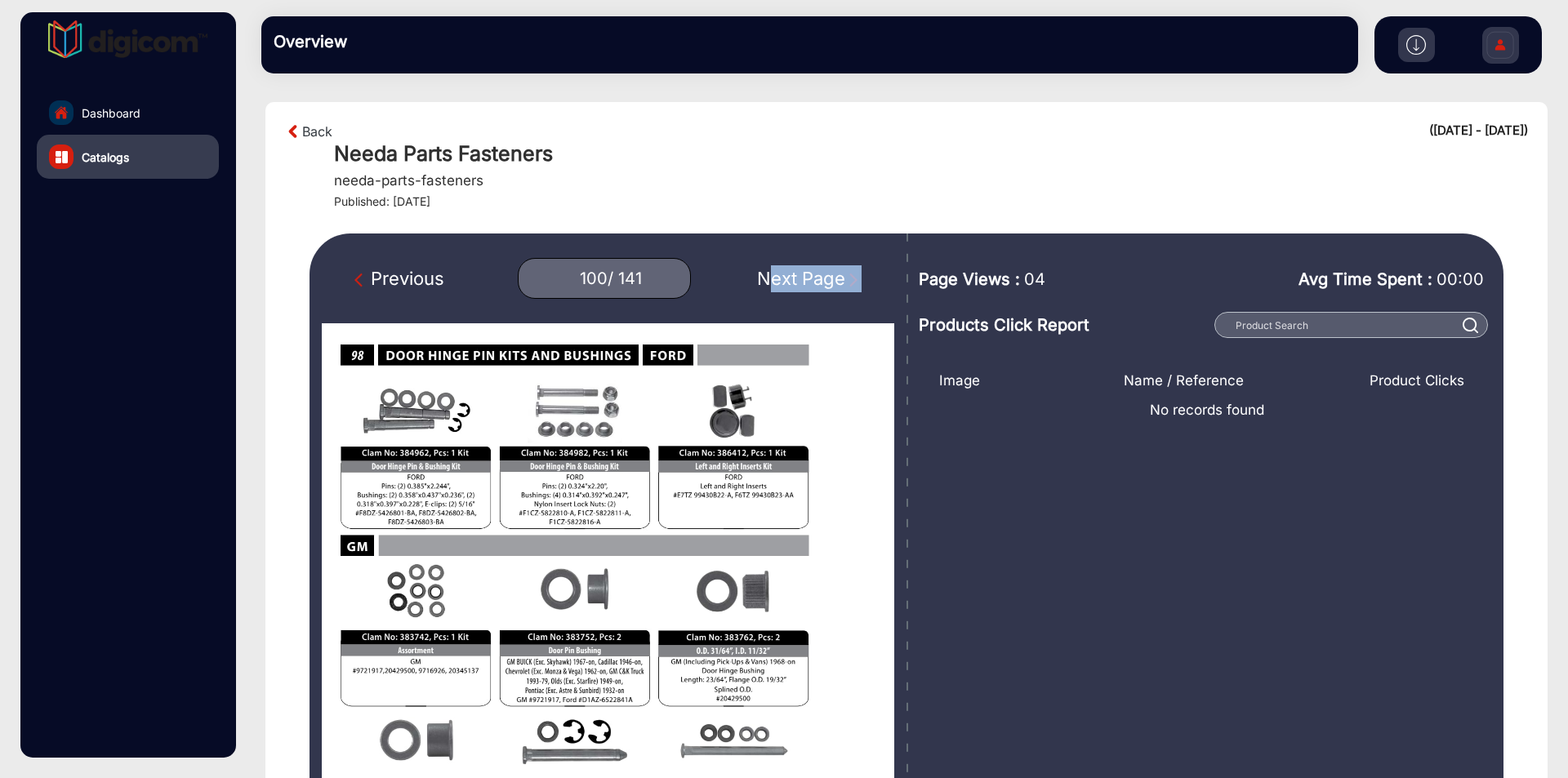
click at [792, 273] on div "Next Page" at bounding box center [809, 279] width 104 height 27
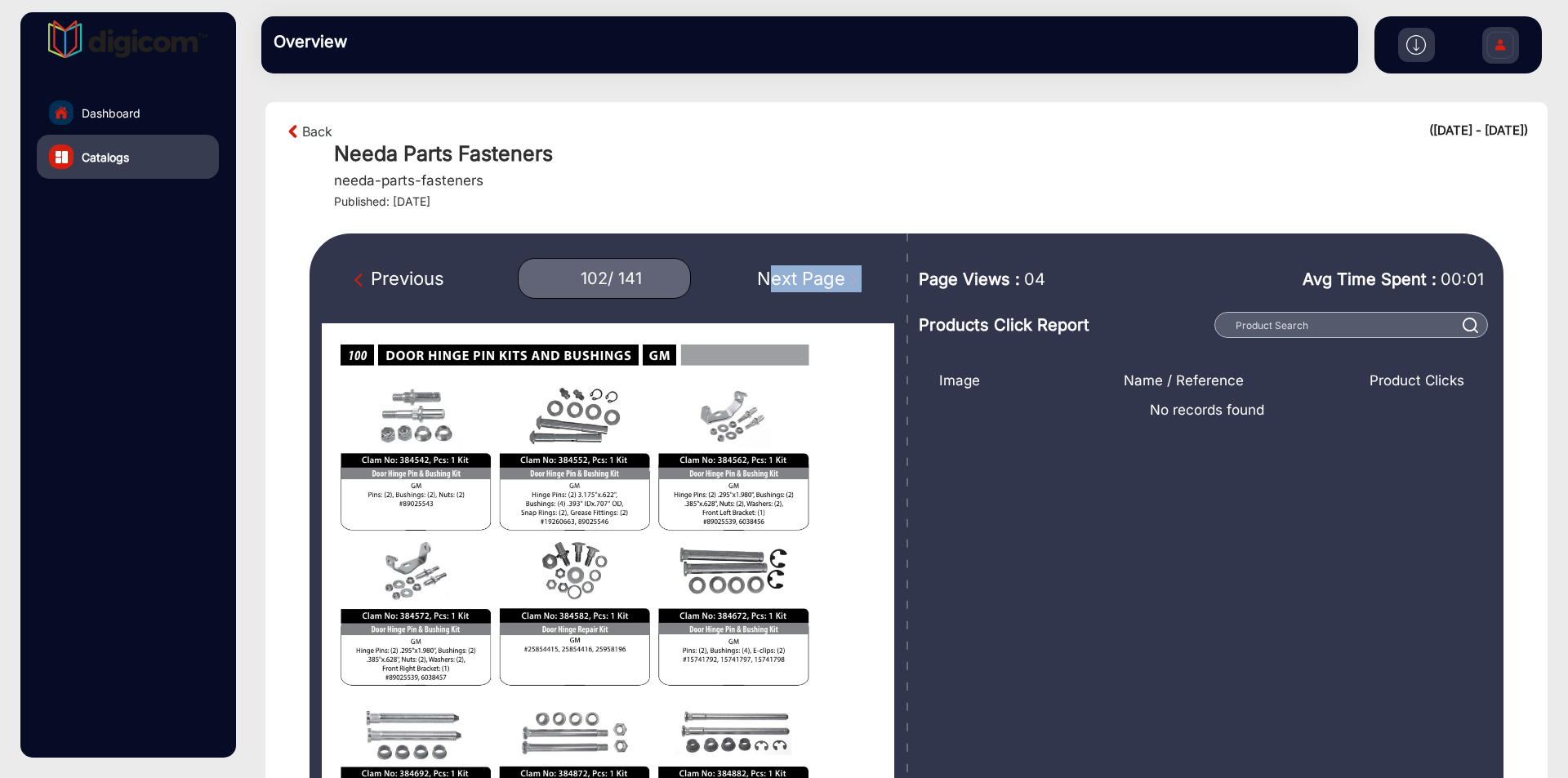
click at [792, 273] on div "Next Page" at bounding box center [809, 279] width 104 height 27
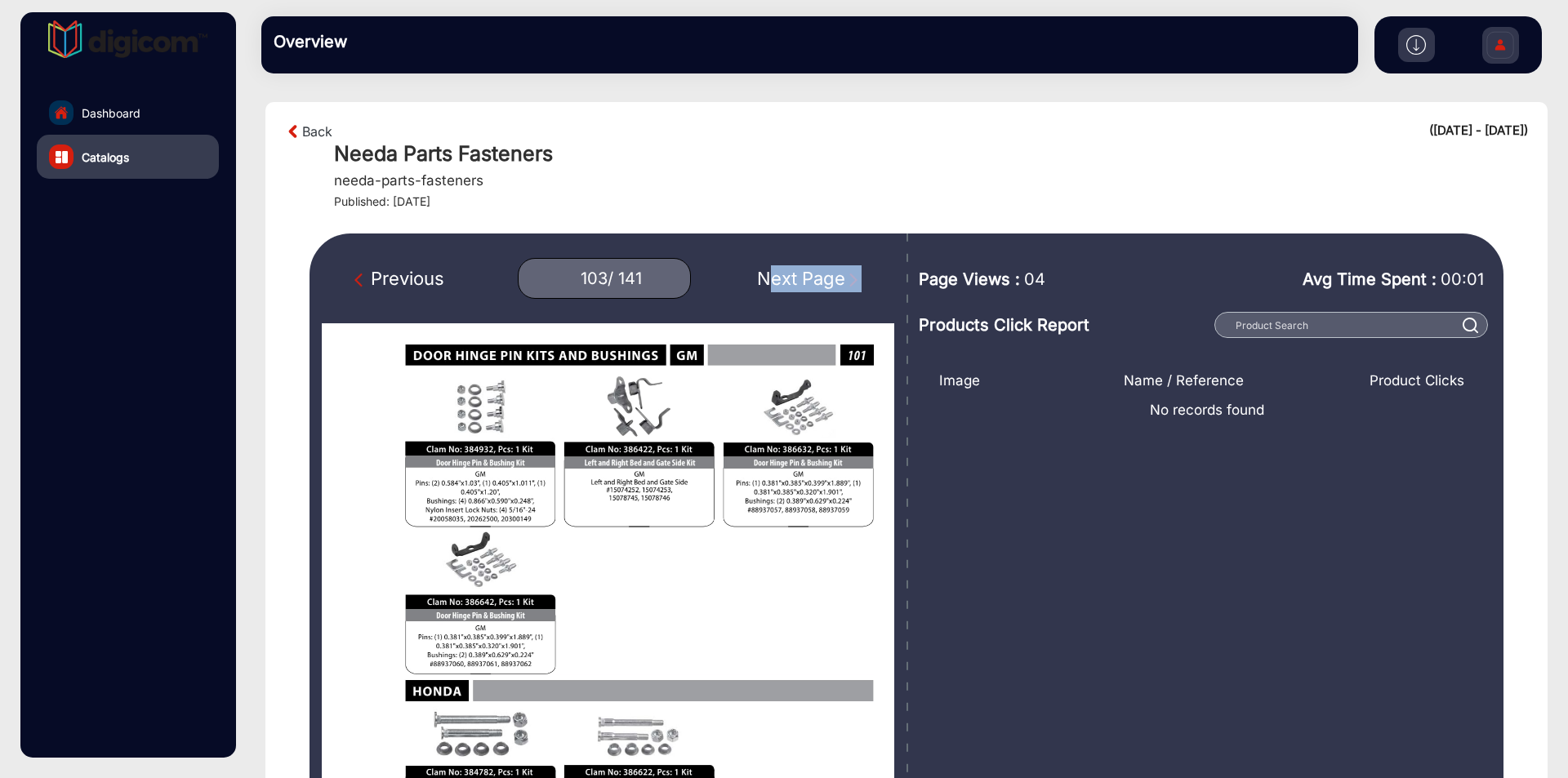
click at [792, 273] on div "Next Page" at bounding box center [809, 279] width 104 height 27
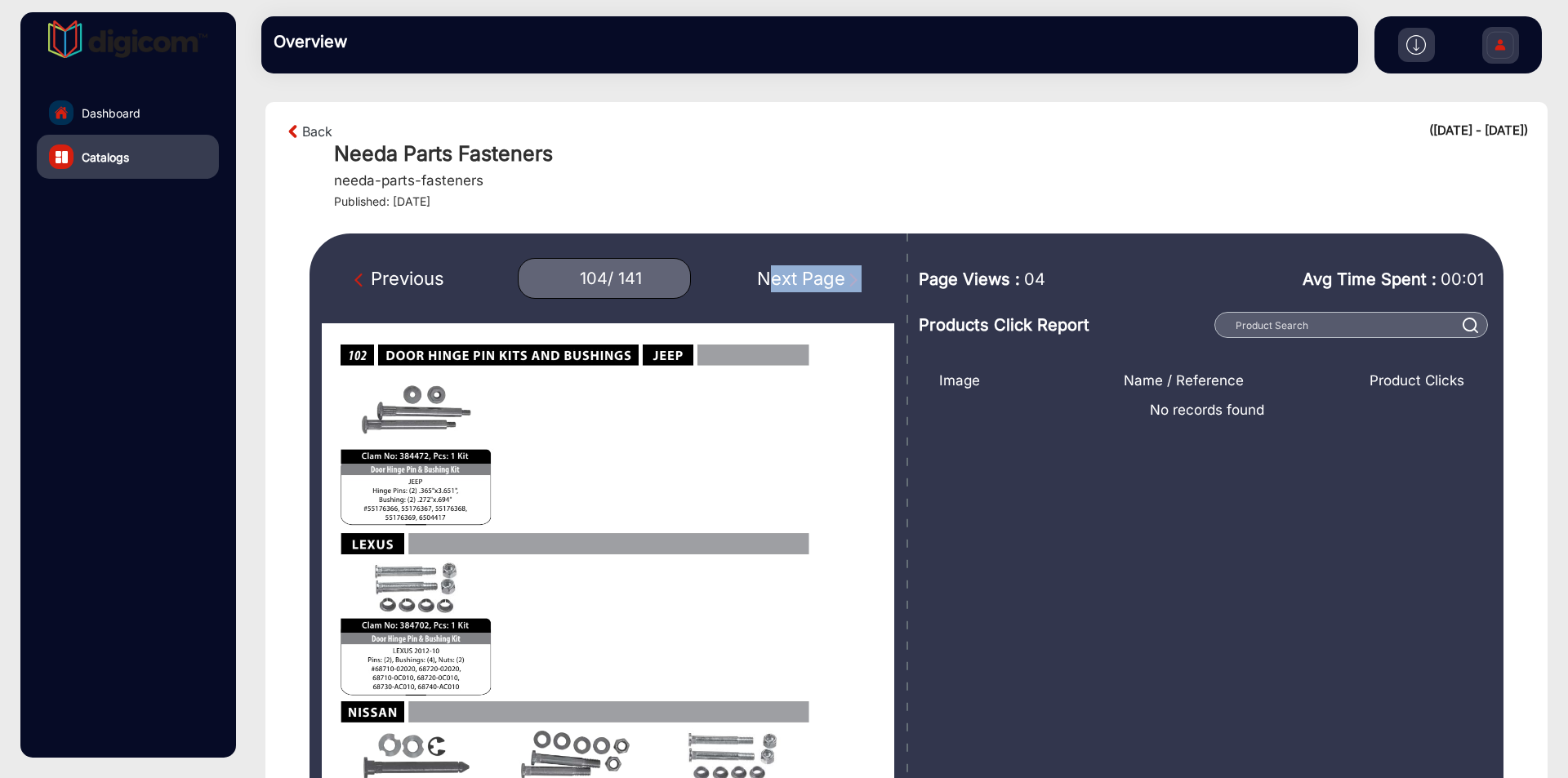
click at [792, 273] on div "Next Page" at bounding box center [809, 279] width 104 height 27
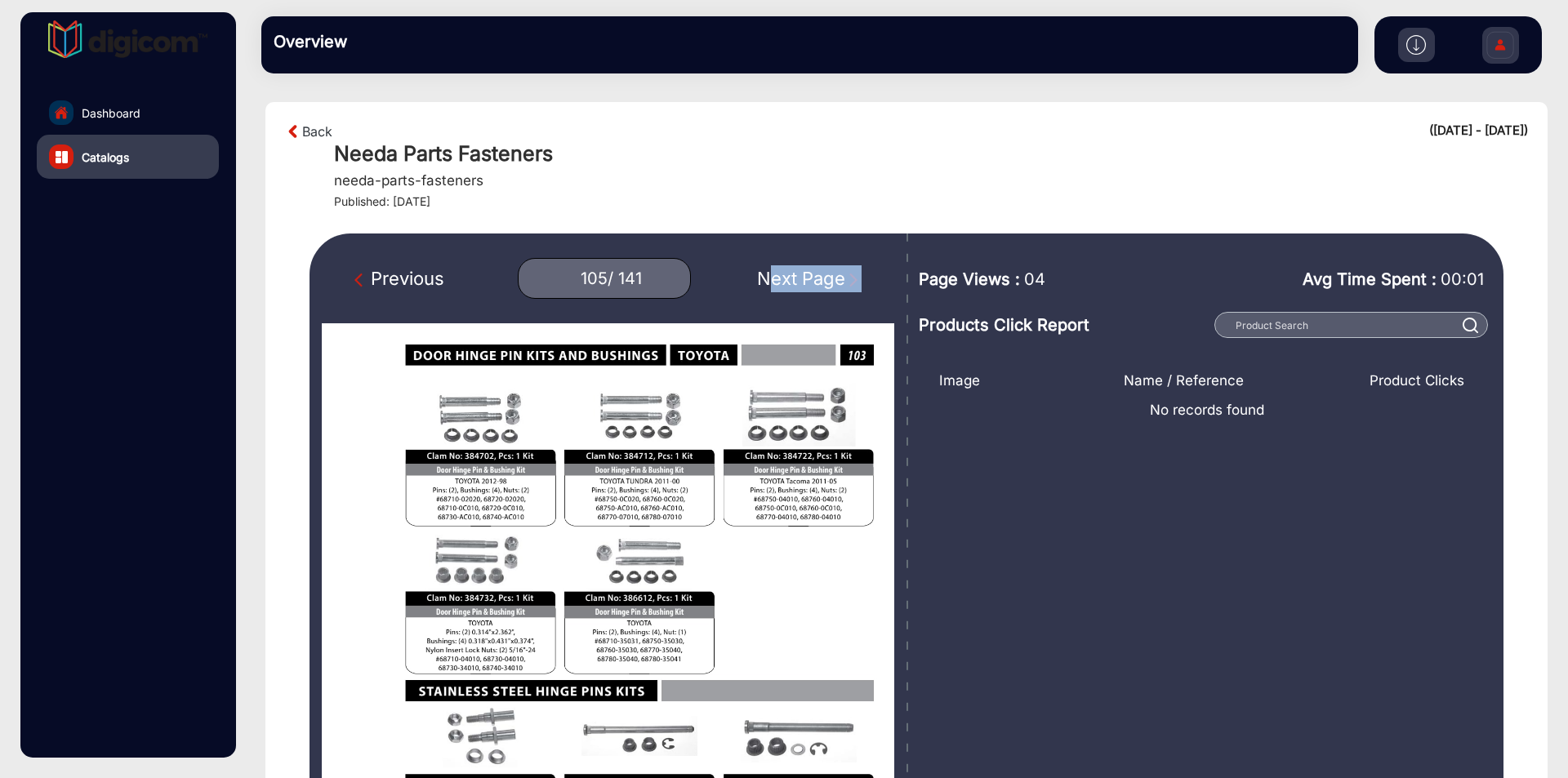
click at [792, 273] on div "Next Page" at bounding box center [809, 279] width 104 height 27
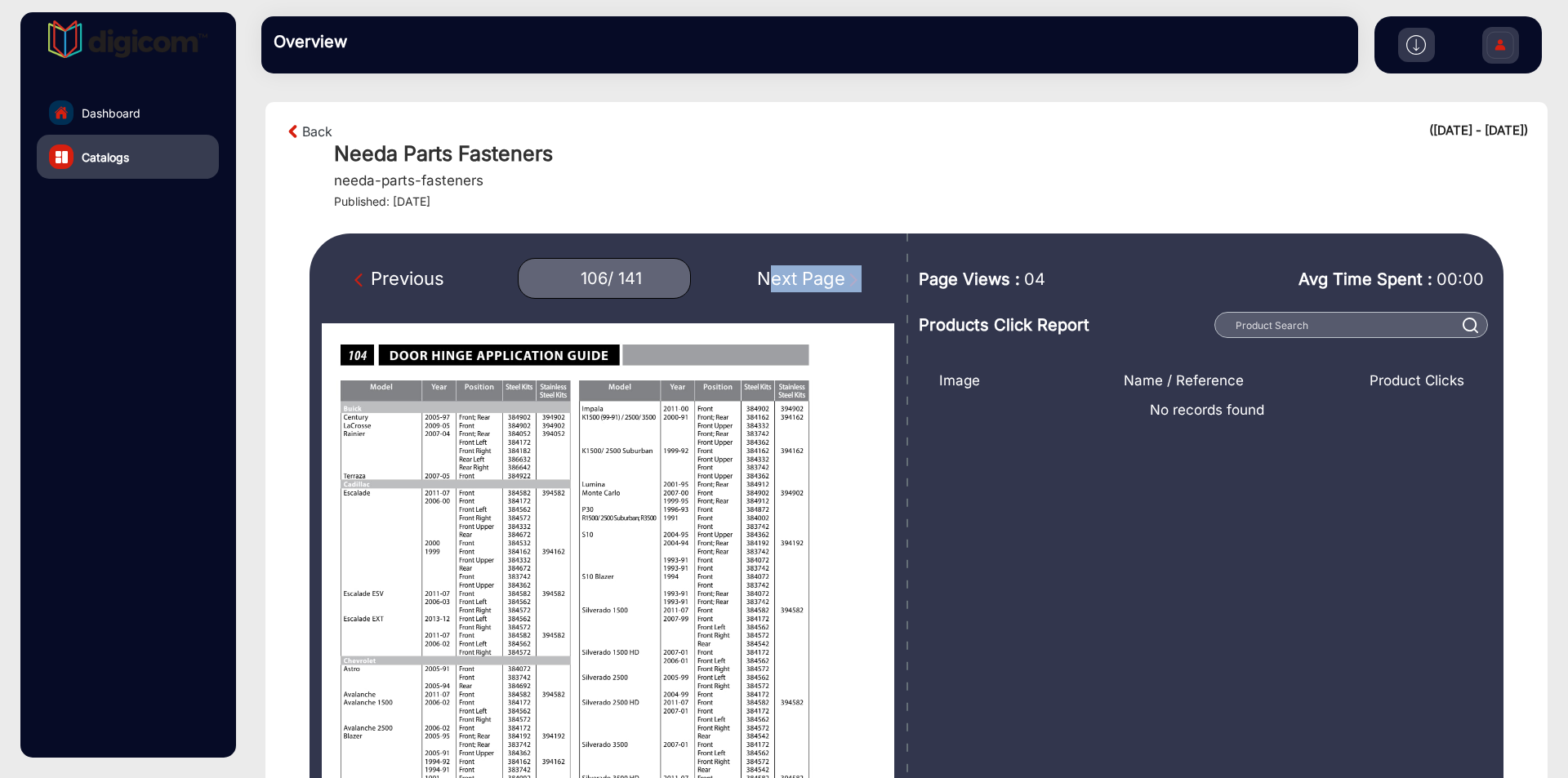
click at [792, 273] on div "Next Page" at bounding box center [809, 279] width 104 height 27
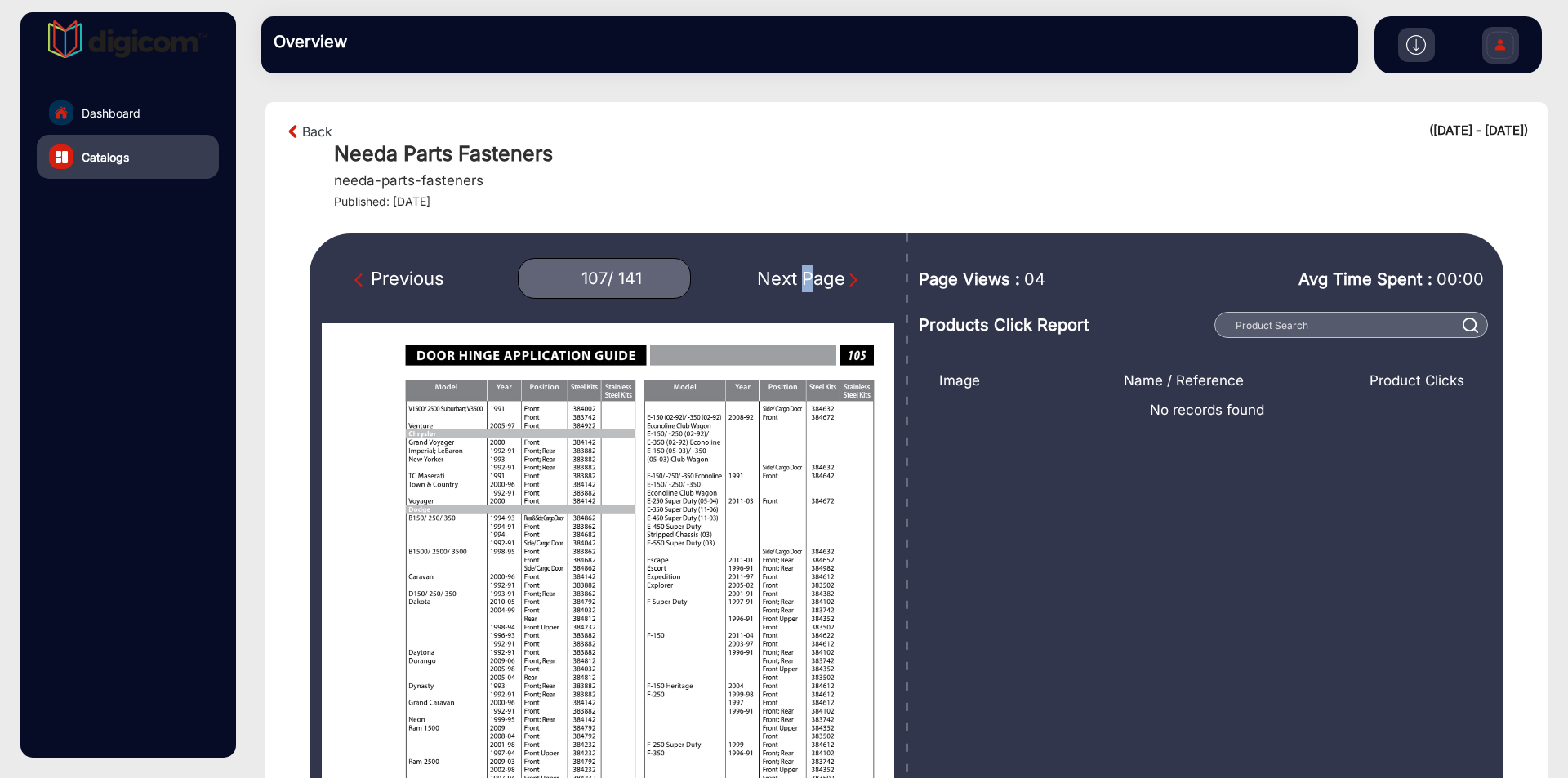
click at [792, 273] on div "Next Page" at bounding box center [809, 279] width 104 height 27
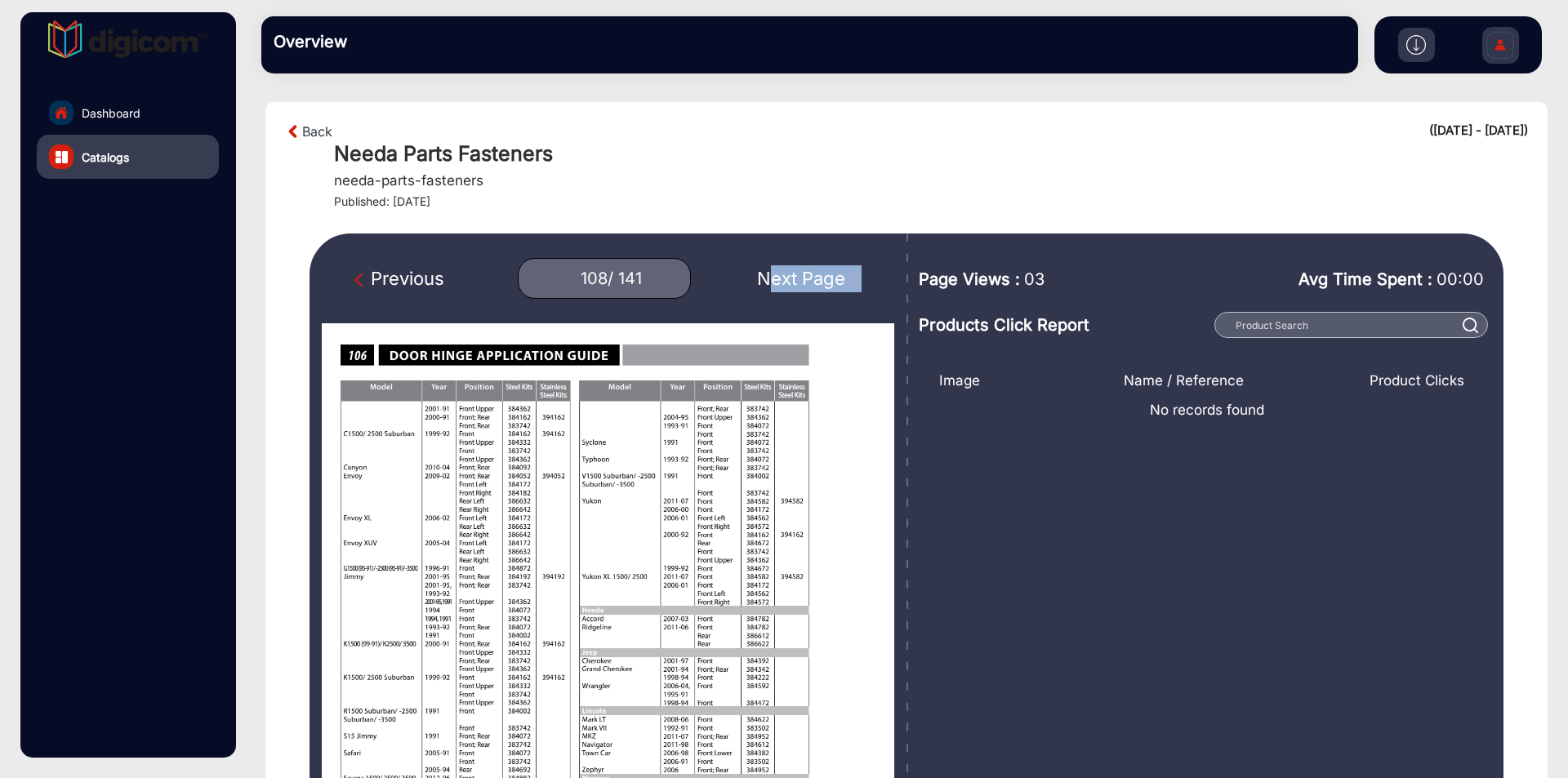
click at [792, 273] on div "Next Page" at bounding box center [809, 279] width 104 height 27
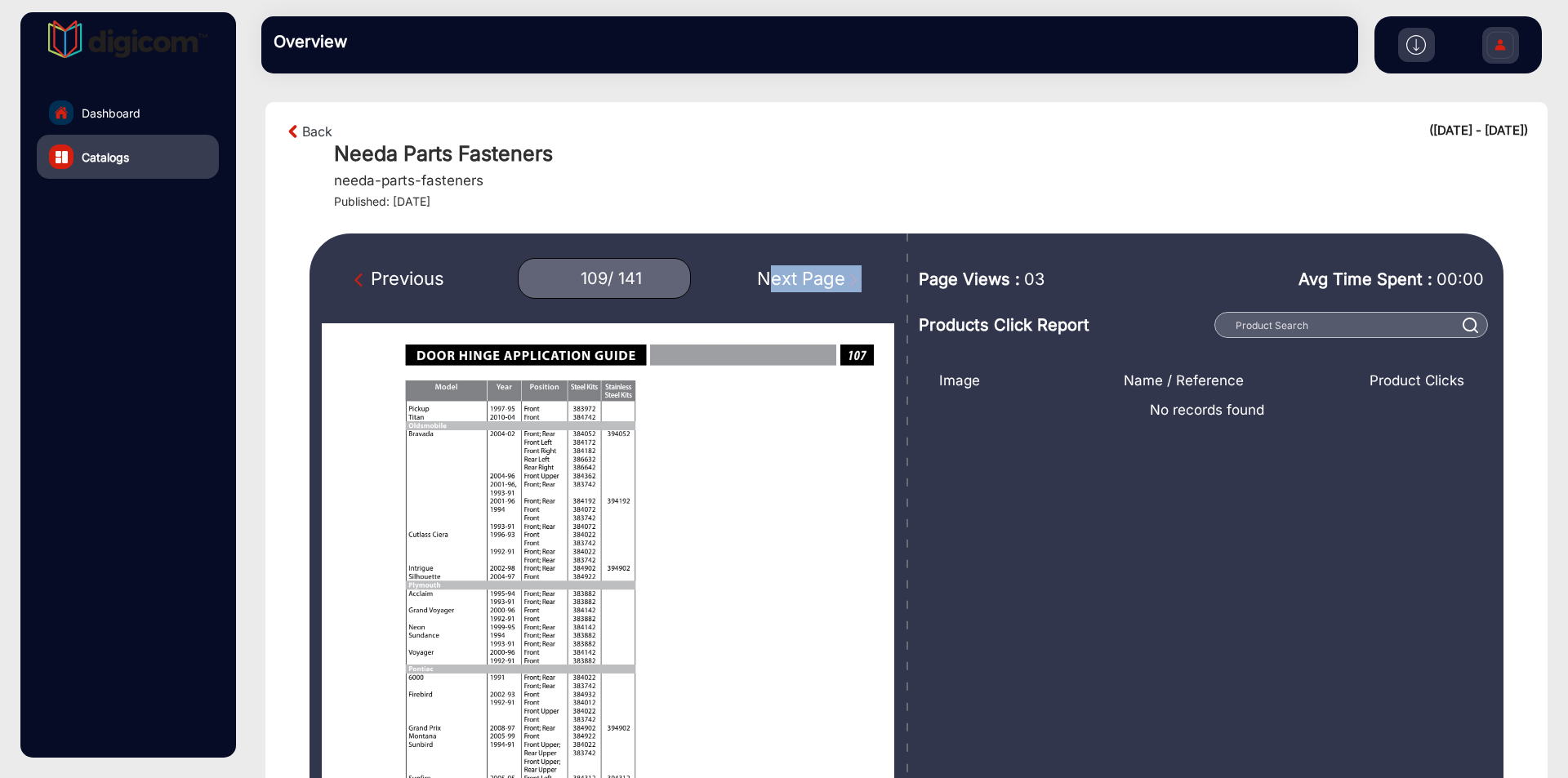
click at [792, 273] on div "Next Page" at bounding box center [809, 279] width 104 height 27
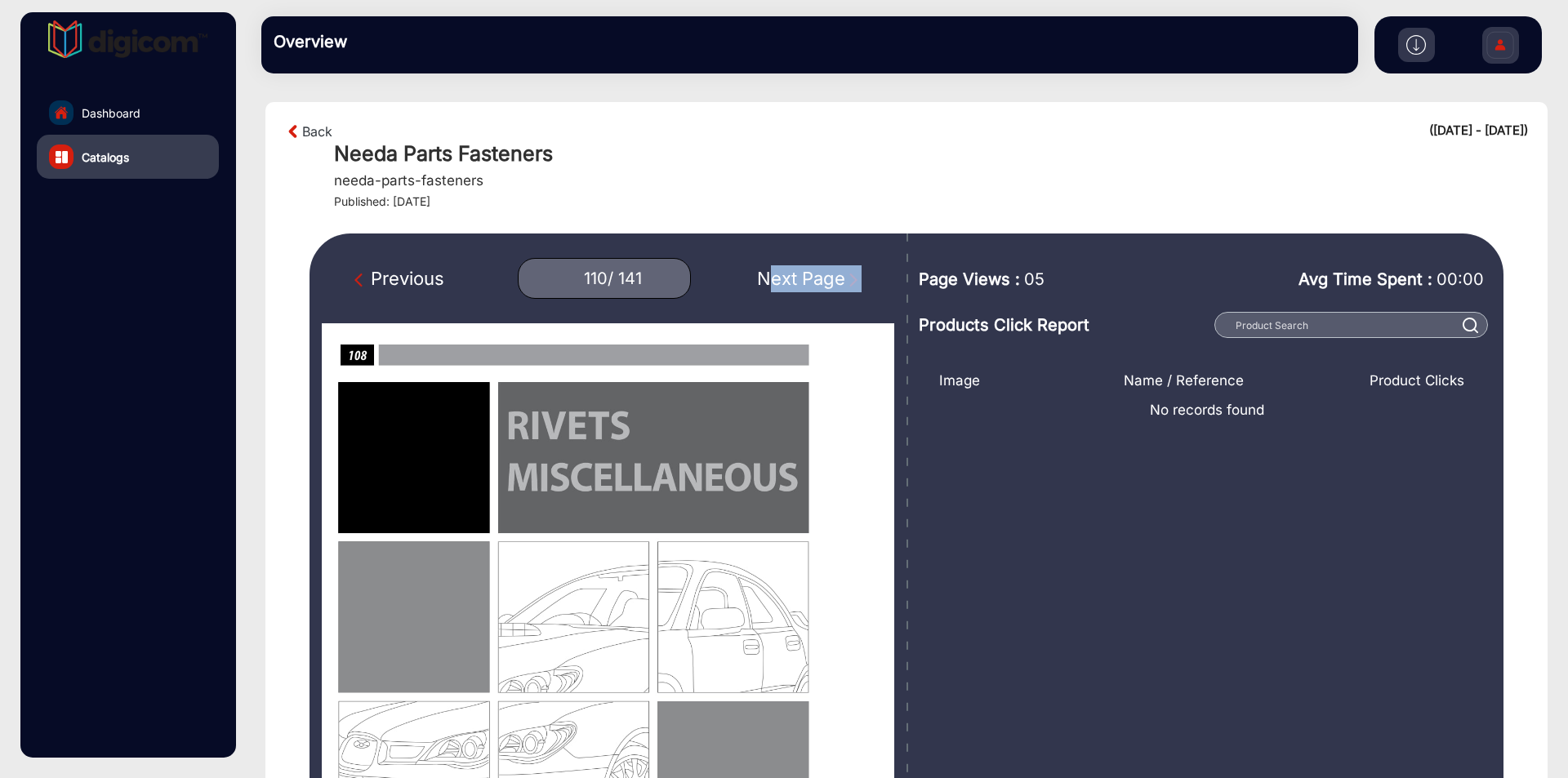
click at [792, 273] on div "Next Page" at bounding box center [809, 279] width 104 height 27
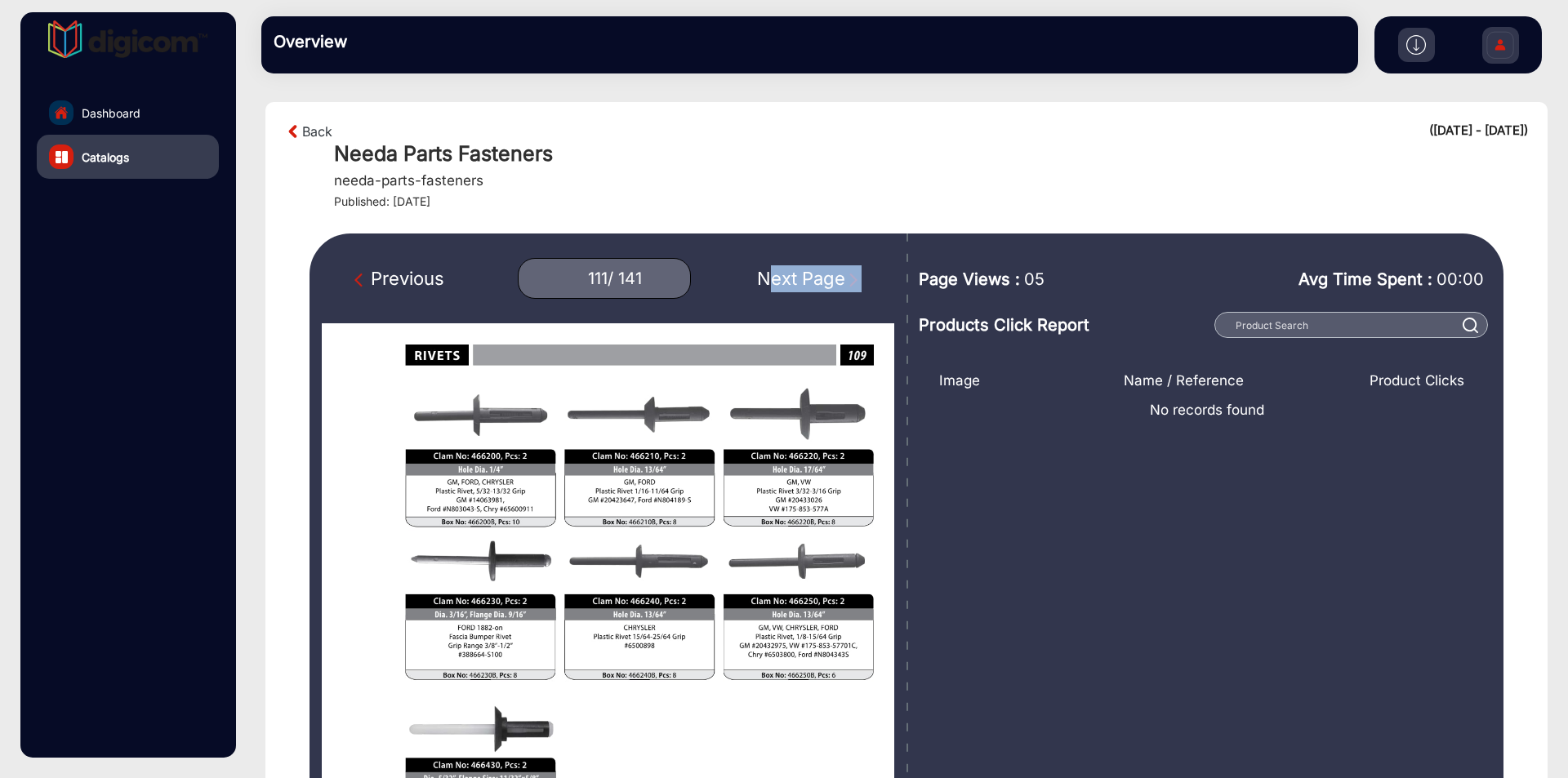
click at [792, 273] on div "Next Page" at bounding box center [809, 279] width 104 height 27
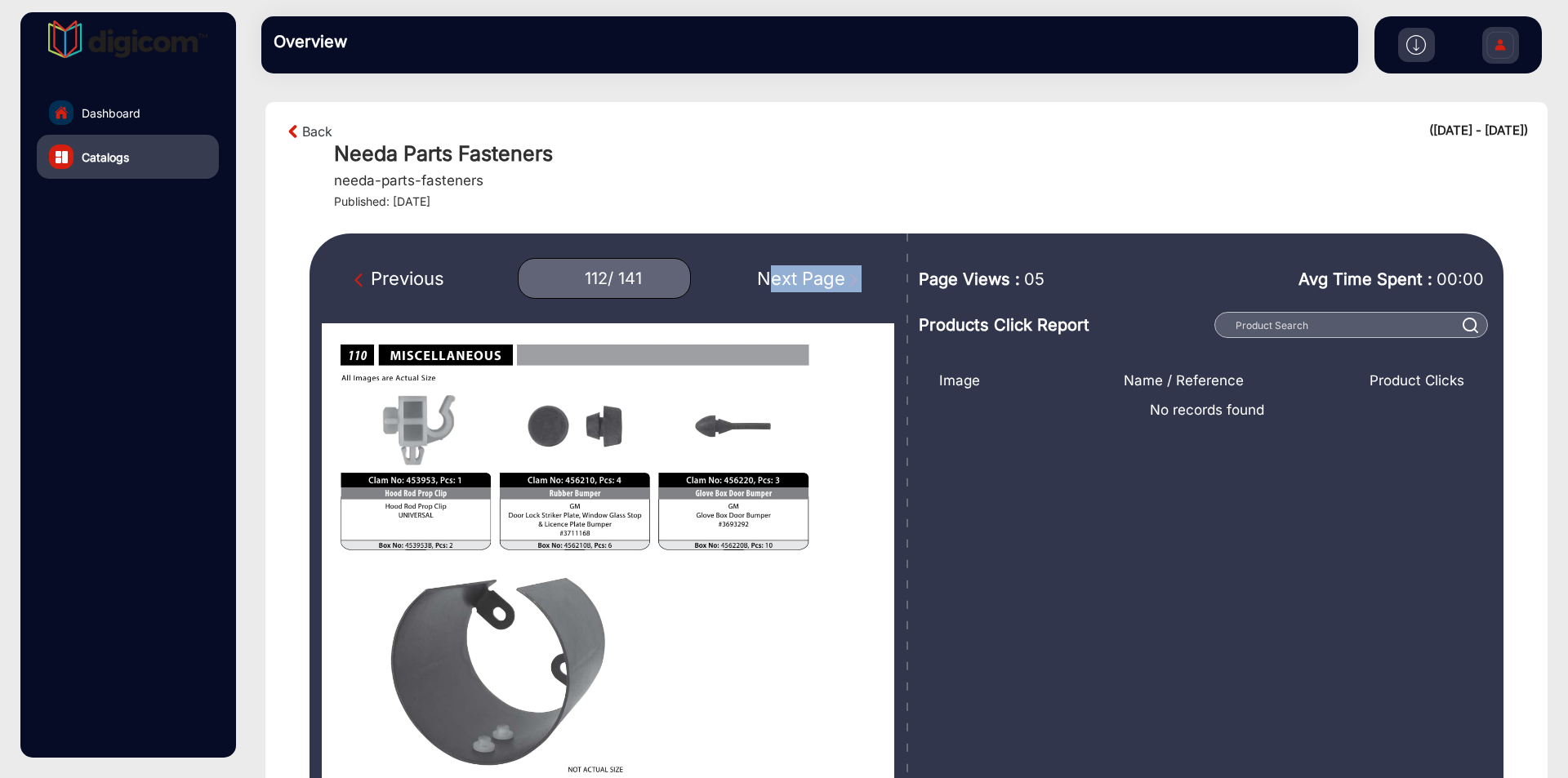
click at [792, 273] on div "Next Page" at bounding box center [809, 279] width 104 height 27
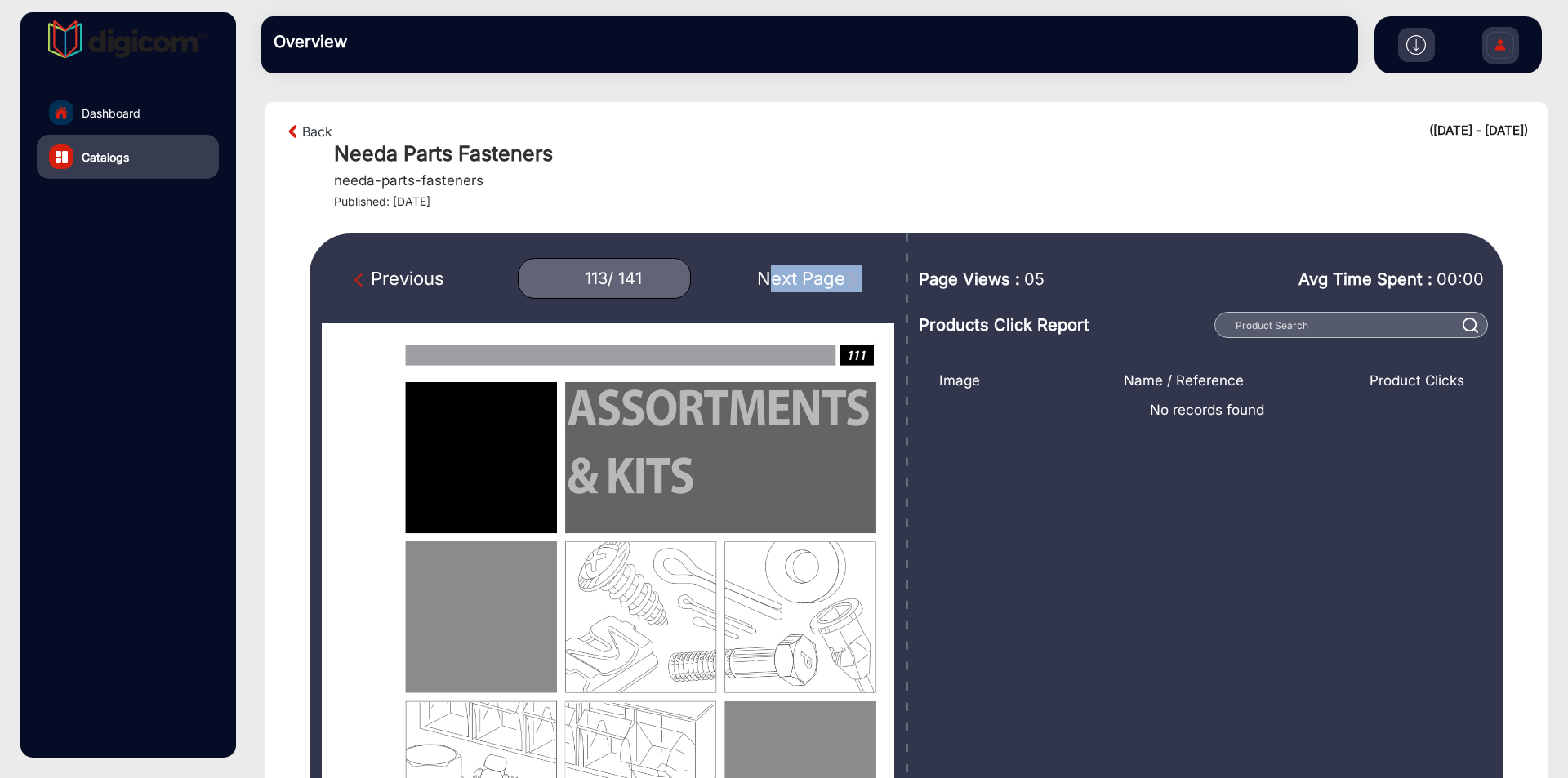
click at [792, 273] on div "Next Page" at bounding box center [809, 279] width 104 height 27
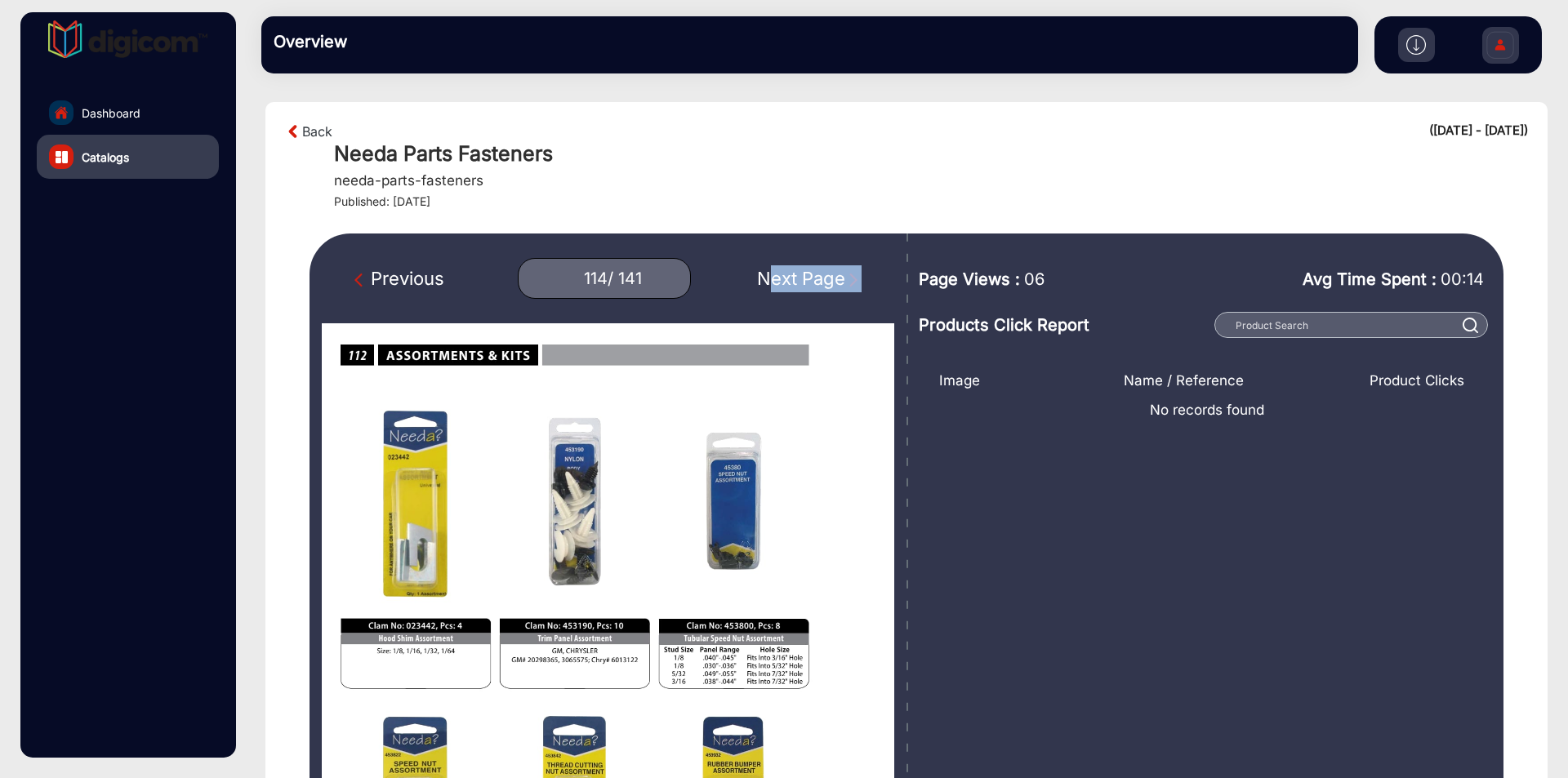
click at [792, 273] on div "Next Page" at bounding box center [809, 279] width 104 height 27
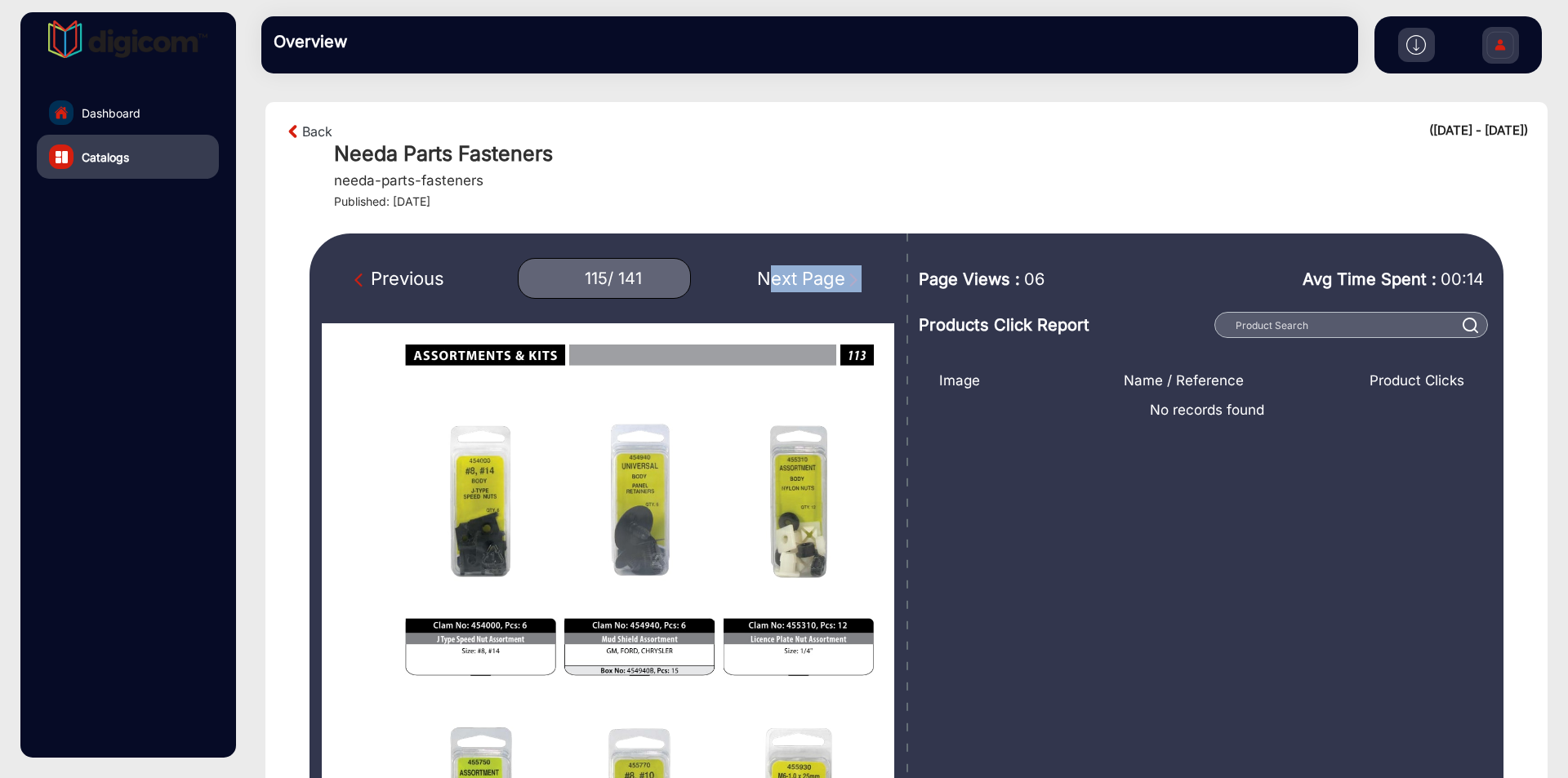
click at [792, 273] on div "Next Page" at bounding box center [809, 279] width 104 height 27
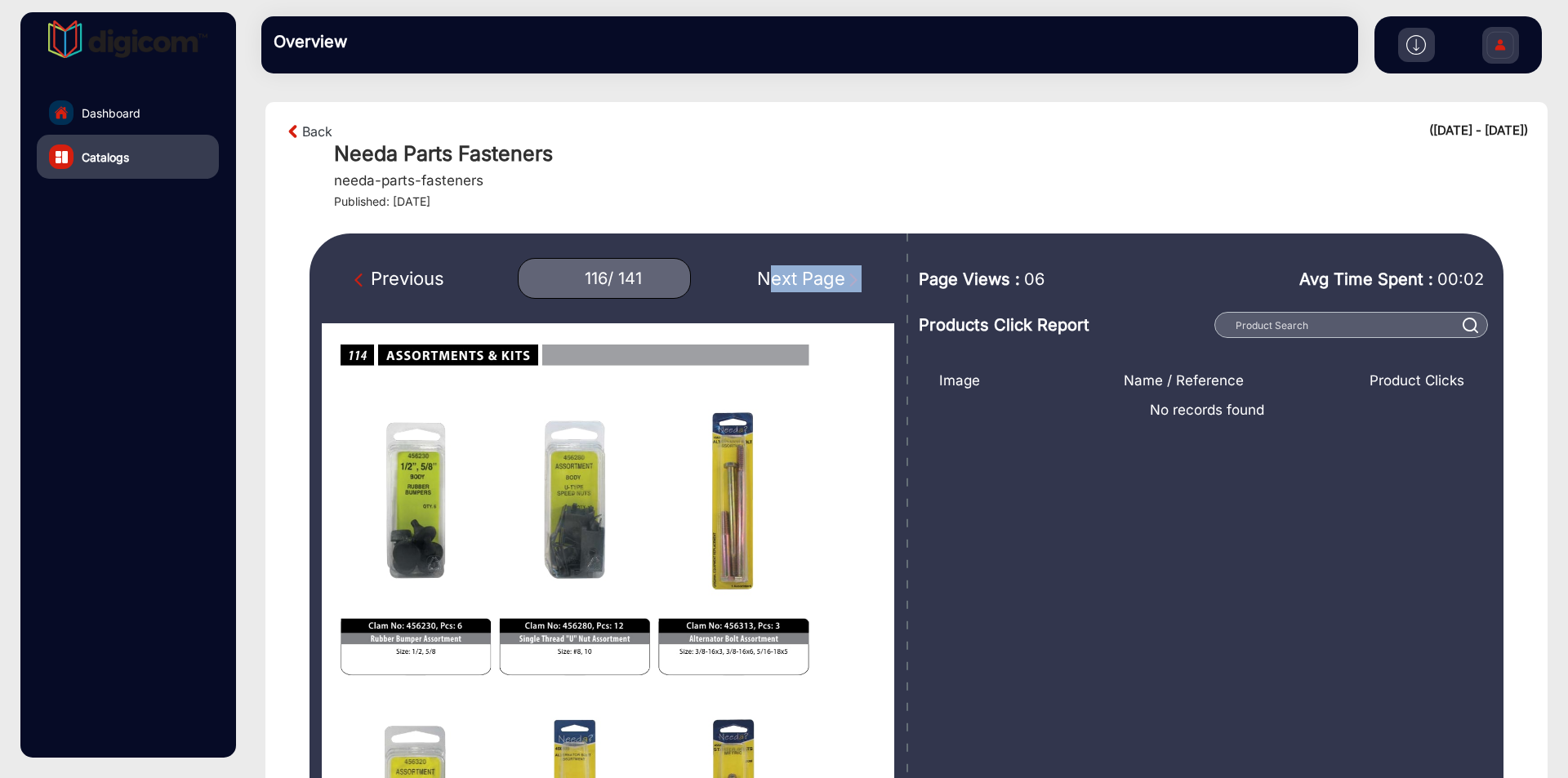
click at [792, 273] on div "Next Page" at bounding box center [809, 279] width 104 height 27
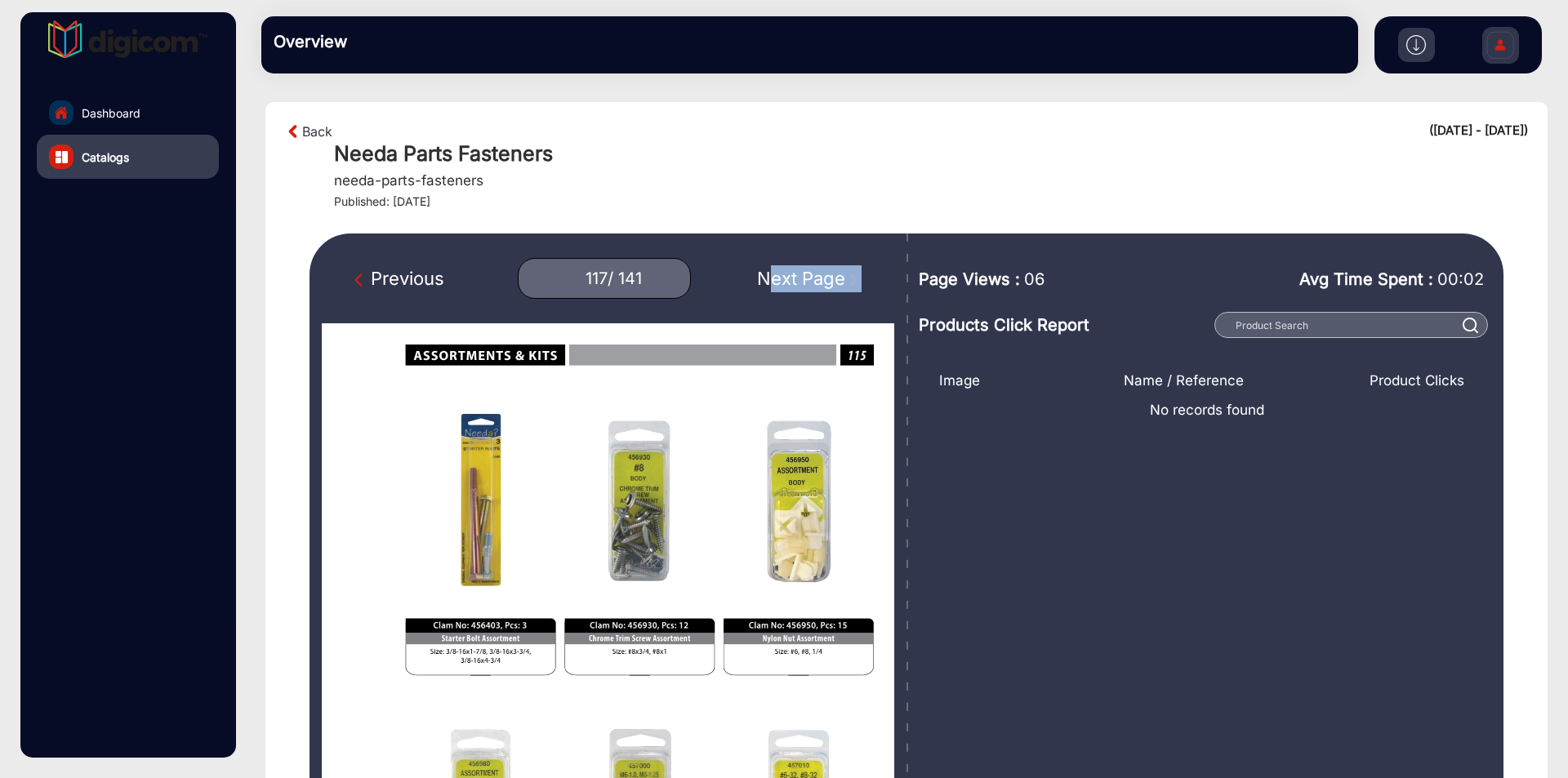
click at [792, 273] on div "Next Page" at bounding box center [809, 279] width 104 height 27
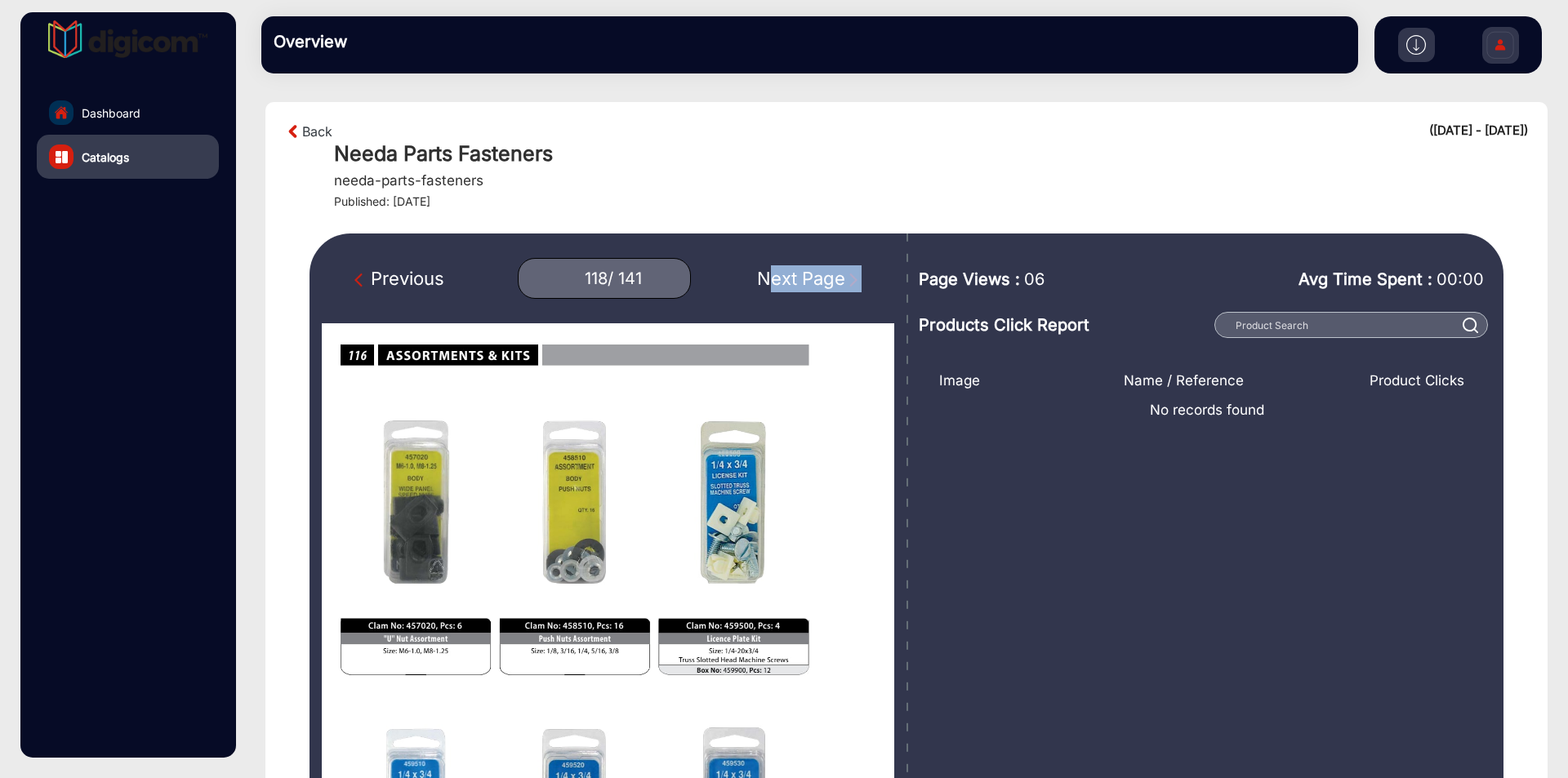
click at [792, 273] on div "Next Page" at bounding box center [809, 279] width 104 height 27
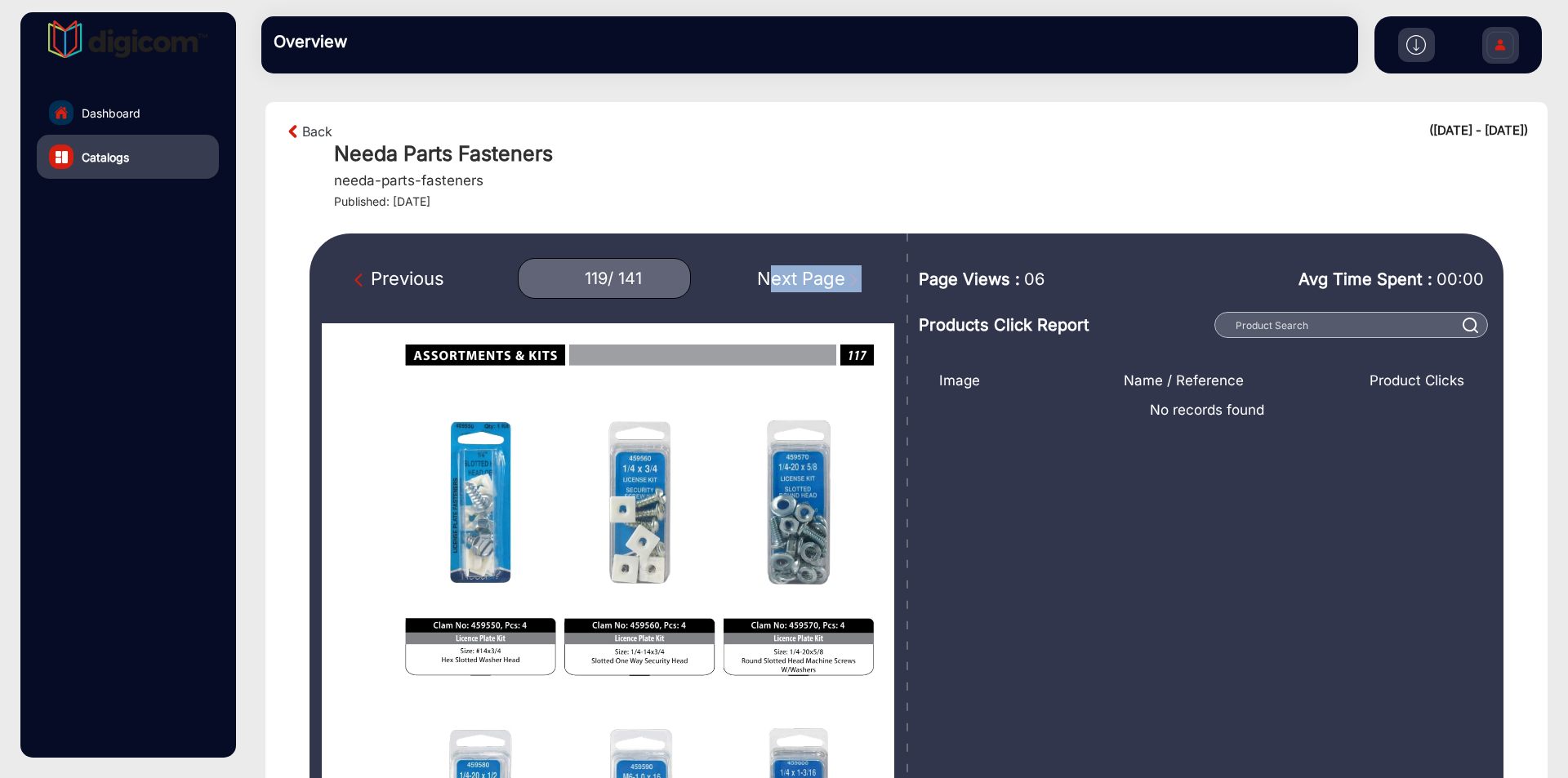
click at [792, 273] on div "Next Page" at bounding box center [809, 279] width 104 height 27
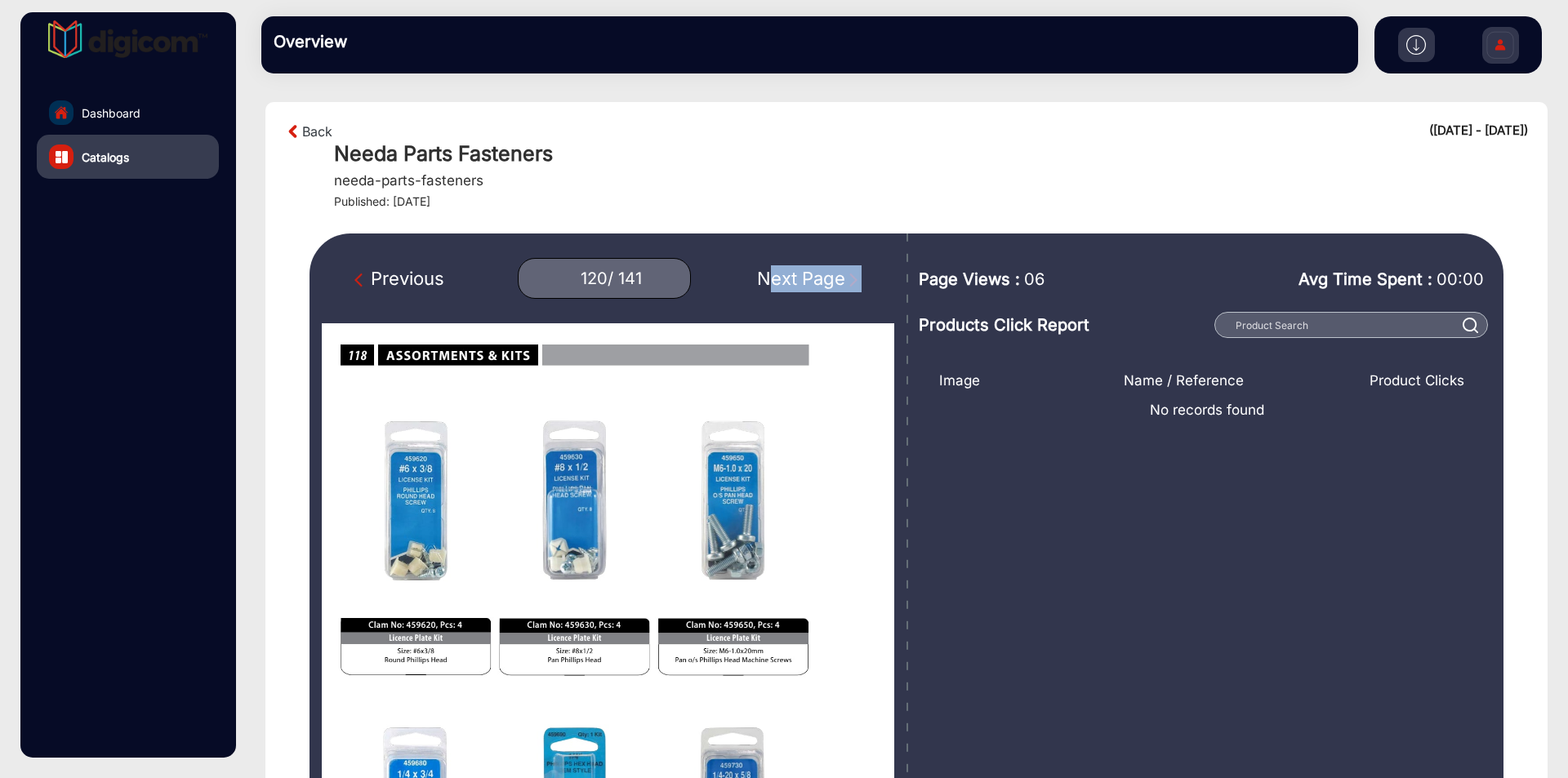
click at [792, 273] on div "Next Page" at bounding box center [809, 279] width 104 height 27
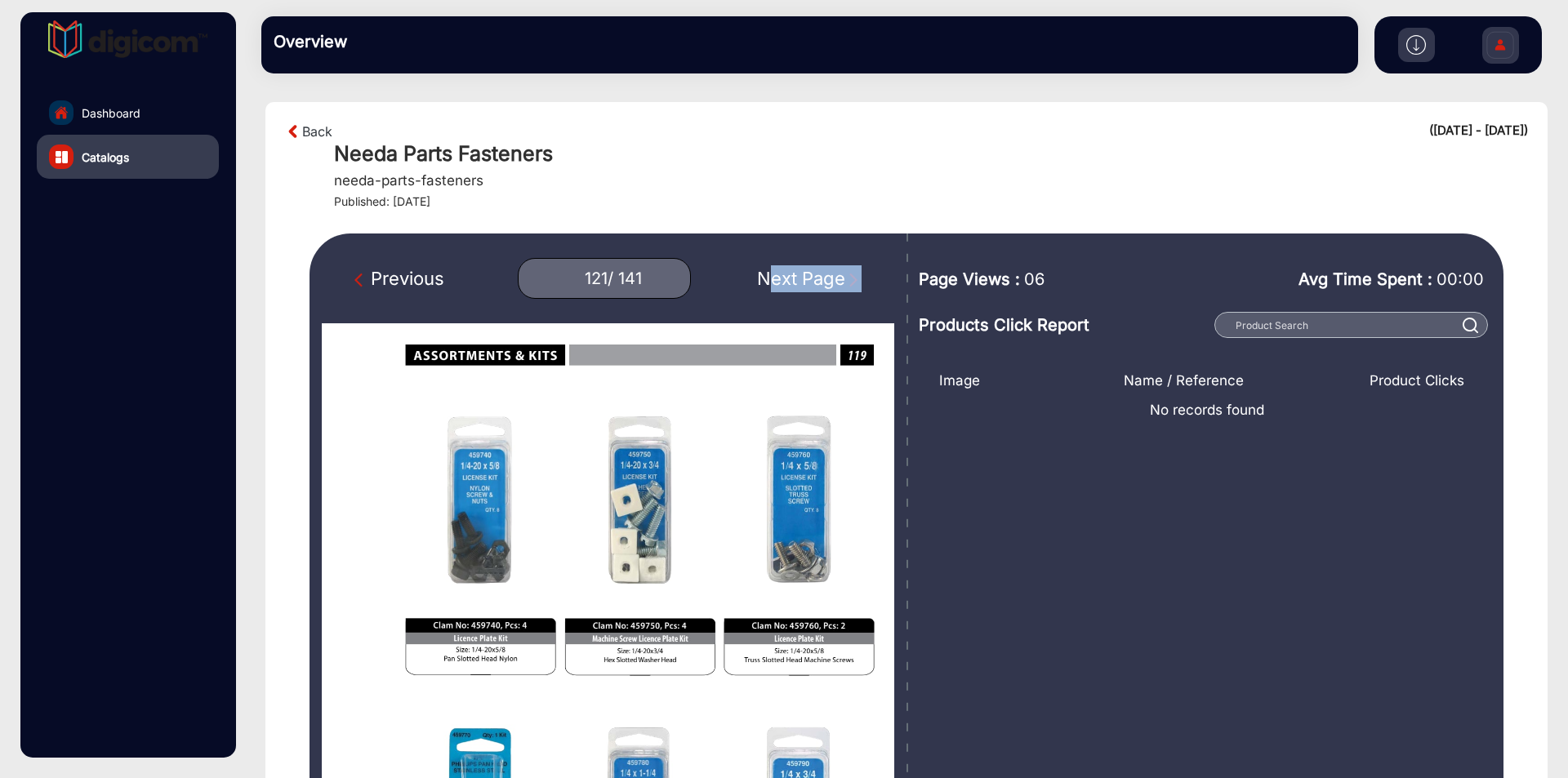
click at [792, 273] on div "Next Page" at bounding box center [809, 279] width 104 height 27
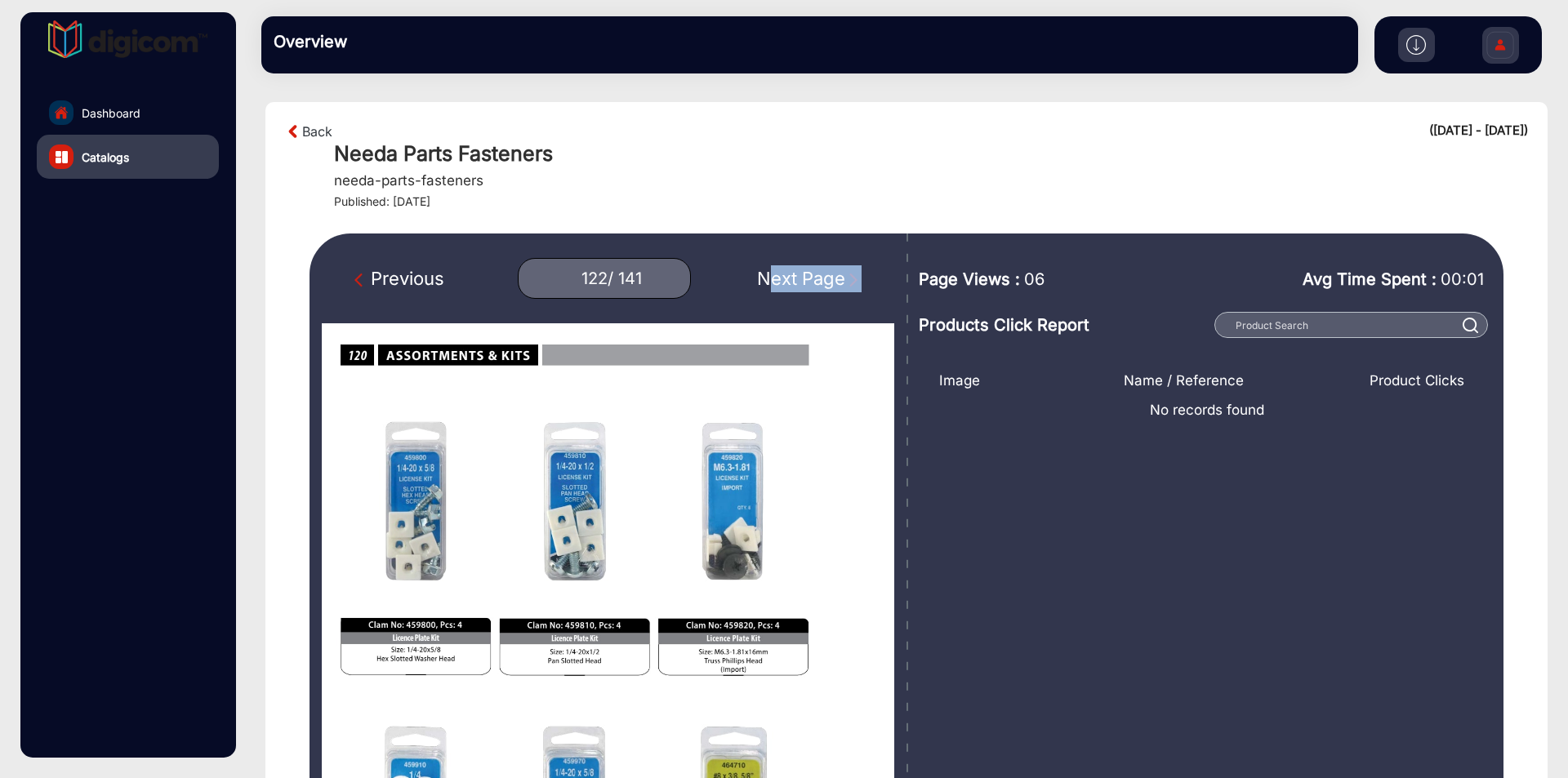
click at [792, 273] on div "Next Page" at bounding box center [809, 279] width 104 height 27
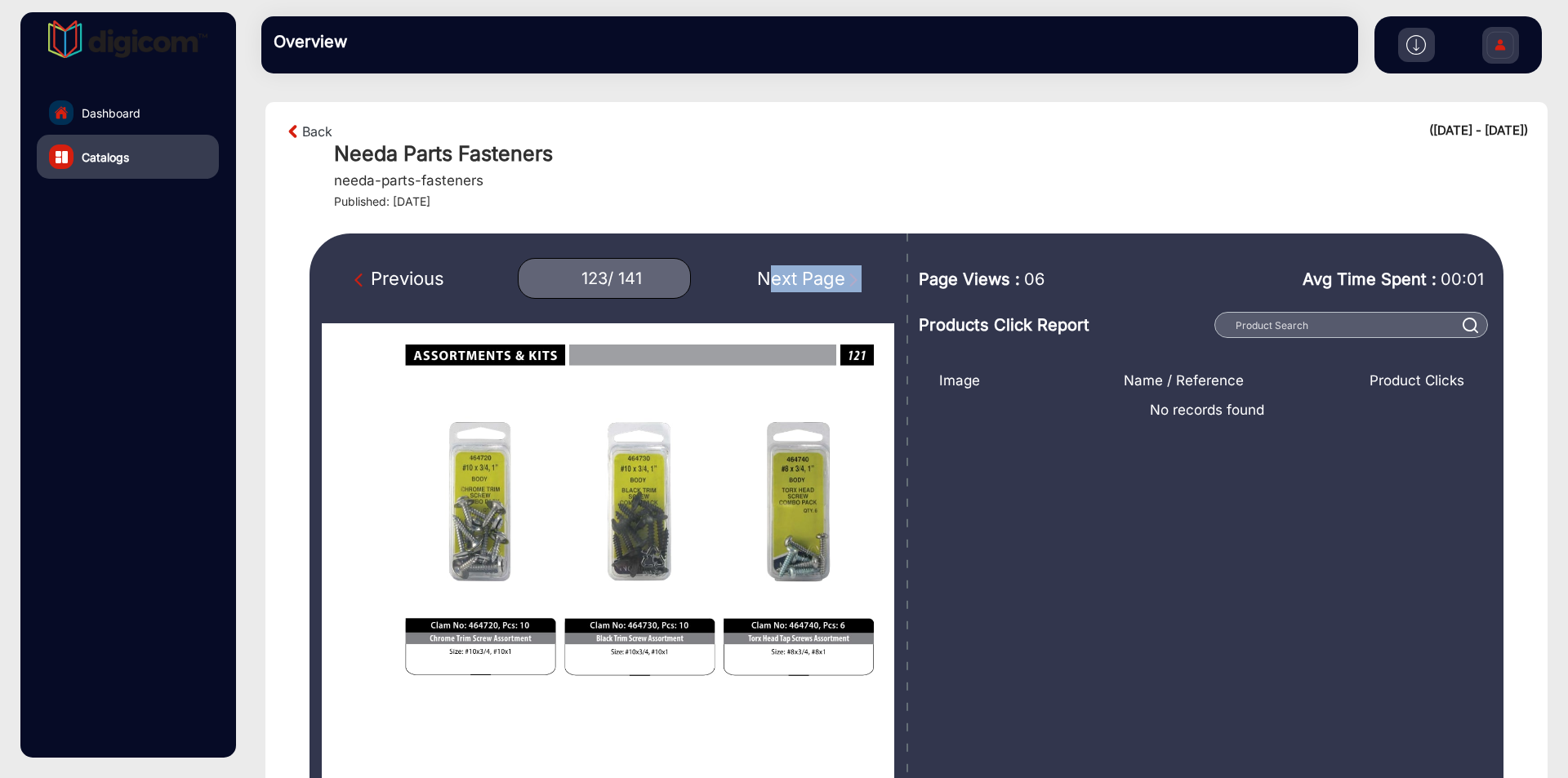
click at [792, 273] on div "Next Page" at bounding box center [809, 279] width 104 height 27
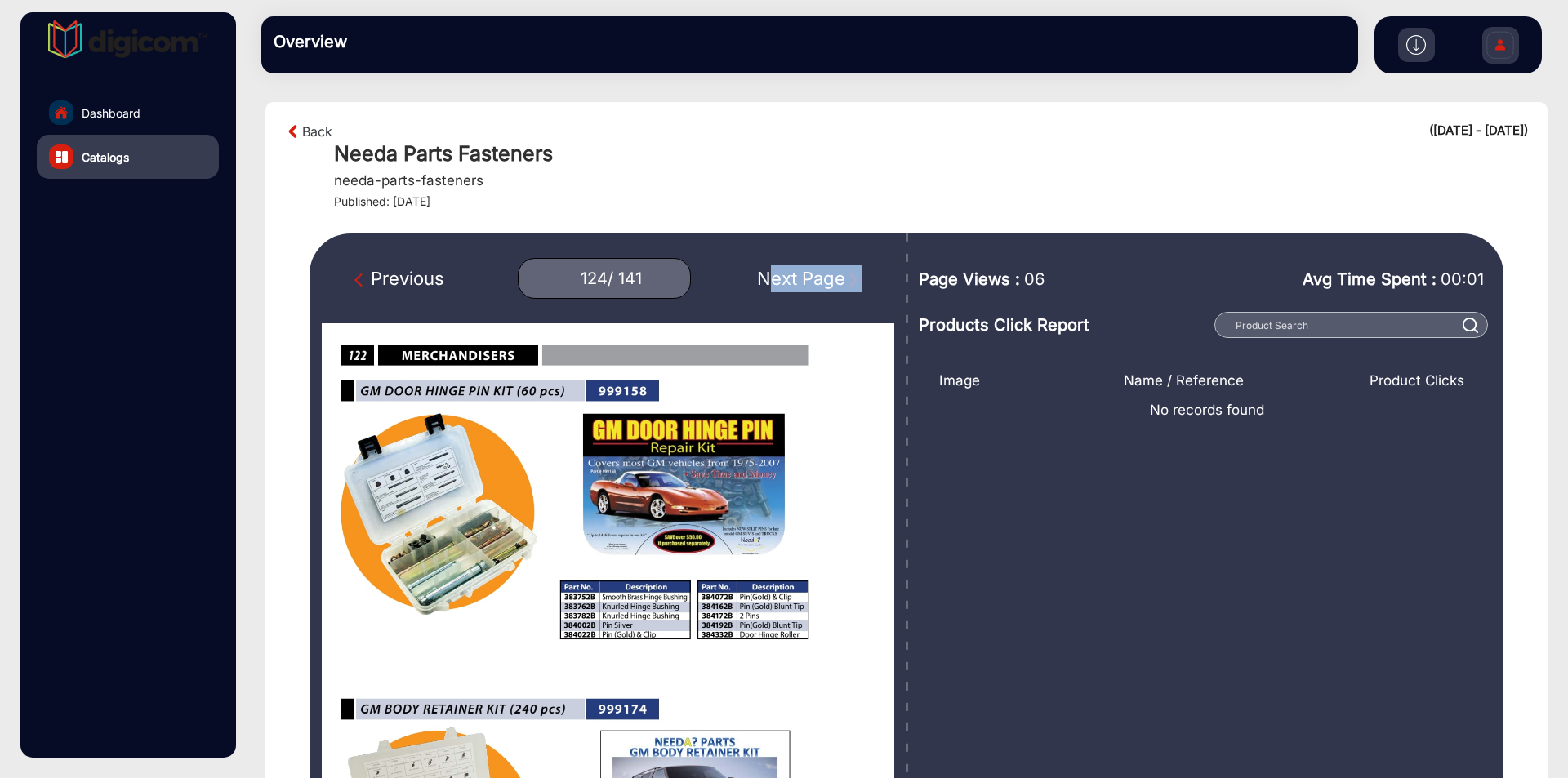
click at [792, 273] on div "Next Page" at bounding box center [809, 279] width 104 height 27
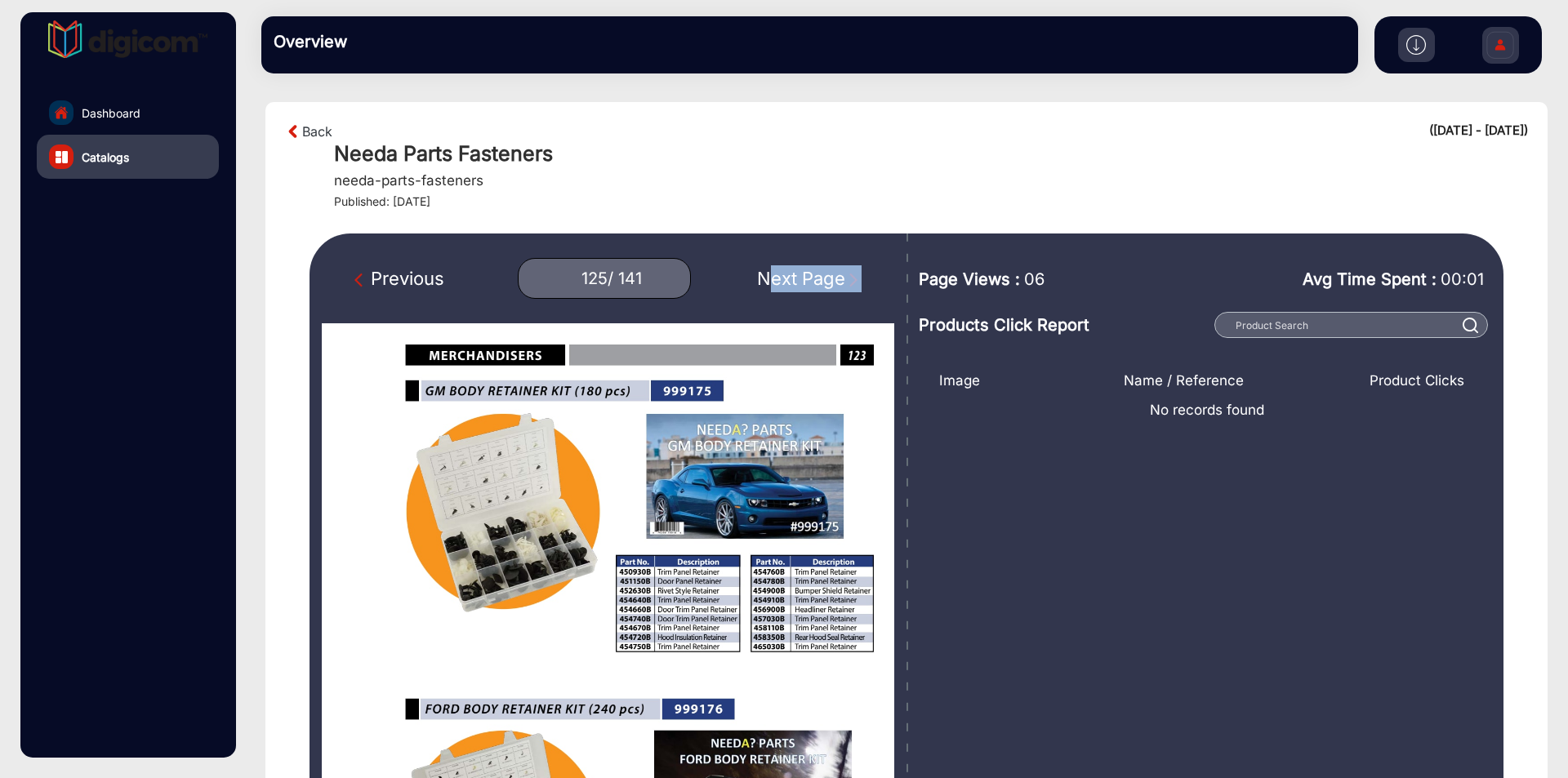
click at [792, 273] on div "Next Page" at bounding box center [809, 279] width 104 height 27
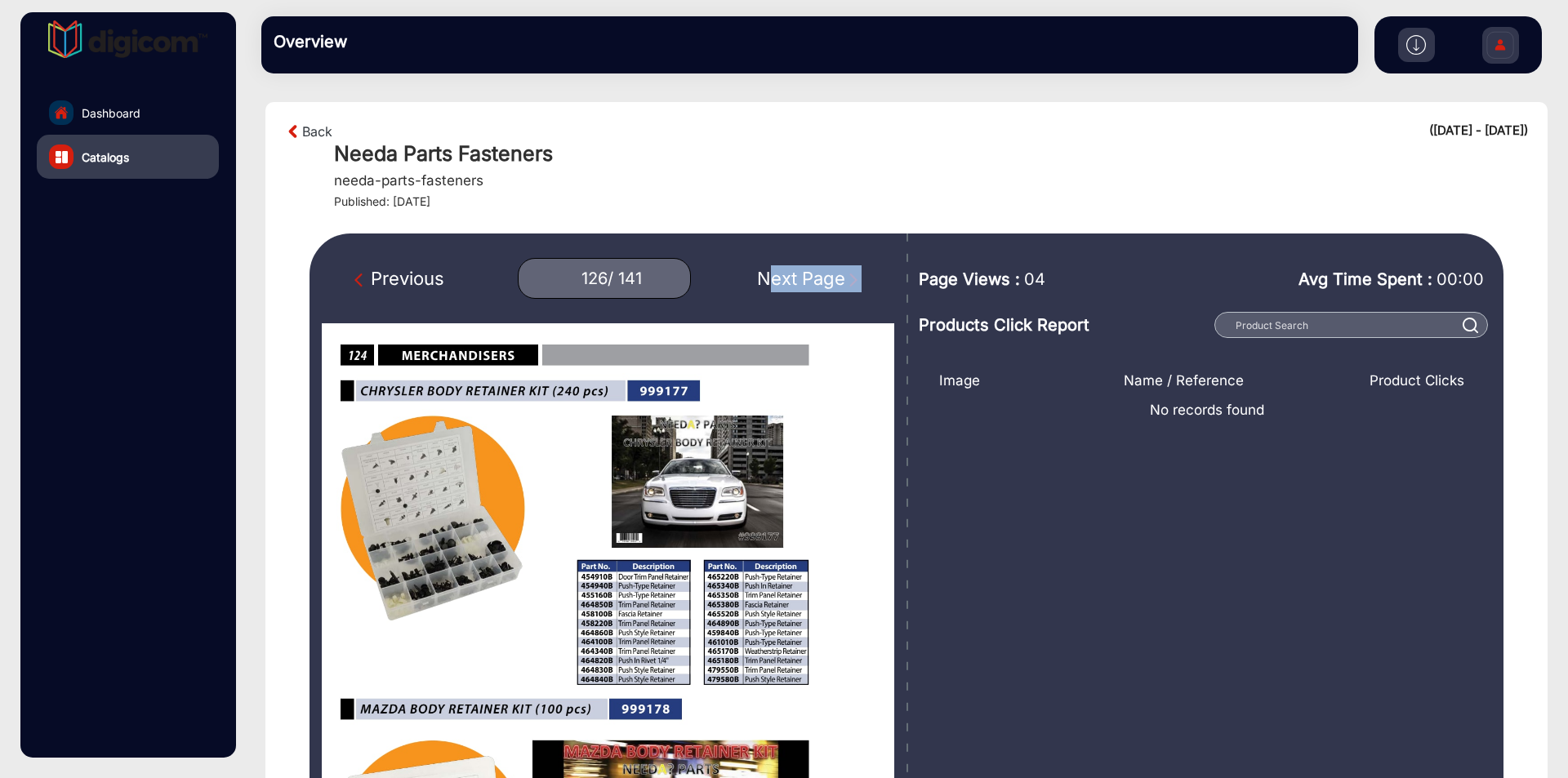
click at [792, 273] on div "Next Page" at bounding box center [809, 279] width 104 height 27
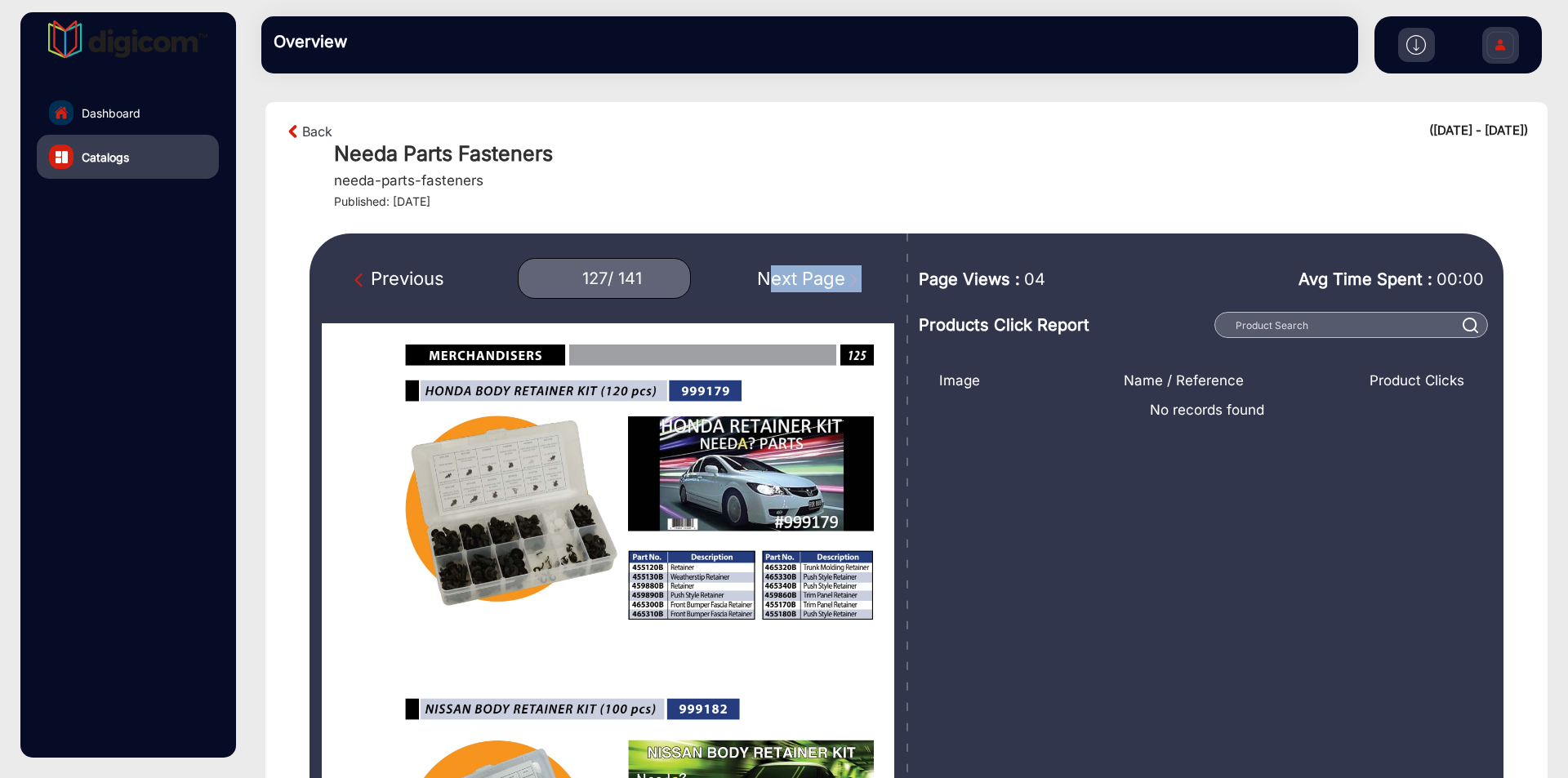
click at [792, 273] on div "Next Page" at bounding box center [809, 279] width 104 height 27
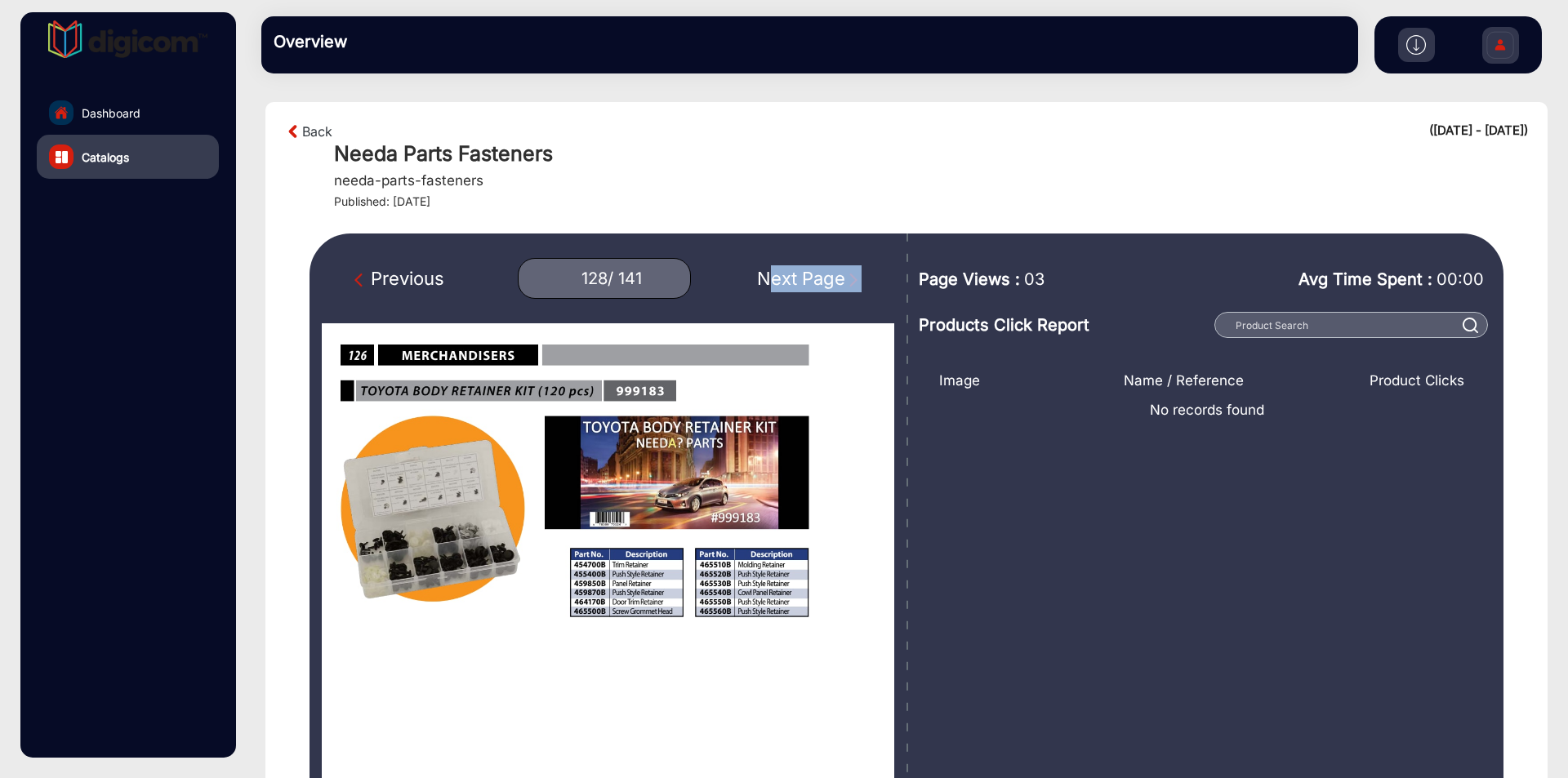
click at [792, 273] on div "Next Page" at bounding box center [809, 279] width 104 height 27
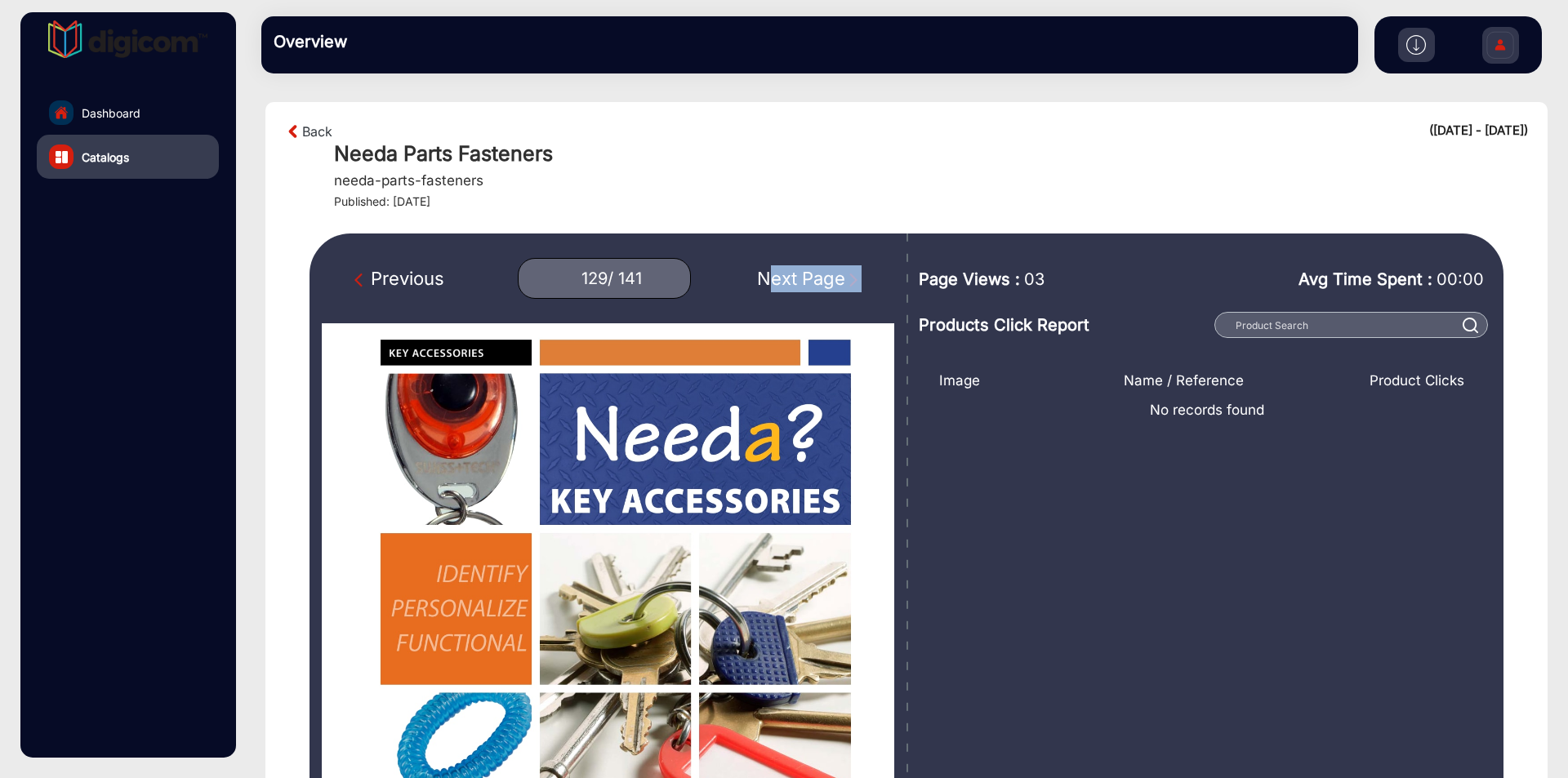
click at [792, 273] on div "Next Page" at bounding box center [809, 279] width 104 height 27
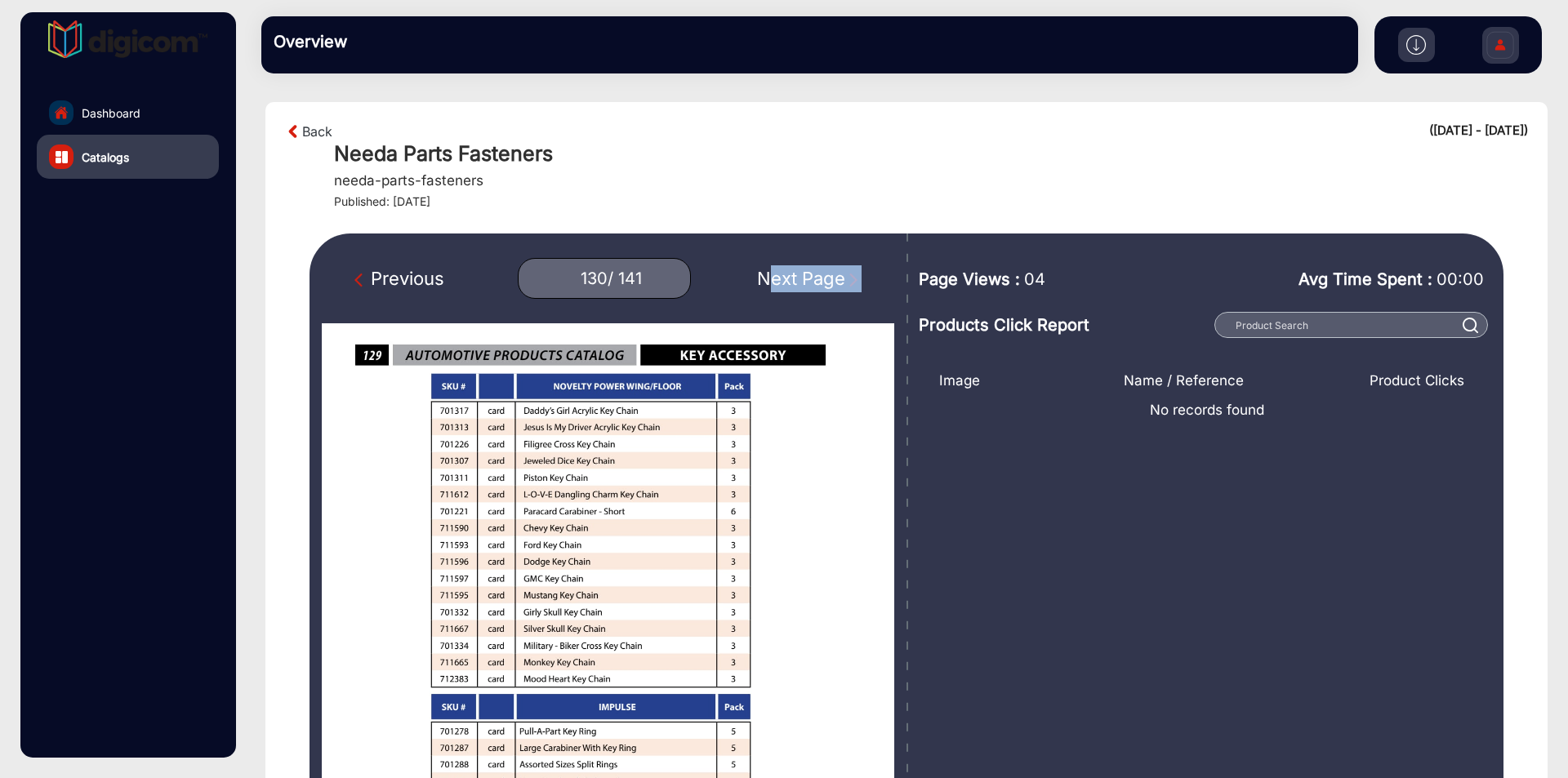
click at [792, 273] on div "Next Page" at bounding box center [809, 279] width 104 height 27
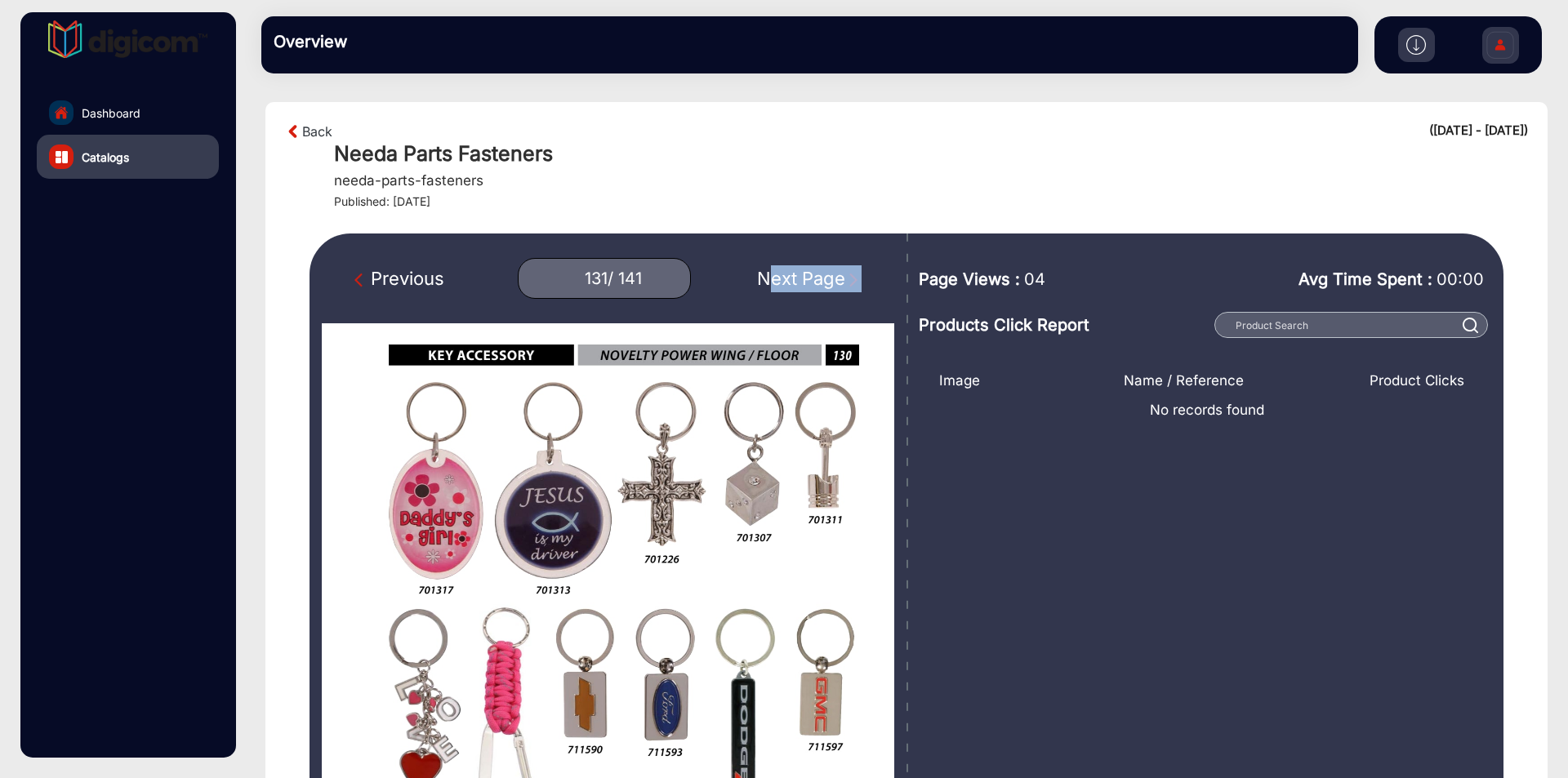
click at [792, 273] on div "Next Page" at bounding box center [809, 279] width 104 height 27
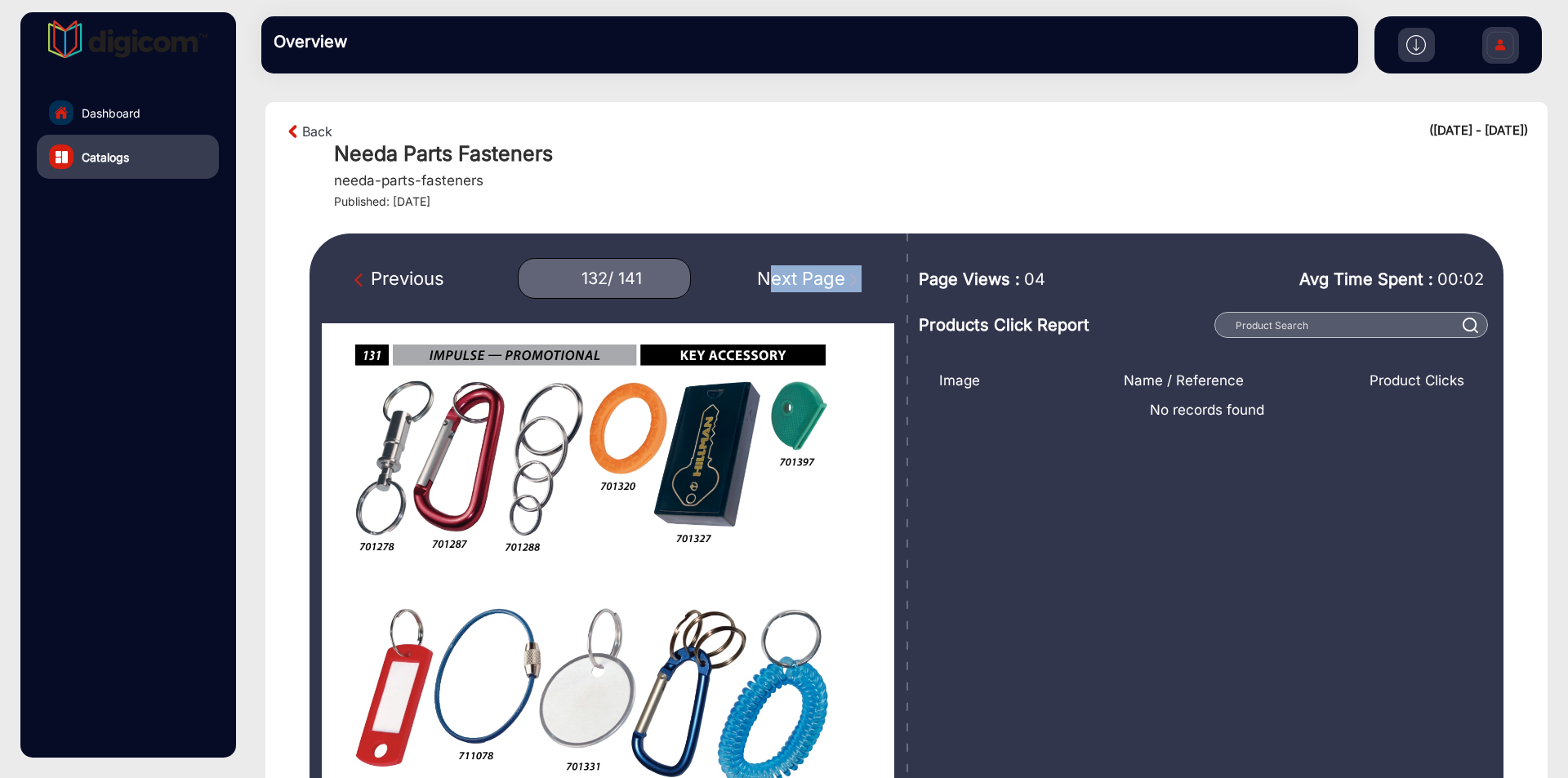
click at [792, 273] on div "Next Page" at bounding box center [809, 279] width 104 height 27
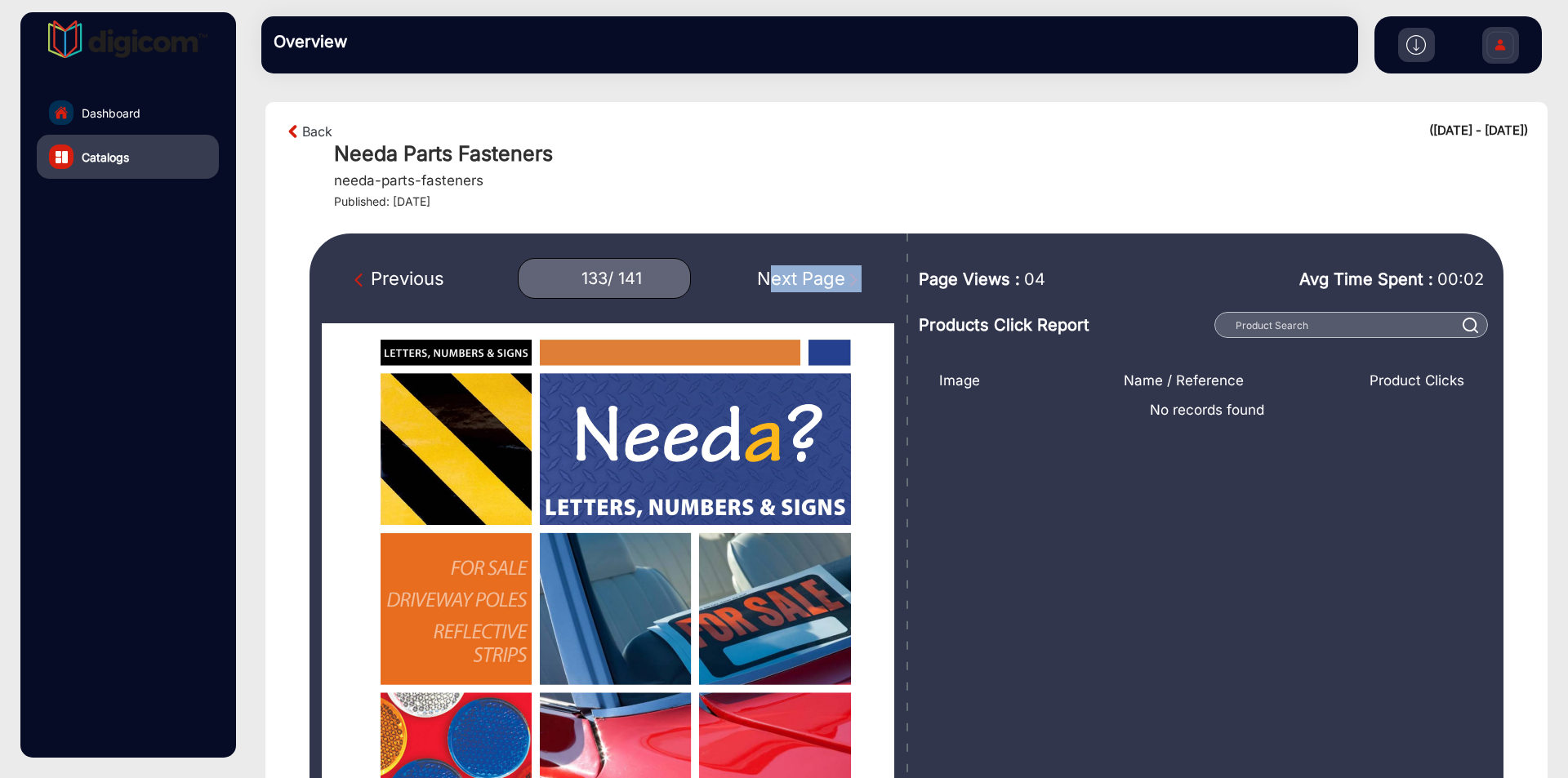
click at [792, 273] on div "Next Page" at bounding box center [809, 279] width 104 height 27
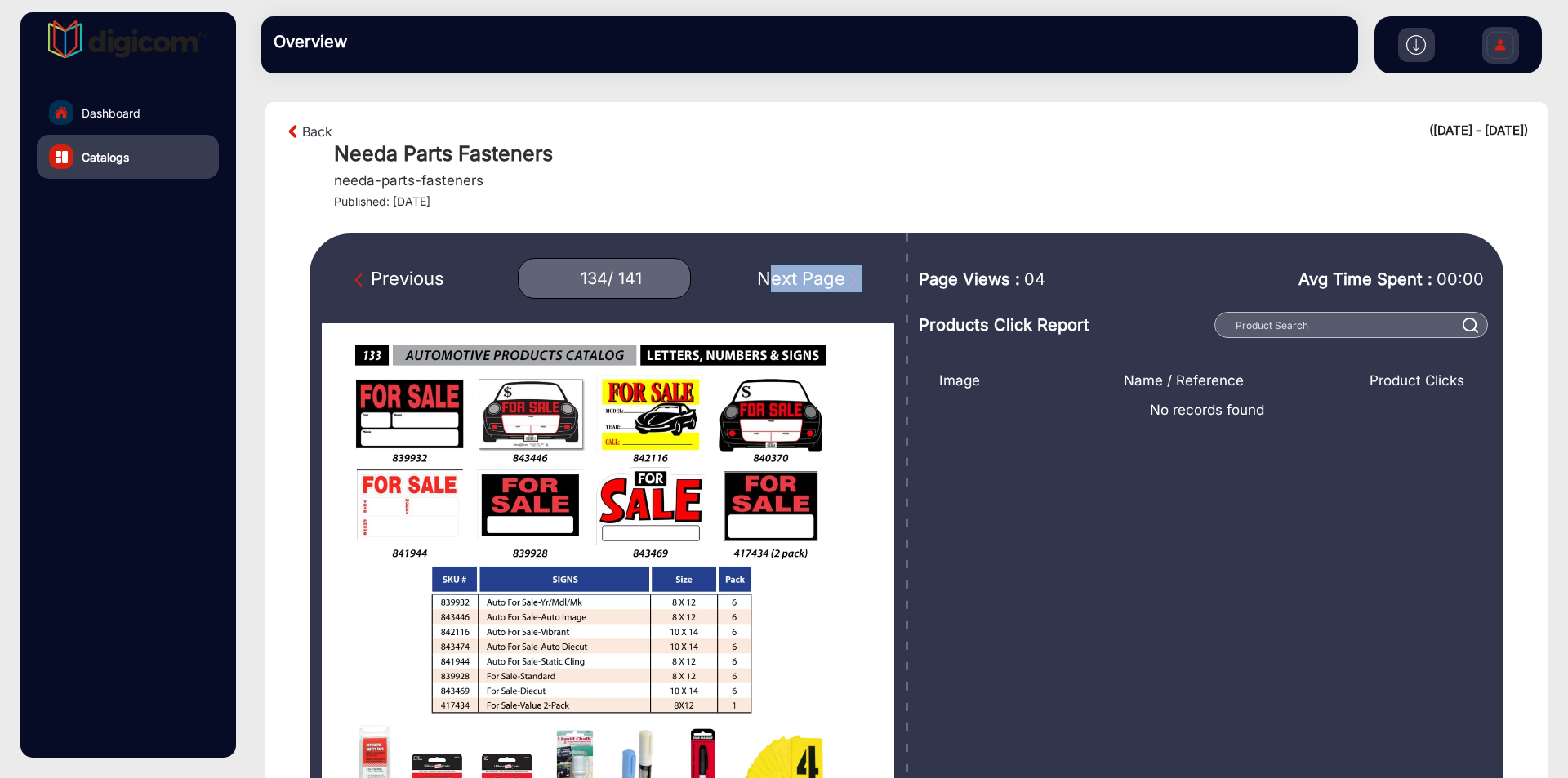
click at [792, 273] on div "Next Page" at bounding box center [809, 279] width 104 height 27
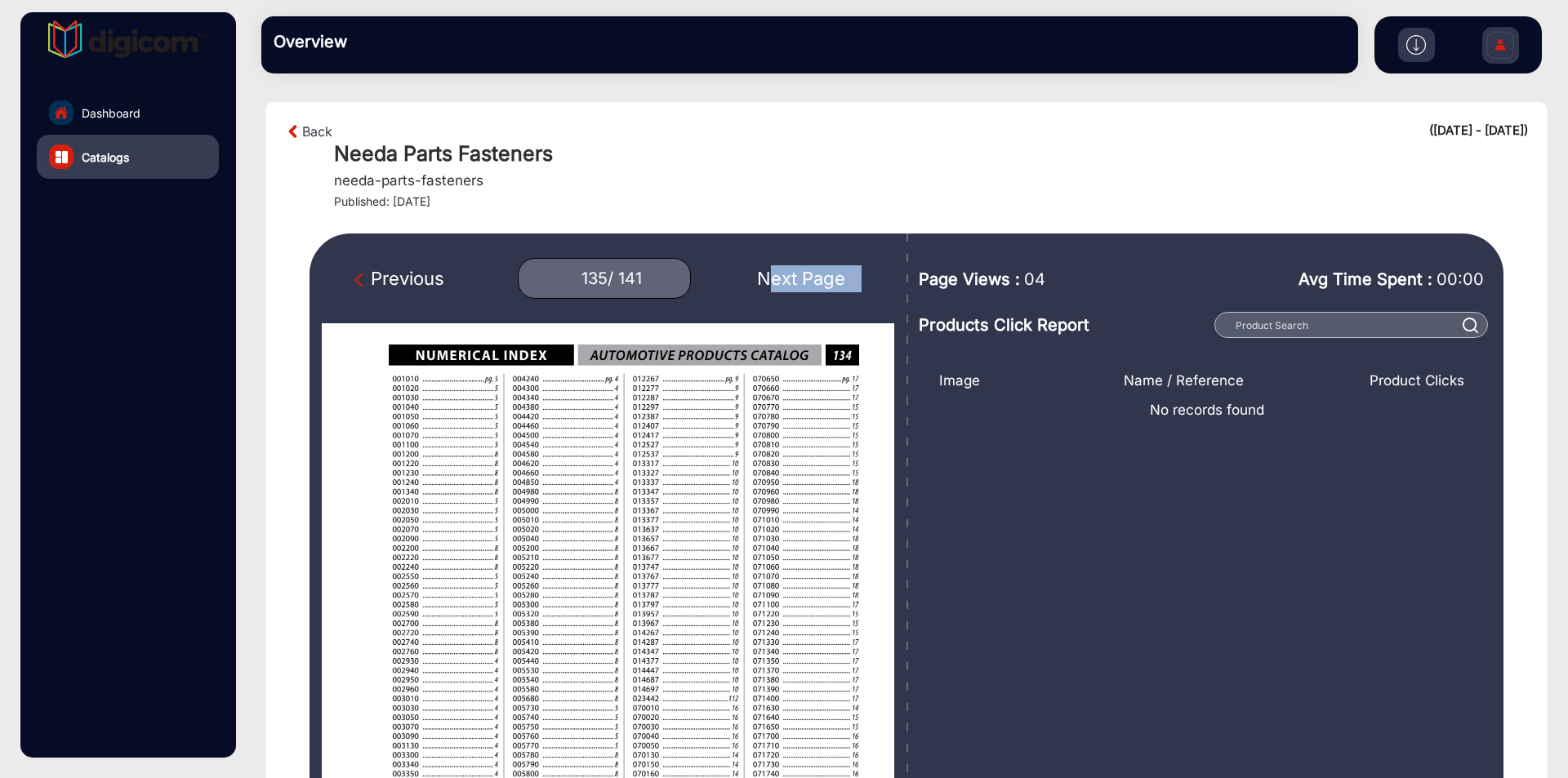
click at [792, 273] on div "Next Page" at bounding box center [809, 279] width 104 height 27
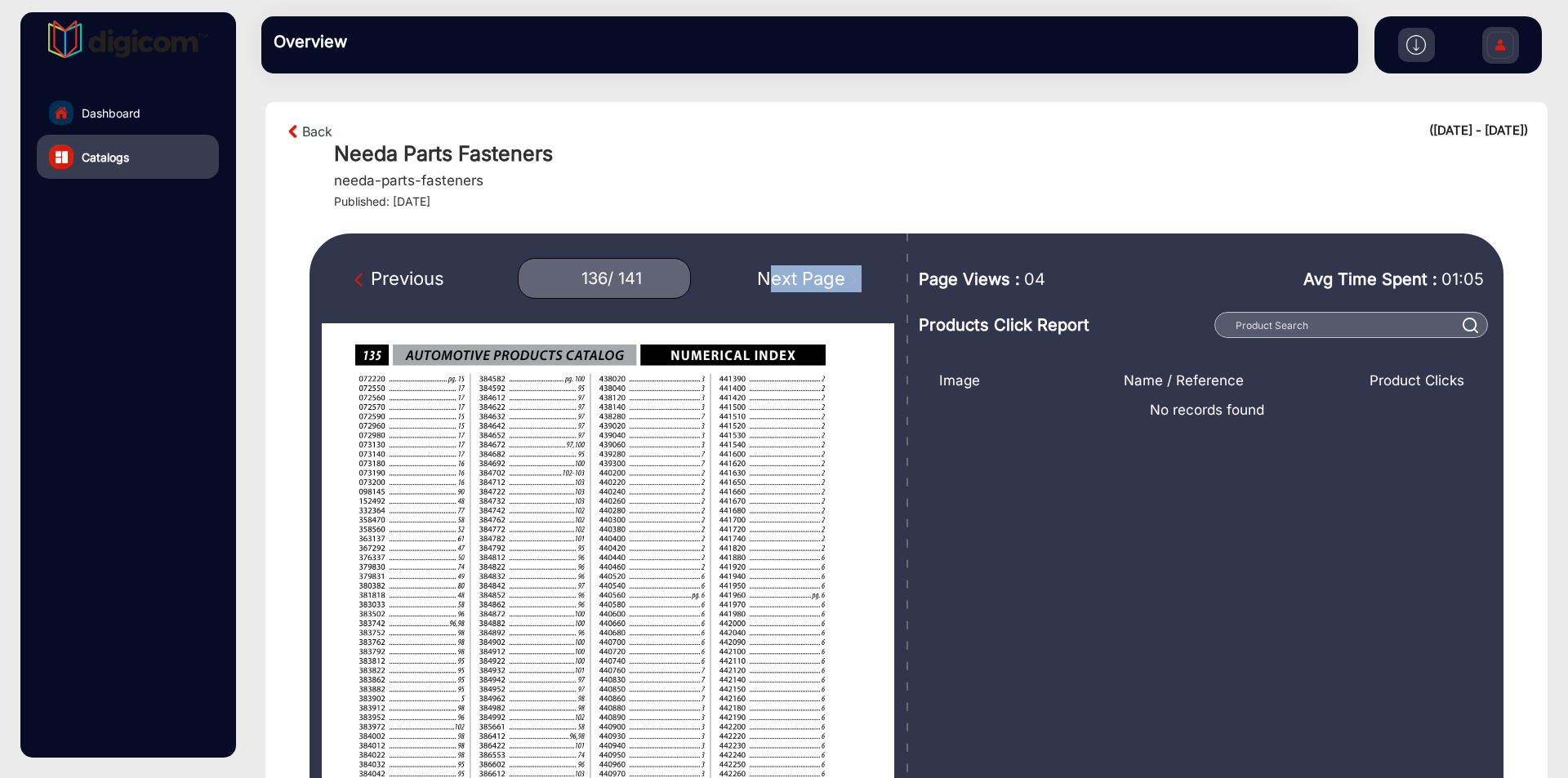
click at [792, 273] on div "Next Page" at bounding box center [809, 279] width 104 height 27
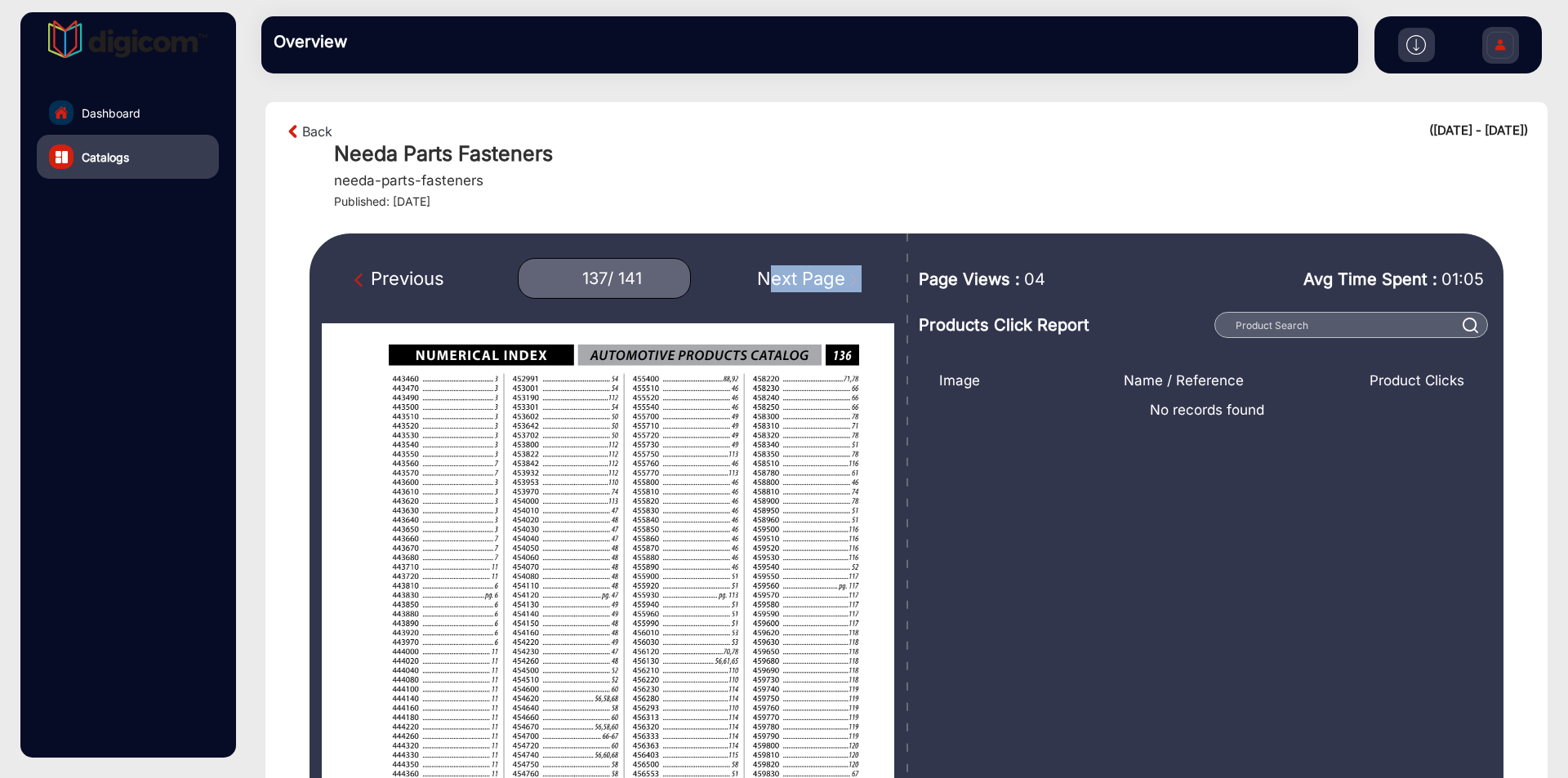
click at [792, 273] on div "Next Page" at bounding box center [809, 279] width 104 height 27
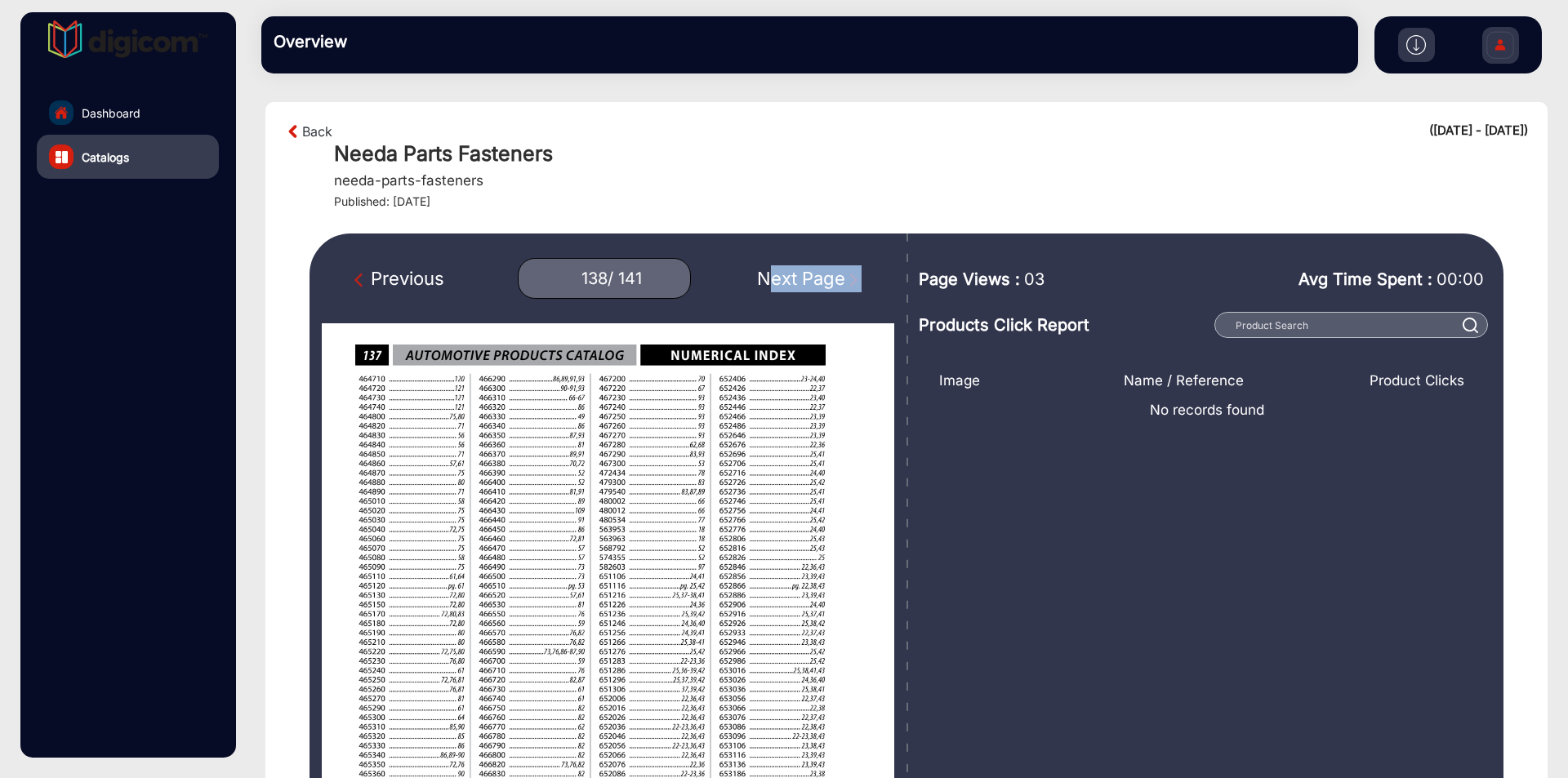
click at [792, 273] on div "Next Page" at bounding box center [809, 279] width 104 height 27
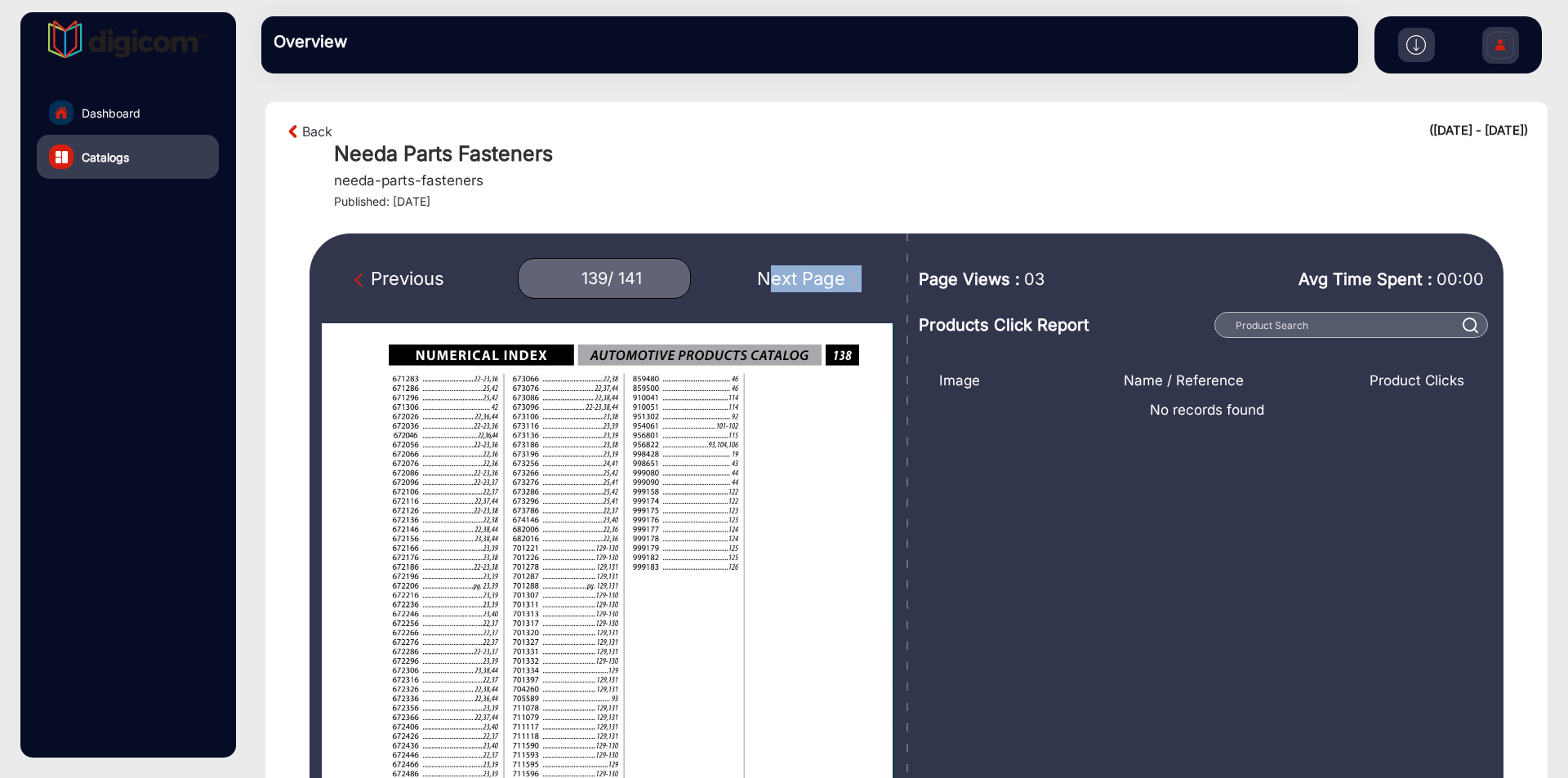
click at [792, 273] on div "Next Page" at bounding box center [809, 279] width 104 height 27
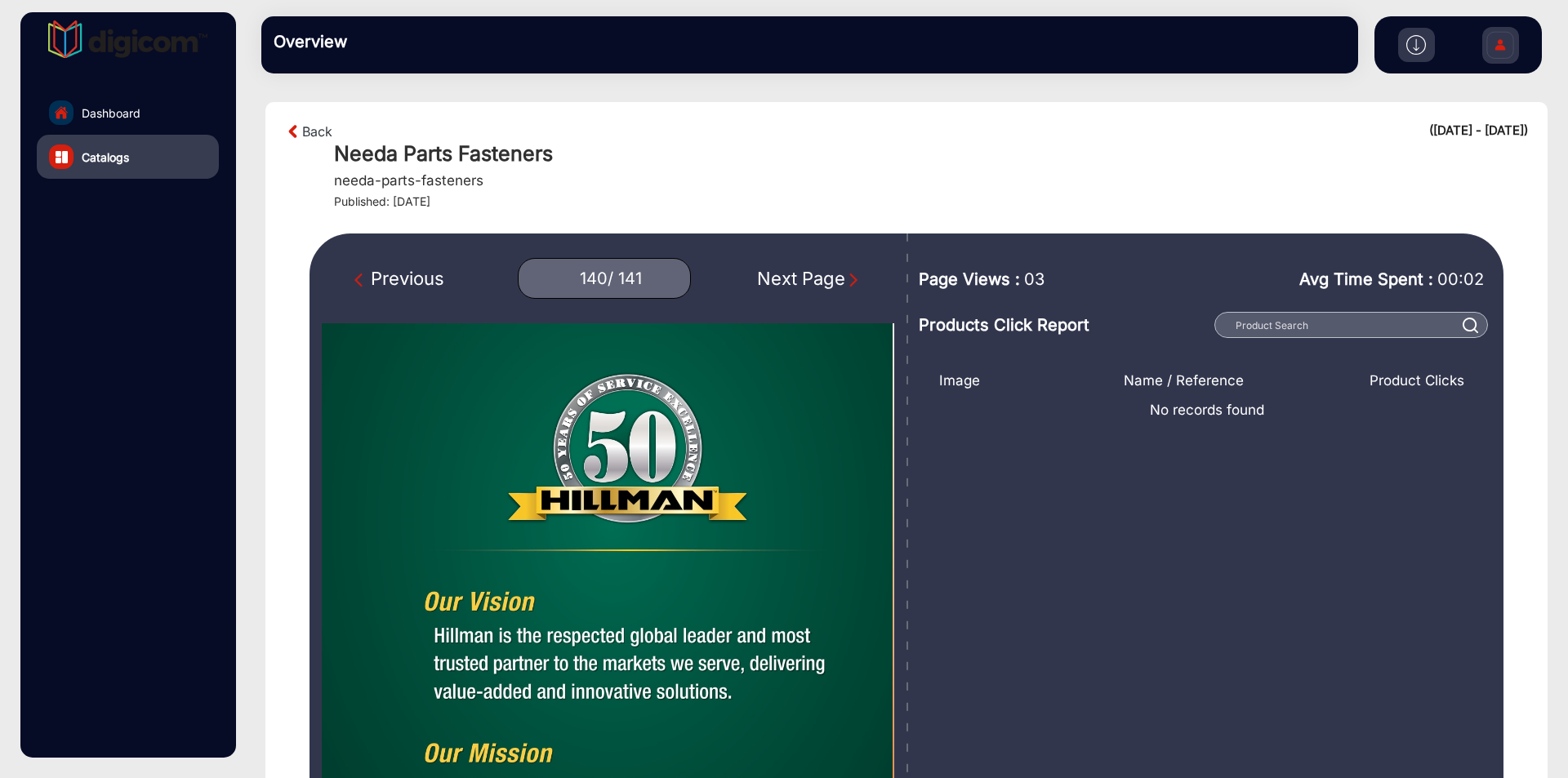
click at [398, 272] on div "Previous" at bounding box center [399, 279] width 90 height 27
type input "139"
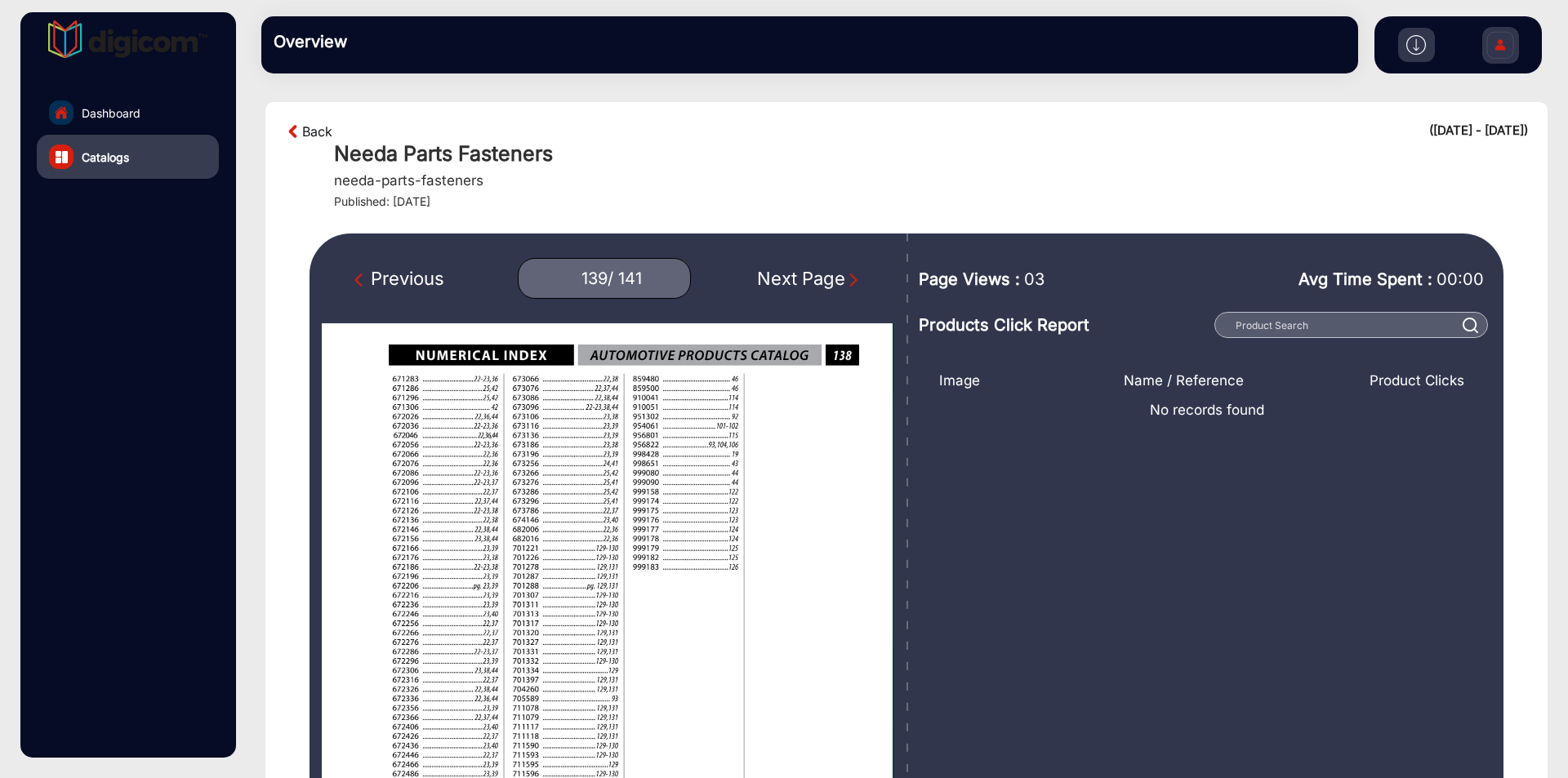
click at [314, 136] on link "Back" at bounding box center [318, 131] width 31 height 19
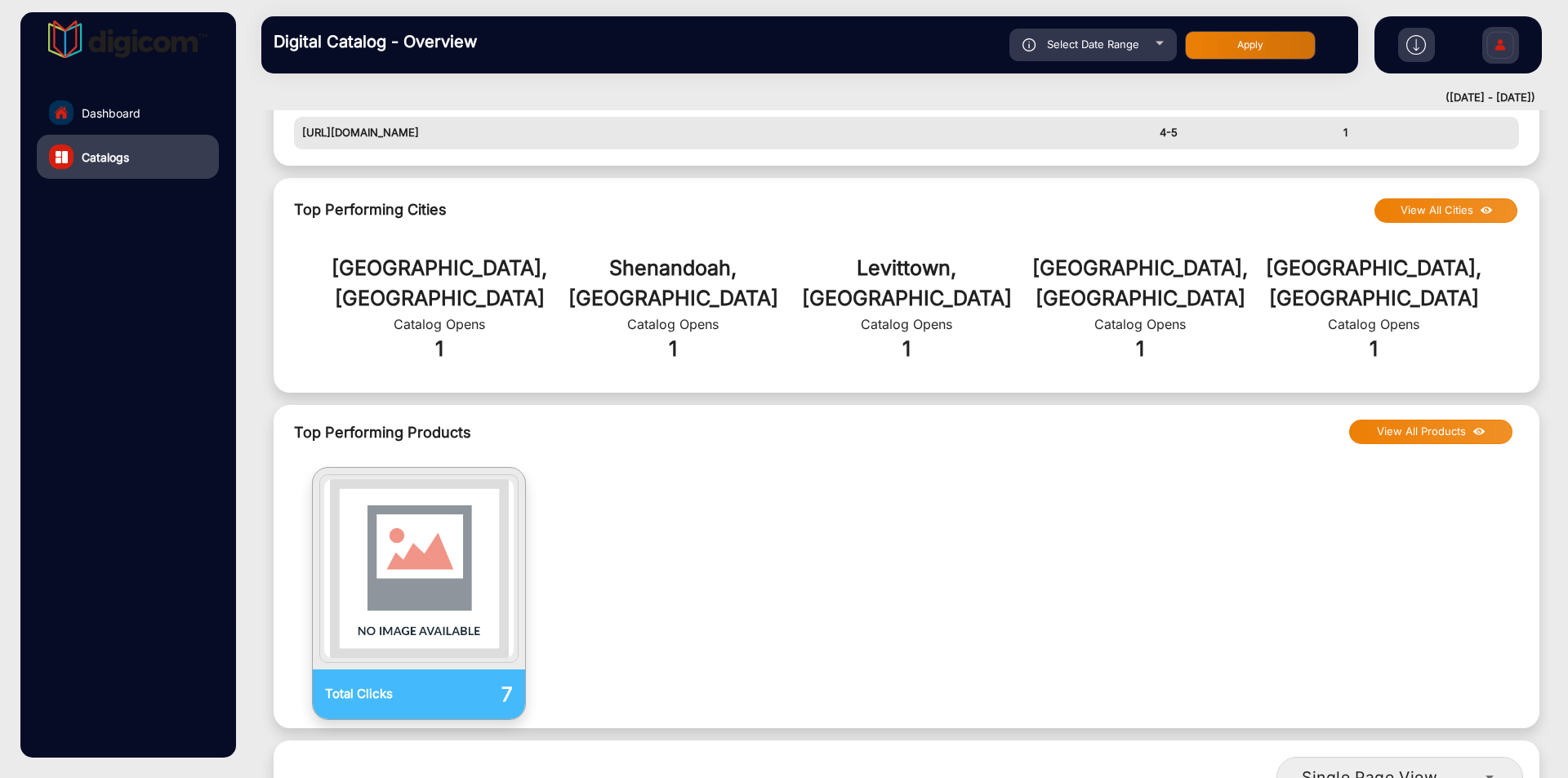
scroll to position [1217, 0]
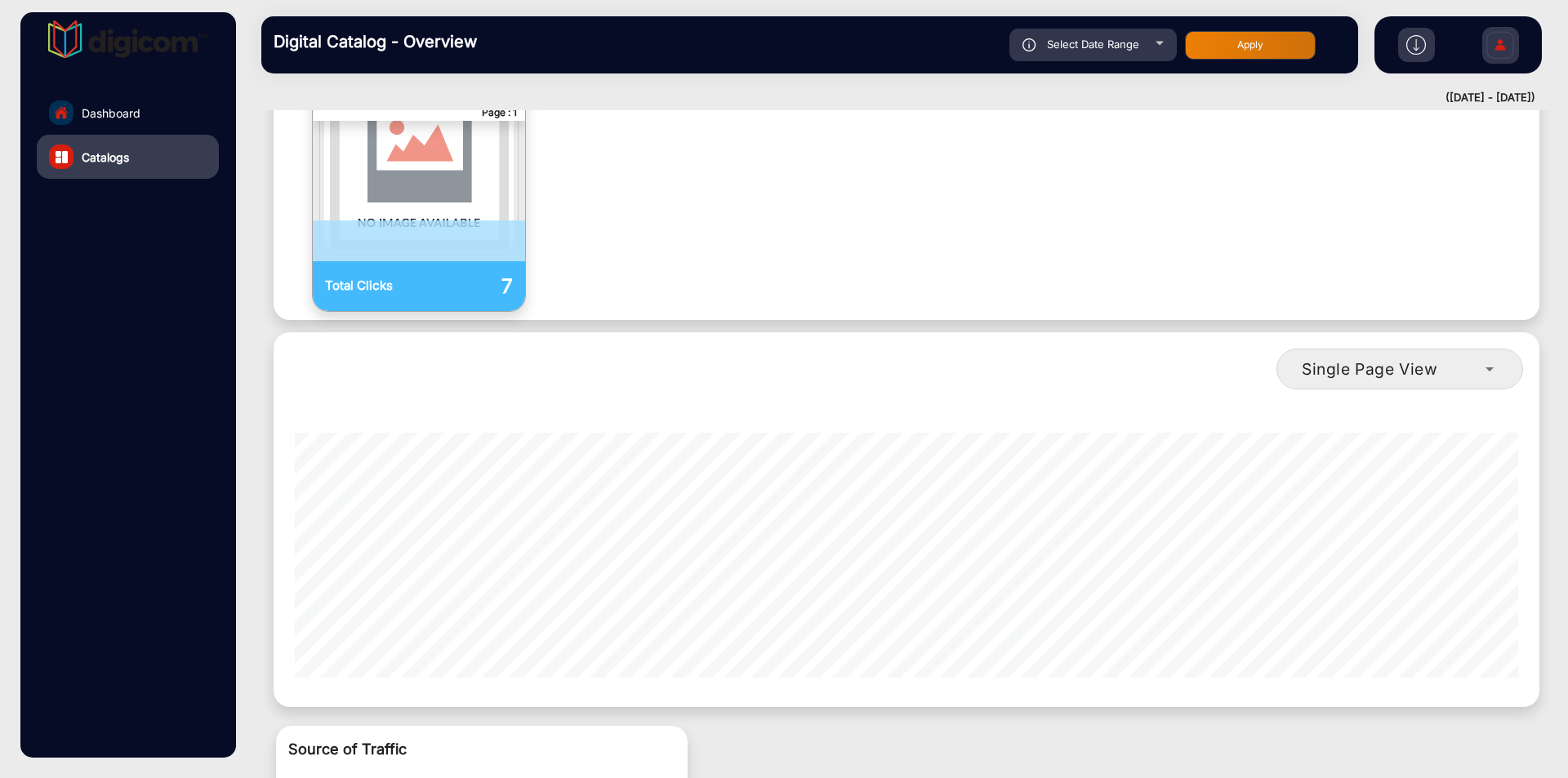
click at [403, 277] on p "Total Clicks" at bounding box center [372, 286] width 94 height 19
click at [443, 176] on img "catalog" at bounding box center [420, 160] width 190 height 179
click at [419, 220] on p at bounding box center [419, 241] width 213 height 41
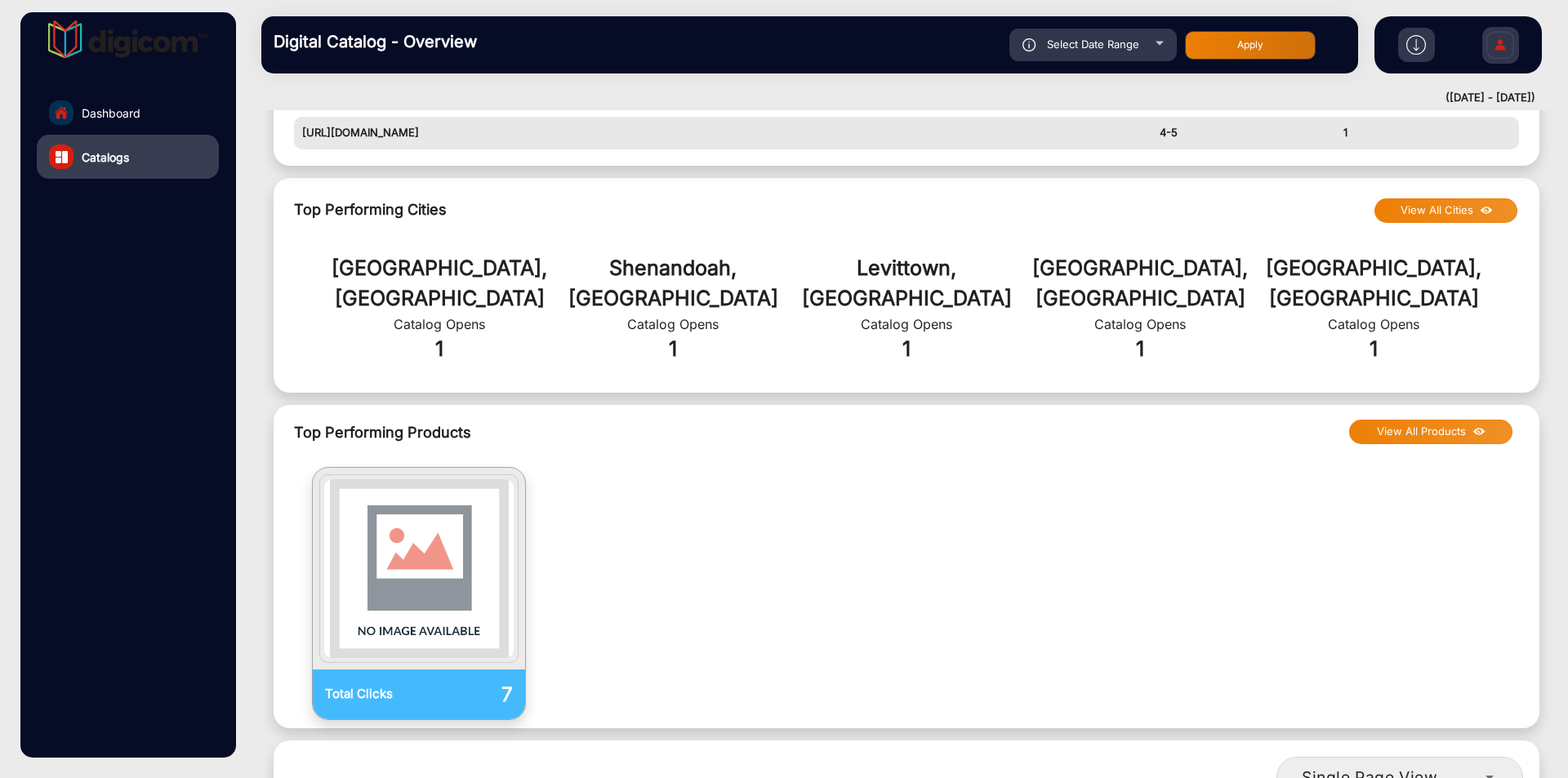
click at [1404, 420] on button "View All Products" at bounding box center [1431, 431] width 164 height 25
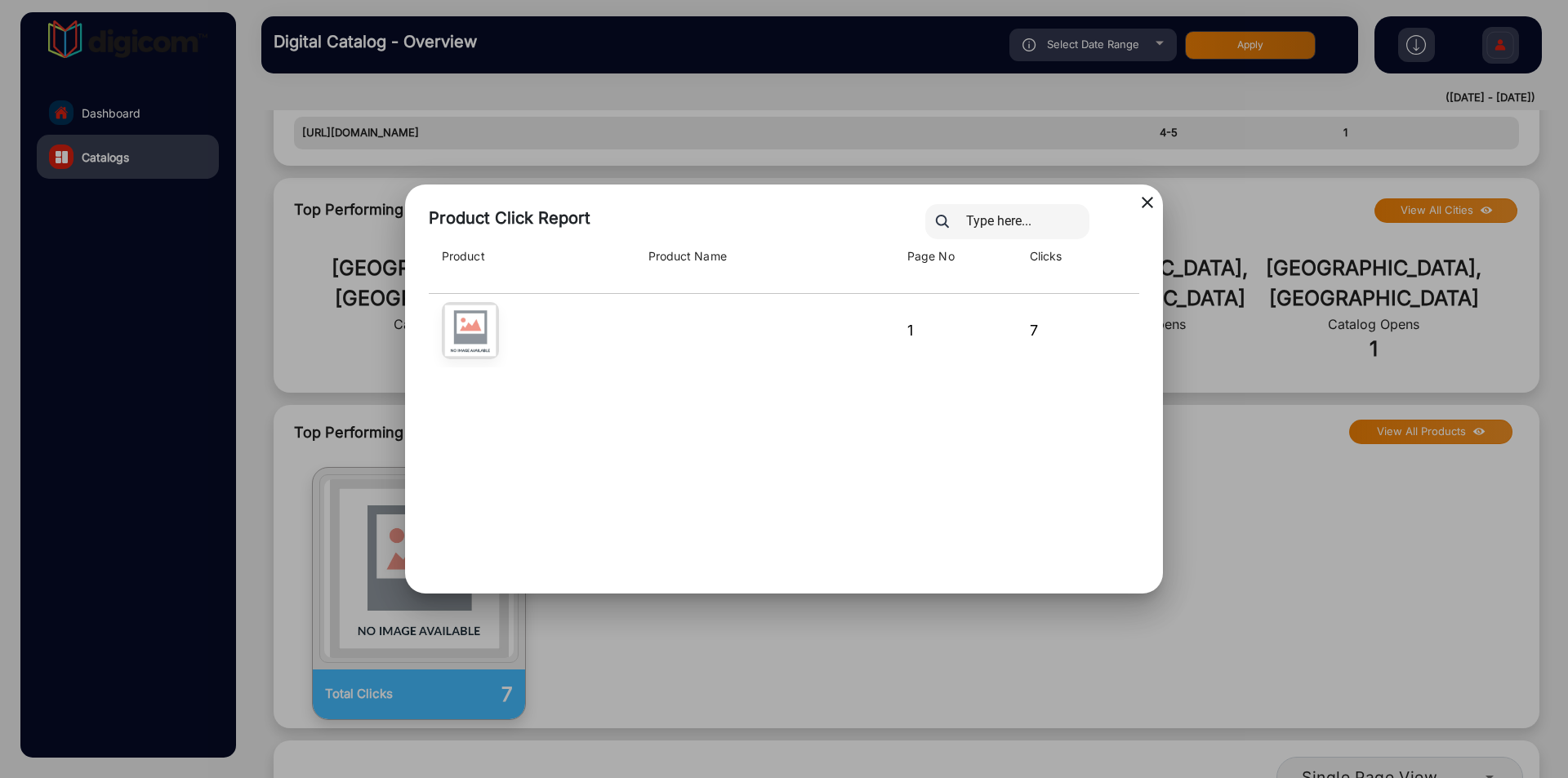
click at [1147, 206] on div at bounding box center [1031, 221] width 236 height 35
click at [1139, 199] on div "close Product Click Report Product Product Name Page No Clicks 1 7" at bounding box center [784, 389] width 758 height 409
click at [1145, 203] on mat-icon "close" at bounding box center [1148, 202] width 19 height 19
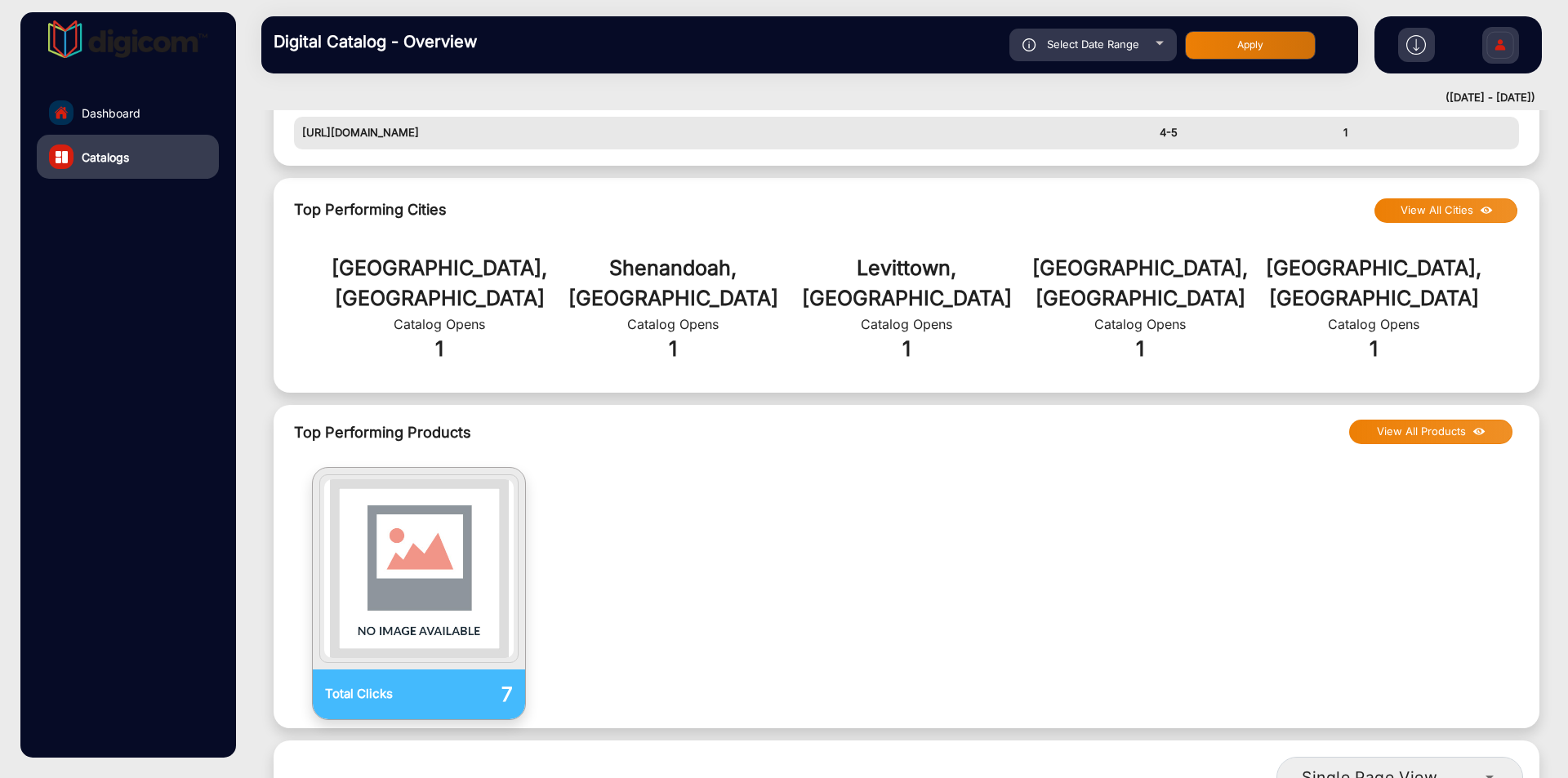
scroll to position [400, 0]
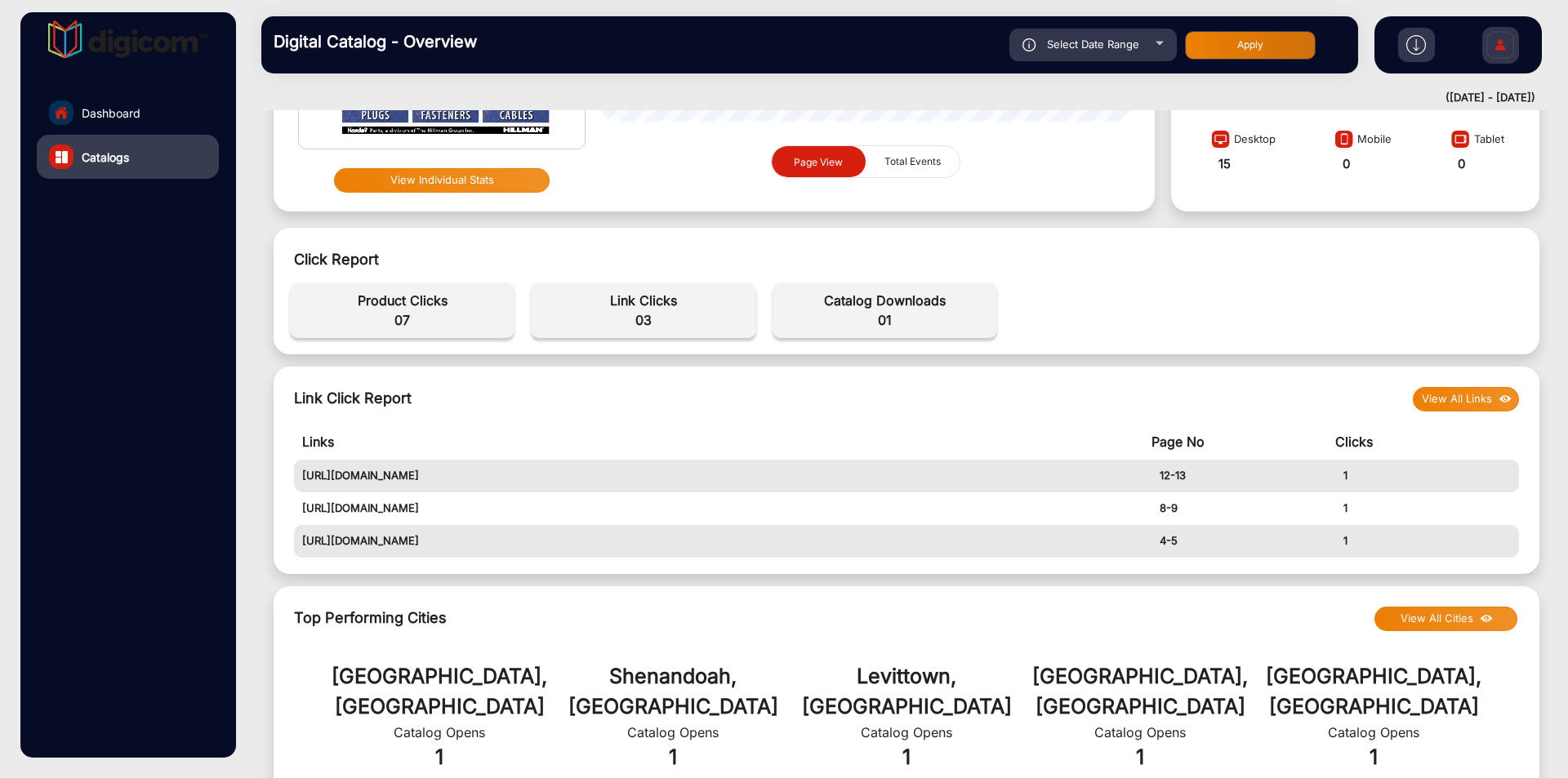
click at [1455, 390] on button "View All Links" at bounding box center [1465, 399] width 106 height 25
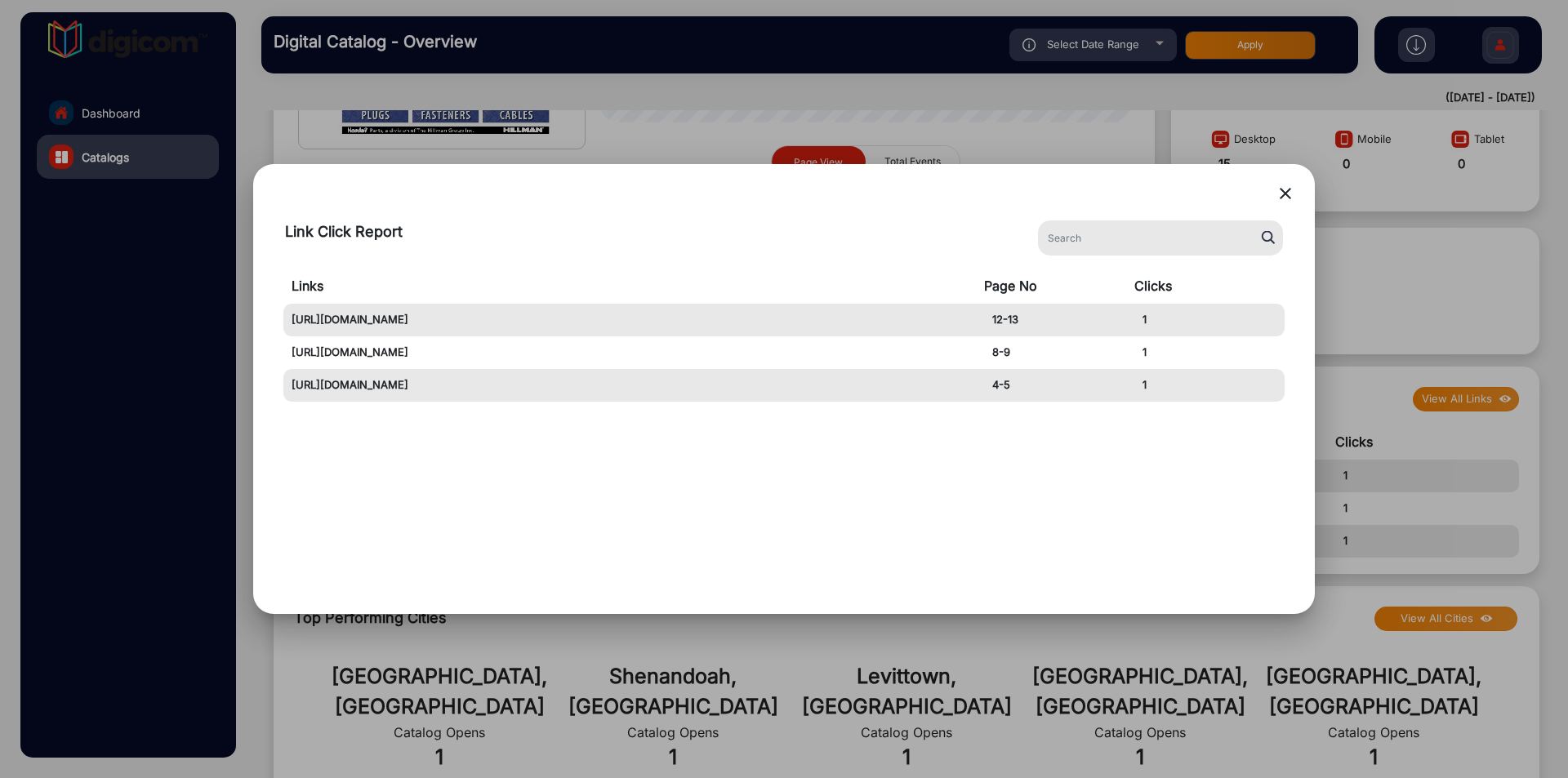
click at [1292, 195] on mat-icon "close" at bounding box center [1285, 193] width 19 height 19
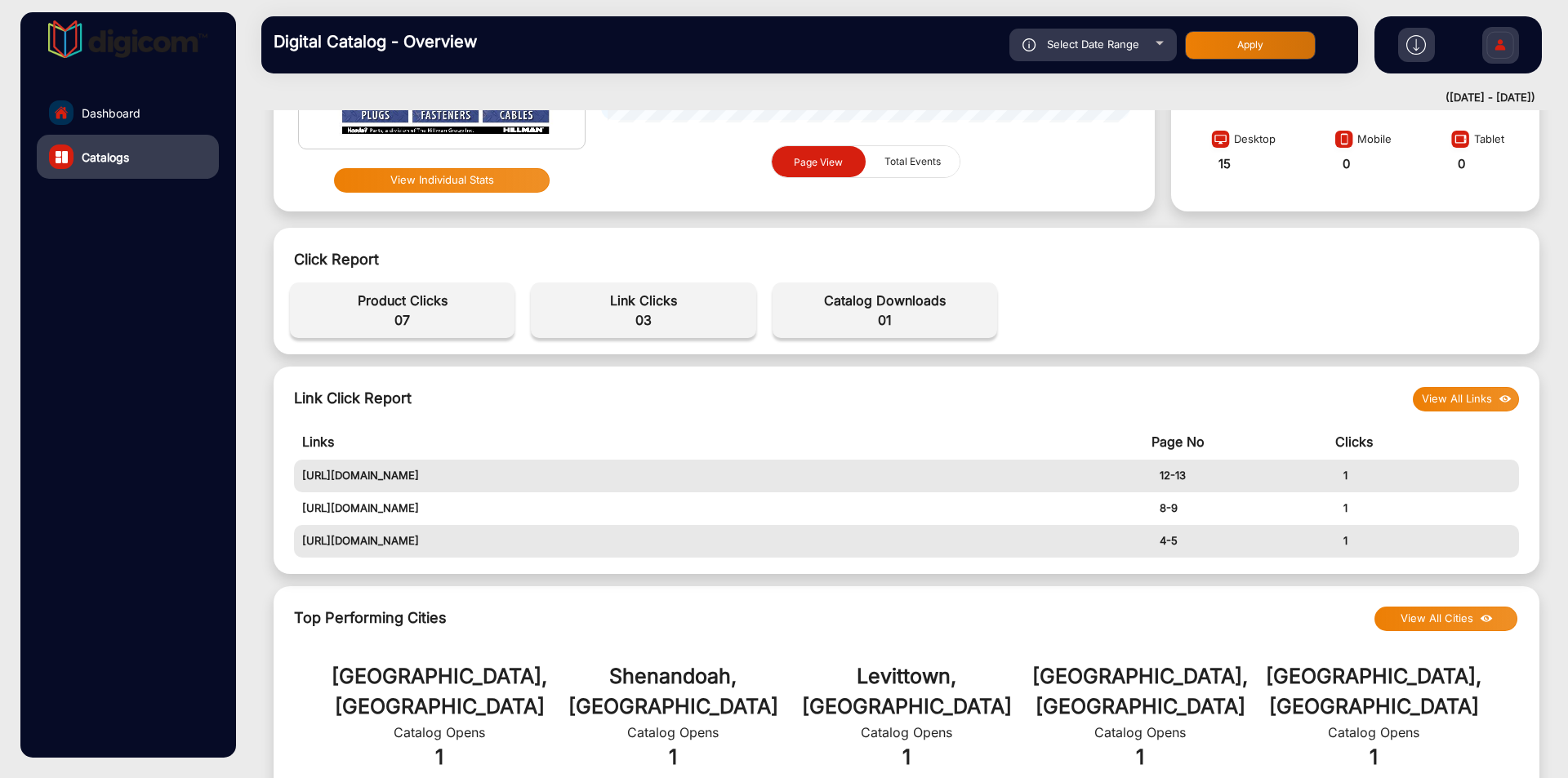
scroll to position [0, 0]
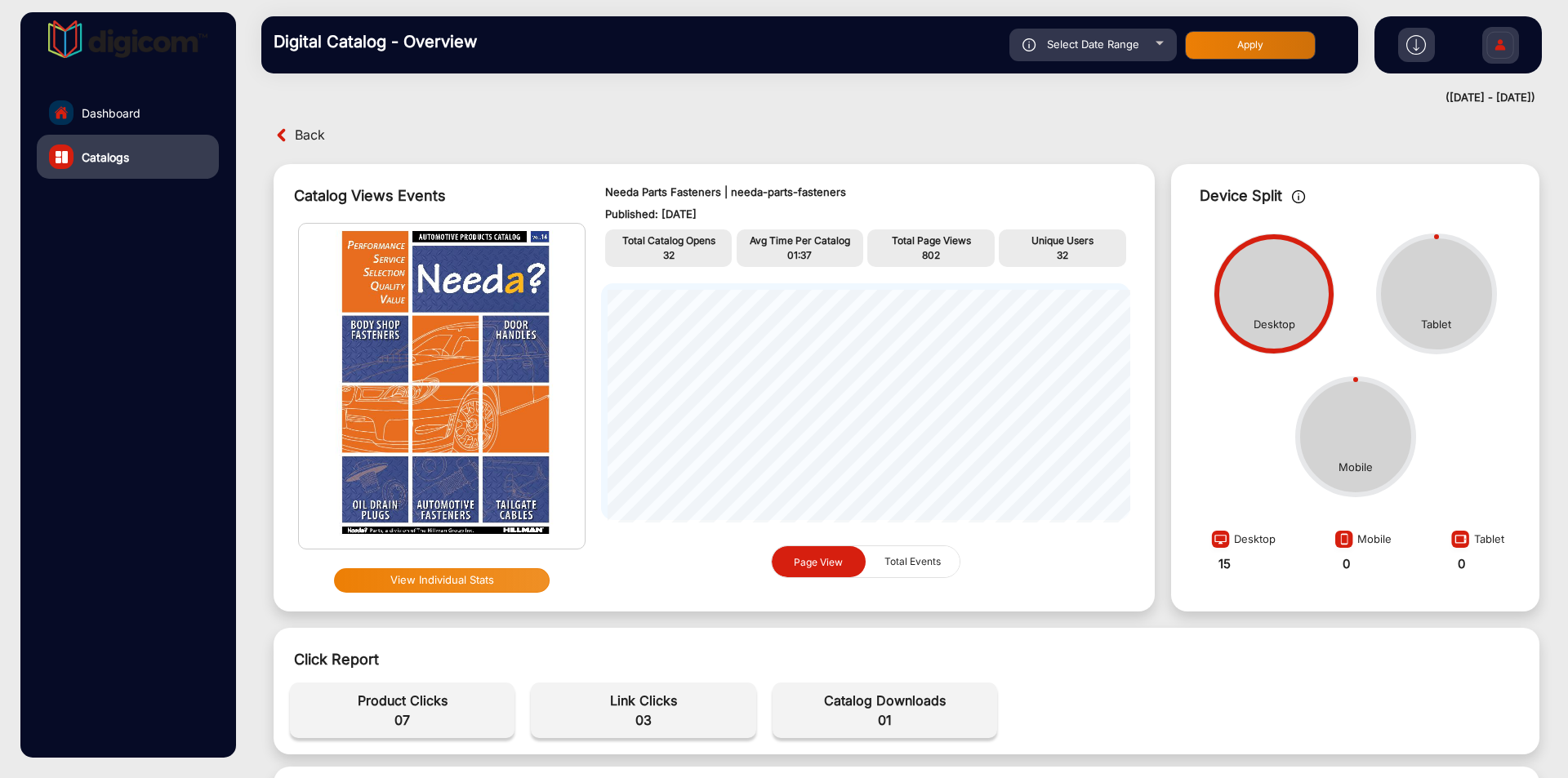
click at [443, 581] on button "View Individual Stats" at bounding box center [442, 581] width 215 height 25
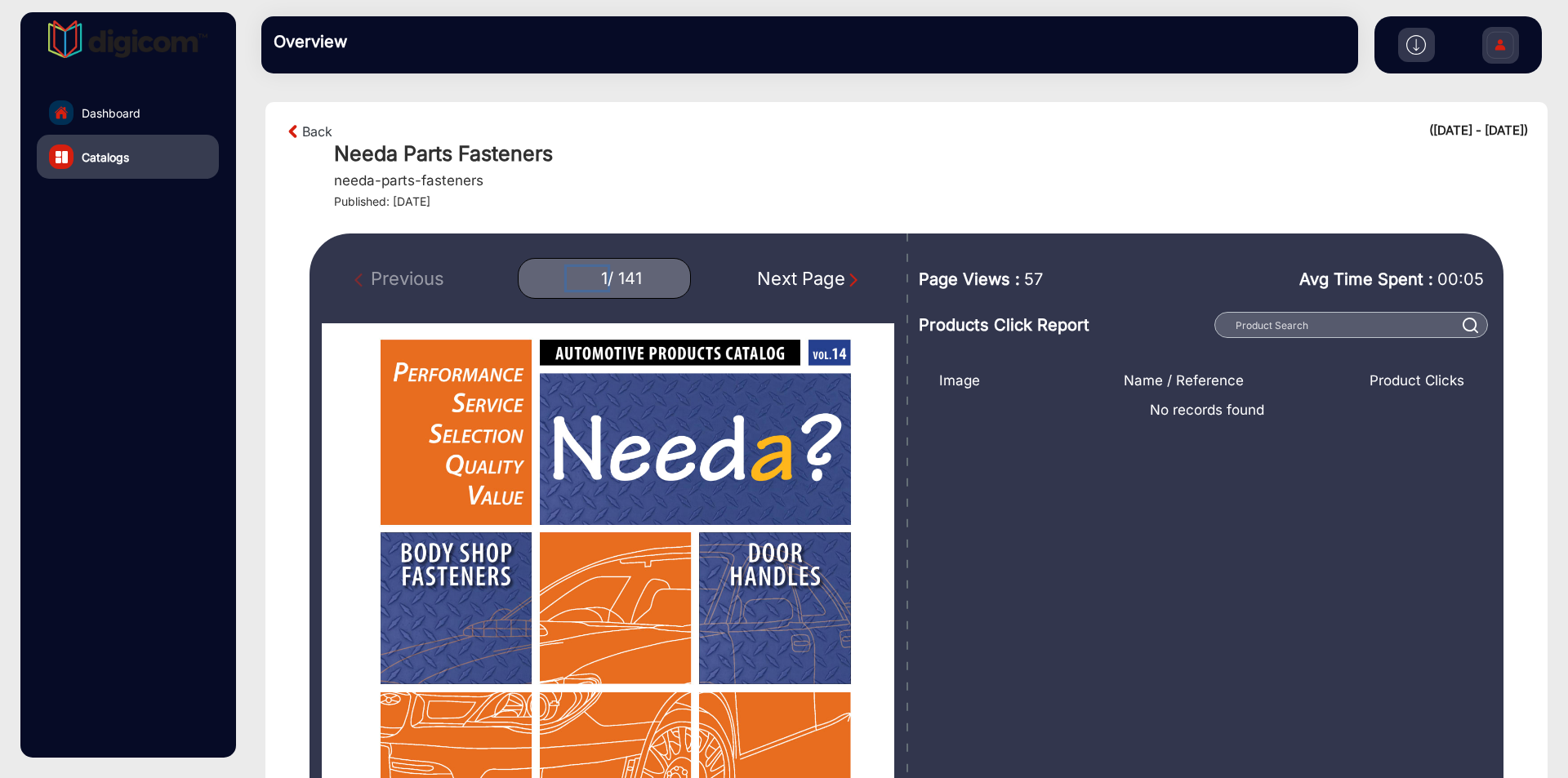
click at [599, 275] on input "1" at bounding box center [587, 278] width 41 height 23
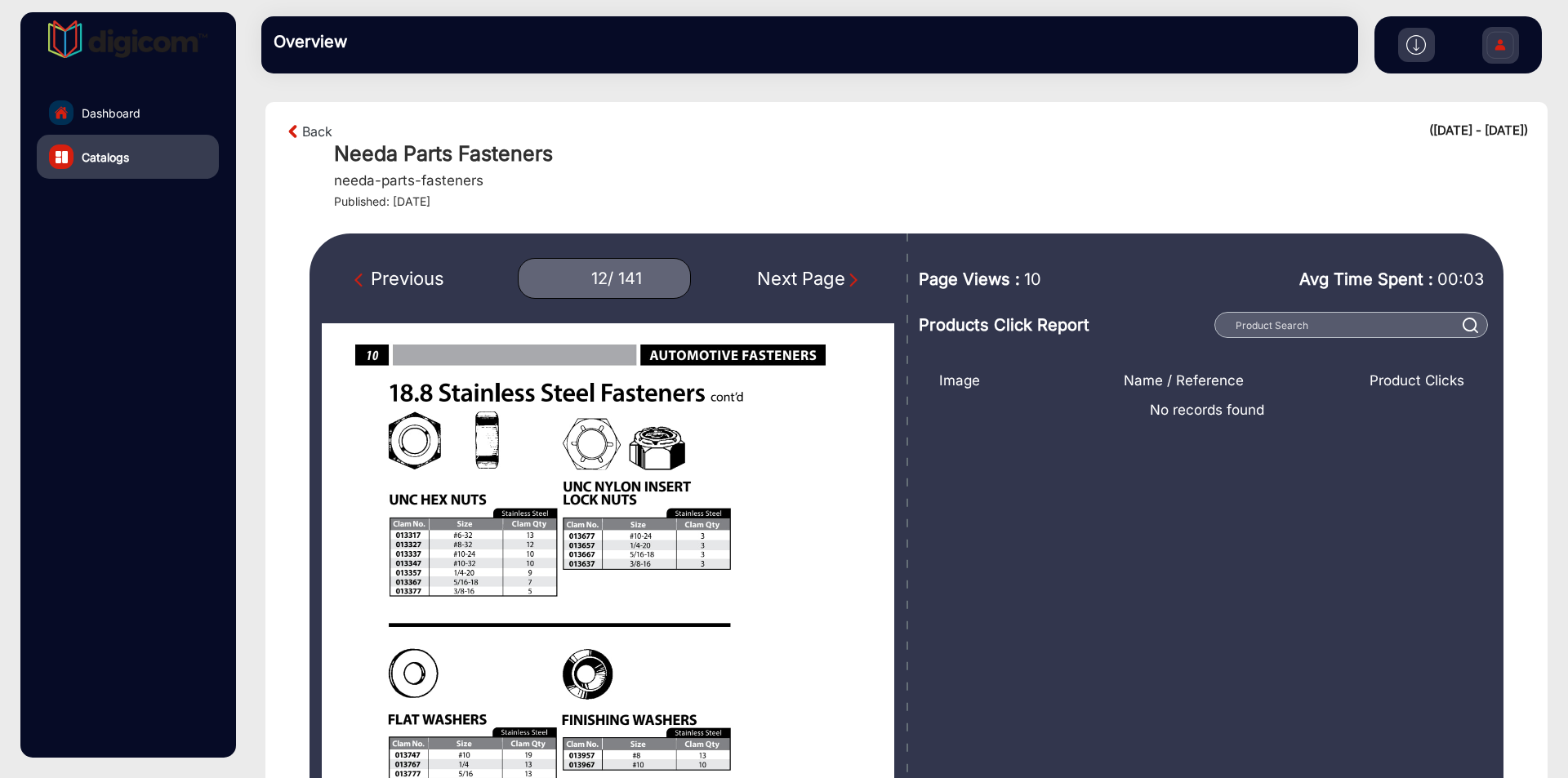
click at [846, 278] on img "Next Page" at bounding box center [854, 280] width 16 height 16
type input "13"
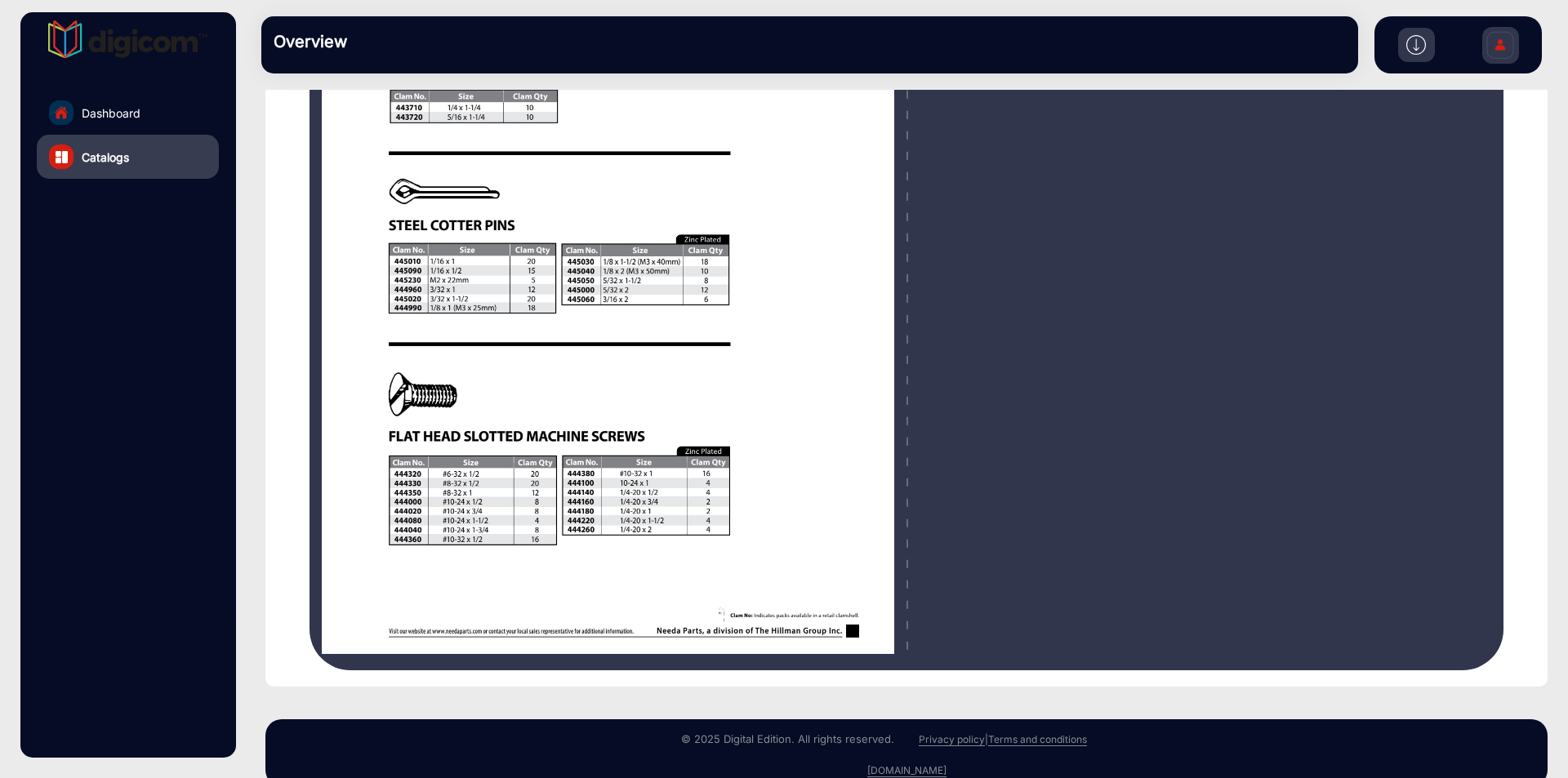
scroll to position [437, 0]
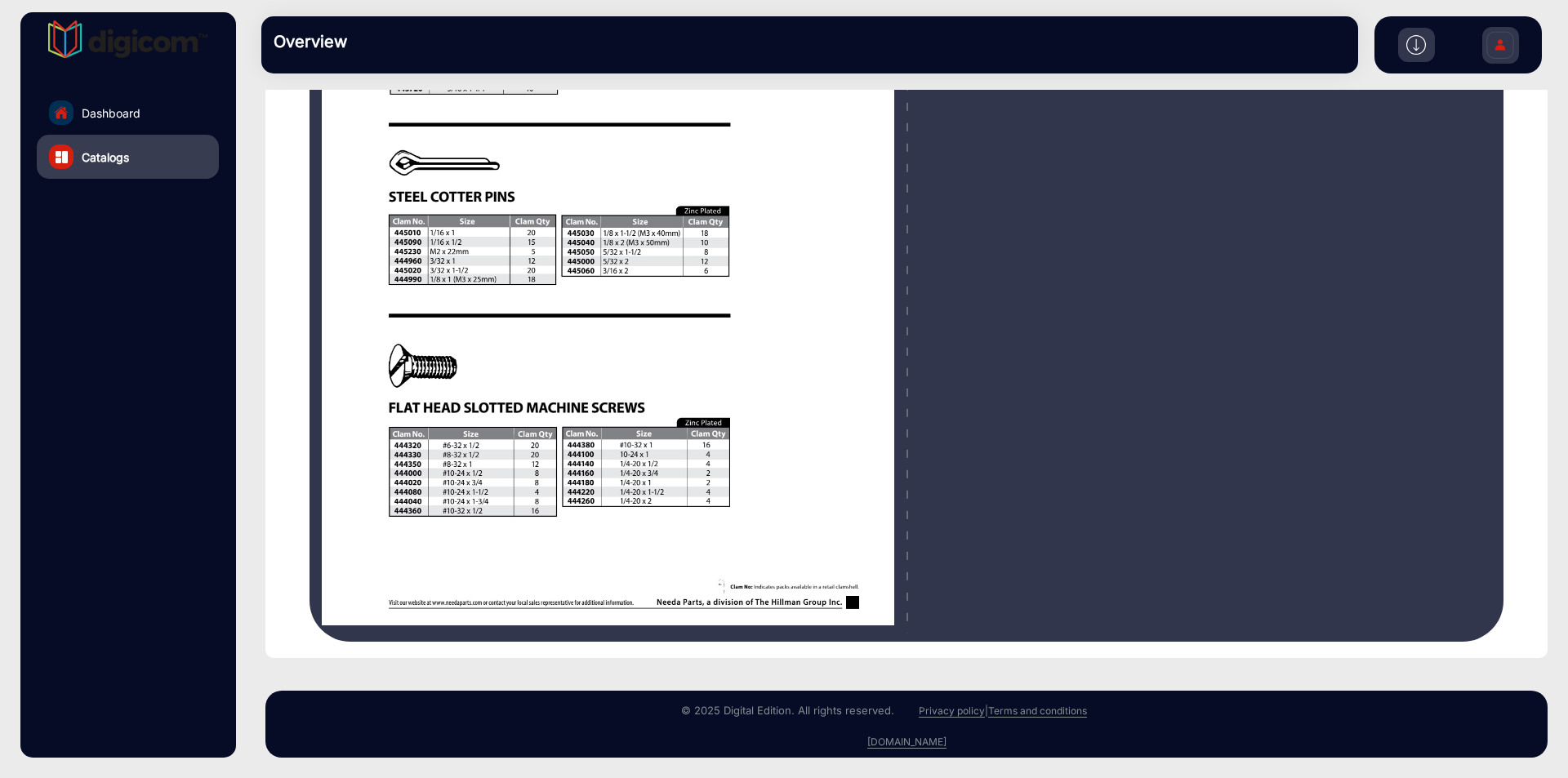
click at [1418, 42] on img at bounding box center [1416, 44] width 19 height 19
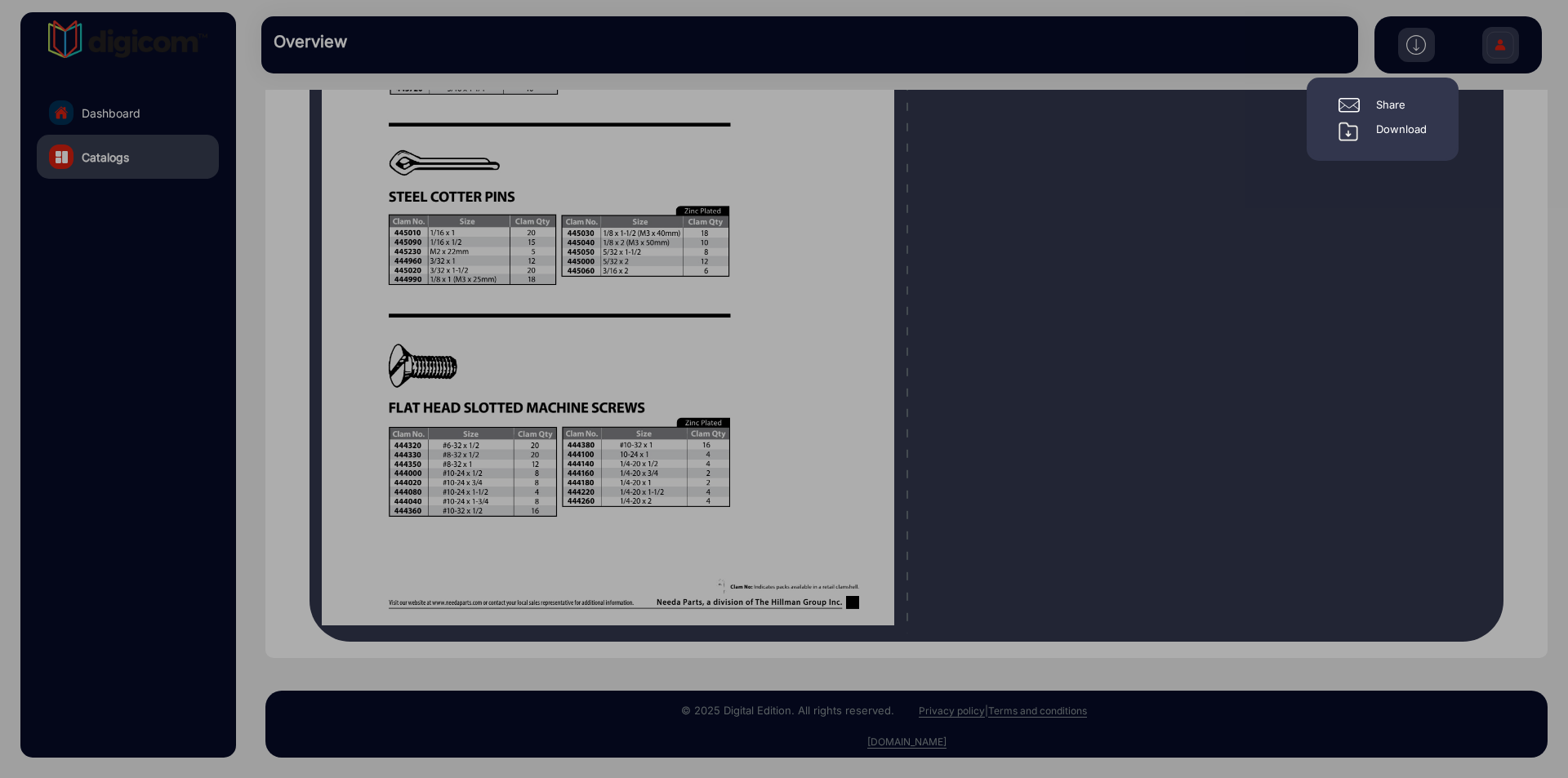
click at [1397, 126] on div "Download" at bounding box center [1402, 131] width 51 height 19
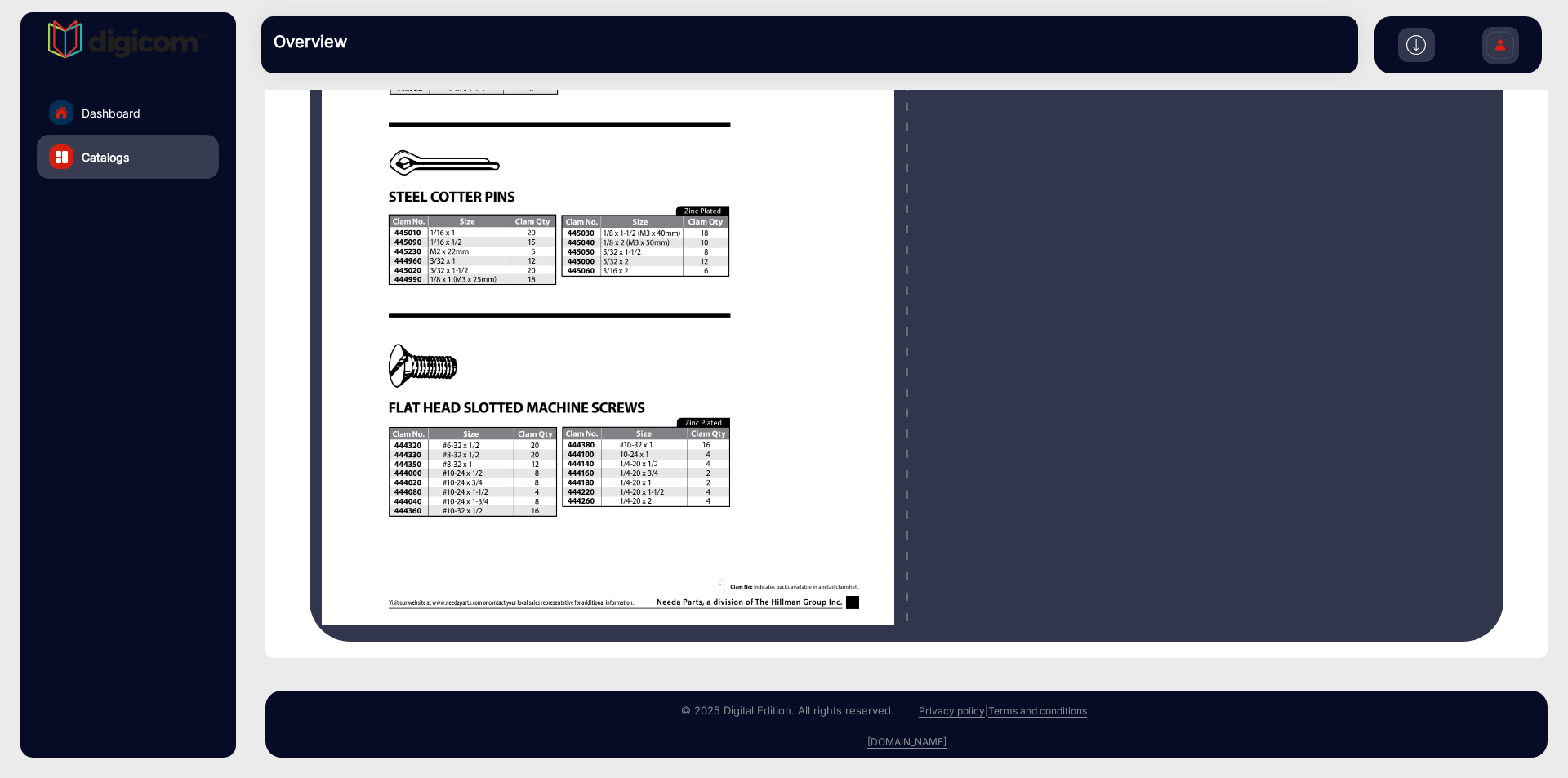
scroll to position [0, 0]
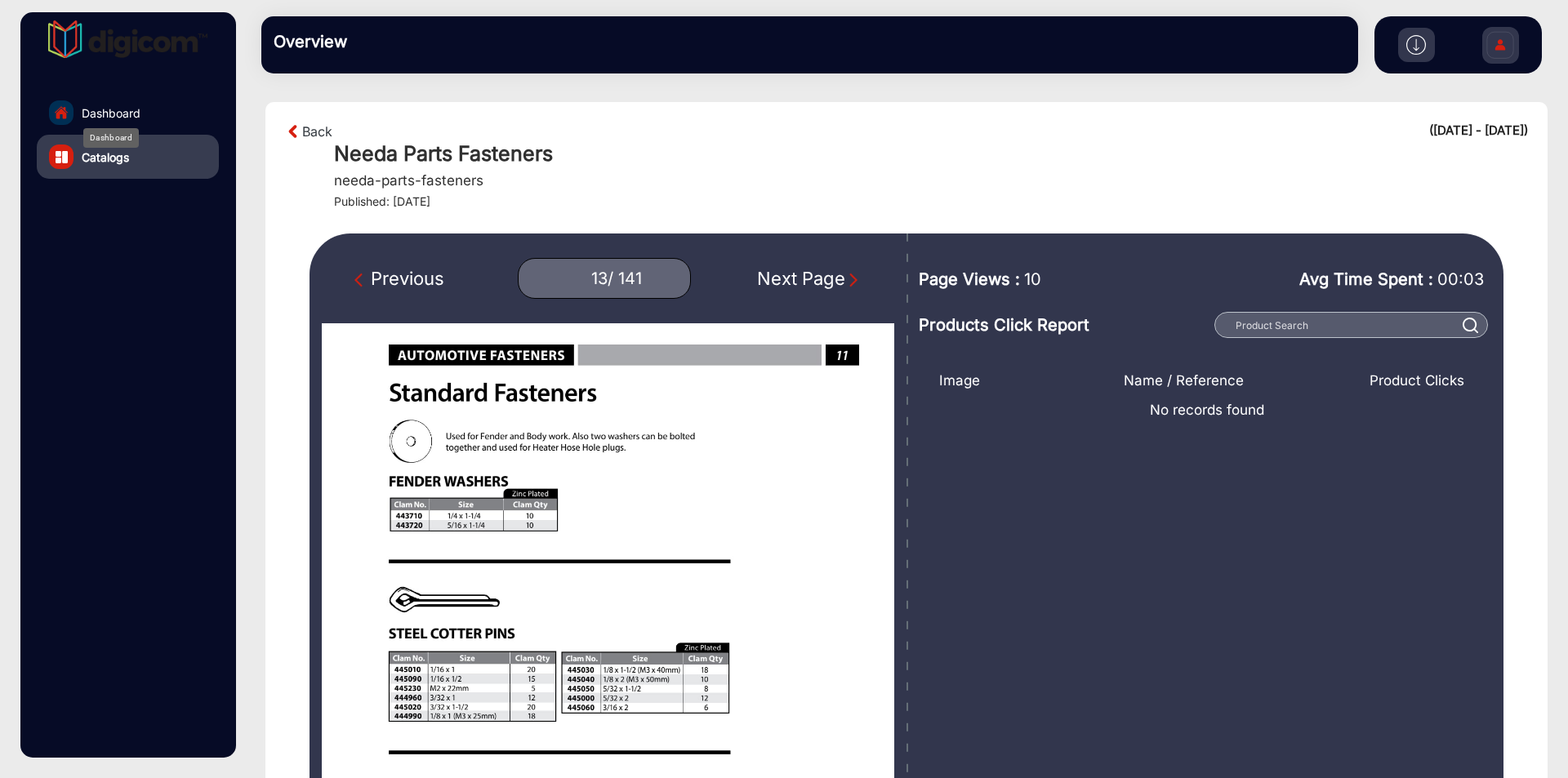
click at [120, 109] on span "Dashboard" at bounding box center [110, 113] width 58 height 17
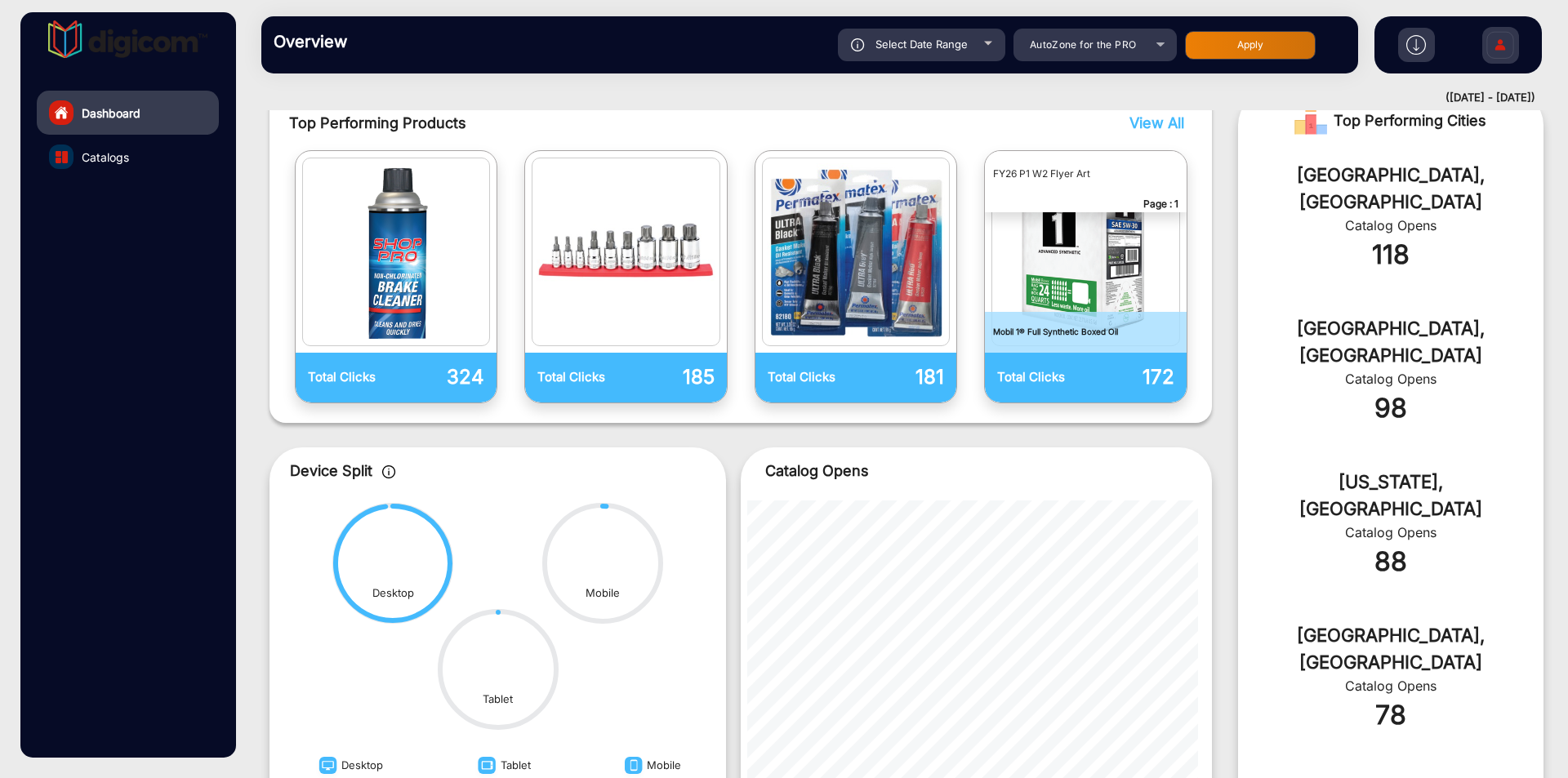
scroll to position [12, 0]
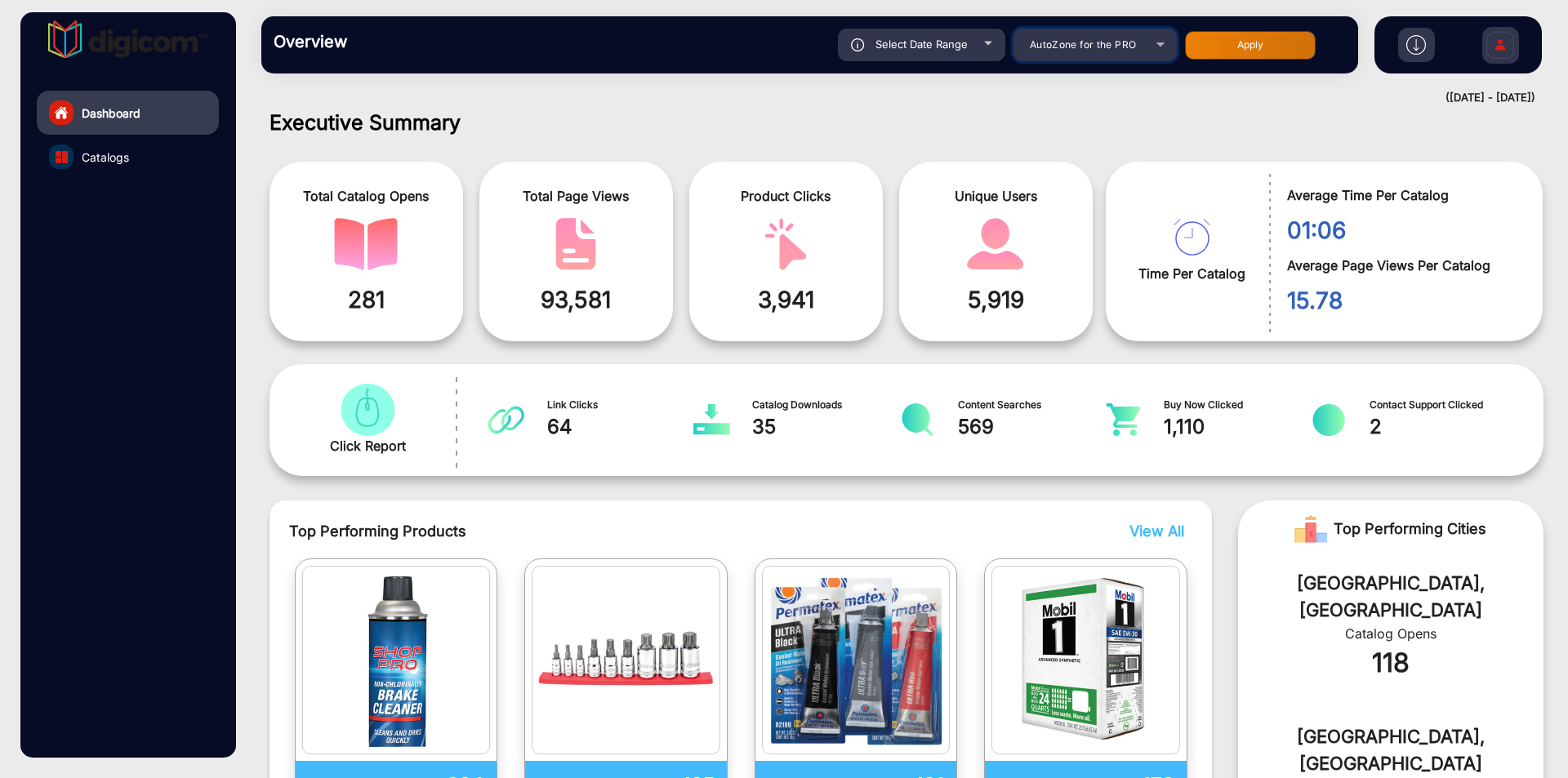
click at [1131, 59] on mat-select "AutoZone for the PRO" at bounding box center [1095, 45] width 164 height 33
click at [1134, 51] on div "AutoZone for the PRO" at bounding box center [1083, 44] width 131 height 19
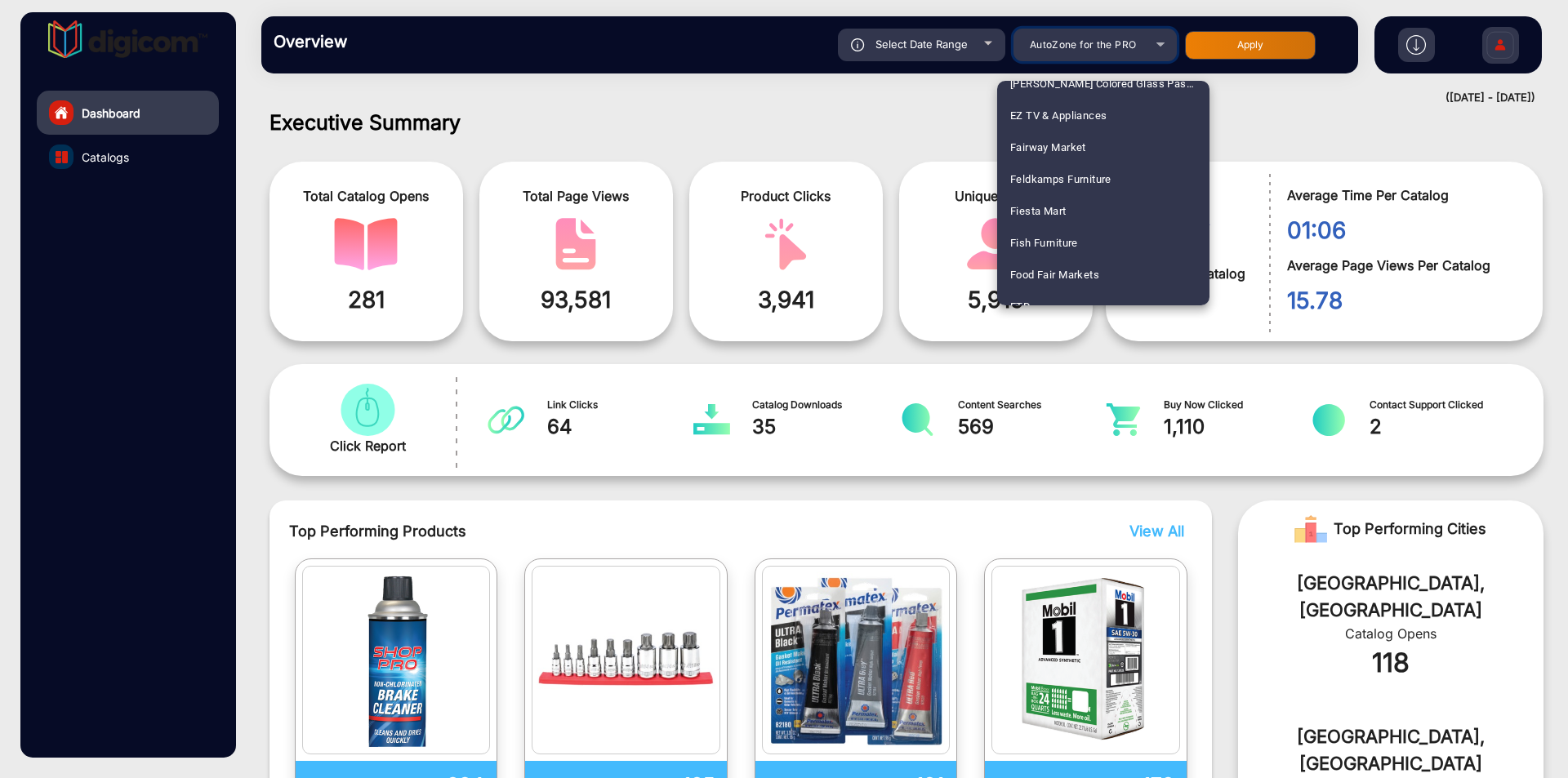
scroll to position [2276, 0]
click at [1039, 117] on span "Heinens" at bounding box center [1031, 121] width 41 height 32
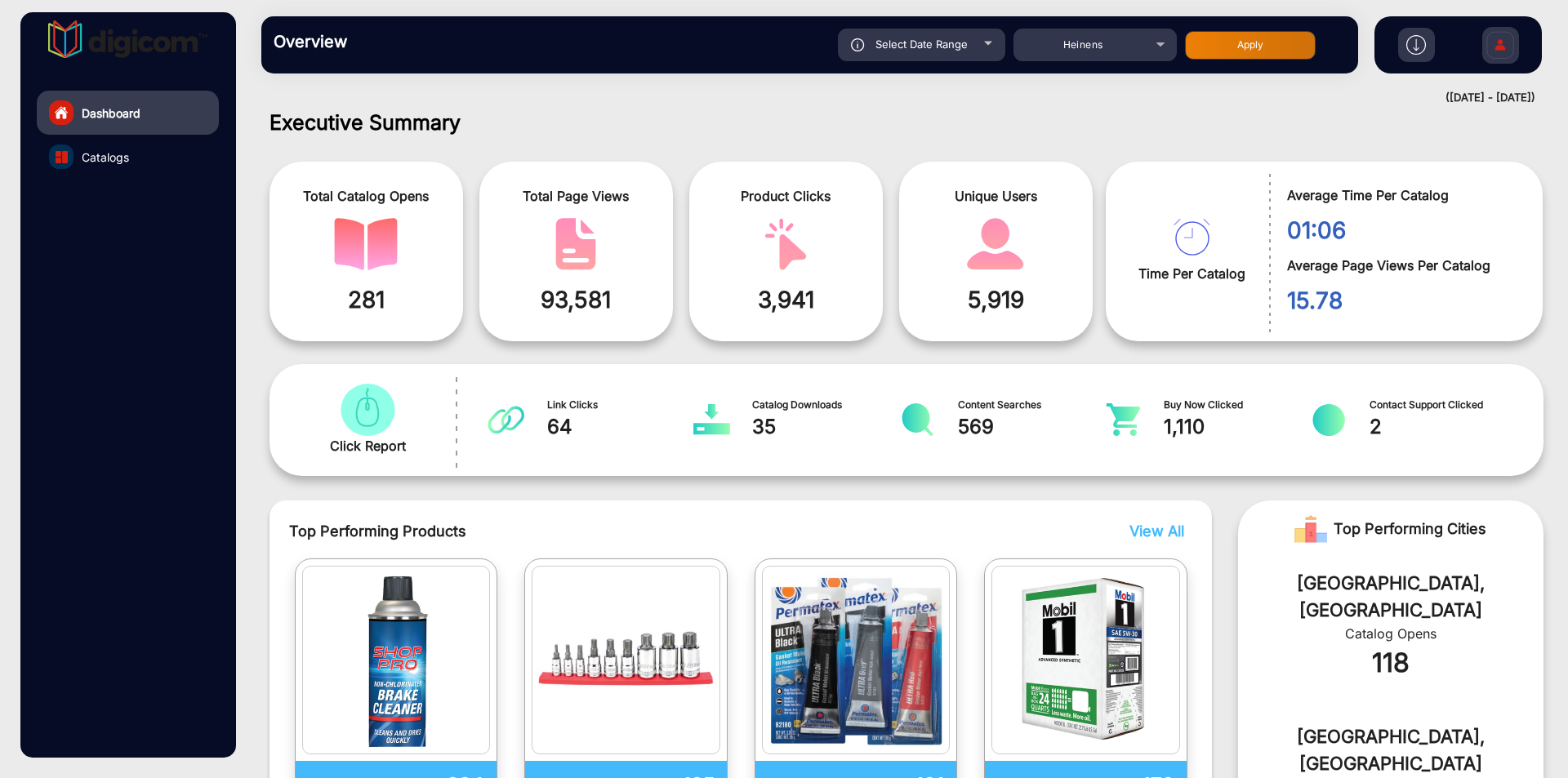
click at [1300, 36] on button "Apply" at bounding box center [1250, 46] width 131 height 29
type input "[DATE]"
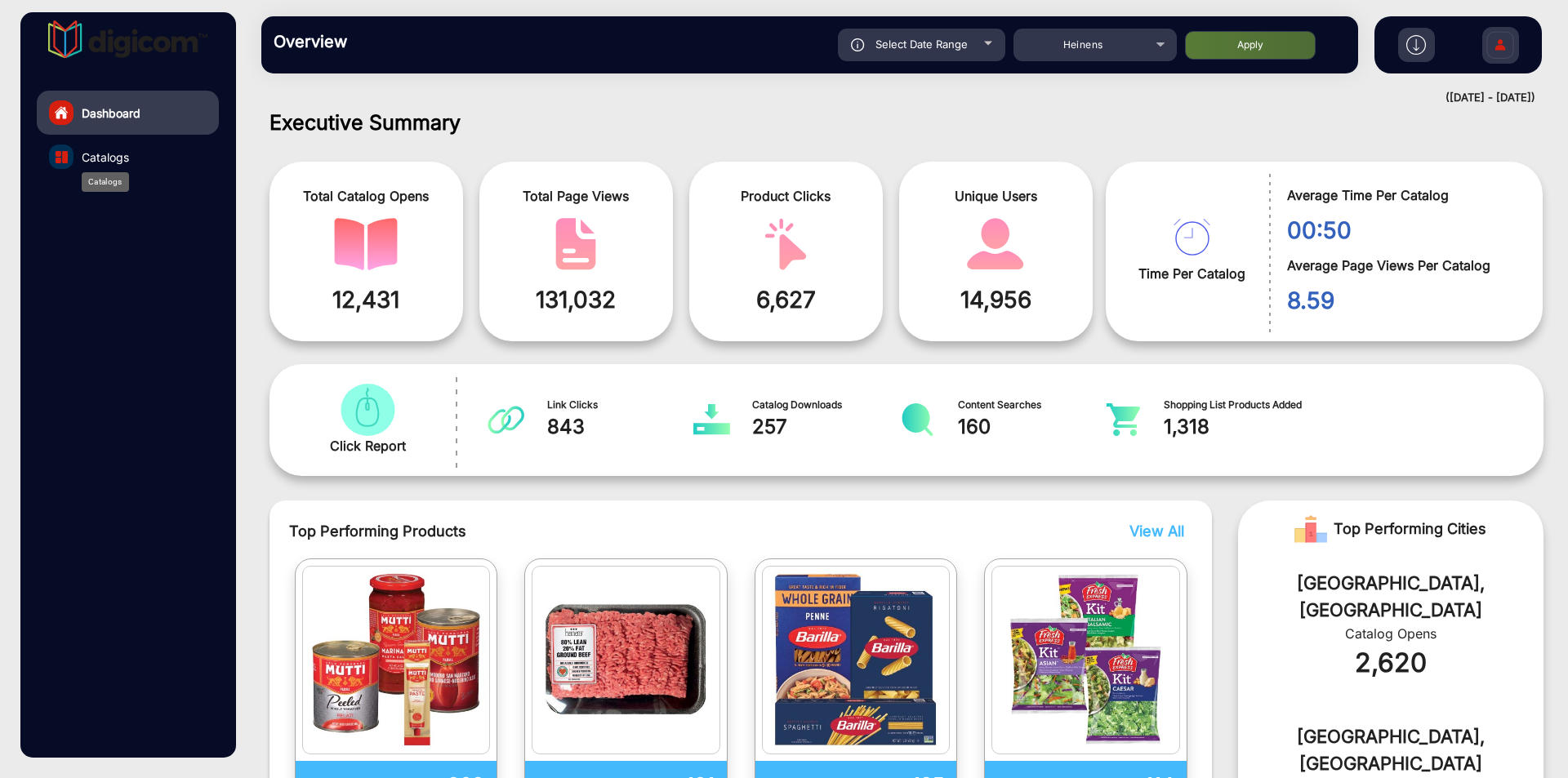
click at [100, 158] on span "Catalogs" at bounding box center [105, 157] width 47 height 17
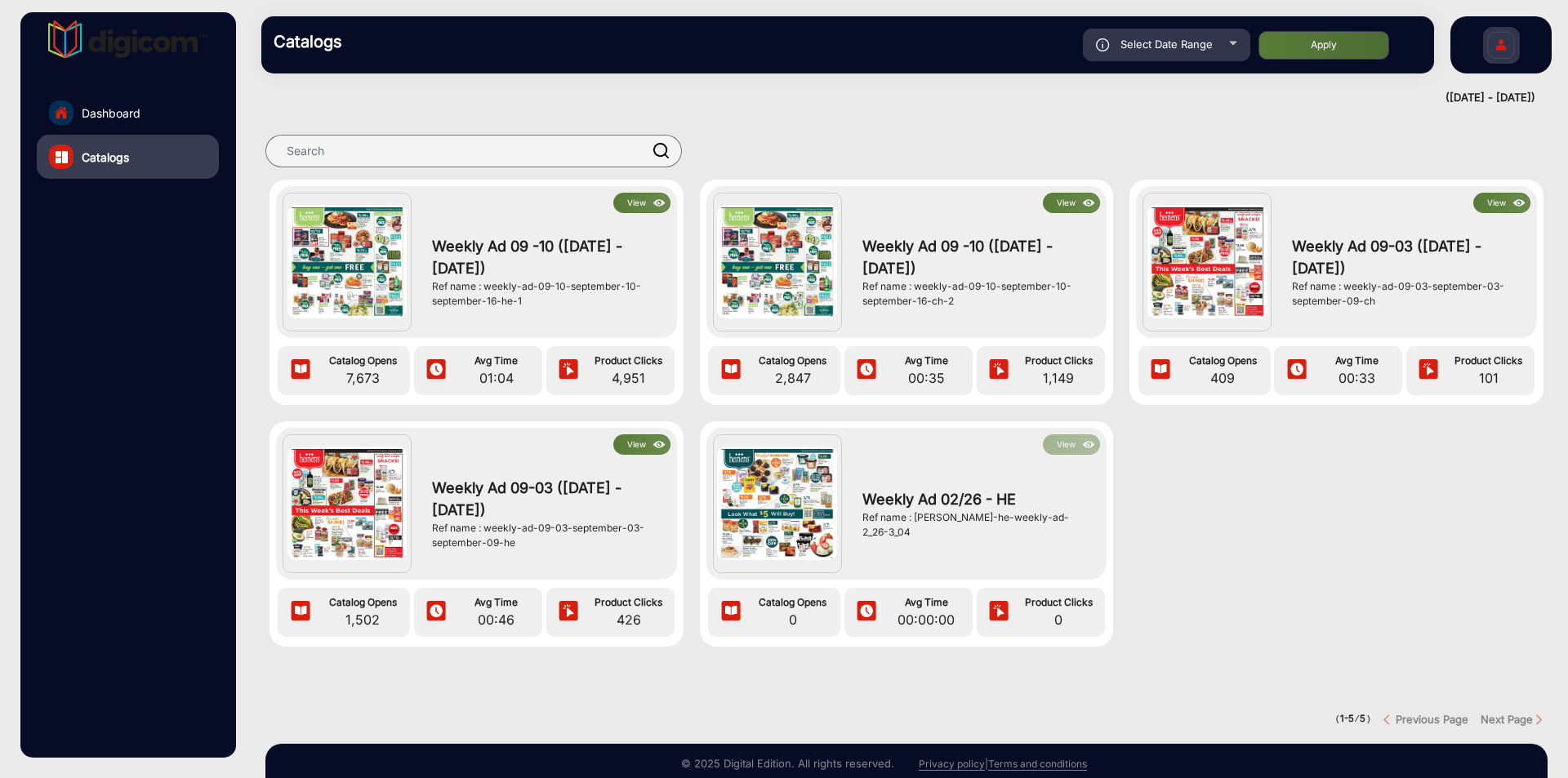
click at [638, 203] on button "View" at bounding box center [642, 203] width 57 height 20
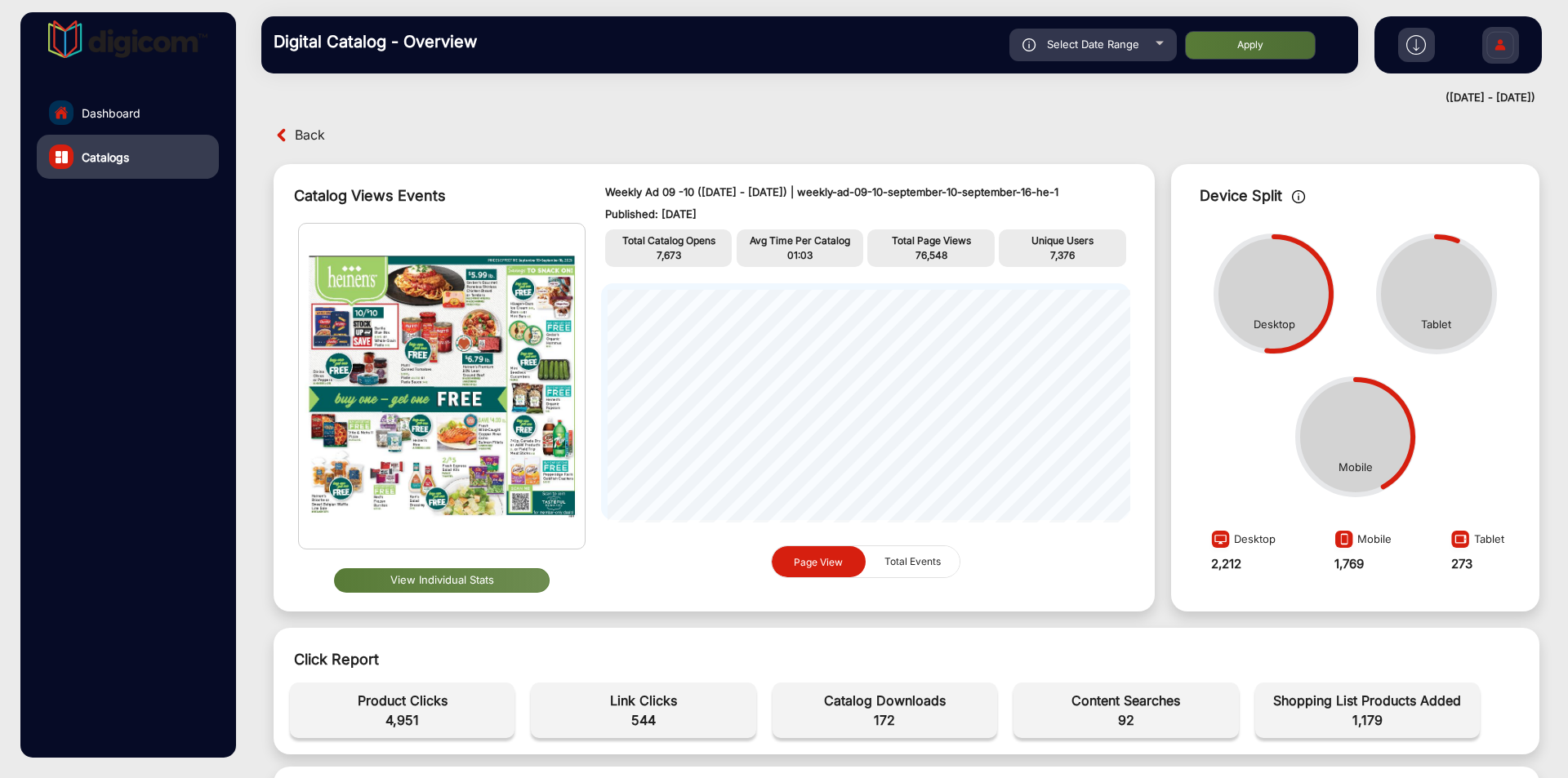
click at [492, 572] on button "View Individual Stats" at bounding box center [442, 581] width 215 height 25
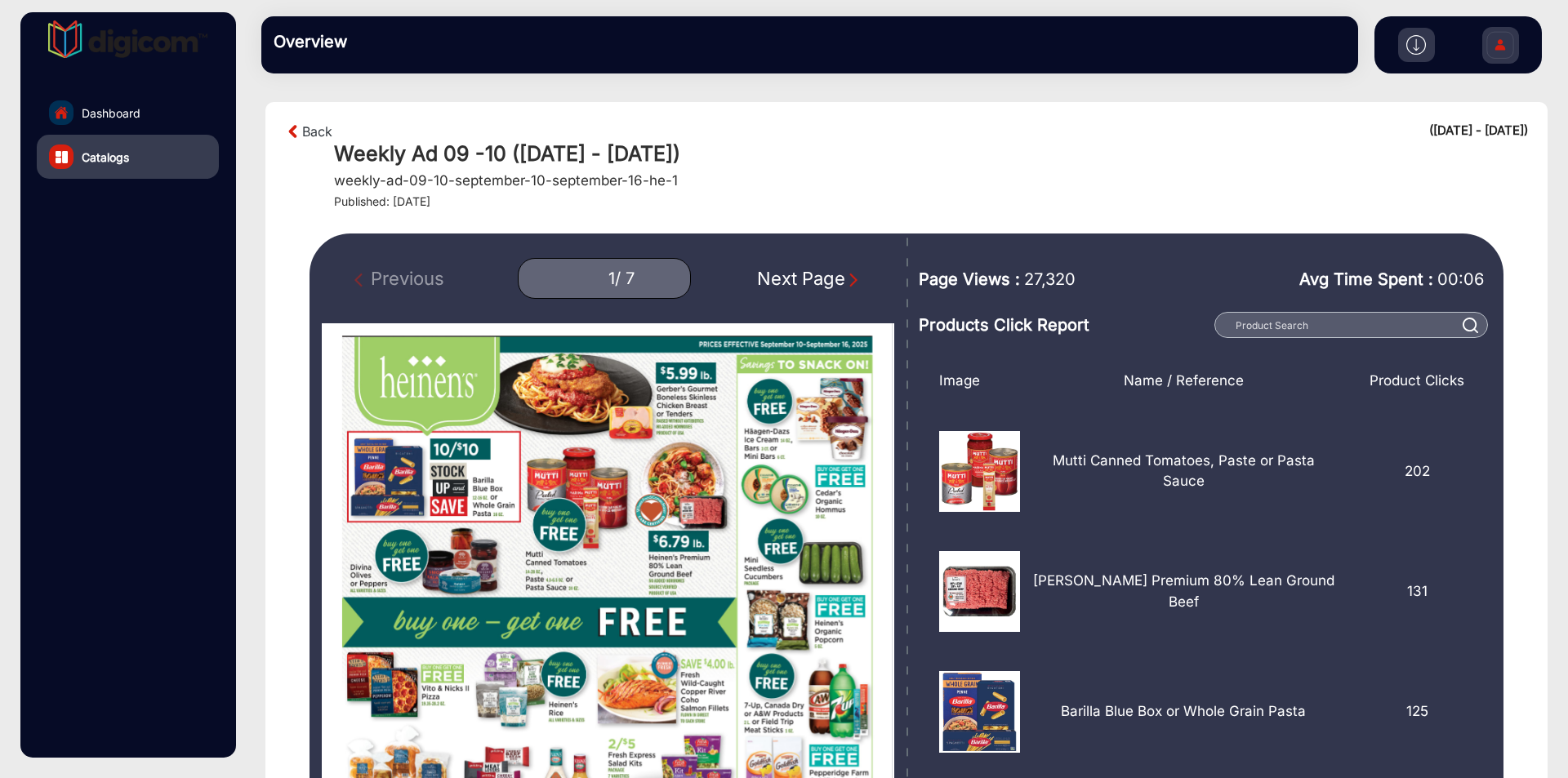
click at [834, 282] on div "Next Page" at bounding box center [809, 279] width 104 height 27
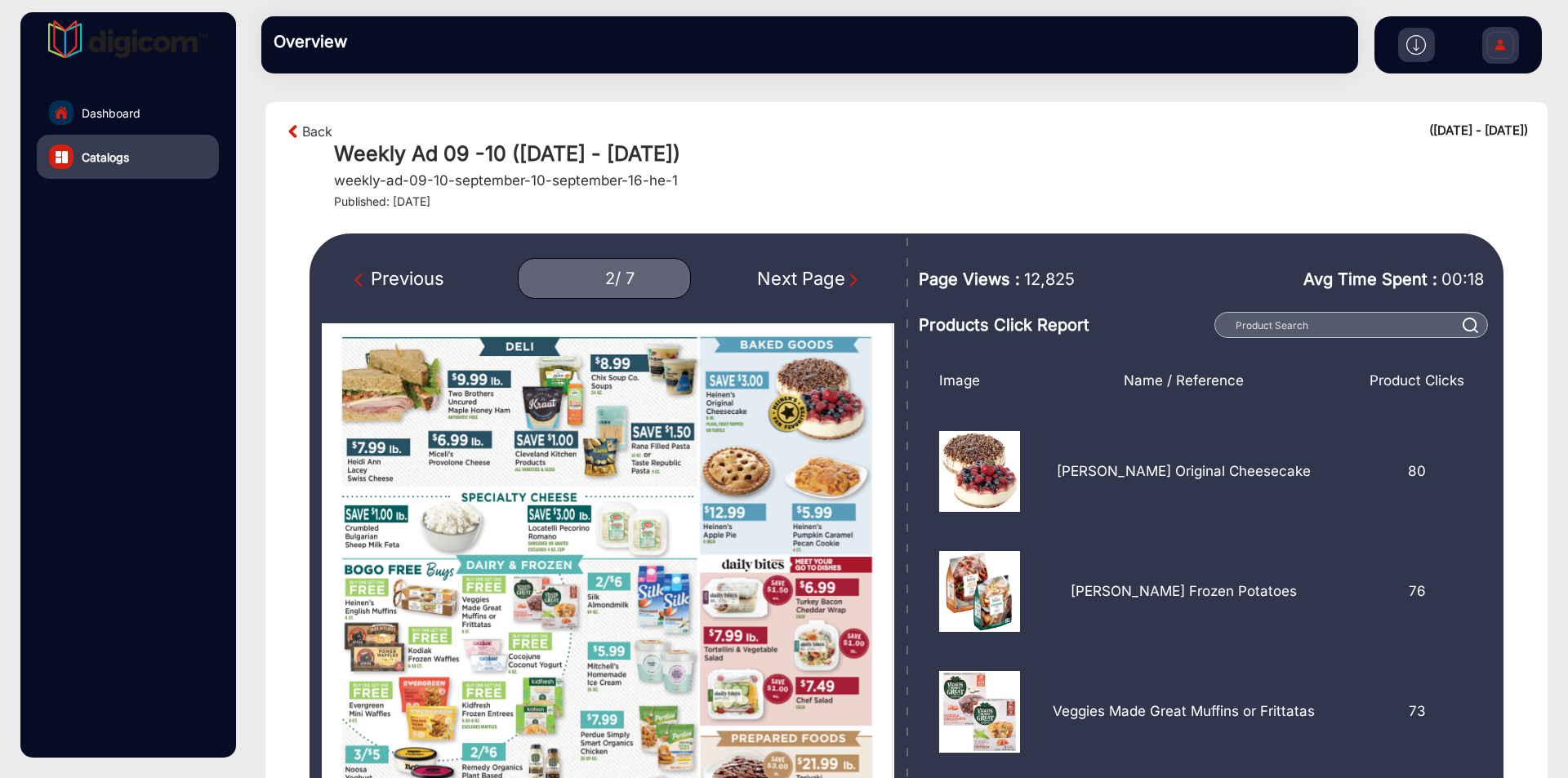
click at [834, 282] on div "Next Page" at bounding box center [809, 279] width 104 height 27
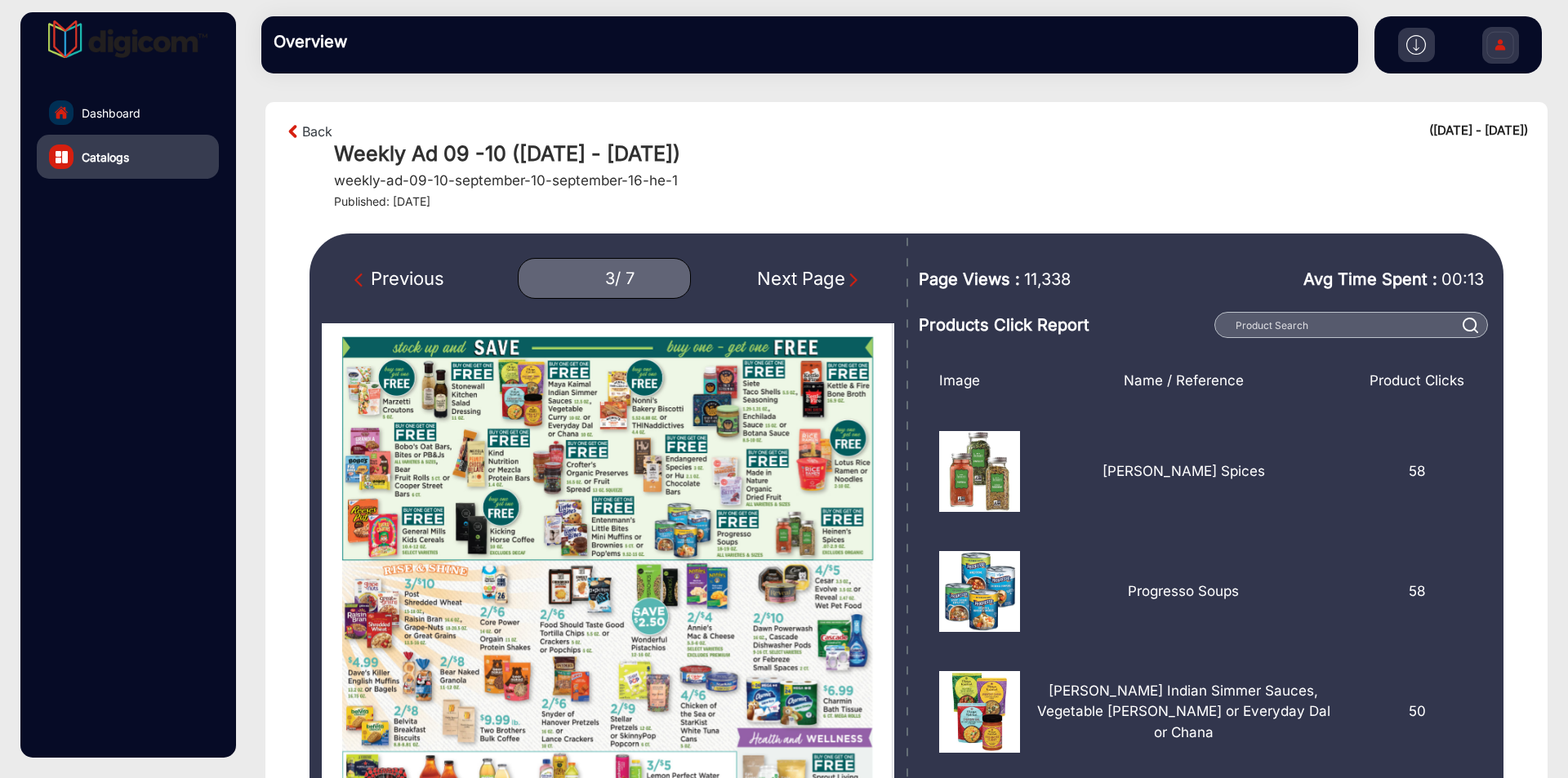
click at [834, 282] on div "Next Page" at bounding box center [809, 279] width 104 height 27
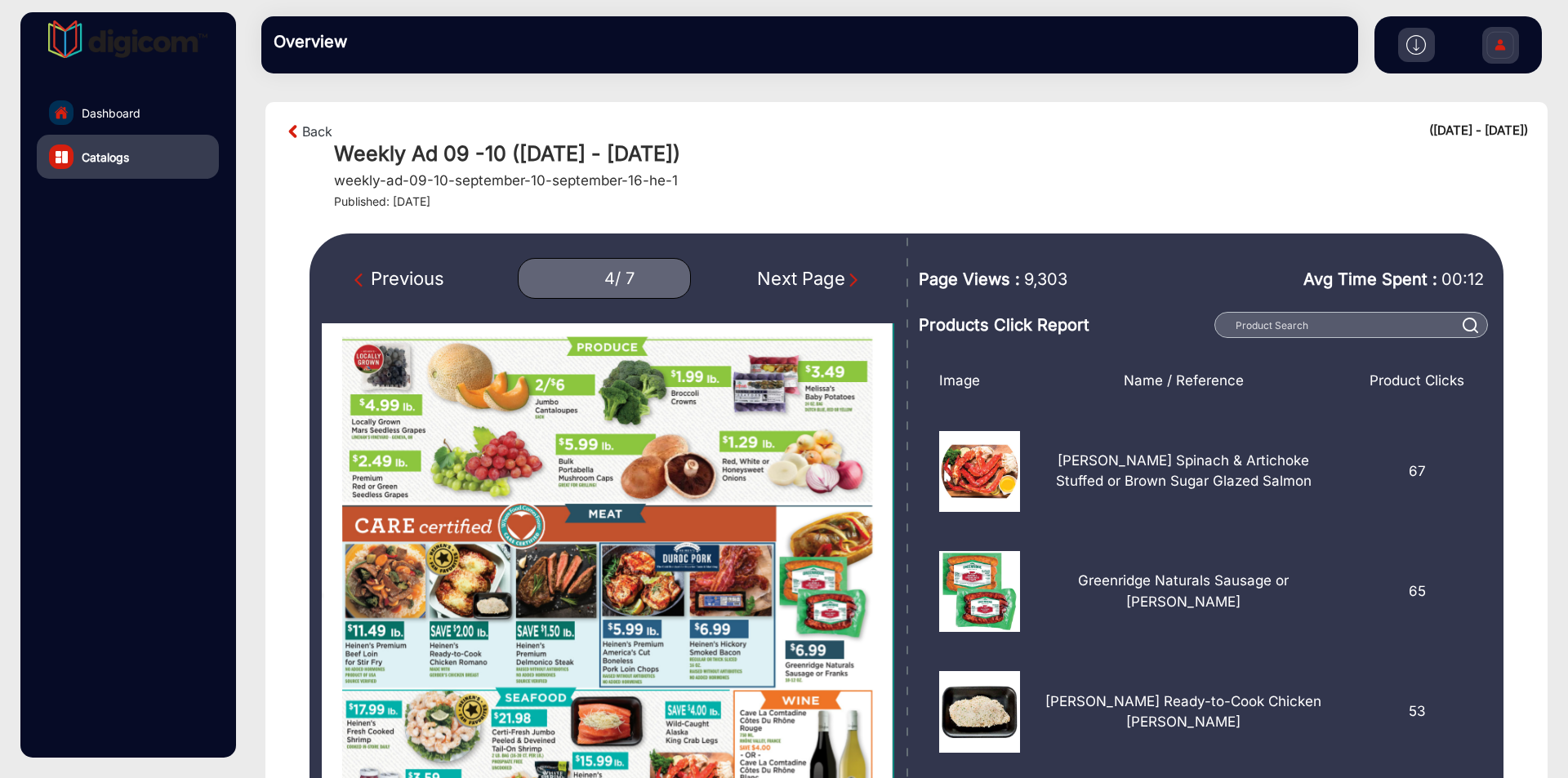
click at [834, 282] on div "Next Page" at bounding box center [809, 279] width 104 height 27
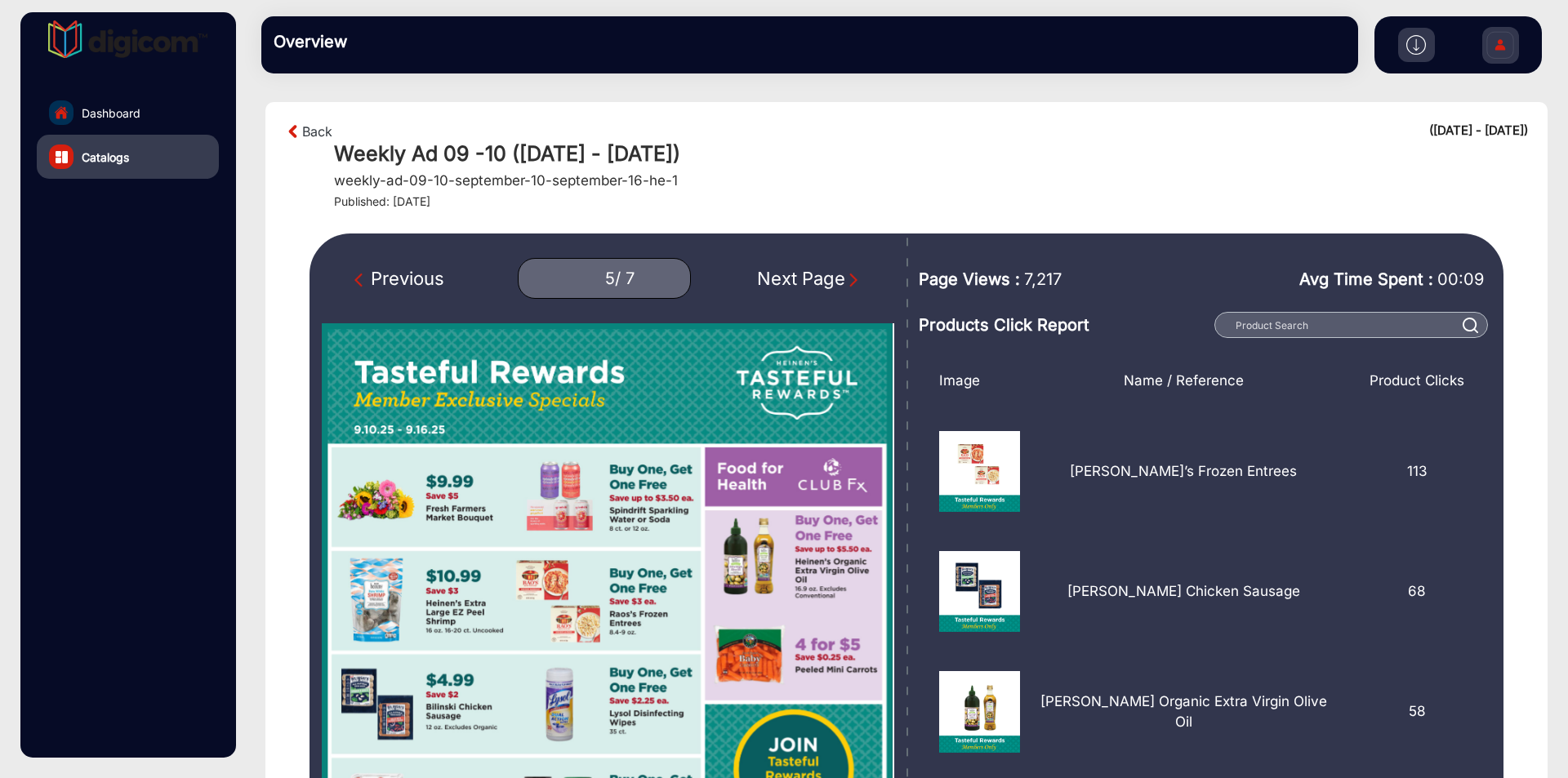
click at [834, 282] on div "Next Page" at bounding box center [809, 279] width 104 height 27
type input "6"
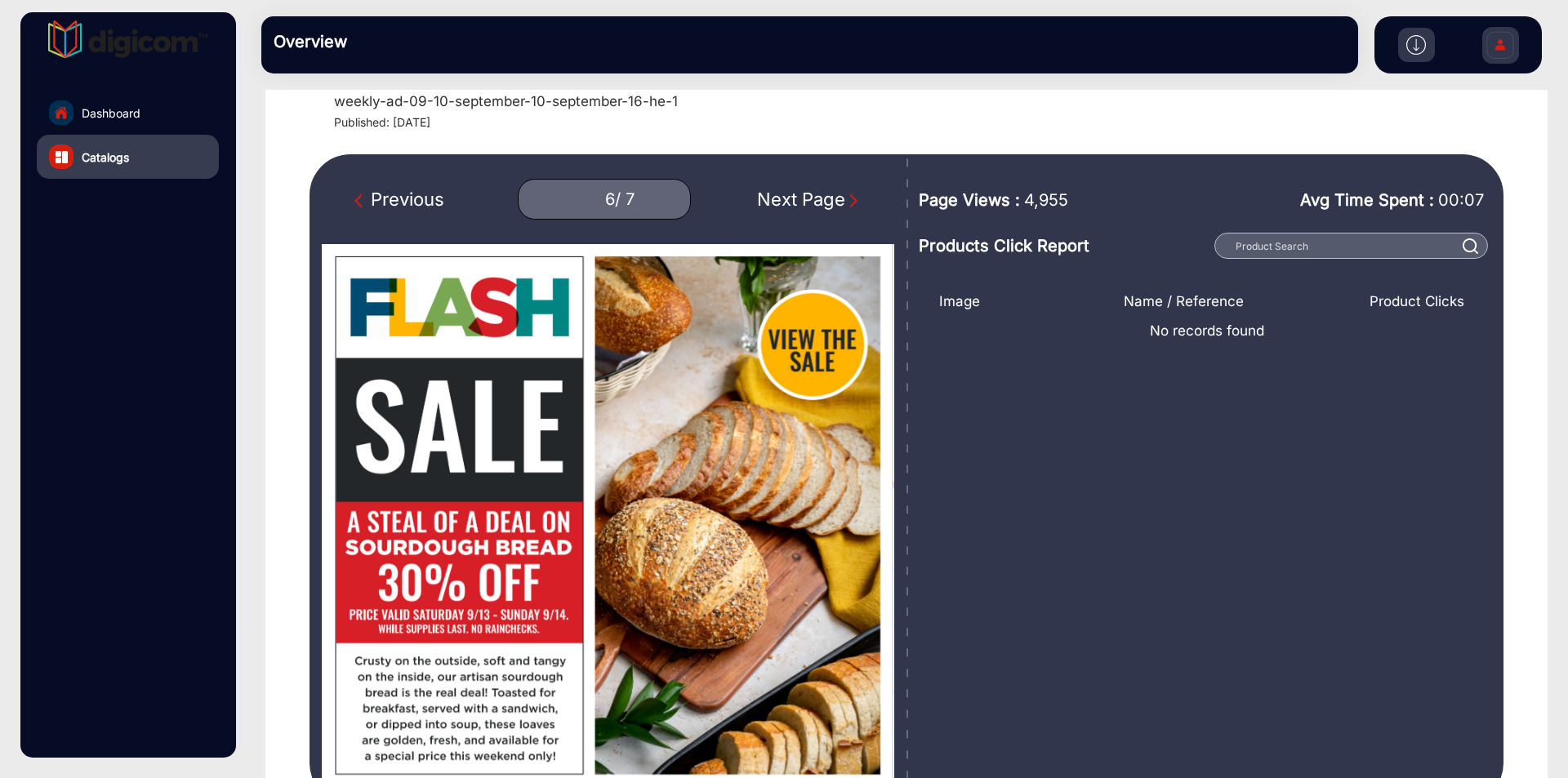
scroll to position [84, 0]
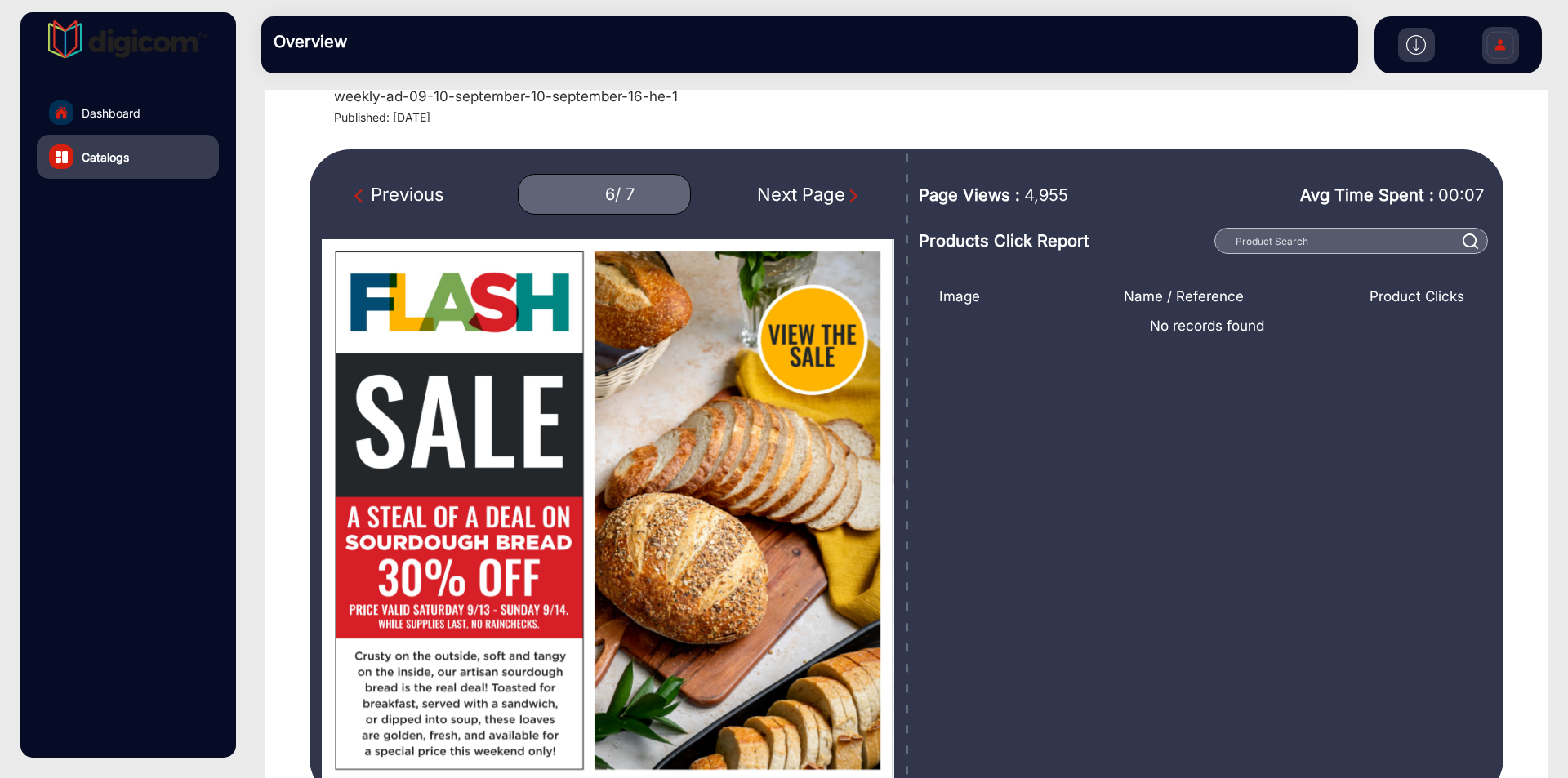
click at [1521, 283] on section "Back ([DATE] - [DATE]) Weekly Ad 09 -10 ([DATE] - [DATE]) weekly-ad-09-10-septe…" at bounding box center [906, 417] width 1282 height 798
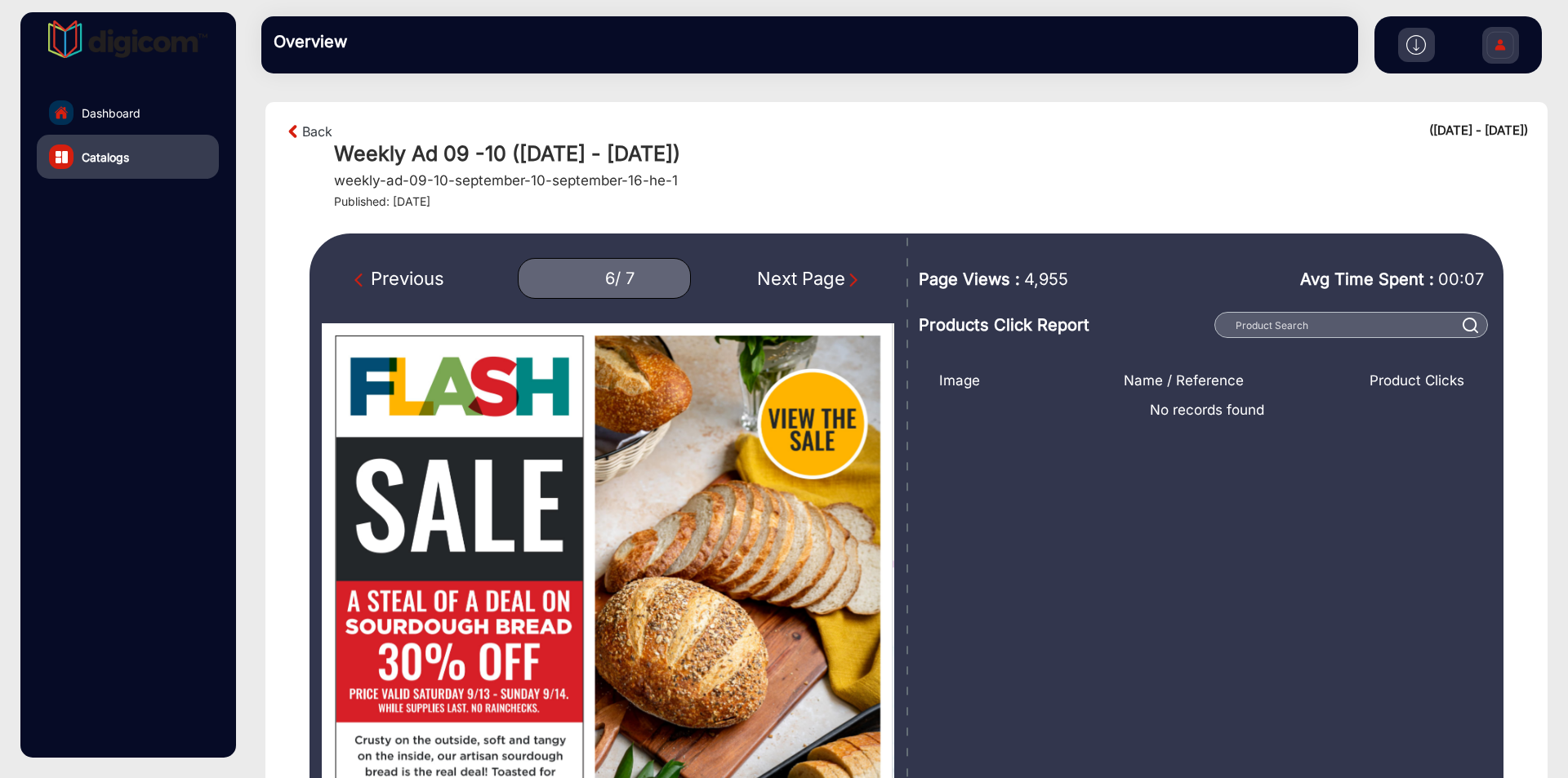
click at [1415, 46] on img at bounding box center [1416, 44] width 19 height 19
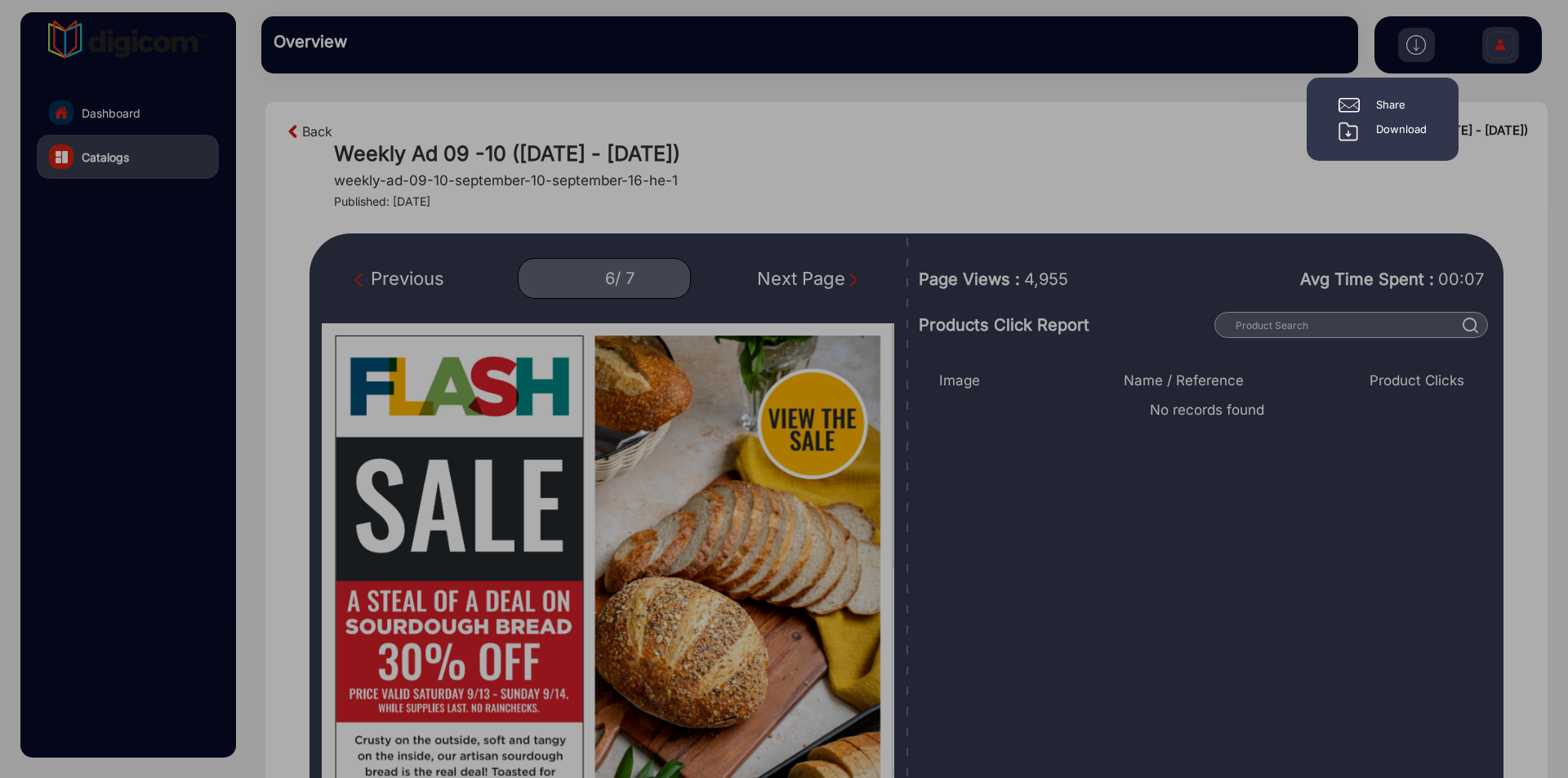
click at [1398, 124] on div "Download" at bounding box center [1402, 131] width 51 height 19
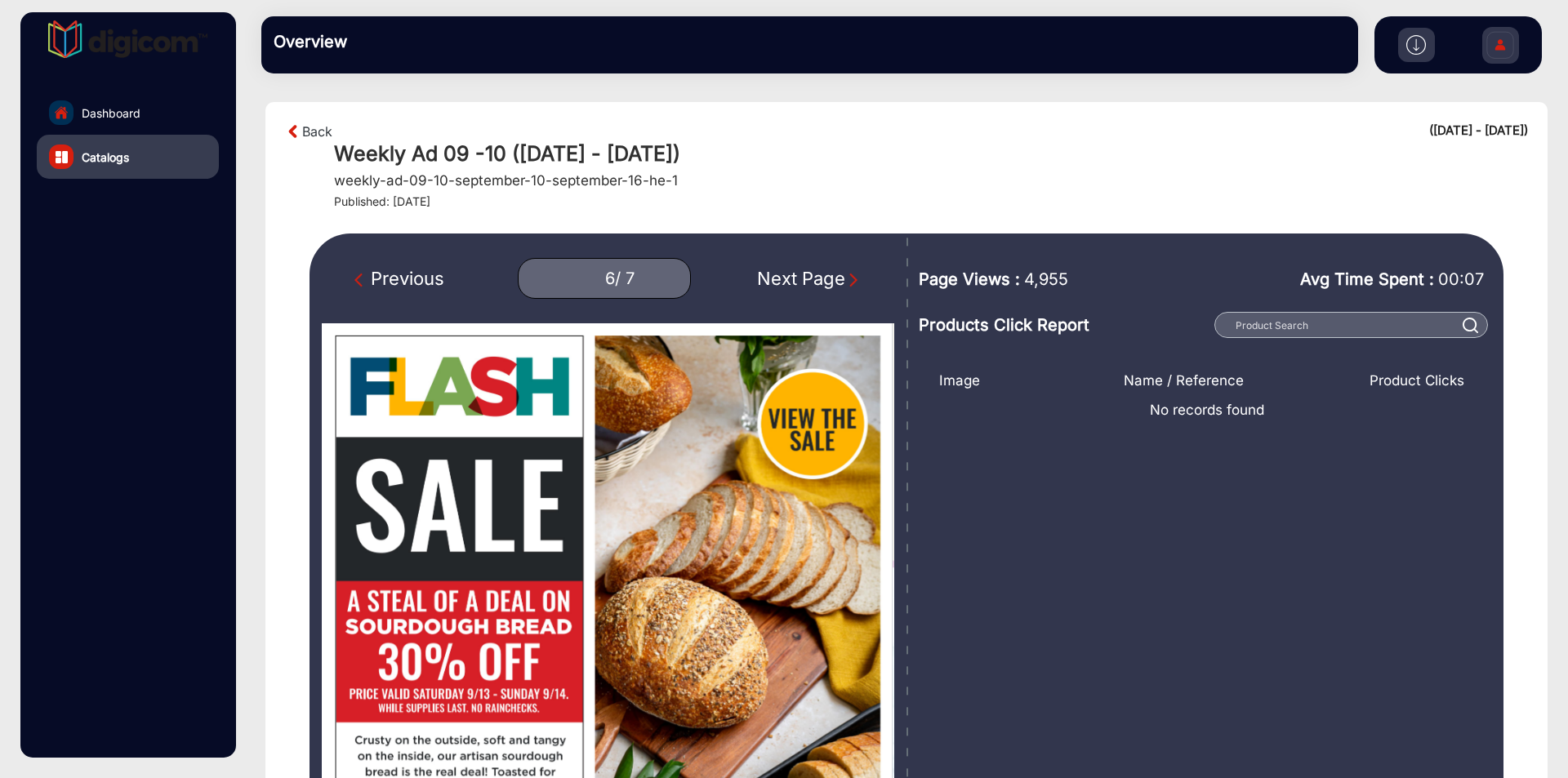
click at [1271, 193] on div "Weekly Ad 09 -10 ([DATE] - [DATE]) weekly-ad-09-10-september-10-september-16-he…" at bounding box center [931, 175] width 1194 height 68
click at [329, 132] on link "Back" at bounding box center [318, 131] width 31 height 19
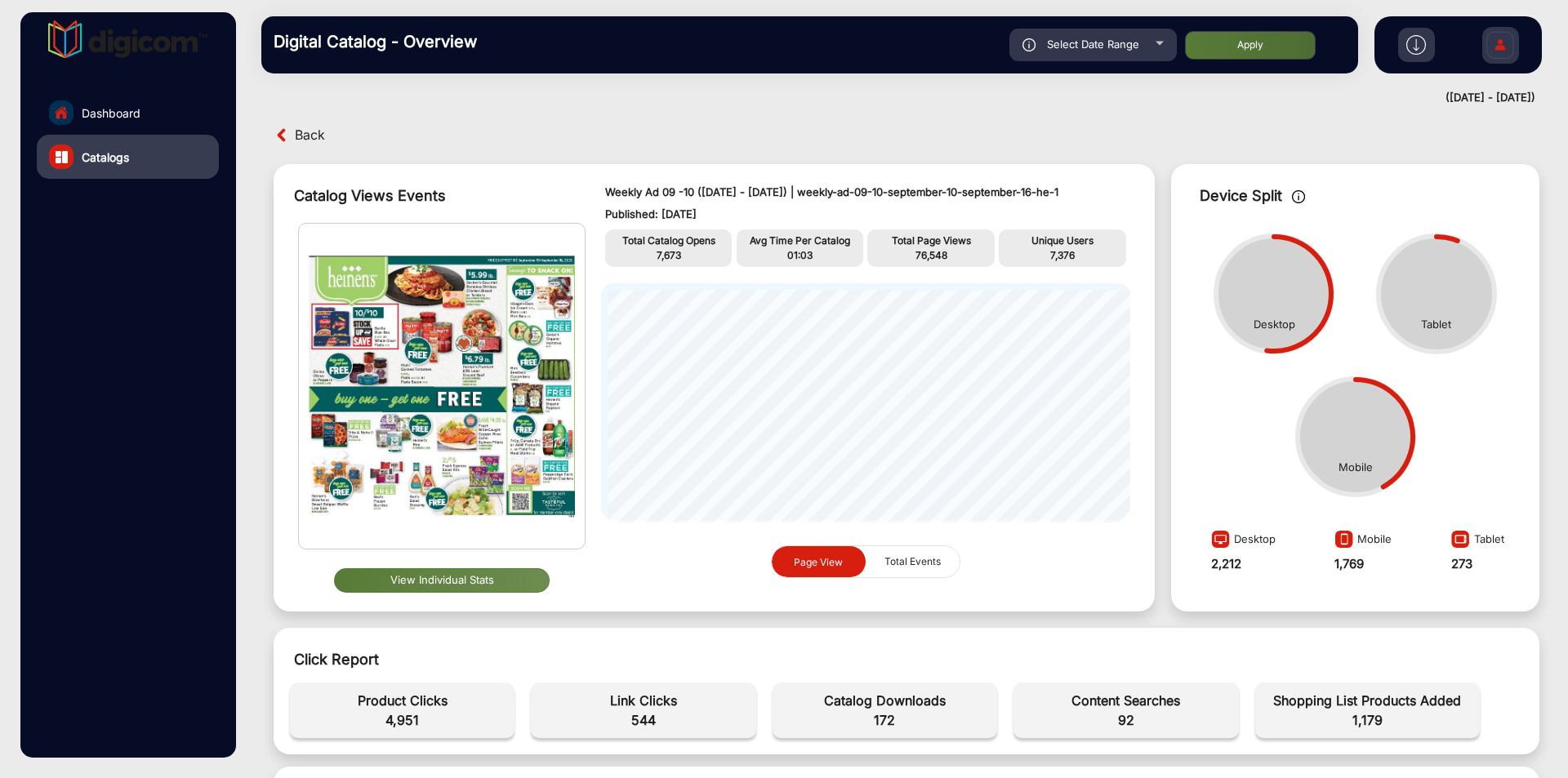
click at [468, 587] on button "View Individual Stats" at bounding box center [442, 581] width 215 height 25
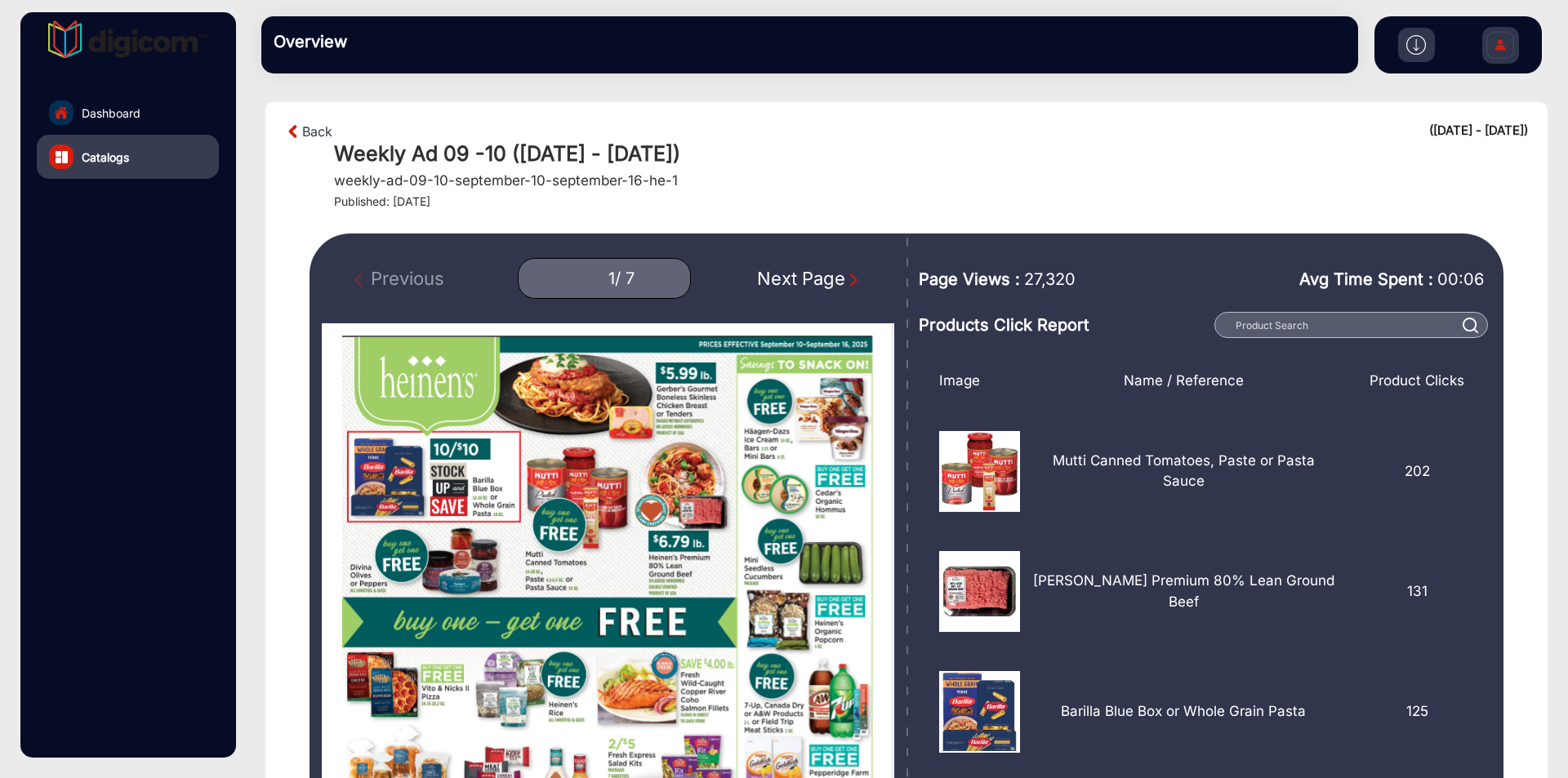
click at [767, 280] on div "Next Page" at bounding box center [809, 279] width 104 height 27
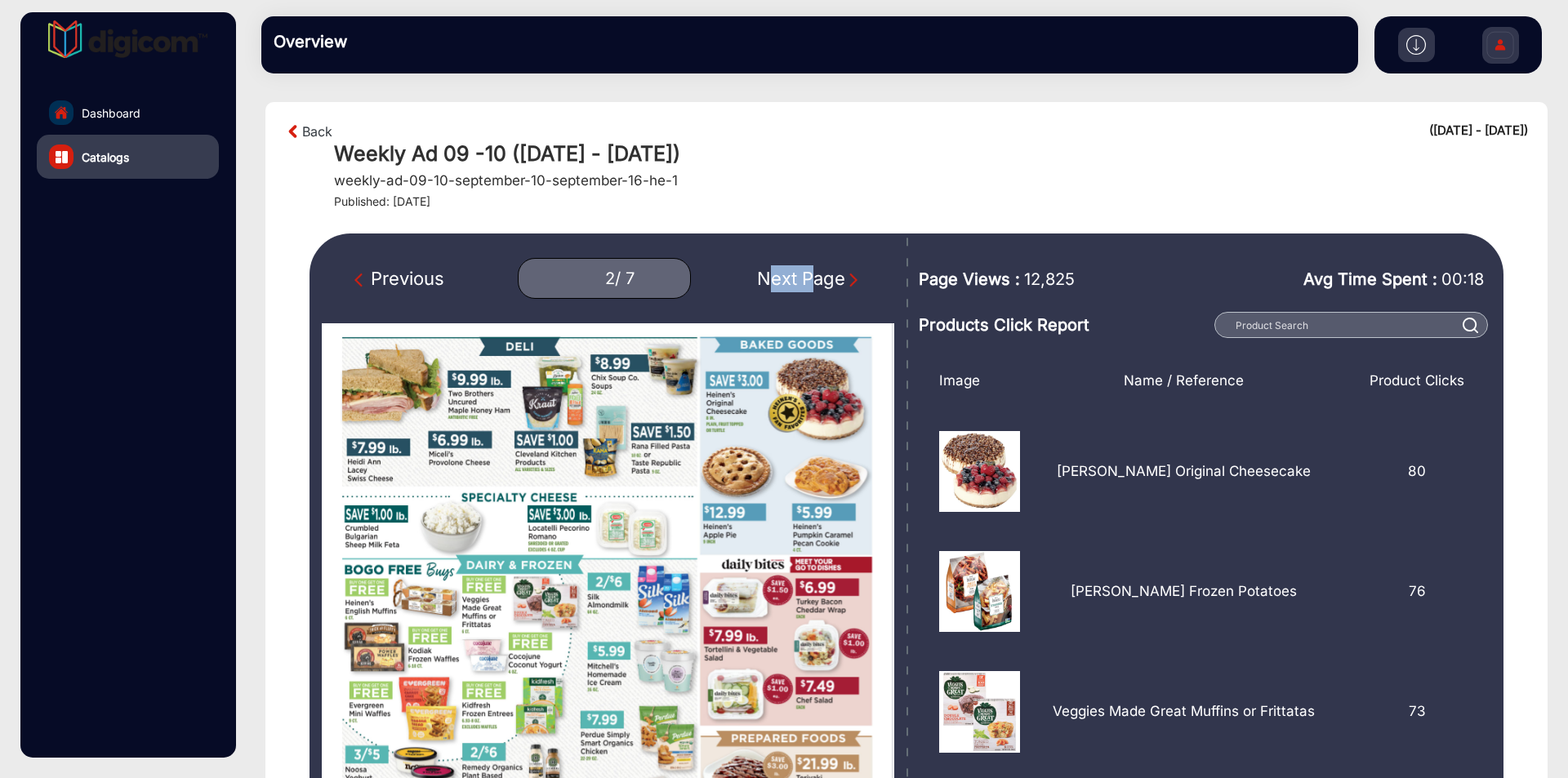
click at [767, 280] on div "Next Page" at bounding box center [809, 279] width 104 height 27
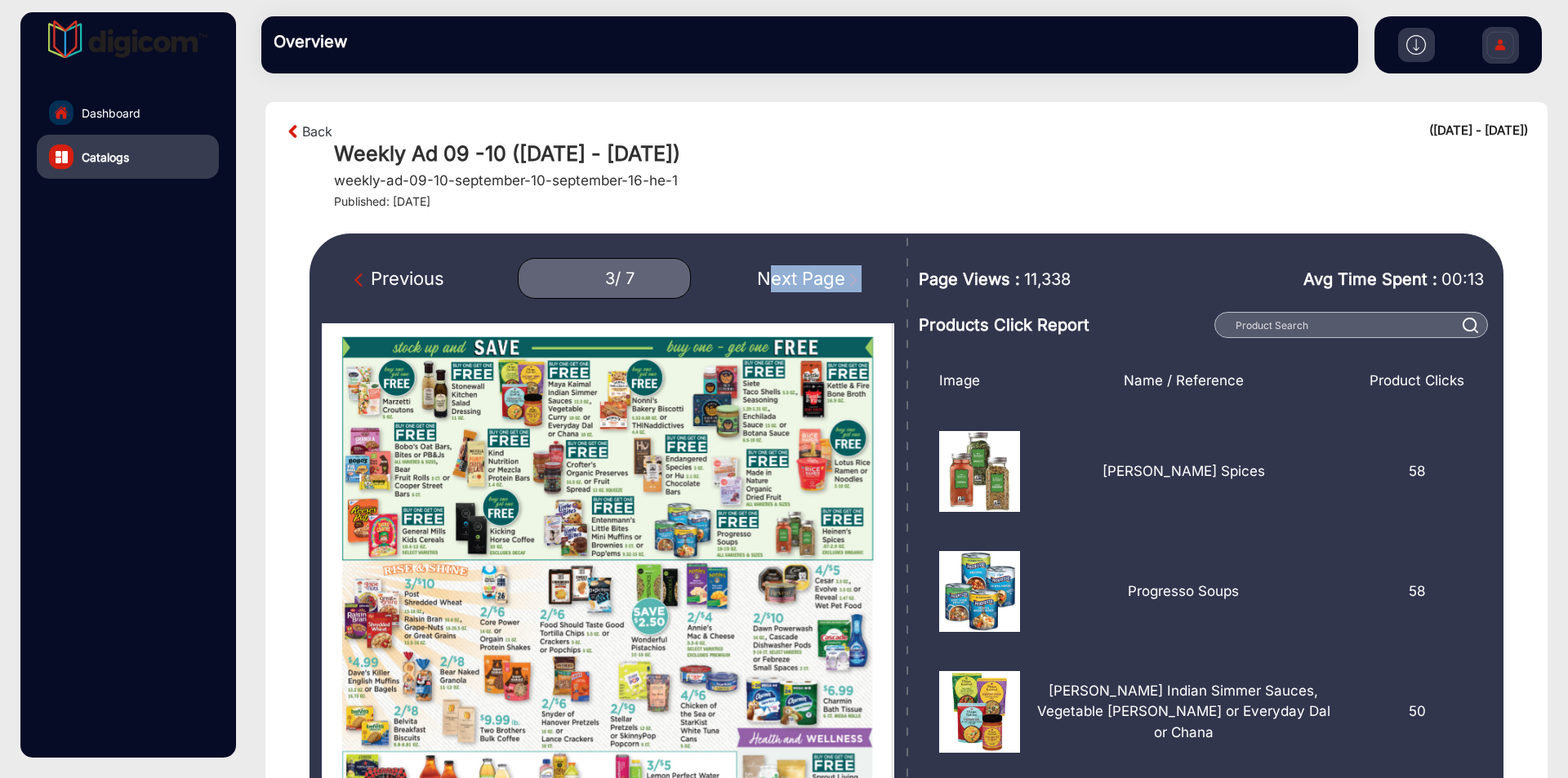
click at [767, 280] on div "Next Page" at bounding box center [809, 279] width 104 height 27
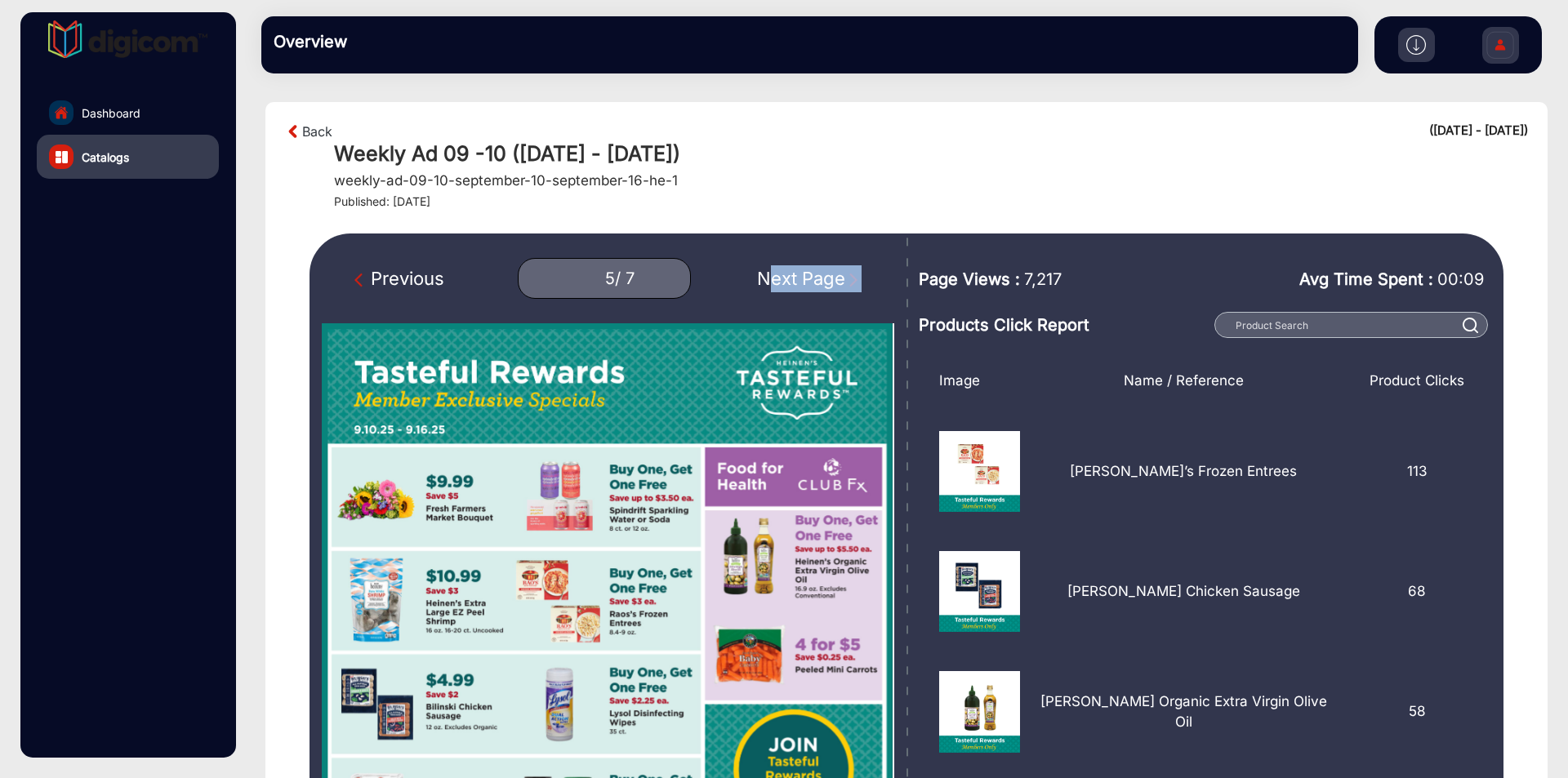
click at [767, 280] on div "Next Page" at bounding box center [809, 279] width 104 height 27
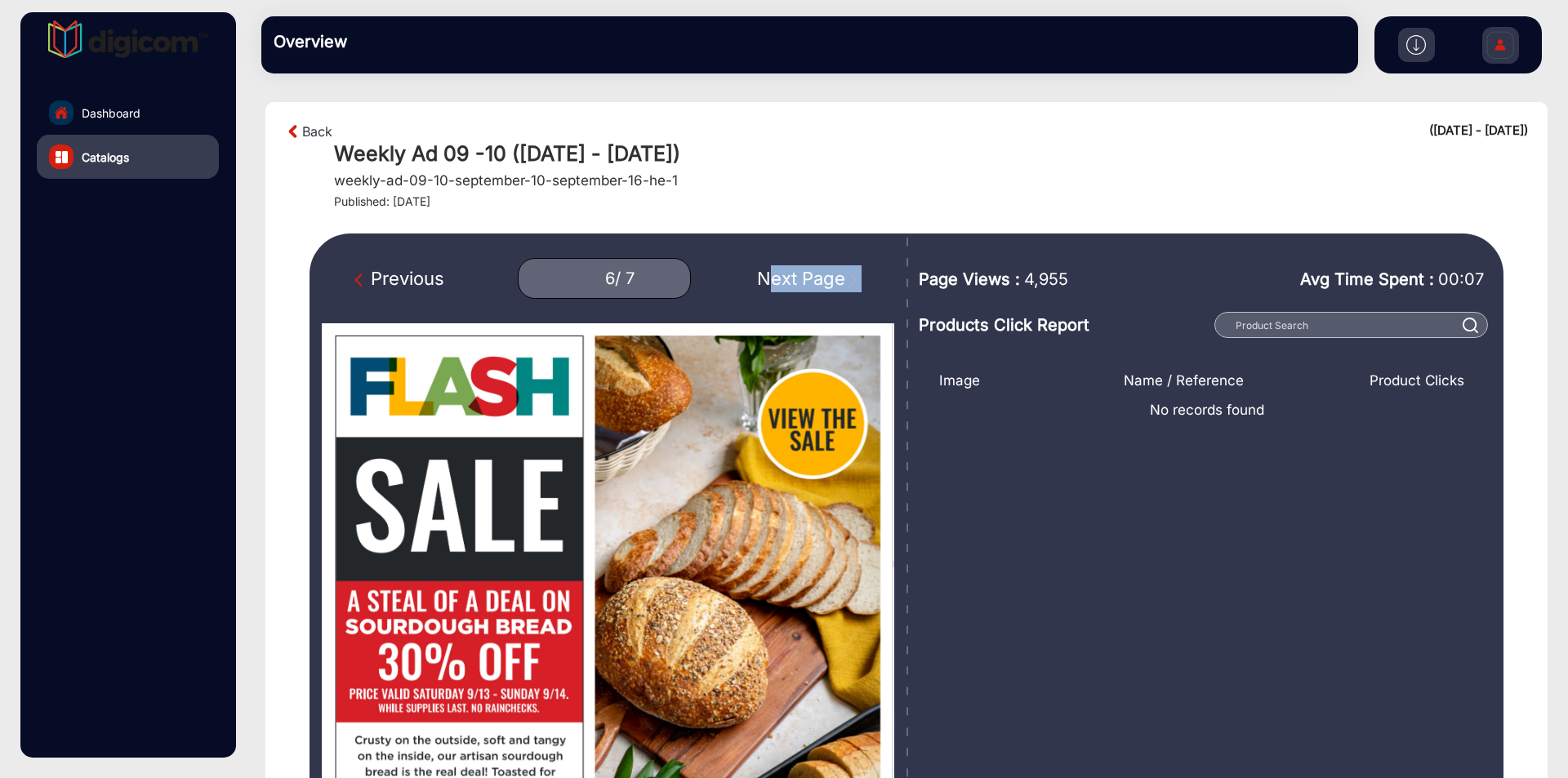
click at [767, 280] on div "Next Page" at bounding box center [809, 279] width 104 height 27
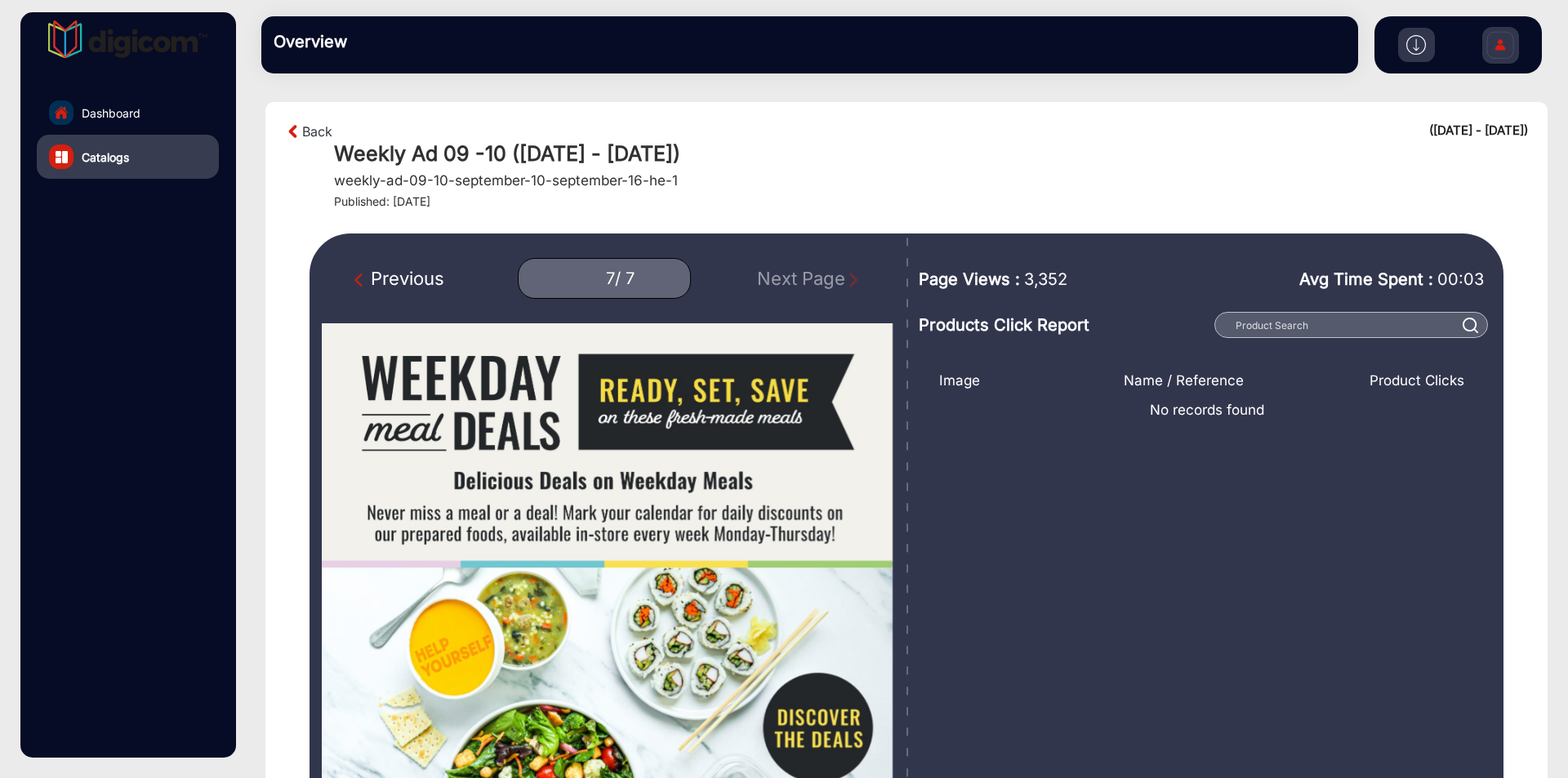
click at [415, 284] on div "Previous" at bounding box center [399, 279] width 90 height 27
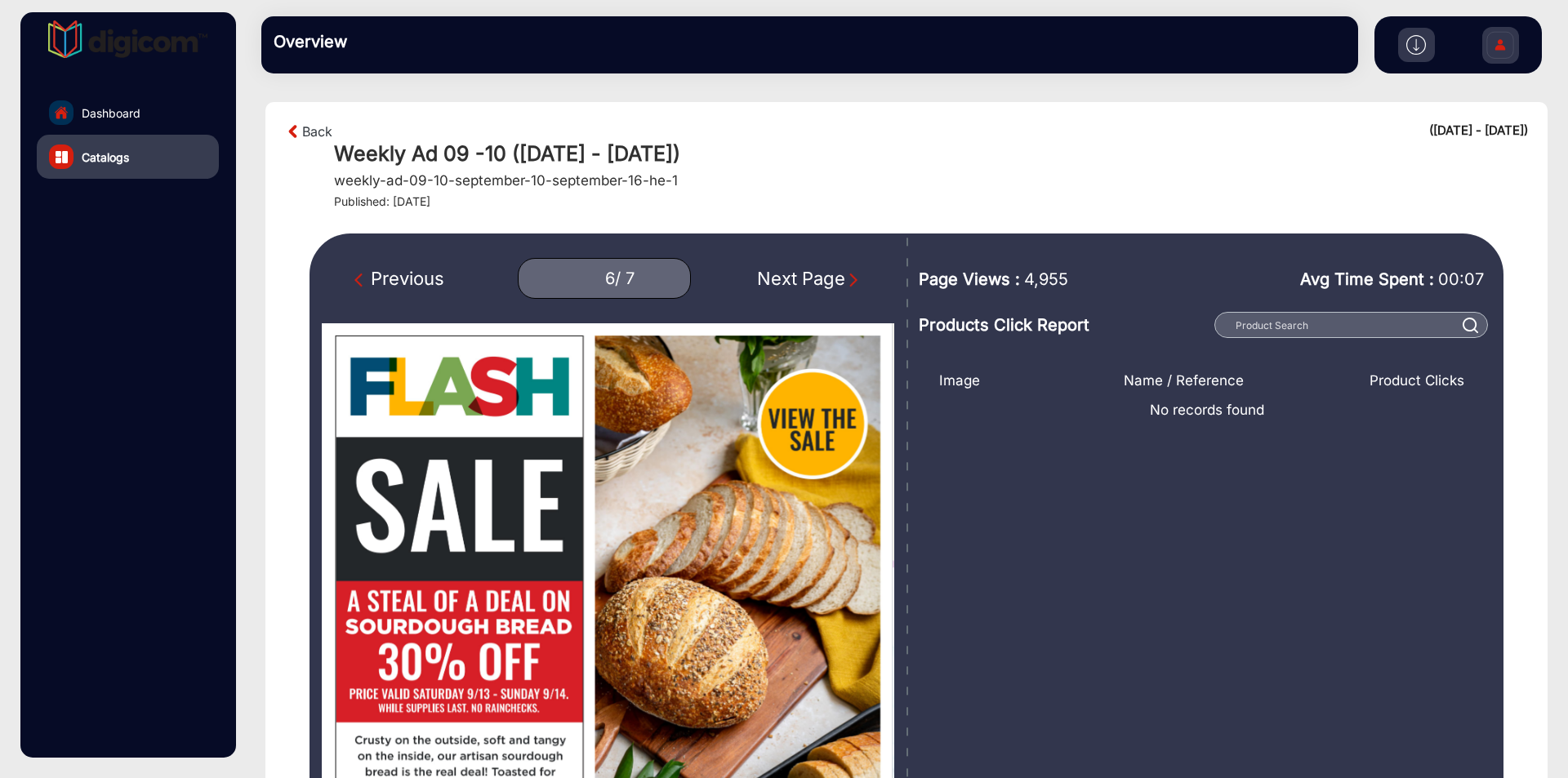
click at [415, 284] on div "Previous" at bounding box center [399, 279] width 90 height 27
type input "5"
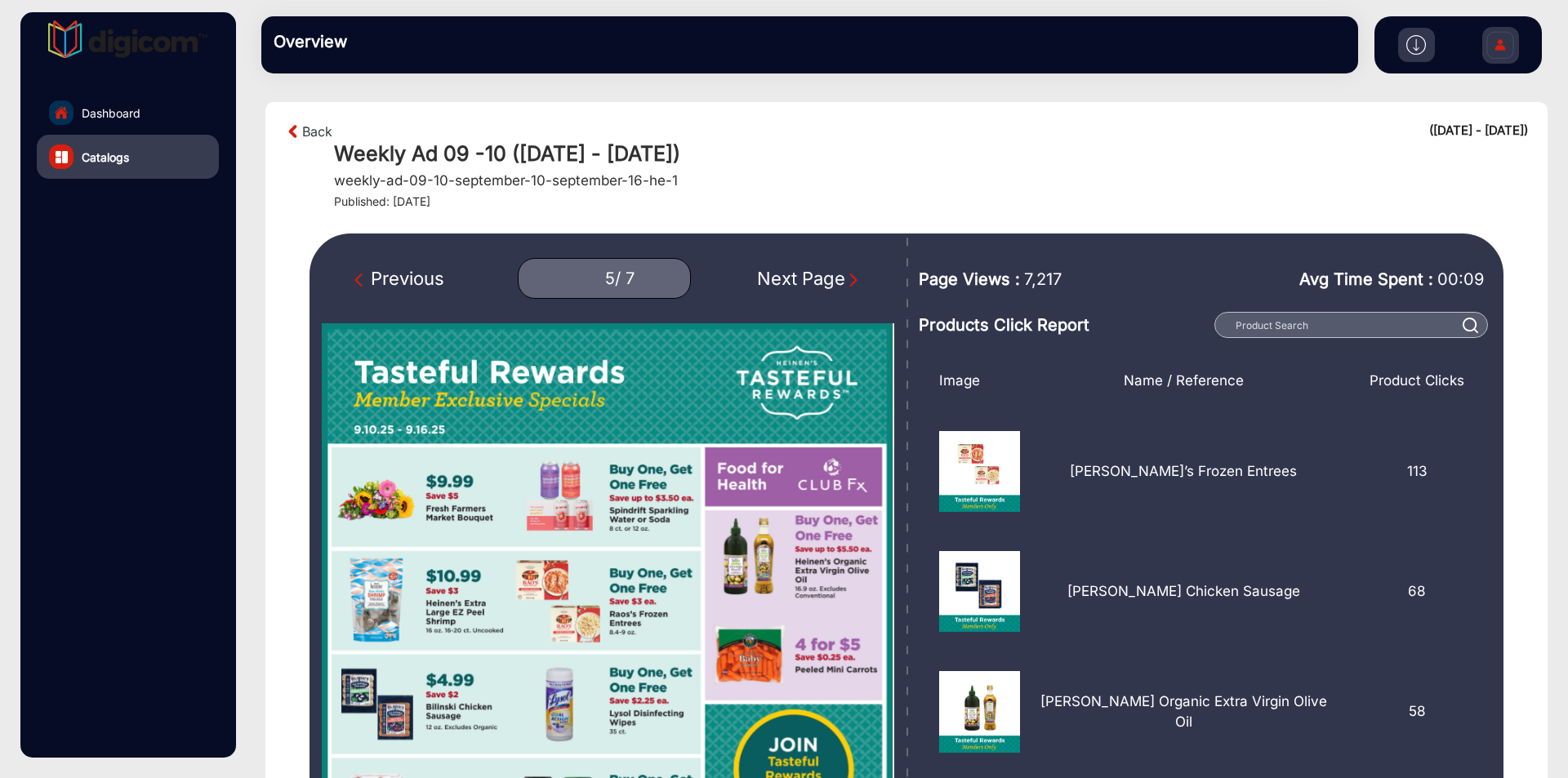
click at [309, 143] on div "Back ([DATE] - [DATE]) Weekly Ad 09 -10 ([DATE] - [DATE]) weekly-ad-09-10-septe…" at bounding box center [906, 165] width 1243 height 87
click at [309, 140] on link "Back" at bounding box center [318, 131] width 31 height 19
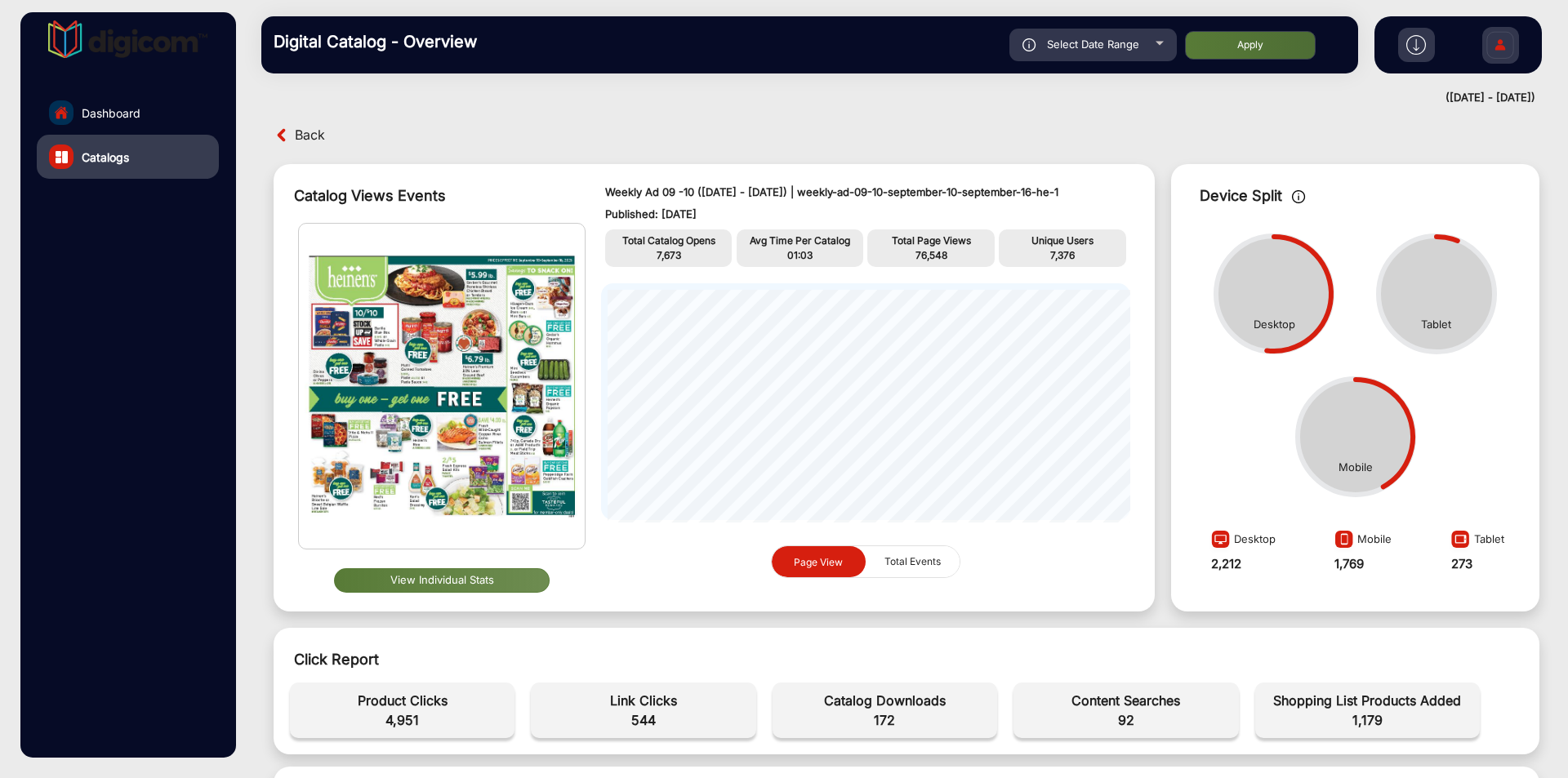
click at [1415, 47] on img at bounding box center [1416, 44] width 19 height 19
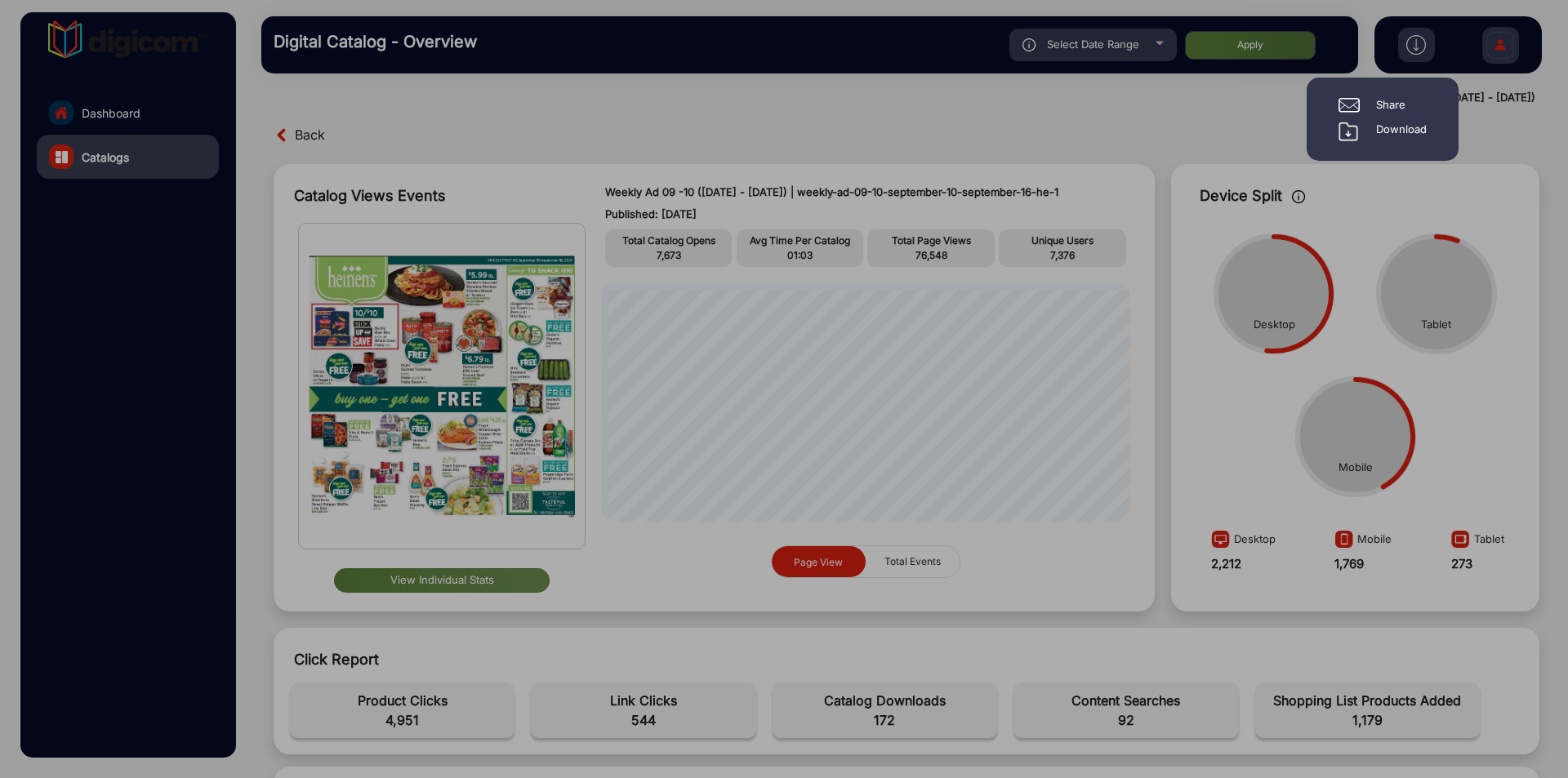
click at [1387, 128] on div "Download" at bounding box center [1402, 131] width 51 height 19
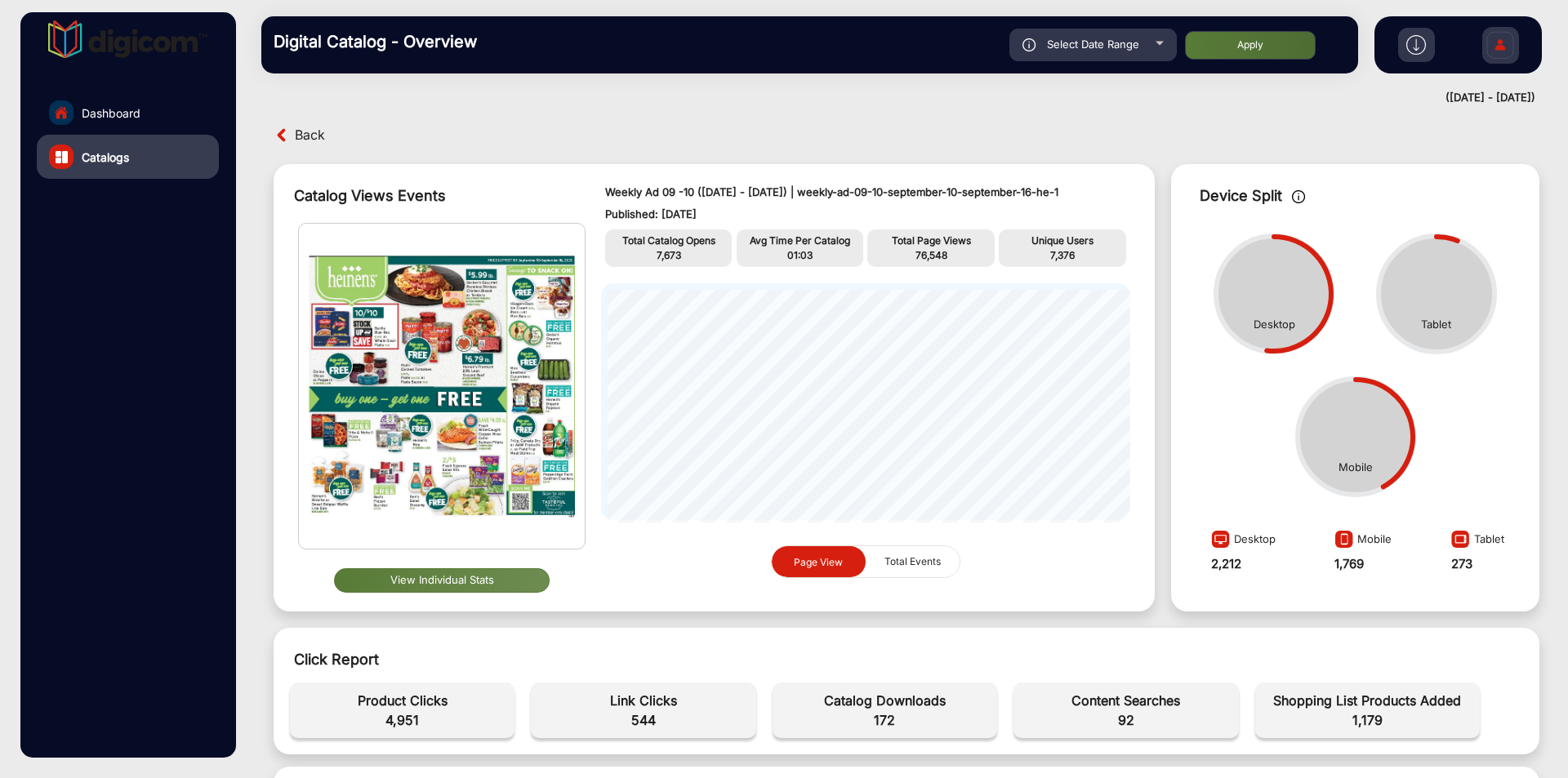
drag, startPoint x: 1343, startPoint y: 132, endPoint x: 1359, endPoint y: 124, distance: 17.9
click at [1354, 127] on div "Back" at bounding box center [907, 136] width 1298 height 25
click at [1419, 37] on img at bounding box center [1416, 44] width 19 height 19
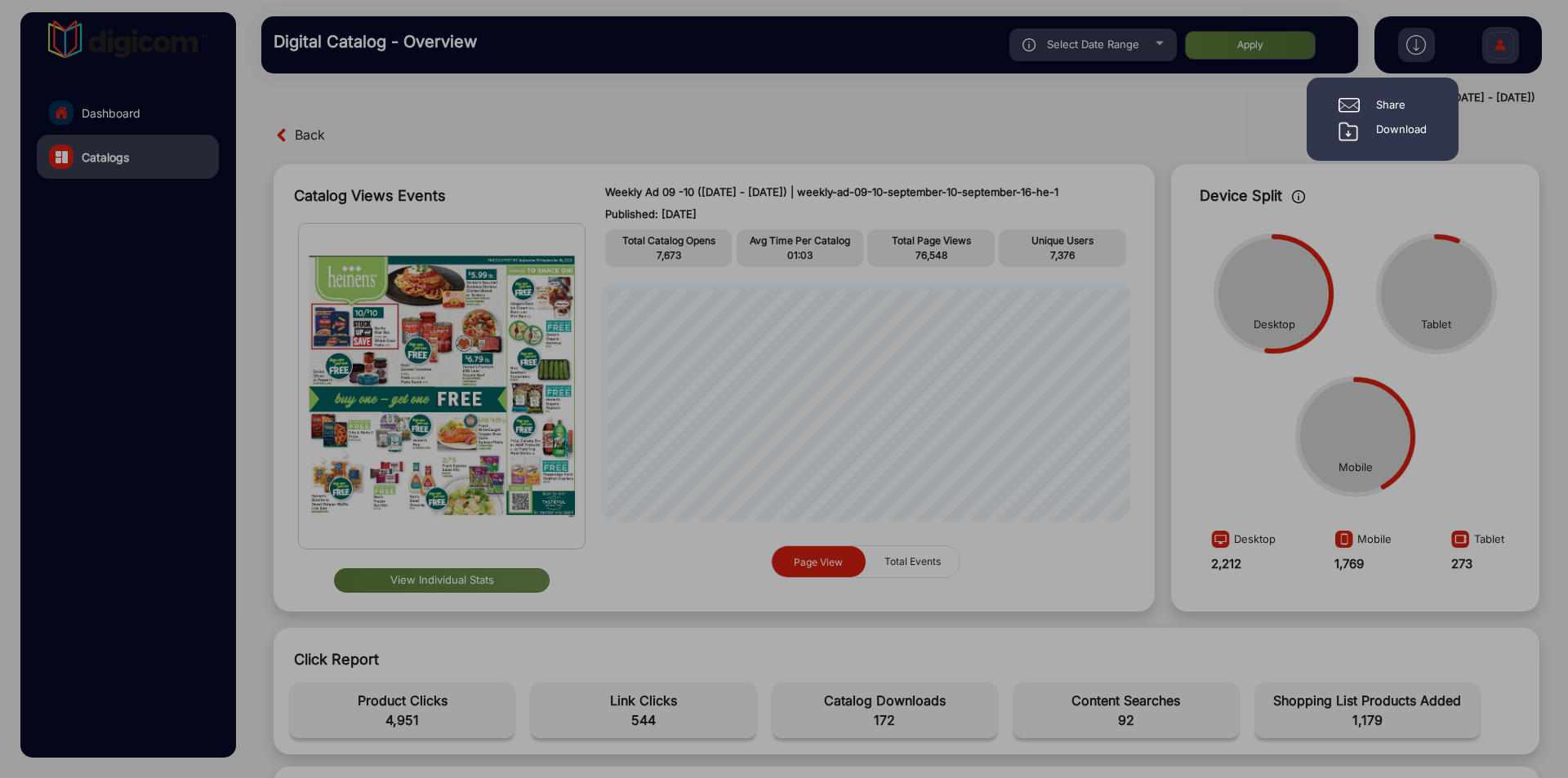
drag, startPoint x: 1389, startPoint y: 120, endPoint x: 1389, endPoint y: 130, distance: 10.0
click at [1389, 130] on div "Share Download" at bounding box center [1382, 119] width 113 height 44
click at [1389, 130] on div "Download" at bounding box center [1402, 131] width 51 height 19
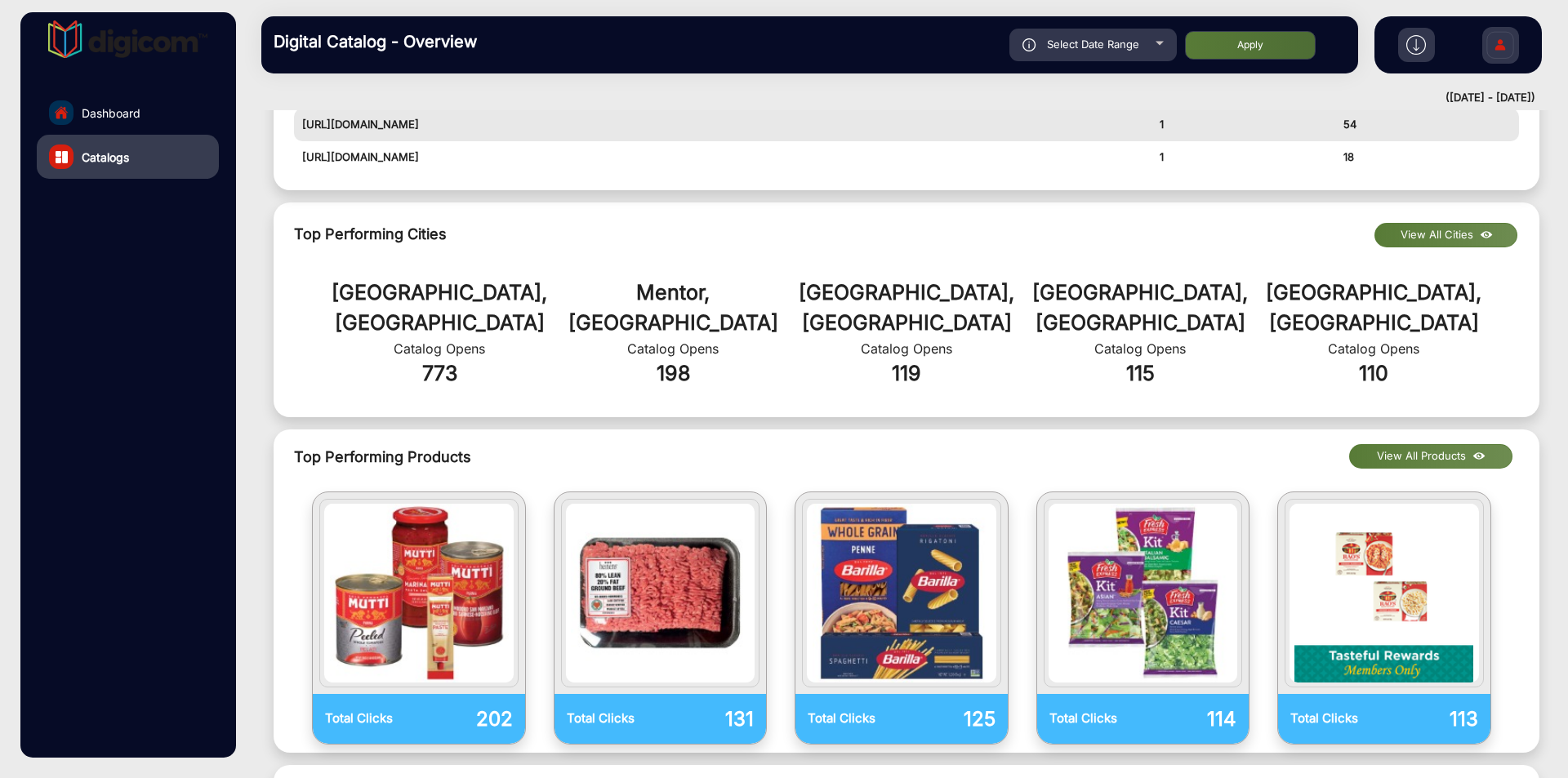
scroll to position [408, 0]
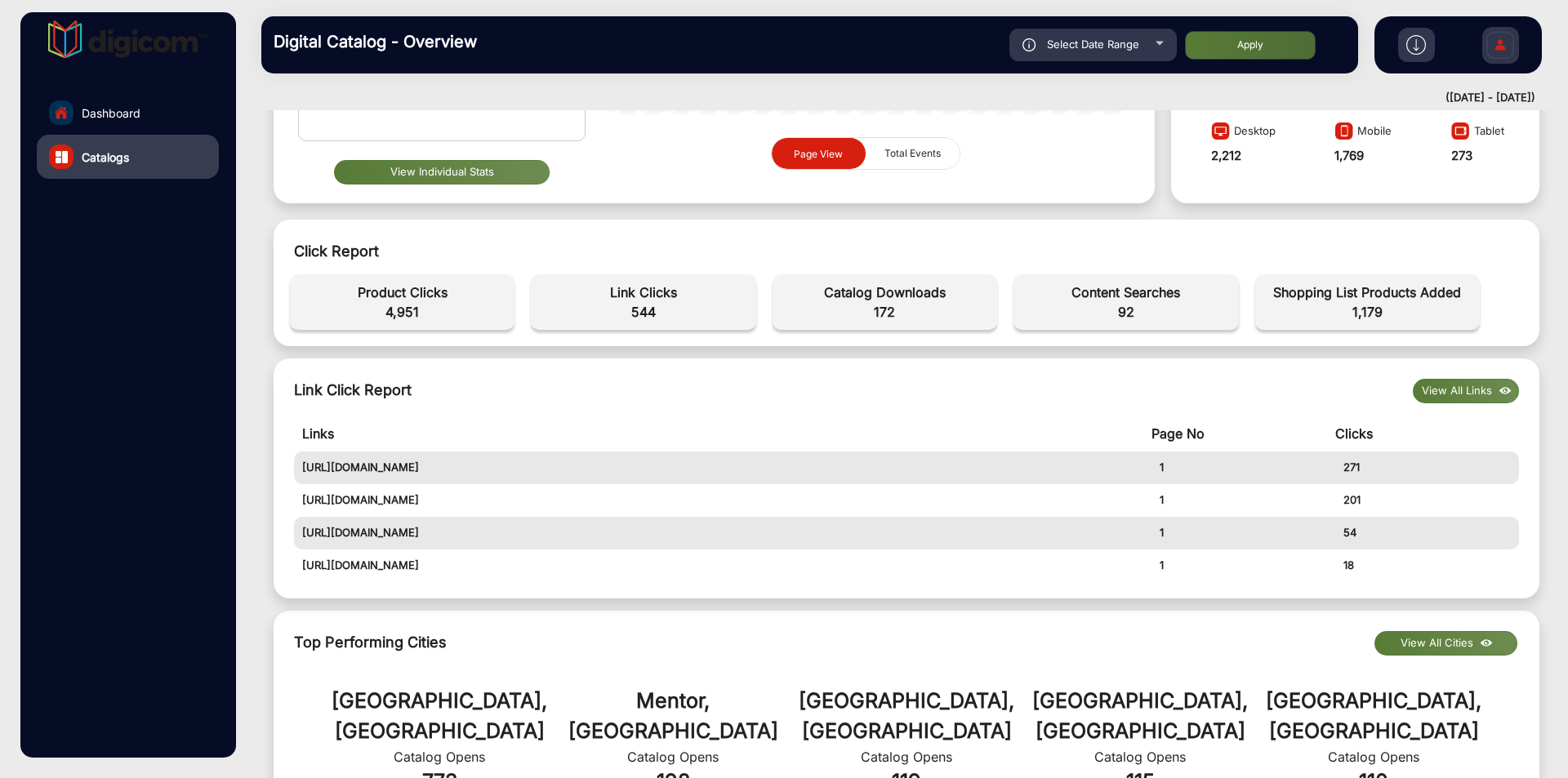
click at [1473, 385] on button "View All Links" at bounding box center [1465, 391] width 106 height 25
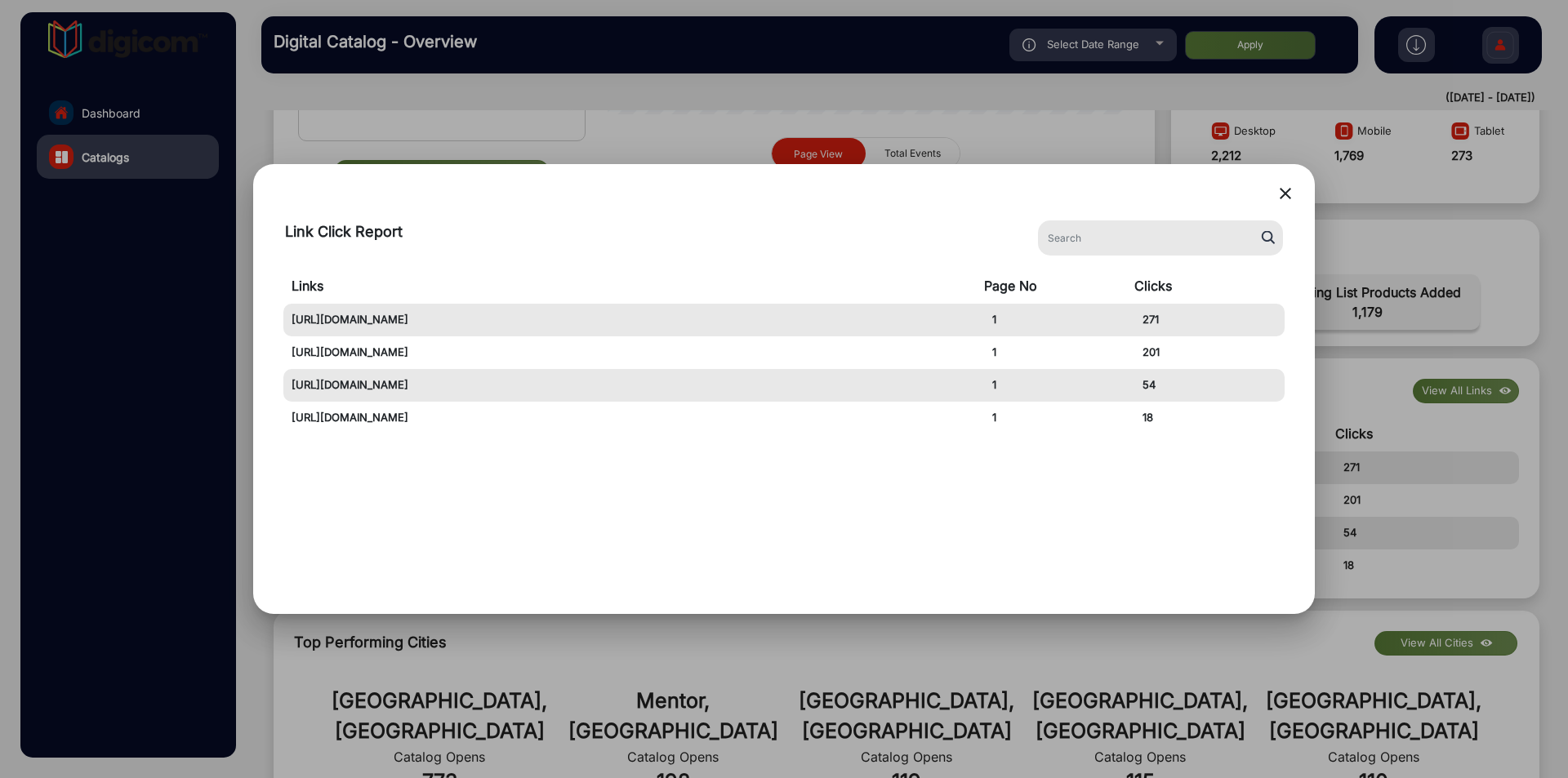
click at [1277, 192] on mat-icon "close" at bounding box center [1285, 193] width 19 height 19
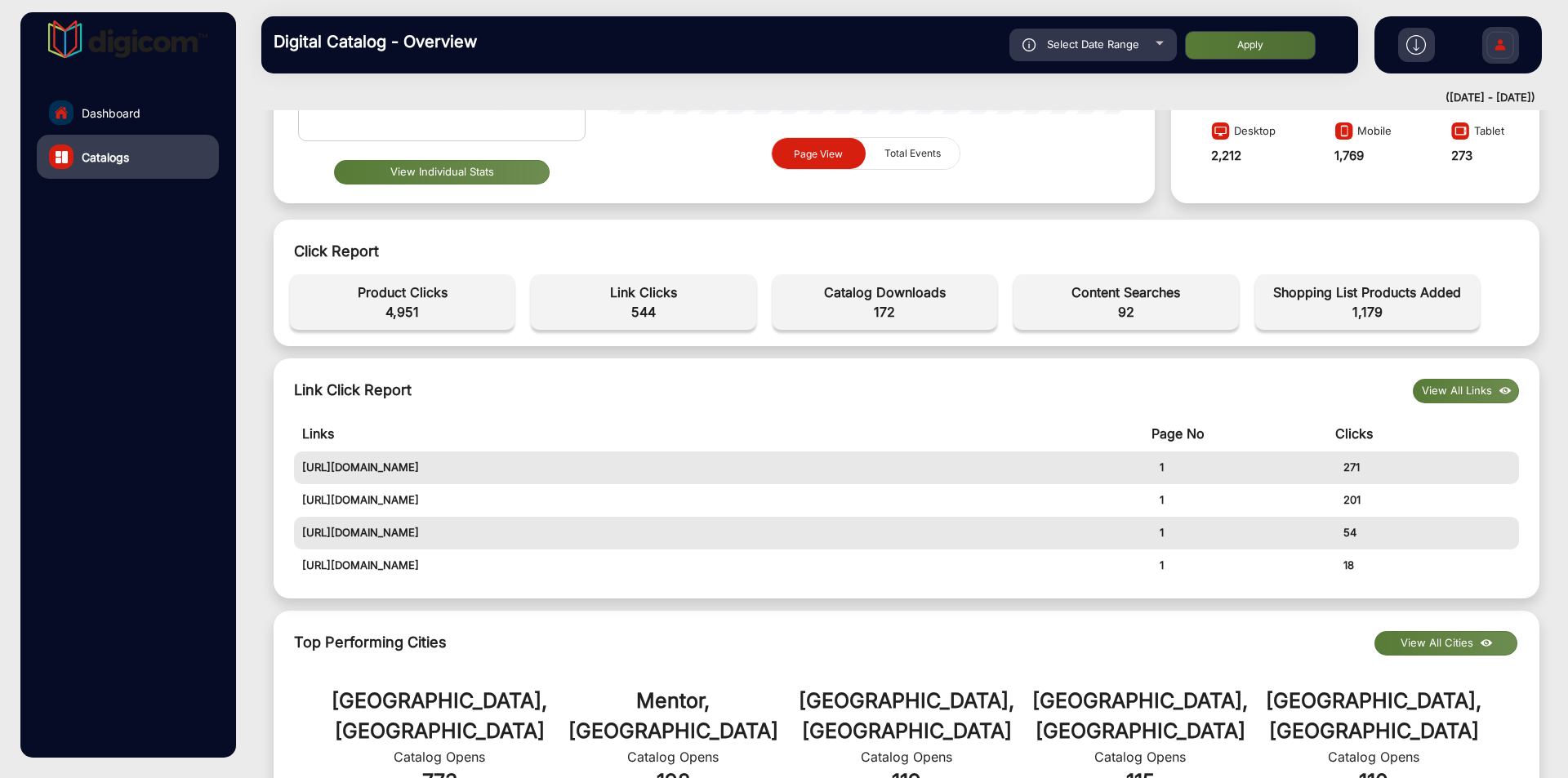
scroll to position [0, 0]
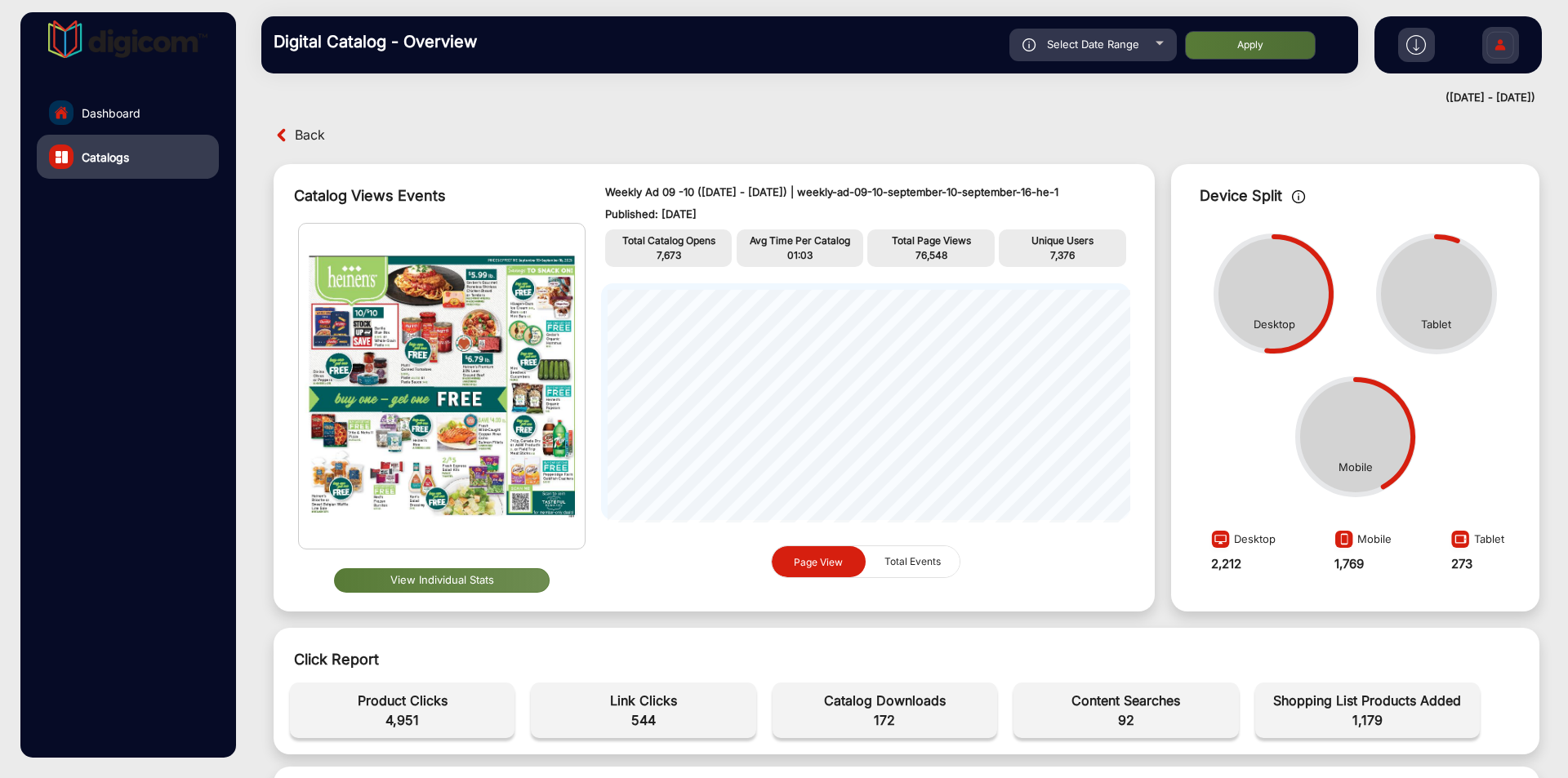
click at [443, 582] on button "View Individual Stats" at bounding box center [442, 581] width 215 height 25
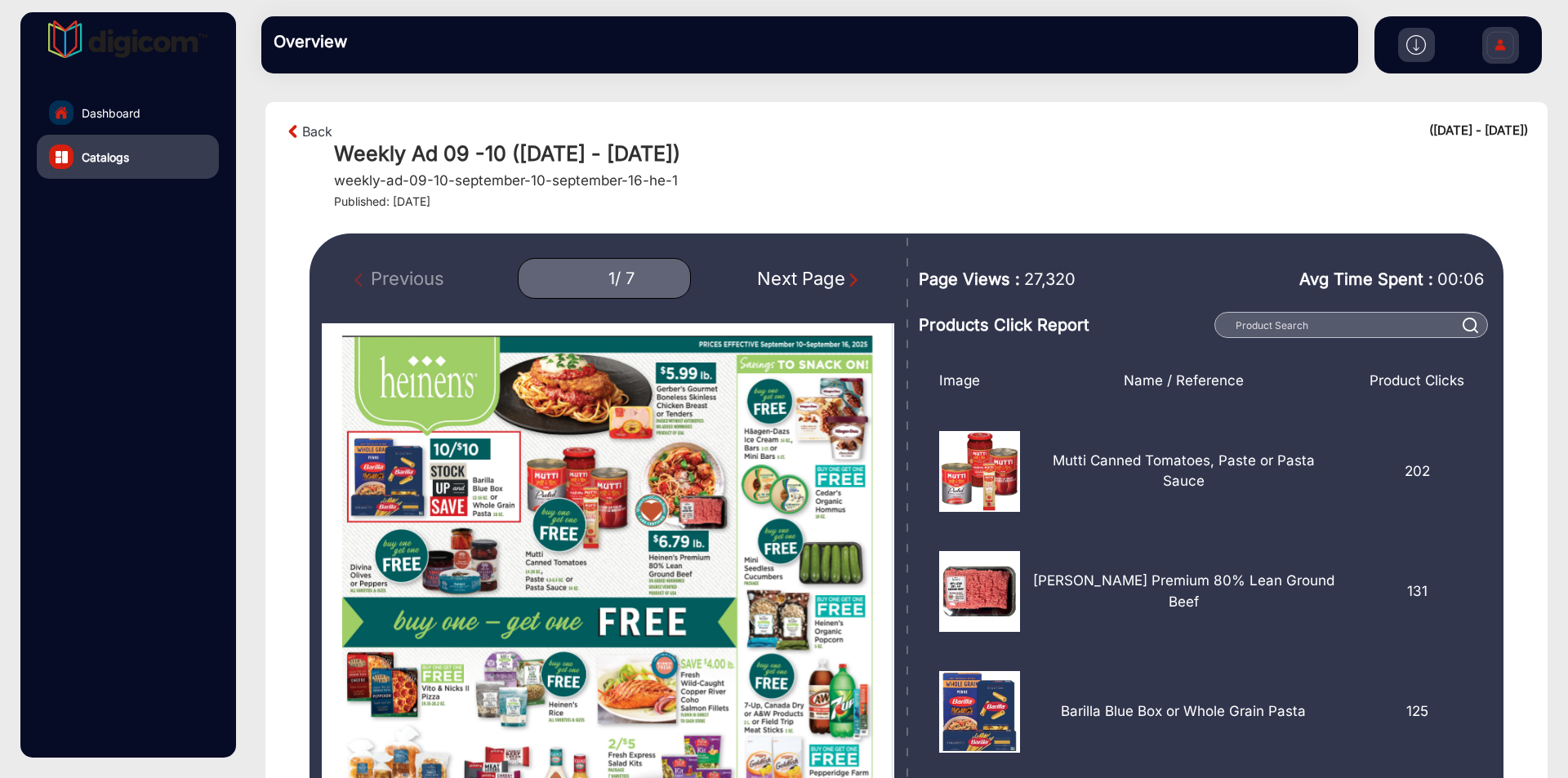
click at [811, 283] on div "Next Page" at bounding box center [809, 279] width 104 height 27
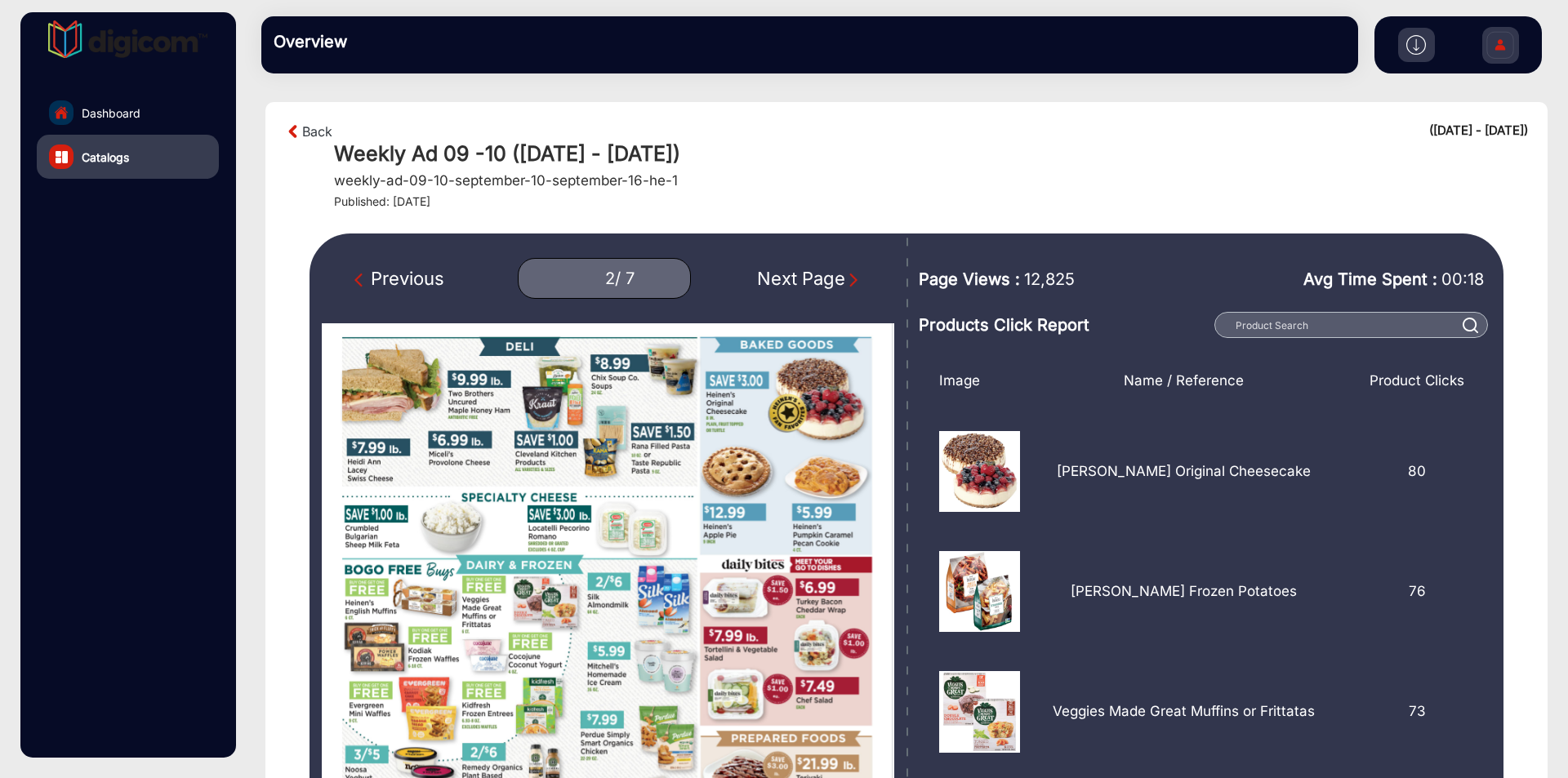
click at [811, 283] on div "Next Page" at bounding box center [809, 279] width 104 height 27
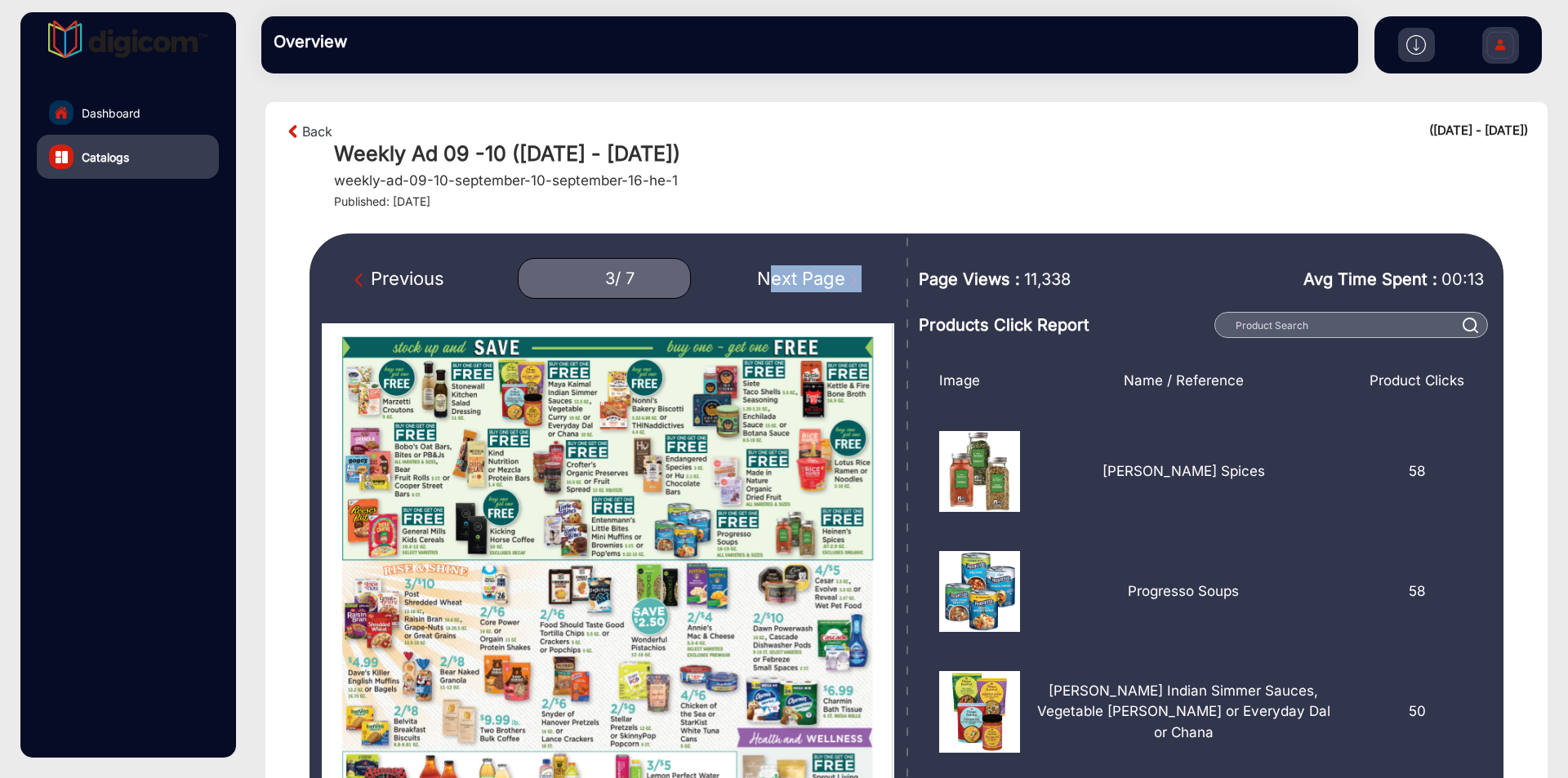
click at [812, 282] on div "Next Page" at bounding box center [809, 279] width 104 height 27
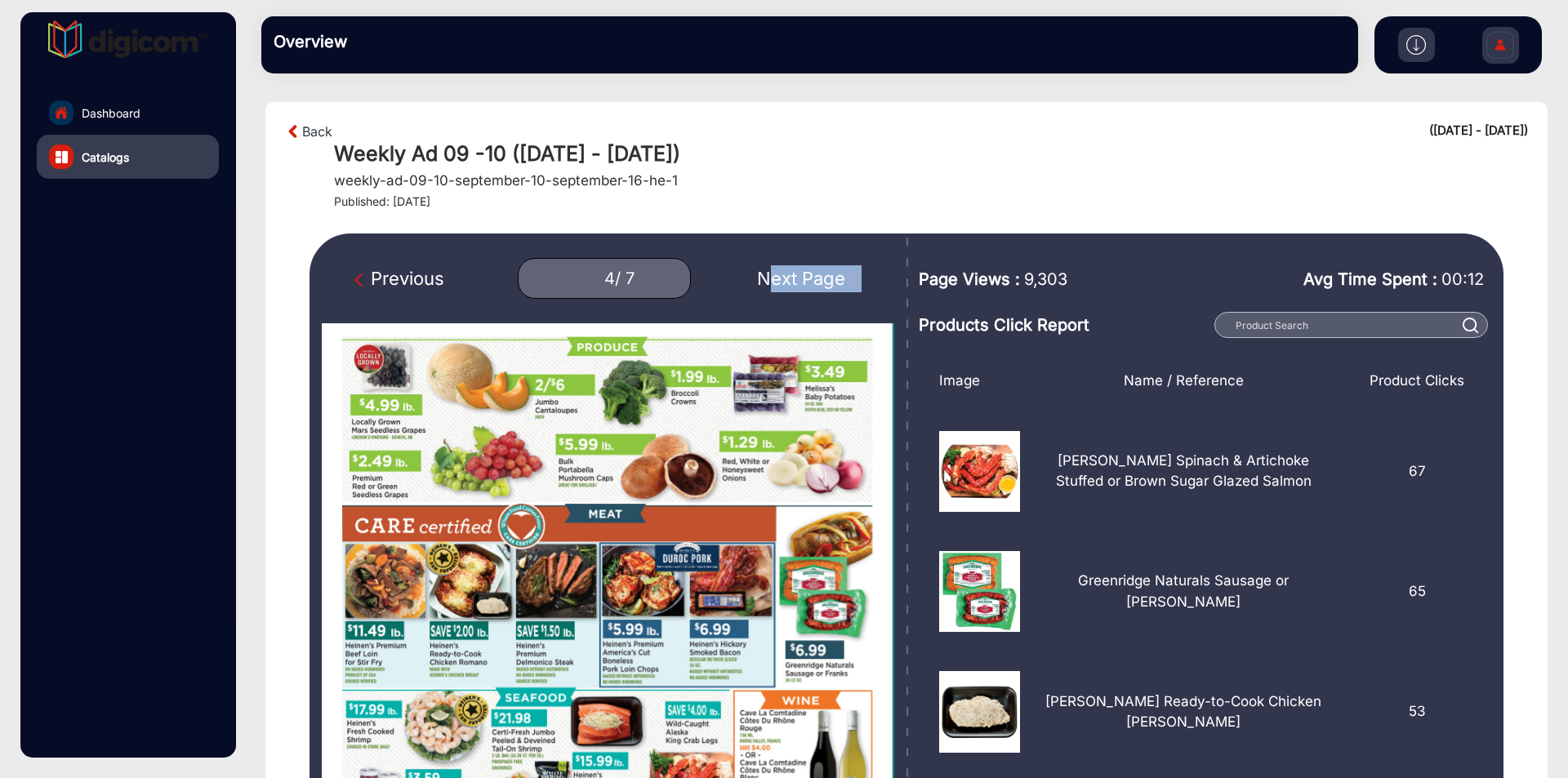
click at [812, 282] on div "Next Page" at bounding box center [809, 279] width 104 height 27
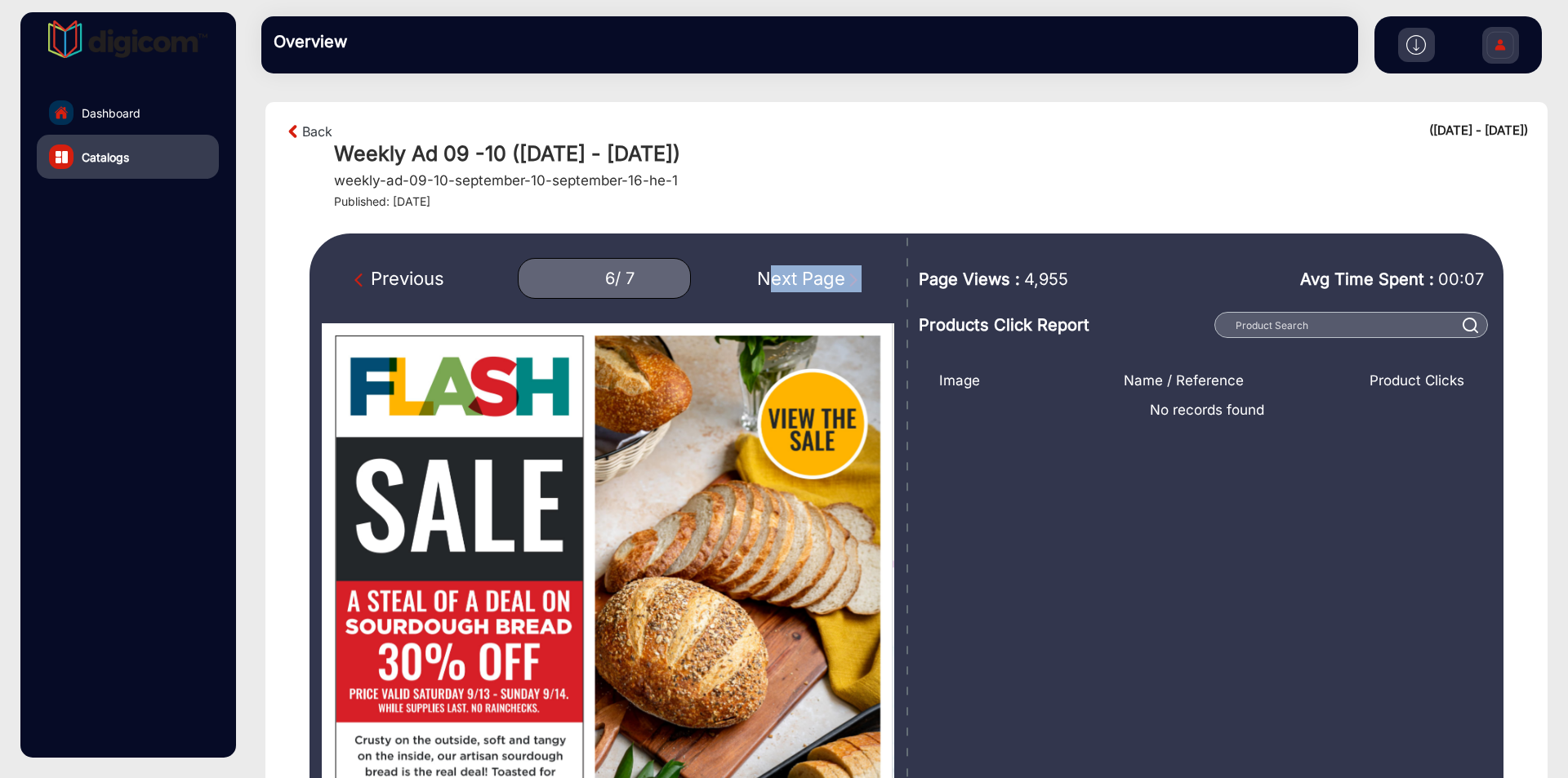
click at [812, 282] on div "Next Page" at bounding box center [809, 279] width 104 height 27
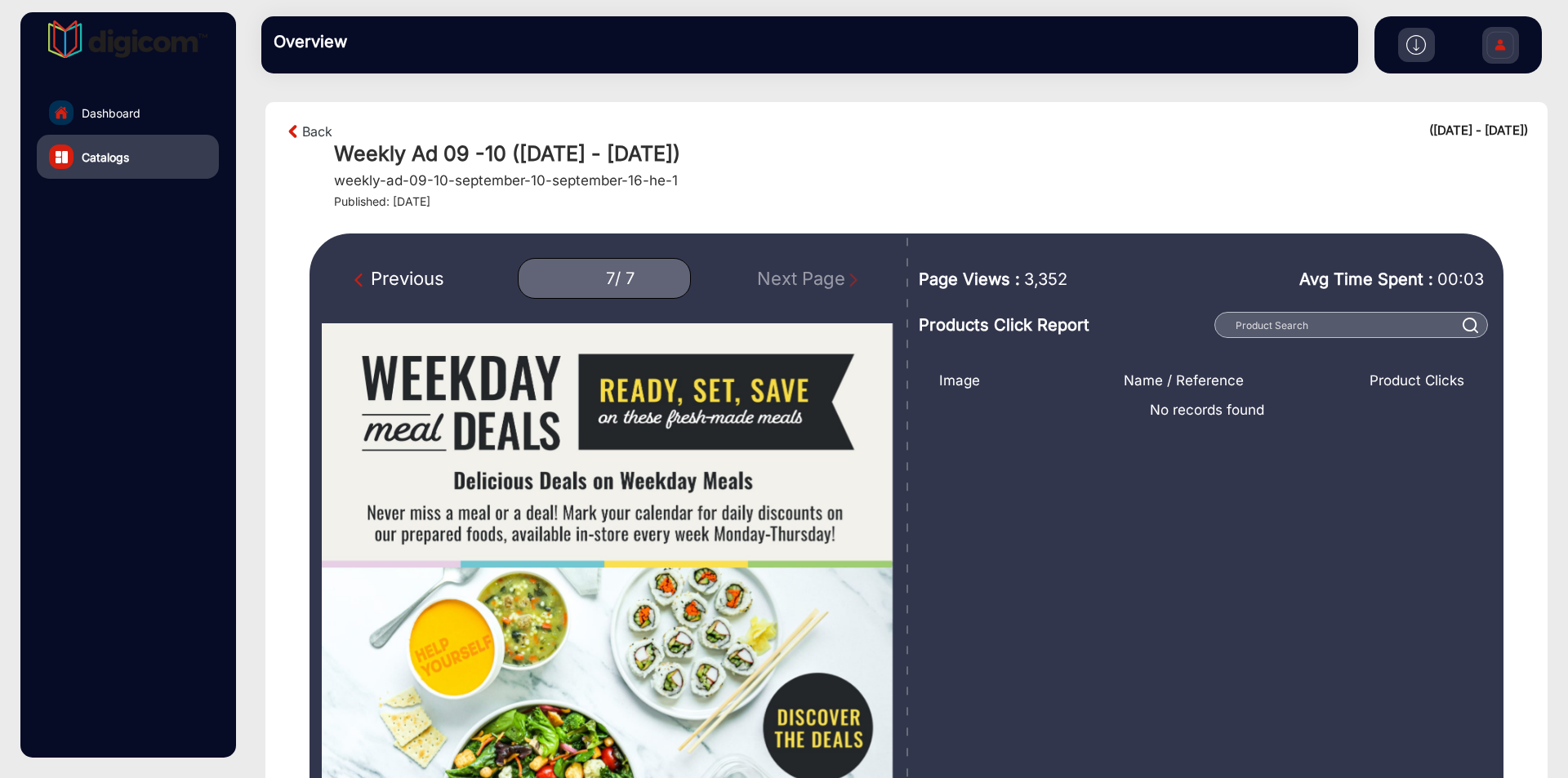
click at [403, 276] on div "Previous" at bounding box center [399, 279] width 90 height 27
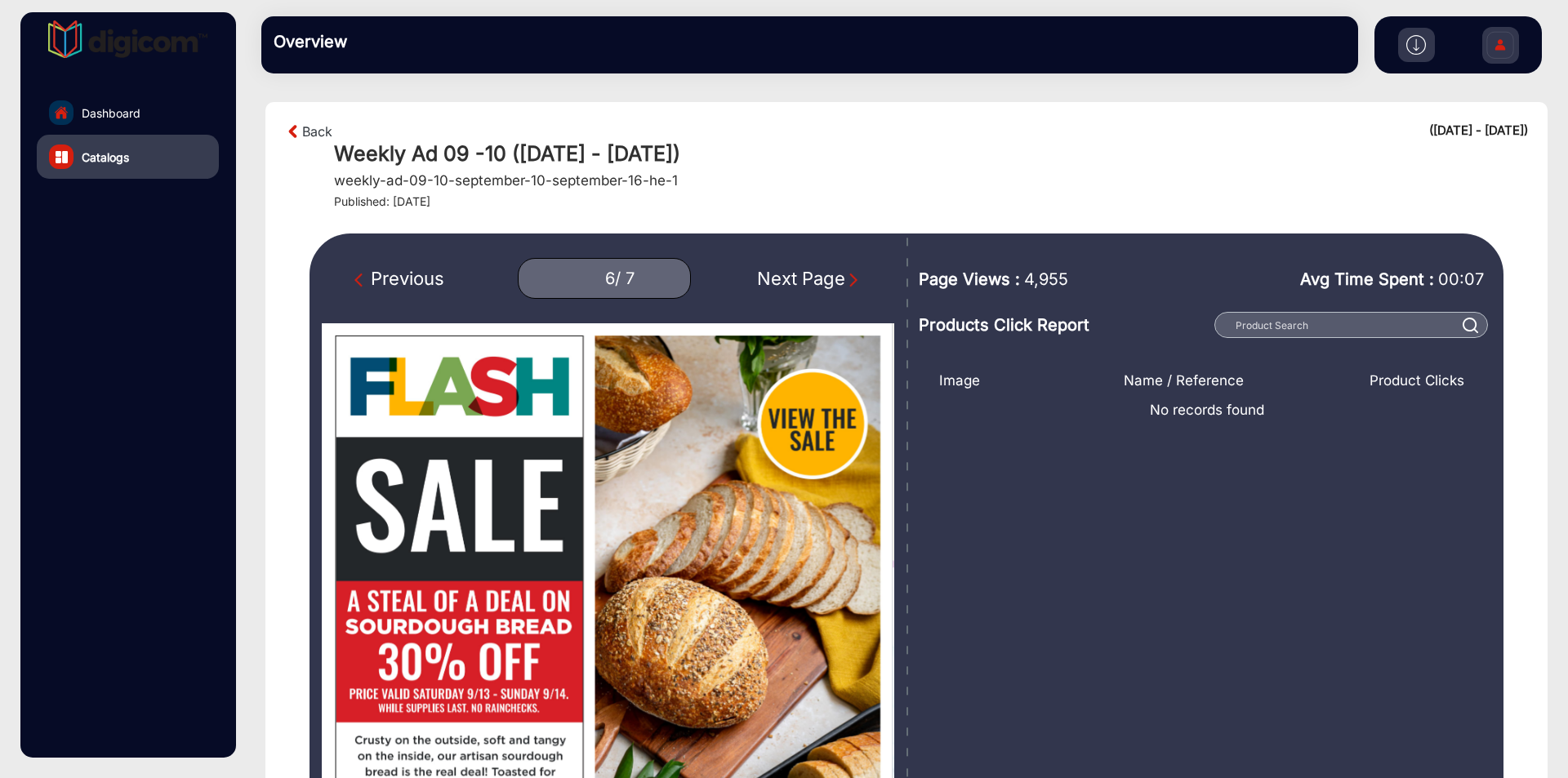
click at [403, 274] on div "Previous" at bounding box center [399, 279] width 90 height 27
type input "5"
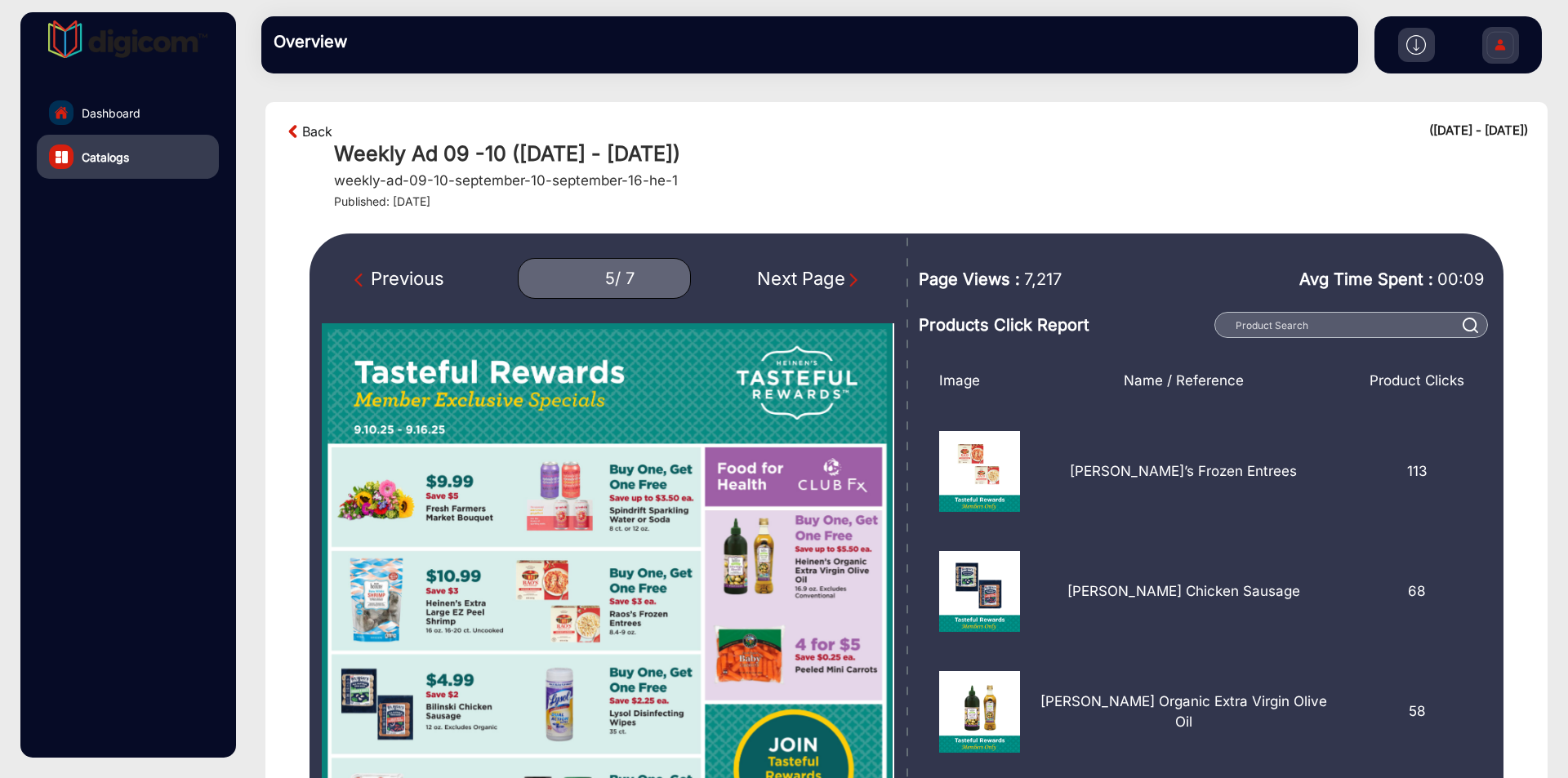
click at [317, 136] on link "Back" at bounding box center [318, 131] width 31 height 19
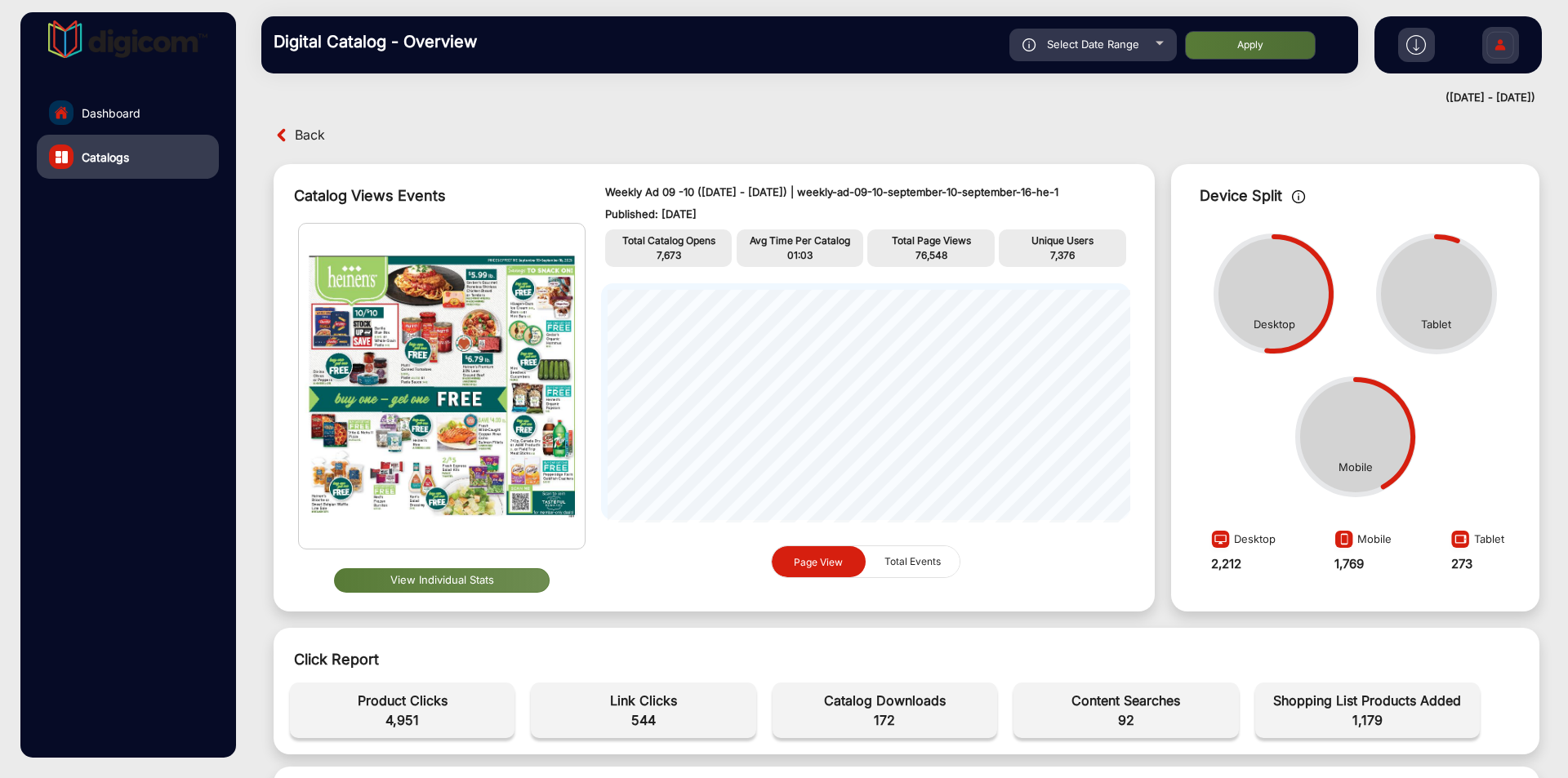
click at [1412, 43] on img at bounding box center [1416, 44] width 19 height 19
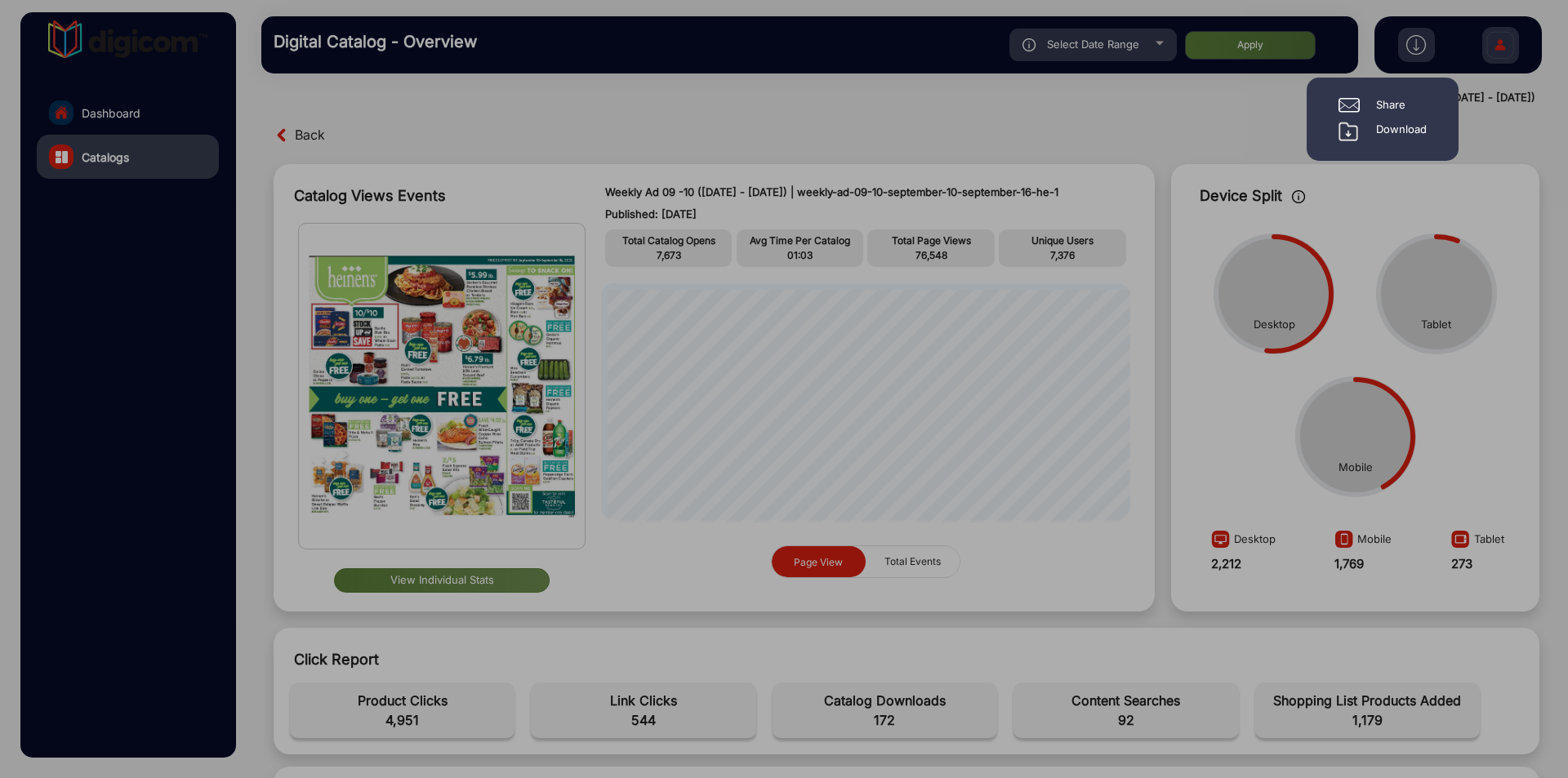
click at [1398, 128] on div "Download" at bounding box center [1402, 131] width 51 height 19
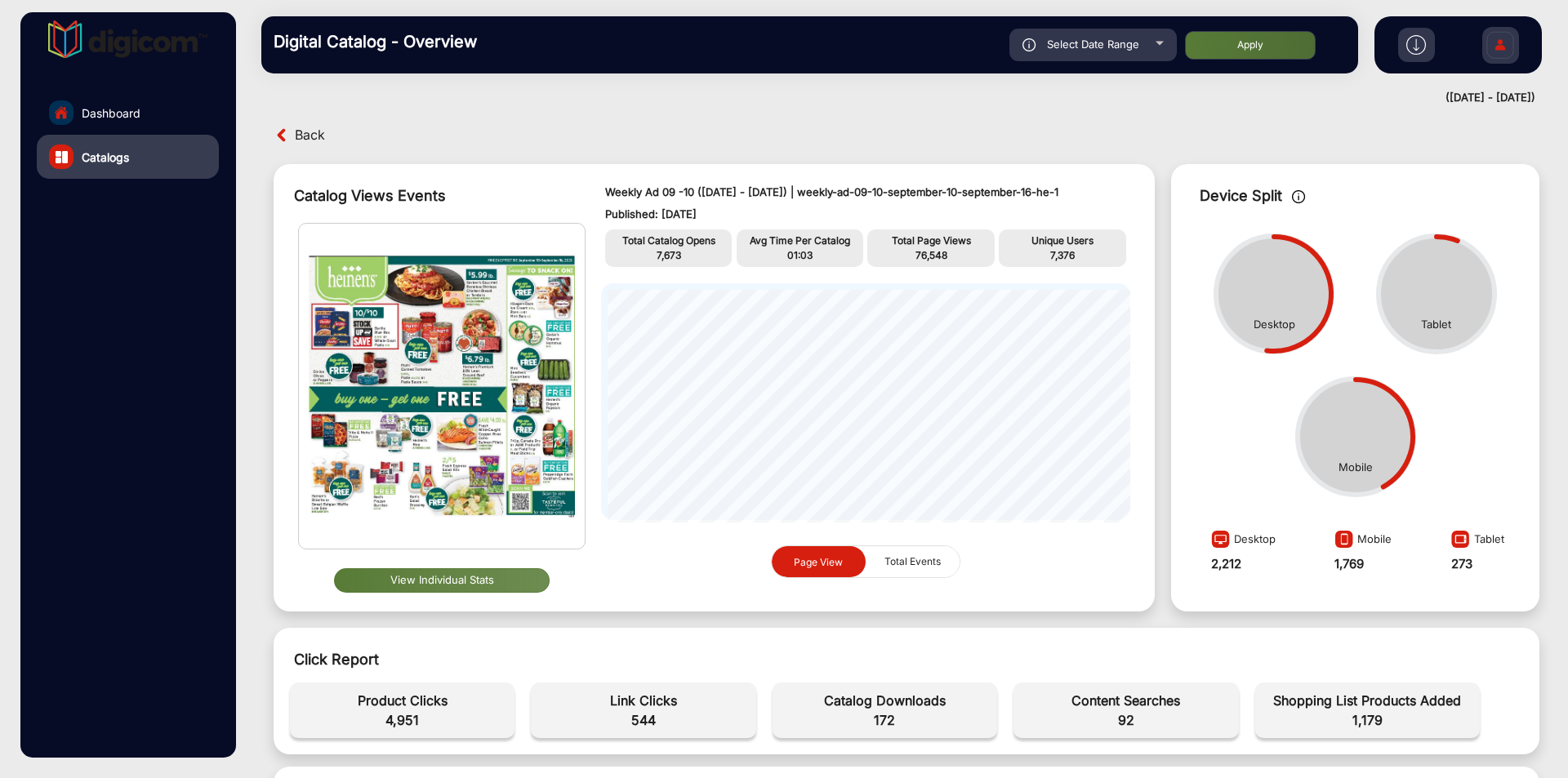
click at [487, 575] on button "View Individual Stats" at bounding box center [442, 581] width 215 height 25
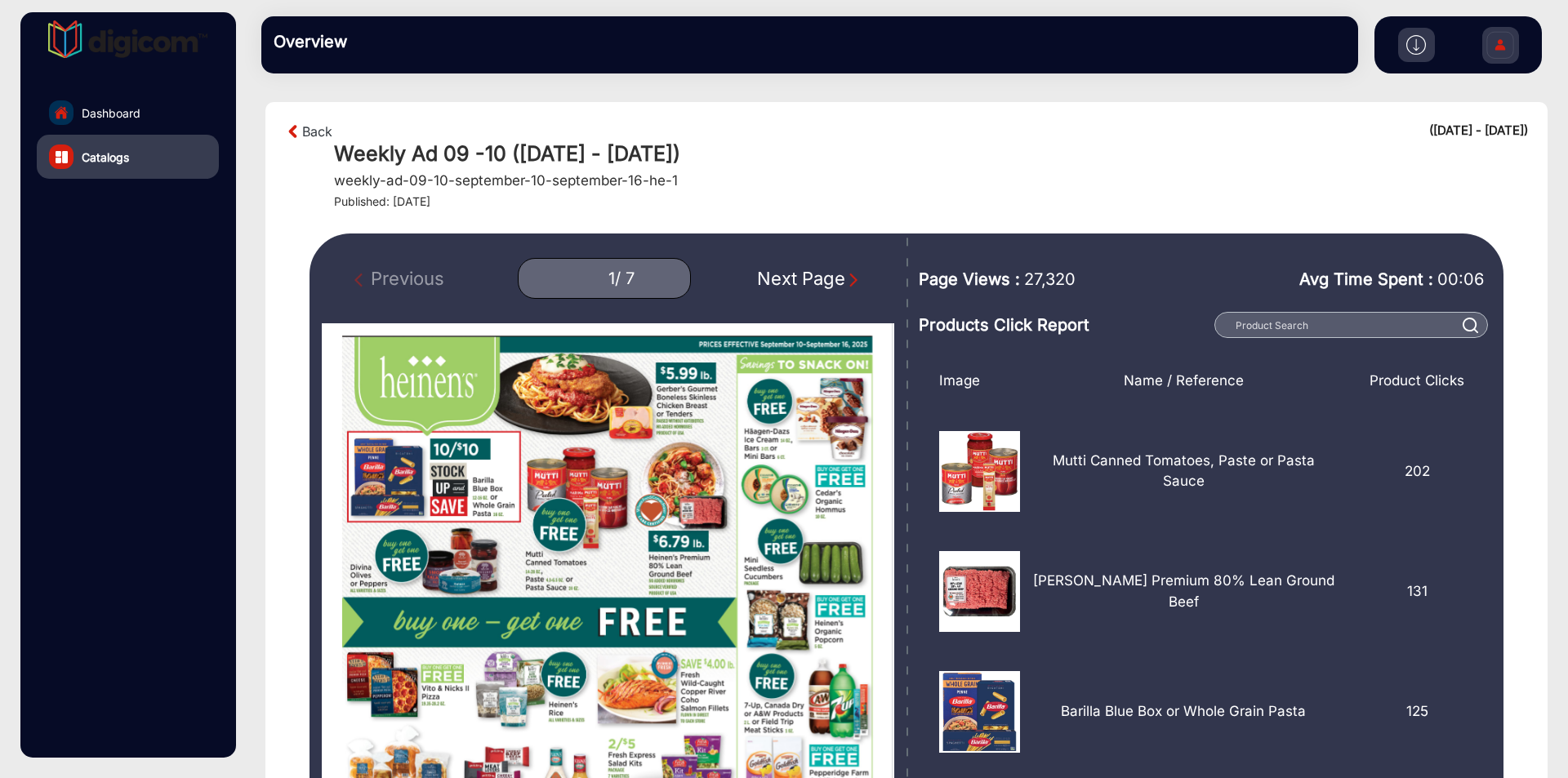
click at [791, 281] on div "Next Page" at bounding box center [809, 279] width 104 height 27
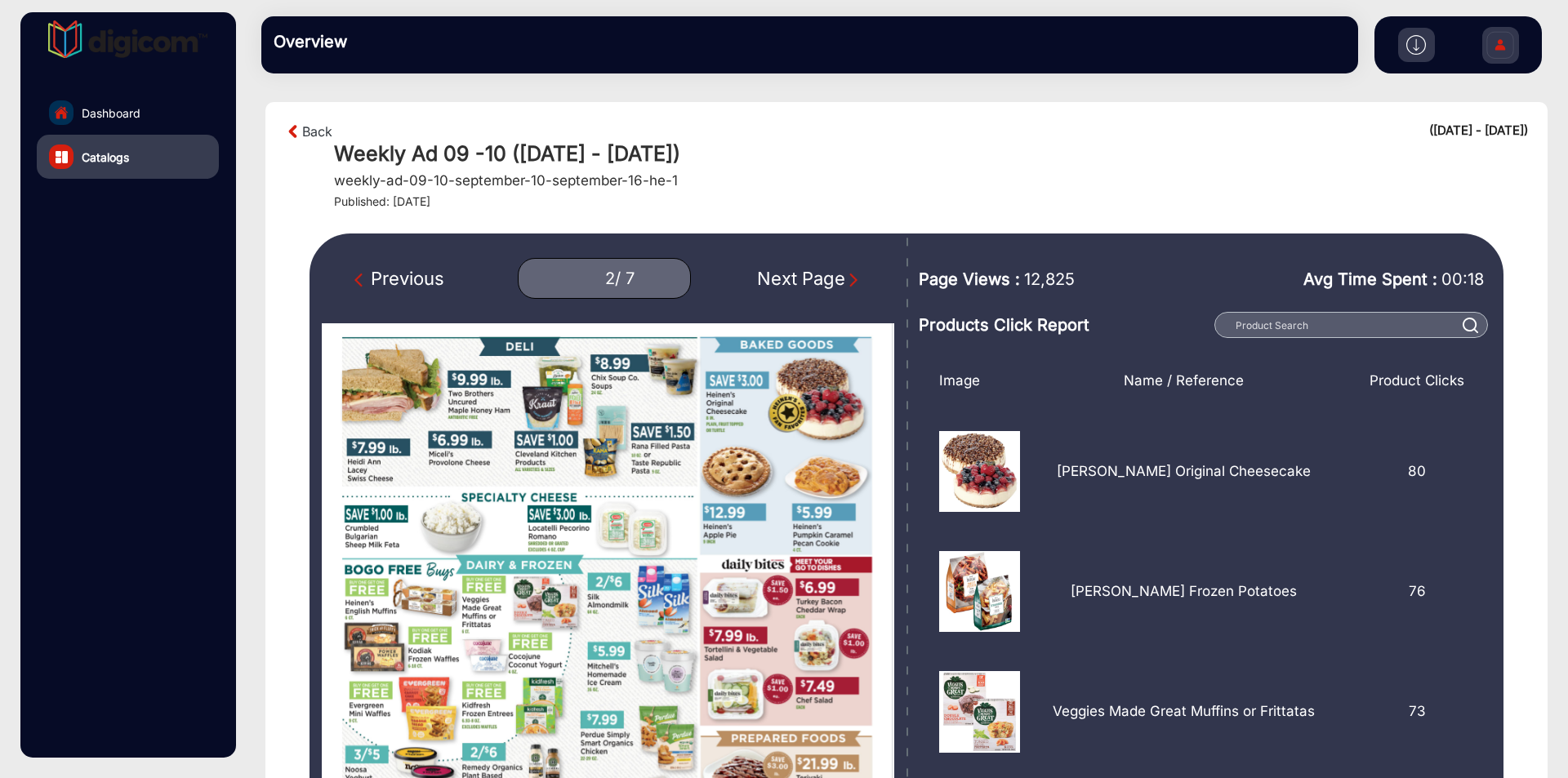
click at [791, 281] on div "Next Page" at bounding box center [809, 279] width 104 height 27
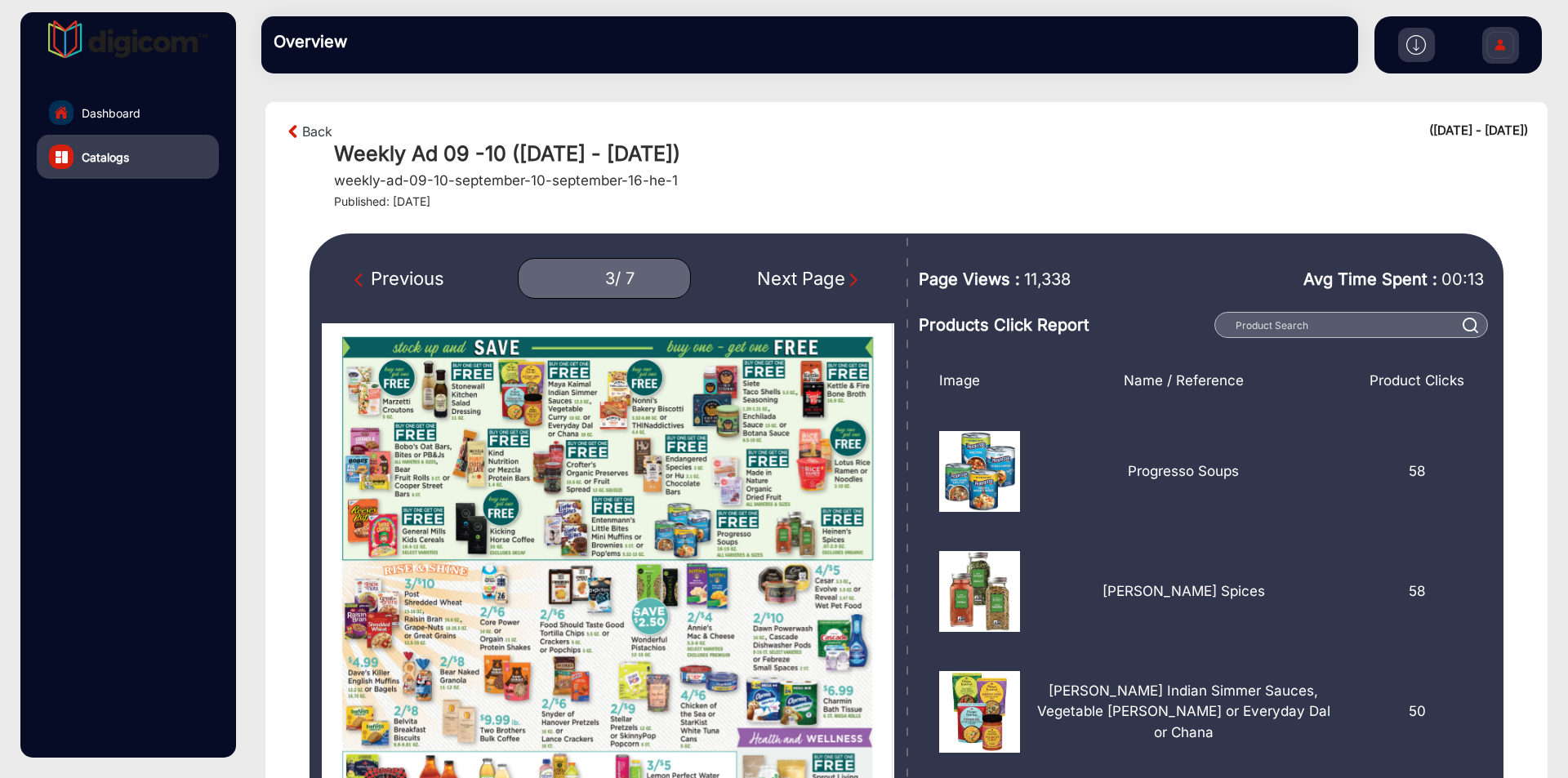
click at [791, 281] on div "Next Page" at bounding box center [809, 279] width 104 height 27
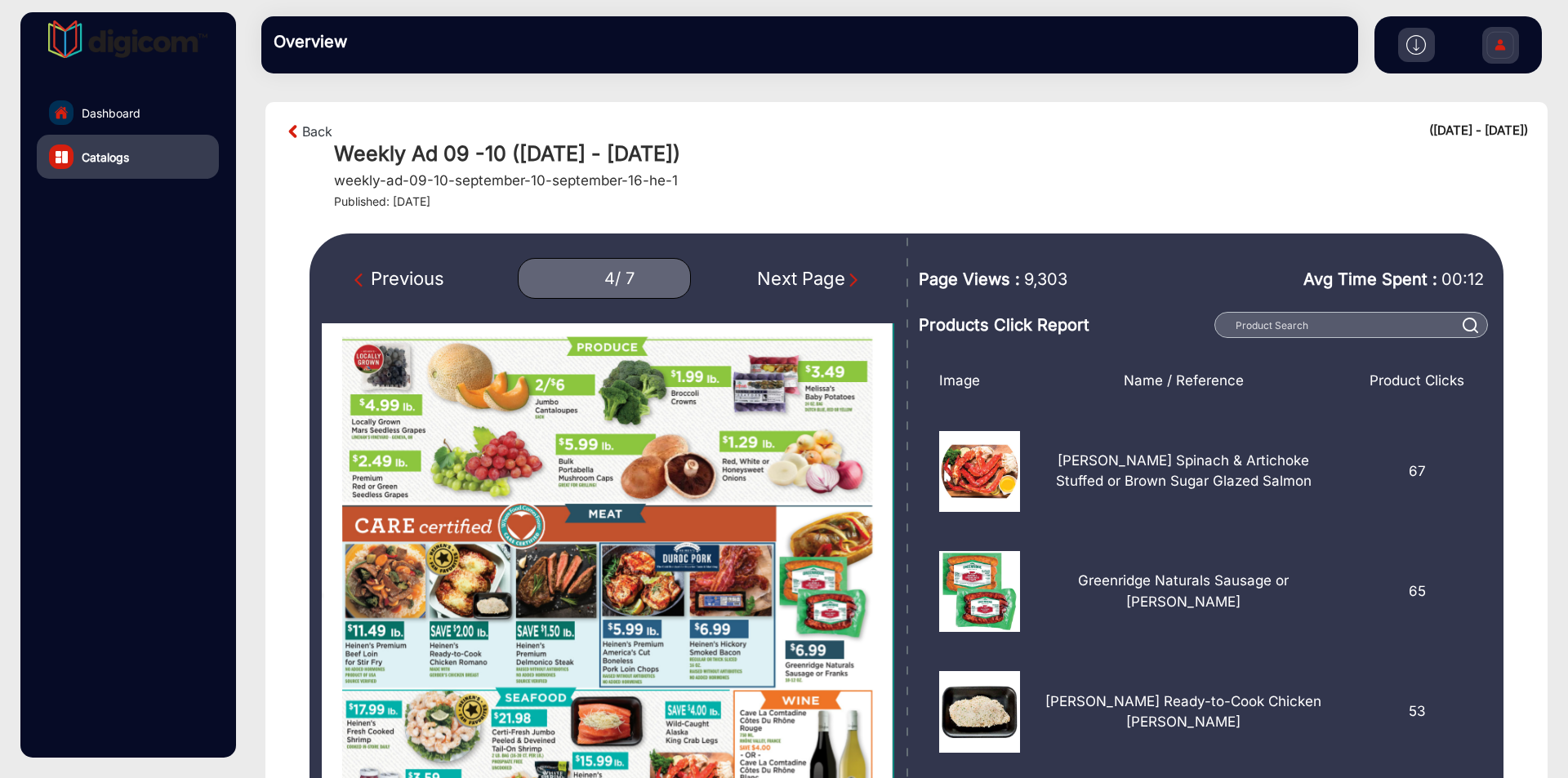
click at [791, 281] on div "Next Page" at bounding box center [809, 279] width 104 height 27
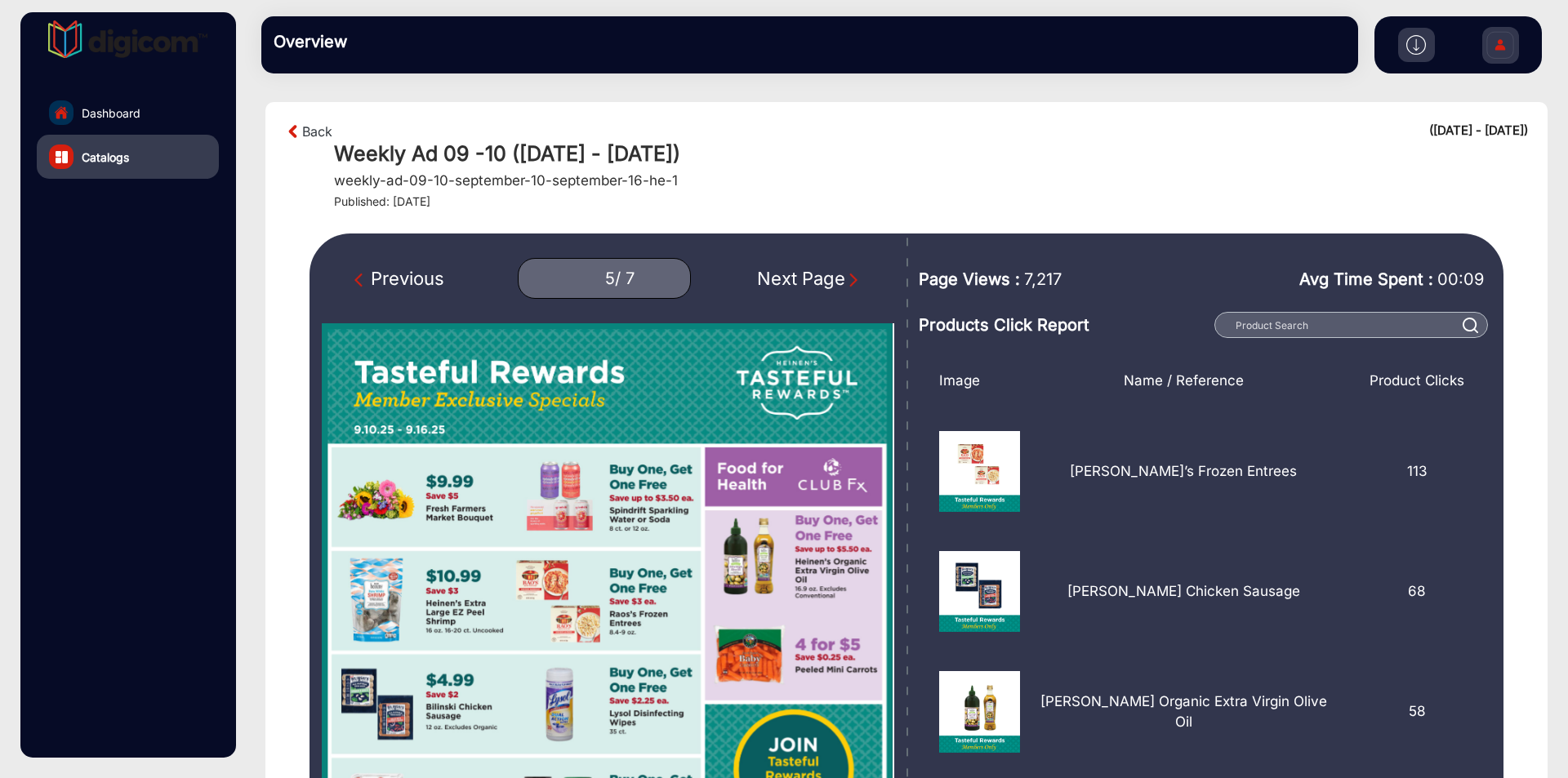
click at [791, 281] on div "Next Page" at bounding box center [809, 279] width 104 height 27
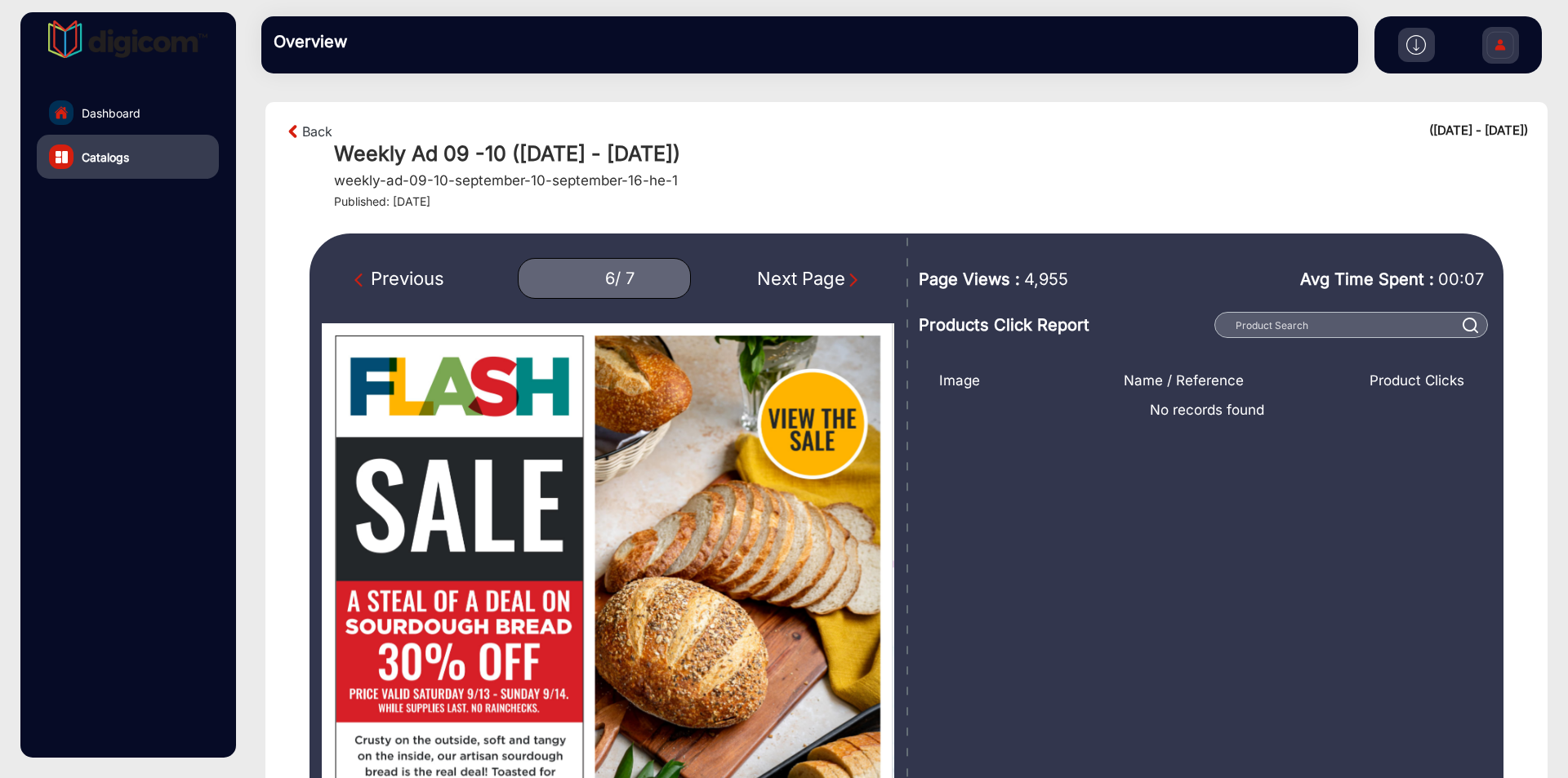
click at [372, 265] on div "Previous" at bounding box center [399, 279] width 90 height 27
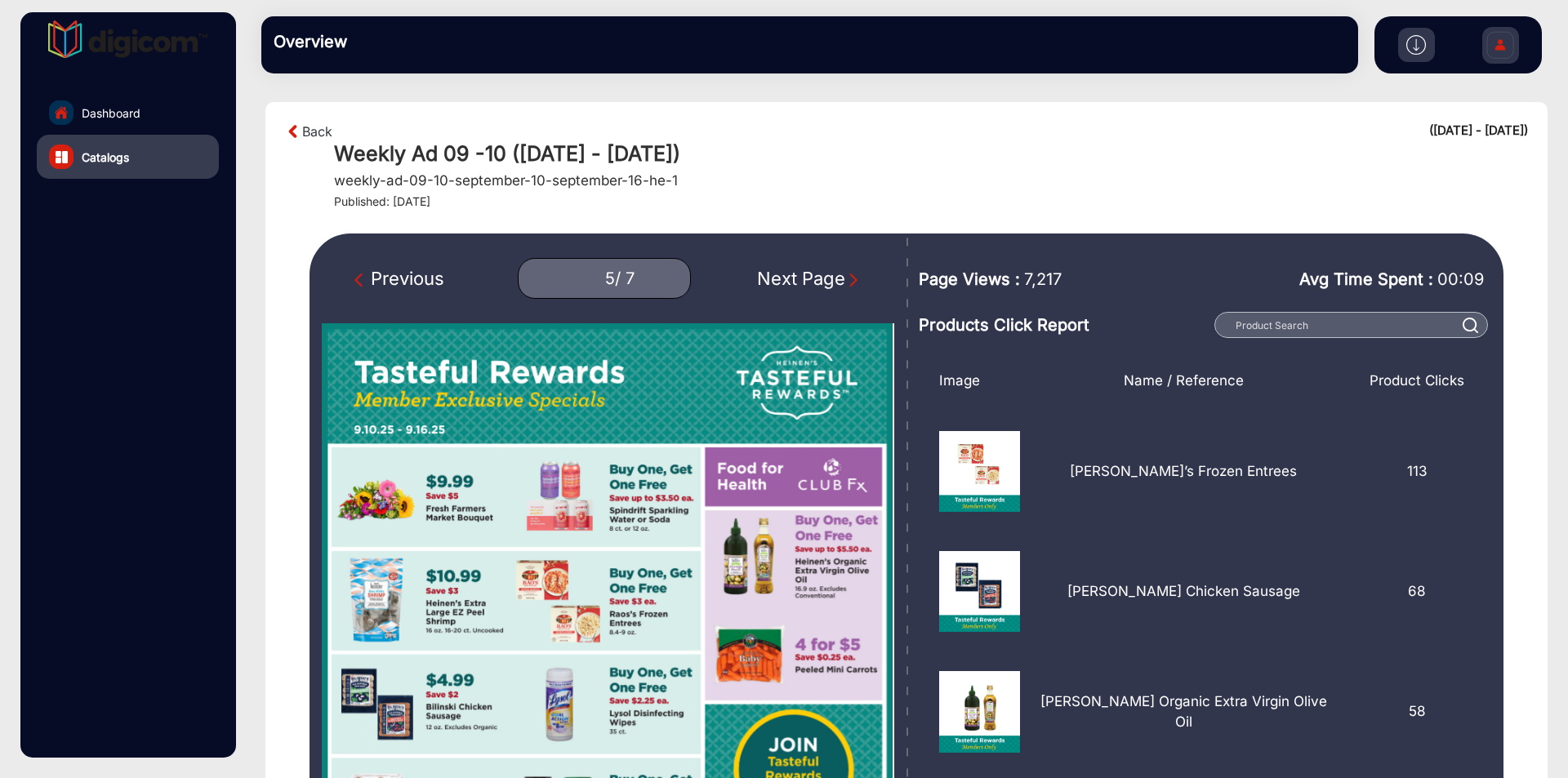
click at [372, 265] on div "Previous" at bounding box center [399, 279] width 90 height 27
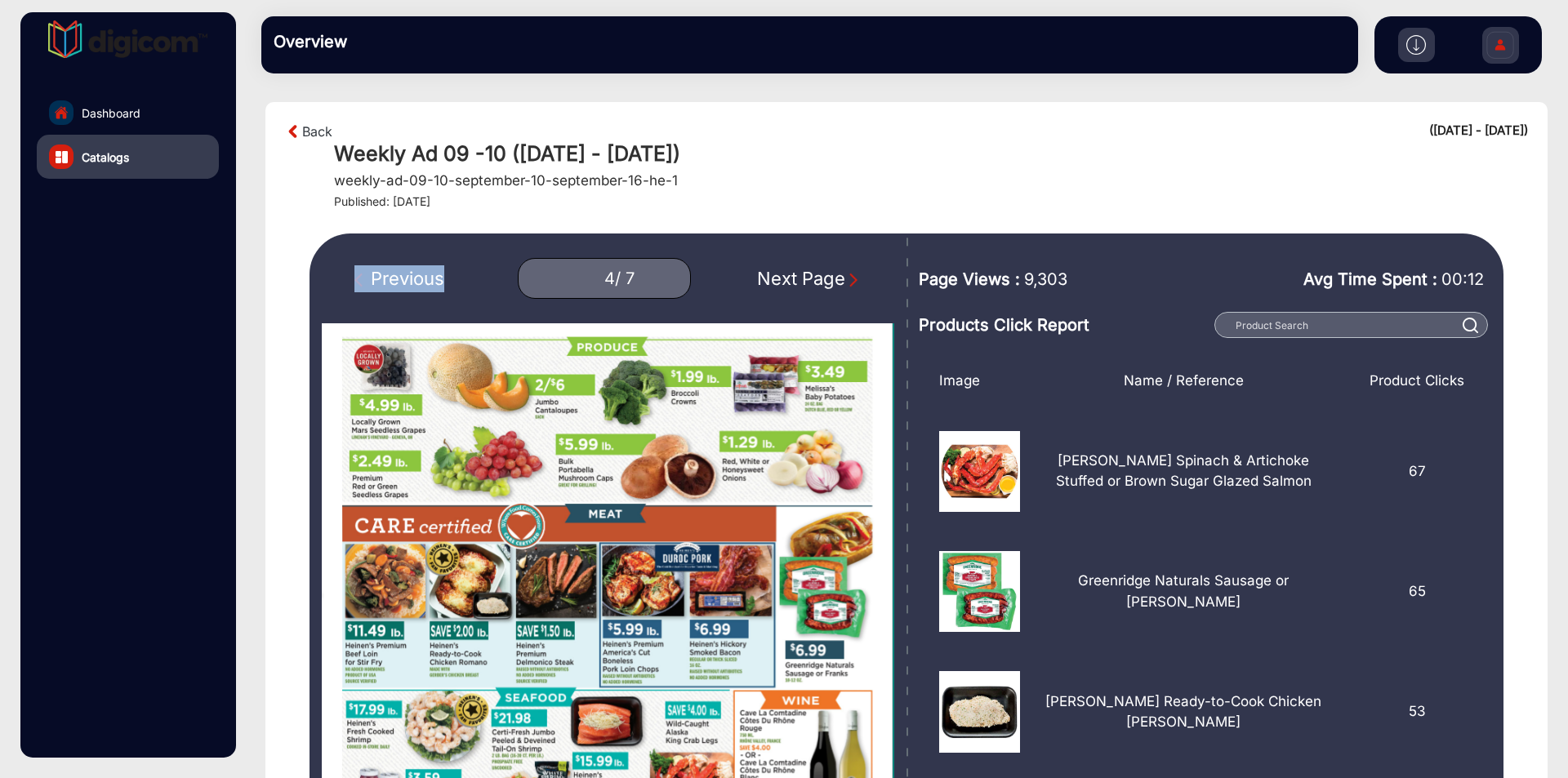
click at [372, 265] on div "Previous" at bounding box center [399, 279] width 90 height 27
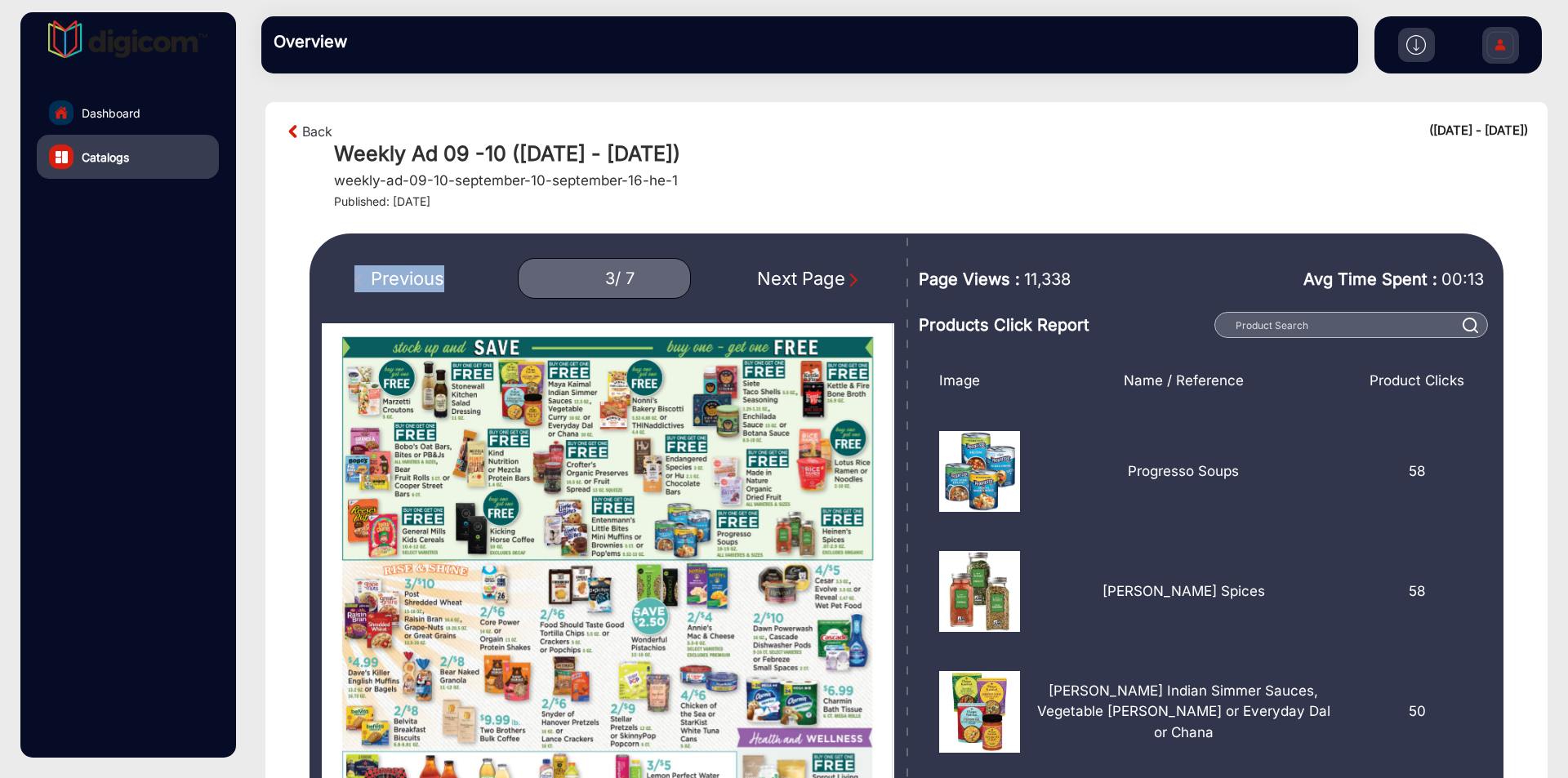
click at [372, 265] on div "Previous" at bounding box center [399, 279] width 90 height 27
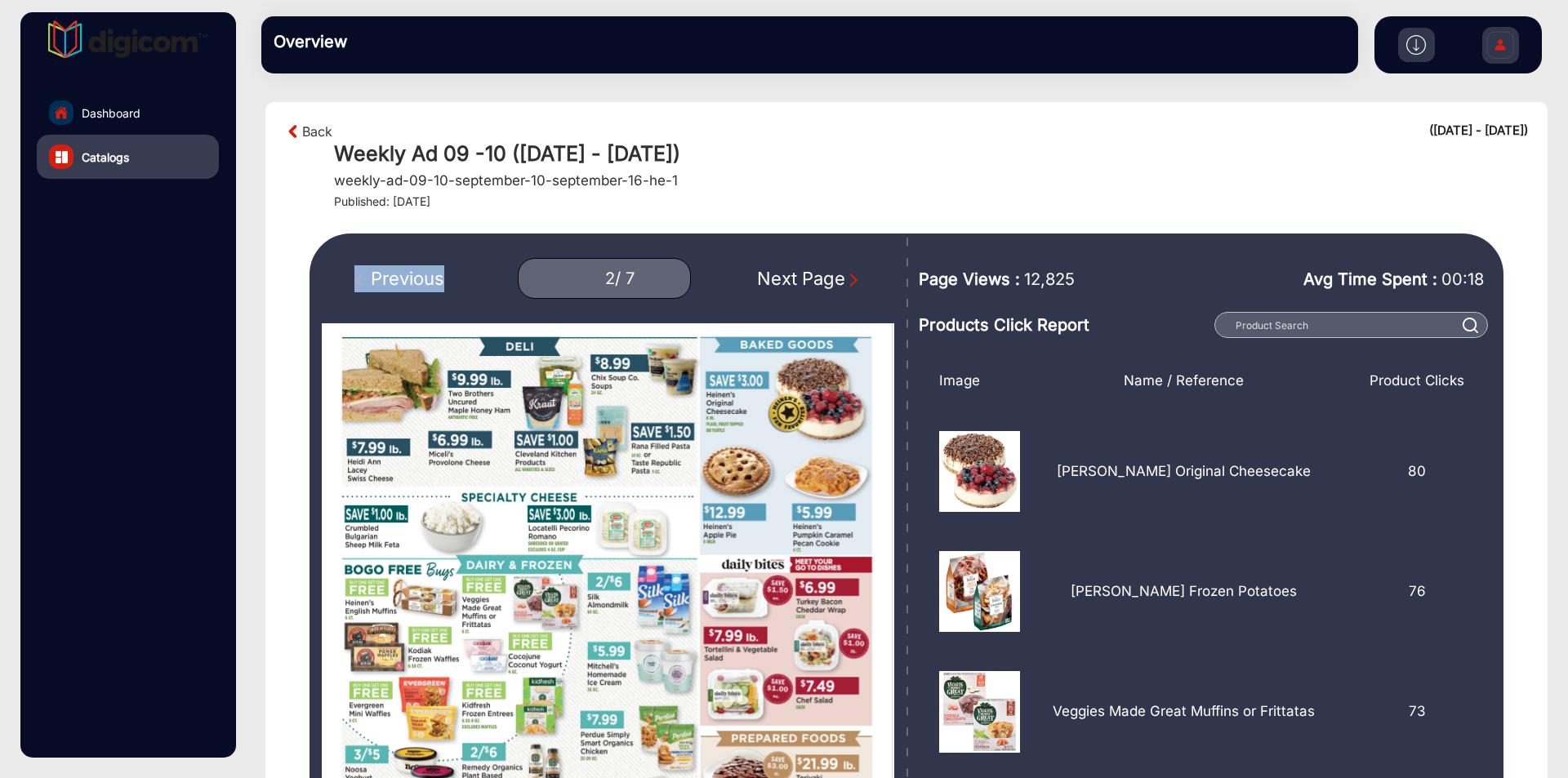
click at [372, 265] on div "Previous" at bounding box center [399, 279] width 90 height 27
type input "1"
